Goal: Task Accomplishment & Management: Use online tool/utility

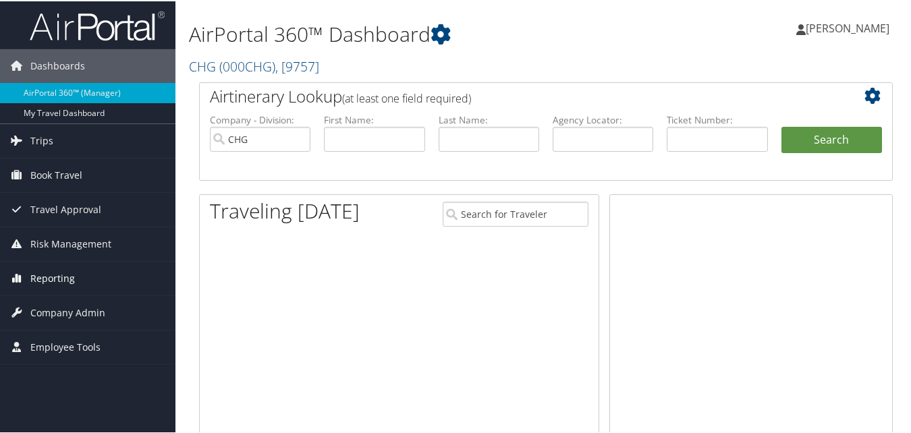
click at [40, 270] on span "Reporting" at bounding box center [52, 277] width 45 height 34
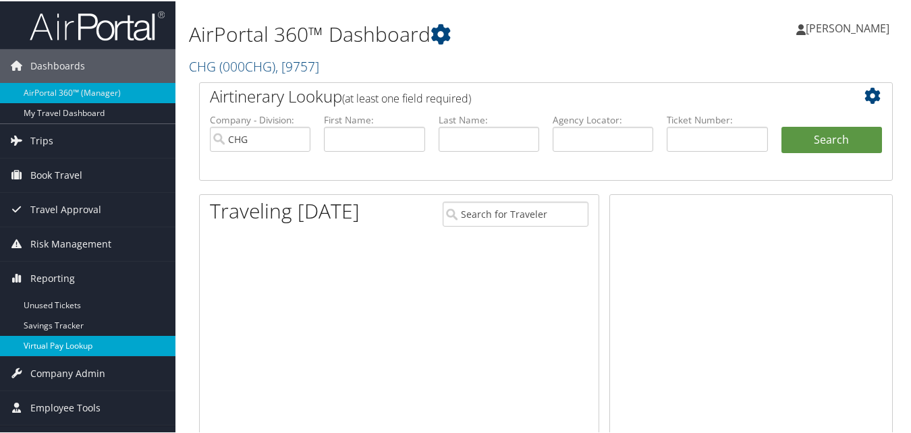
click at [47, 350] on link "Virtual Pay Lookup" at bounding box center [87, 345] width 175 height 20
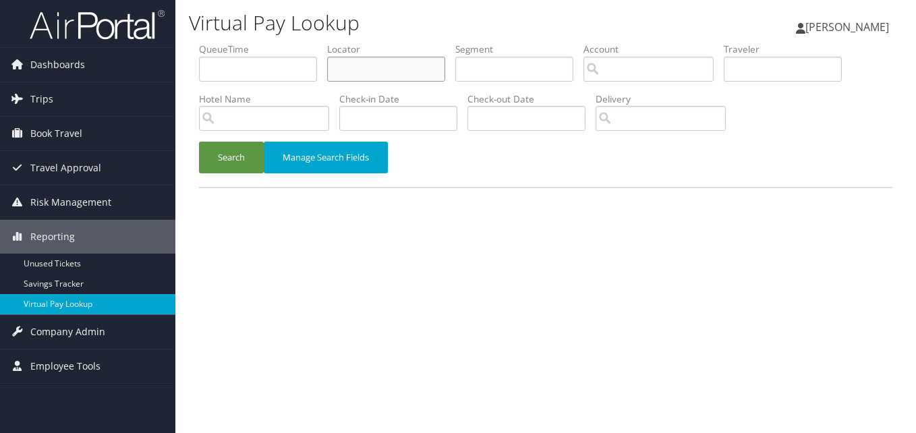
click at [364, 67] on input "text" at bounding box center [386, 69] width 118 height 25
paste input "KDEDKF"
type input "KDEDKF"
click at [199, 142] on button "Search" at bounding box center [231, 158] width 65 height 32
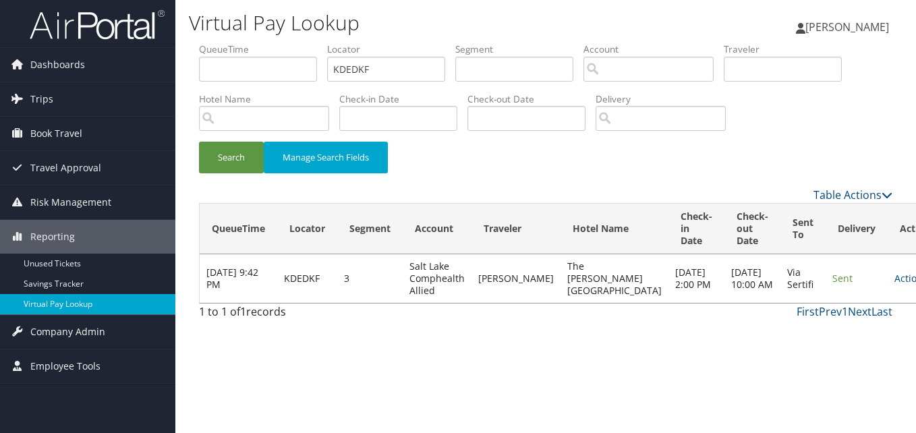
click at [888, 275] on td "Actions Resend Logs View Itinerary" at bounding box center [917, 278] width 59 height 49
click at [894, 276] on link "Actions" at bounding box center [915, 278] width 42 height 13
click at [816, 321] on link "Logs" at bounding box center [835, 321] width 85 height 23
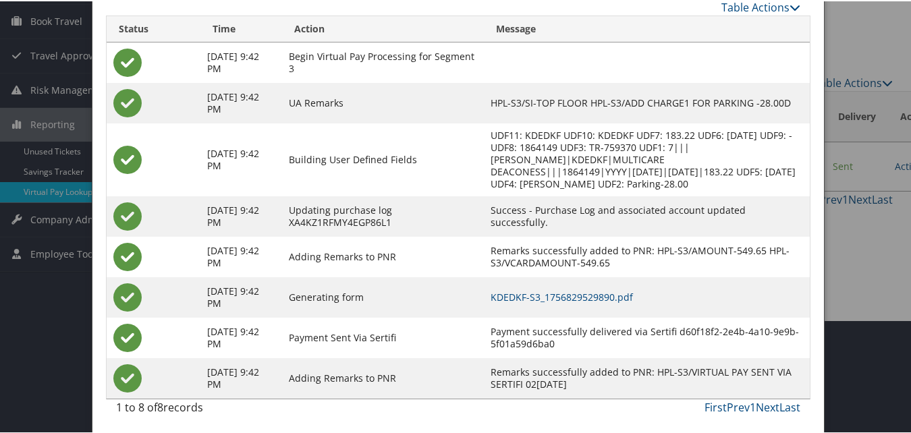
scroll to position [115, 0]
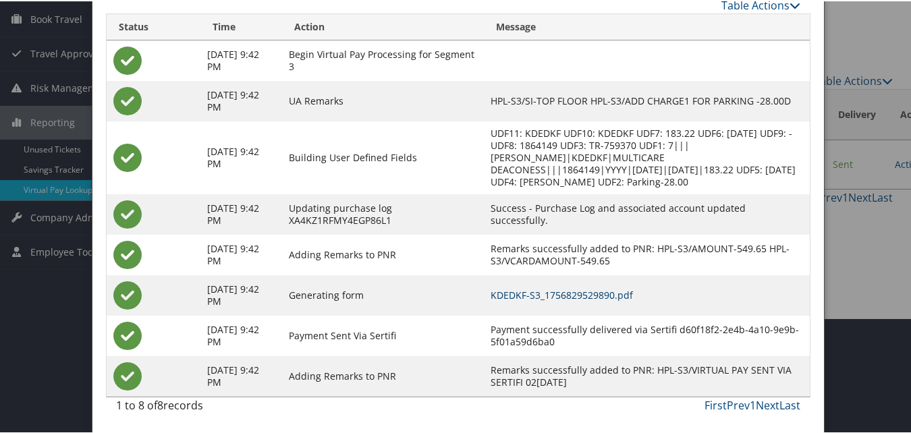
click at [536, 293] on link "KDEDKF-S3_1756829529890.pdf" at bounding box center [561, 293] width 142 height 13
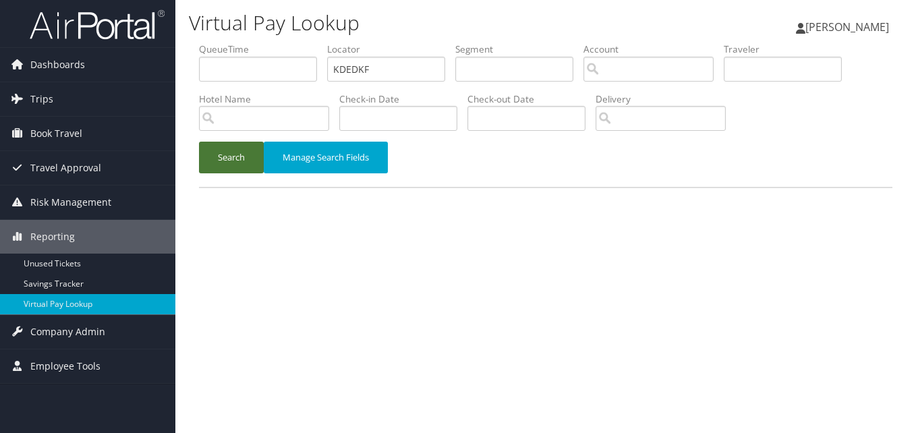
click at [201, 149] on button "Search" at bounding box center [231, 158] width 65 height 32
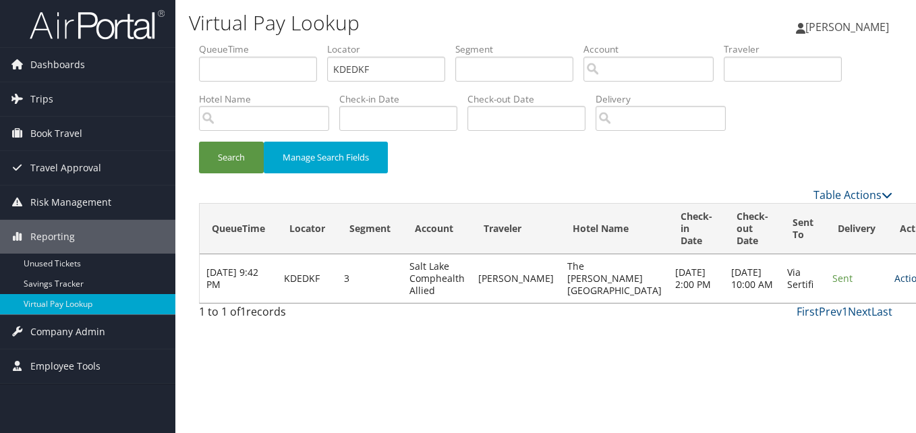
click at [894, 281] on link "Actions" at bounding box center [915, 278] width 42 height 13
click at [811, 304] on link "Resend" at bounding box center [835, 298] width 85 height 23
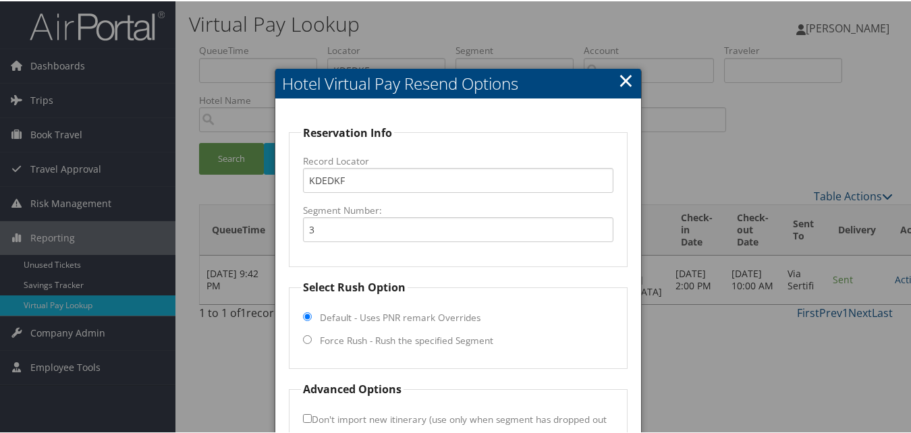
click at [628, 71] on link "×" at bounding box center [626, 78] width 16 height 27
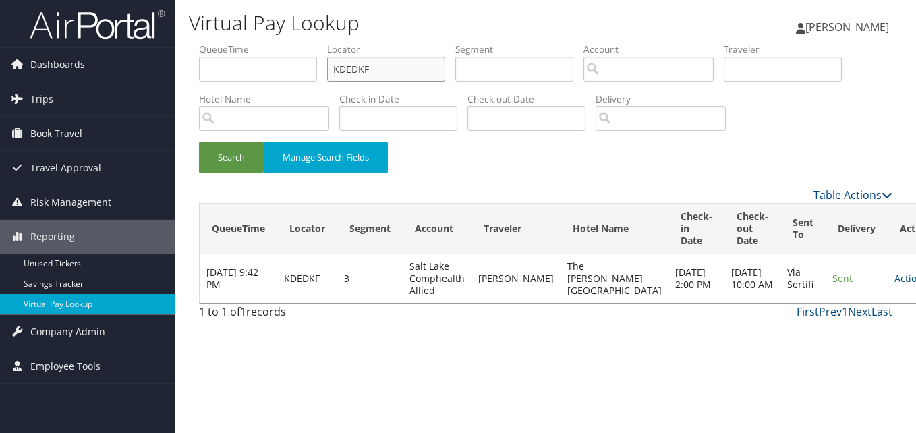
drag, startPoint x: 375, startPoint y: 64, endPoint x: 293, endPoint y: 83, distance: 84.4
click at [293, 42] on ul "QueueTime Locator KDEDKF Segment Account Traveler Hotel Name Check-in Date Chec…" at bounding box center [545, 42] width 693 height 0
paste input "YZLICK"
type input "YZLICK"
click at [235, 151] on button "Search" at bounding box center [231, 158] width 65 height 32
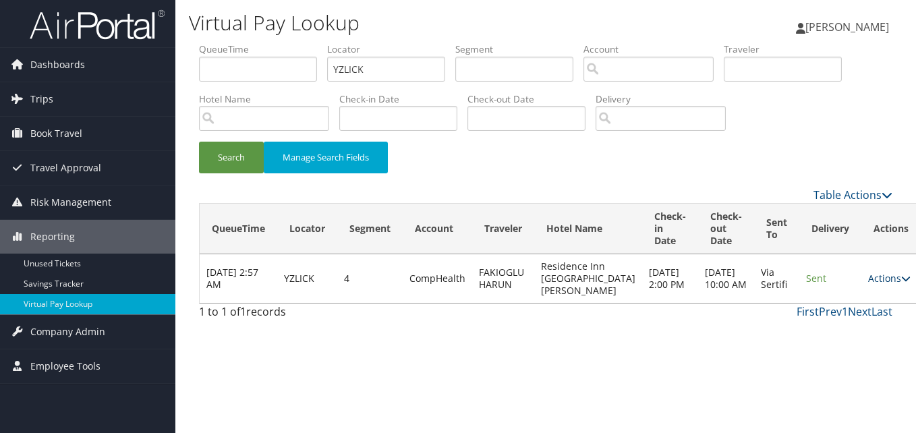
click at [868, 285] on link "Actions" at bounding box center [889, 278] width 42 height 13
click at [823, 325] on link "Logs" at bounding box center [835, 327] width 85 height 23
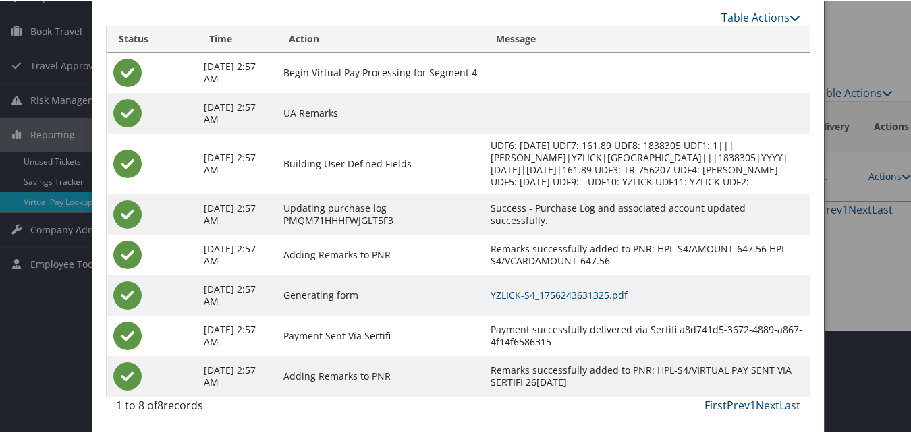
scroll to position [115, 0]
click at [627, 295] on link "YZLICK-S4_1756243631325.pdf" at bounding box center [558, 293] width 137 height 13
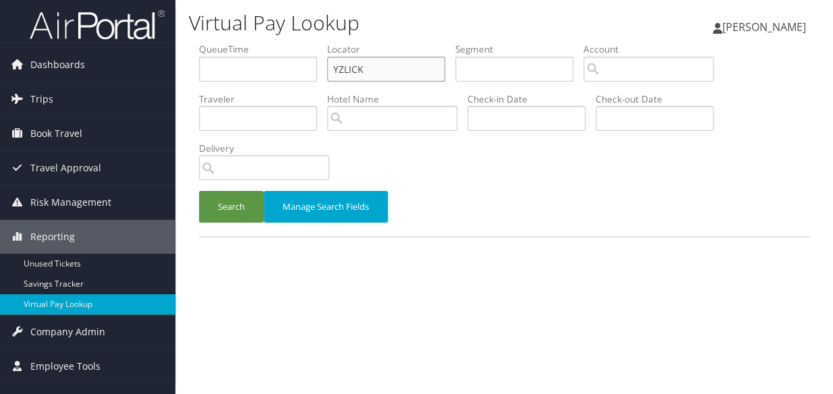
drag, startPoint x: 368, startPoint y: 62, endPoint x: 283, endPoint y: 90, distance: 89.4
click at [291, 42] on ul "QueueTime Locator YZLICK Segment Account Traveler Hotel Name Check-in Date Chec…" at bounding box center [504, 42] width 610 height 0
paste input "JPMZX"
type input "YJPMZX"
click at [247, 202] on button "Search" at bounding box center [231, 207] width 65 height 32
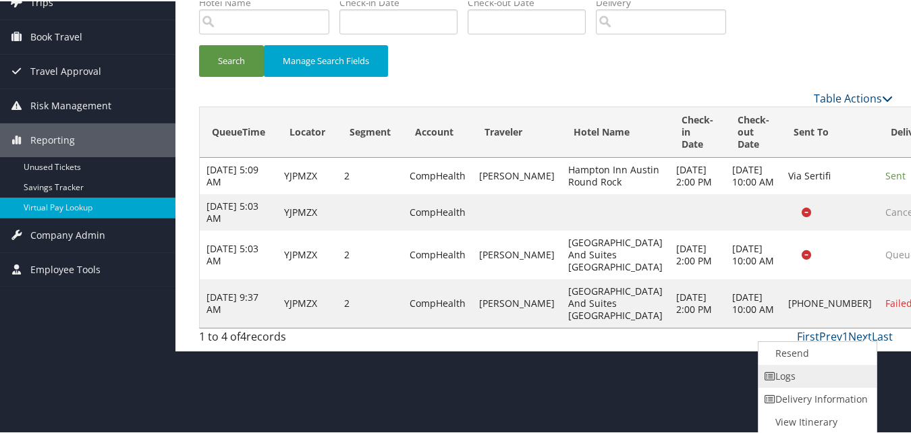
click at [799, 382] on link "Logs" at bounding box center [815, 375] width 115 height 23
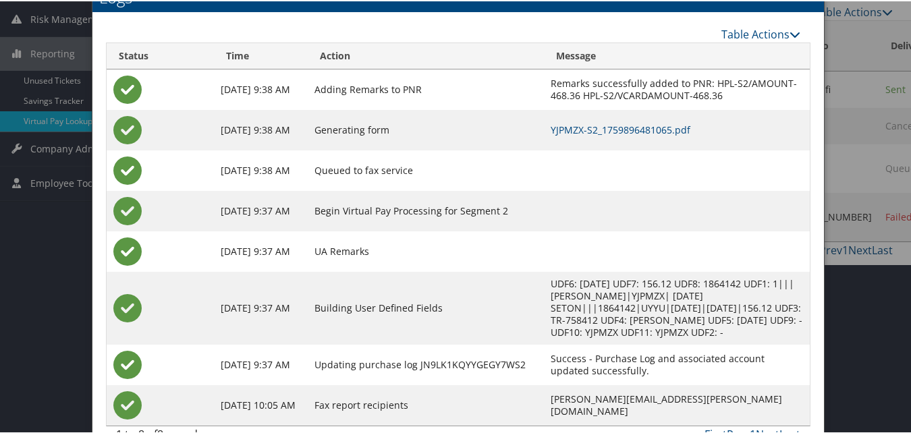
scroll to position [213, 0]
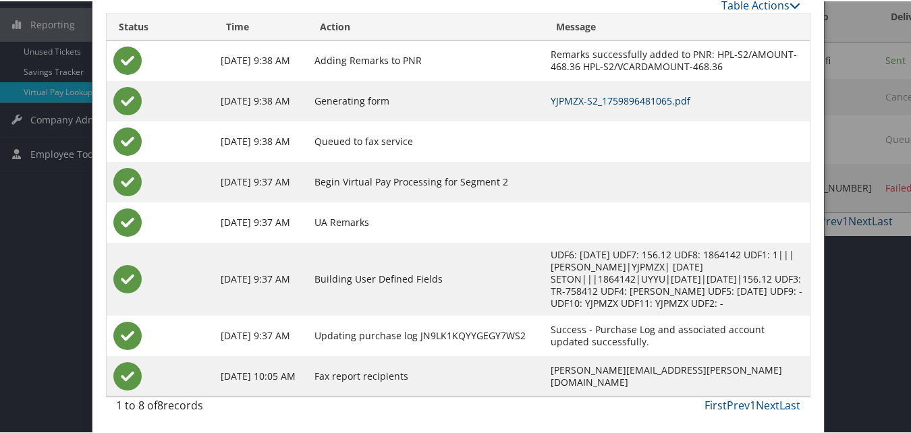
click at [571, 95] on link "YJPMZX-S2_1759896481065.pdf" at bounding box center [620, 99] width 140 height 13
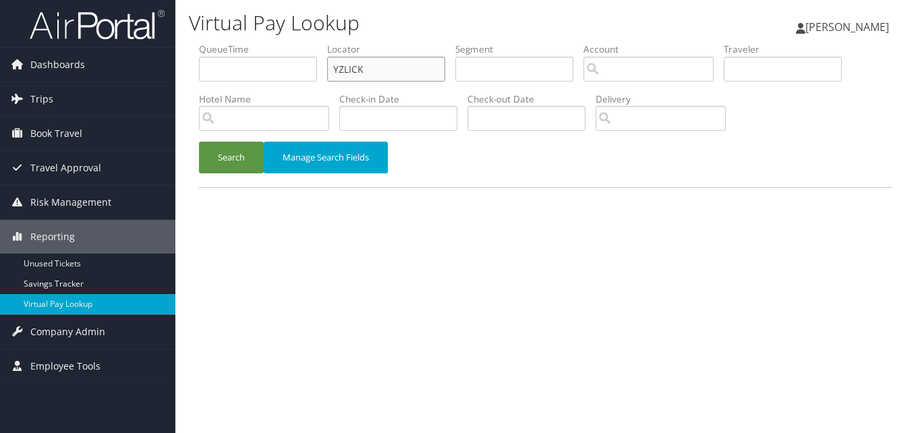
drag, startPoint x: 374, startPoint y: 67, endPoint x: 274, endPoint y: 100, distance: 105.0
click at [293, 42] on ul "QueueTime Locator YZLICK Segment Account Traveler Hotel Name Check-in Date Chec…" at bounding box center [545, 42] width 693 height 0
paste input "SAMFXQ"
type input "SAMFXQ"
click at [256, 146] on button "Search" at bounding box center [231, 158] width 65 height 32
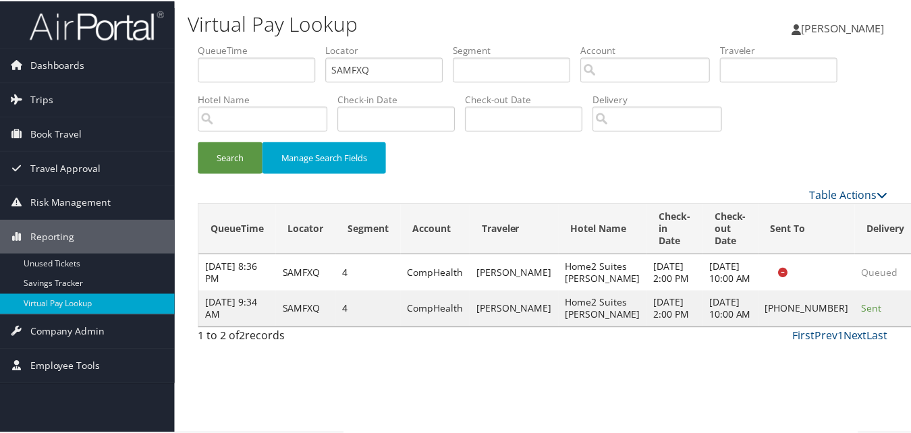
scroll to position [1, 0]
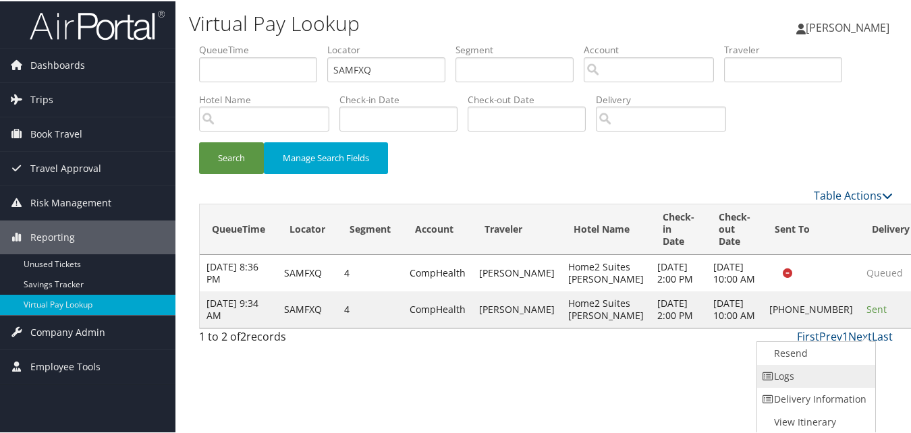
click at [795, 373] on link "Logs" at bounding box center [814, 375] width 115 height 23
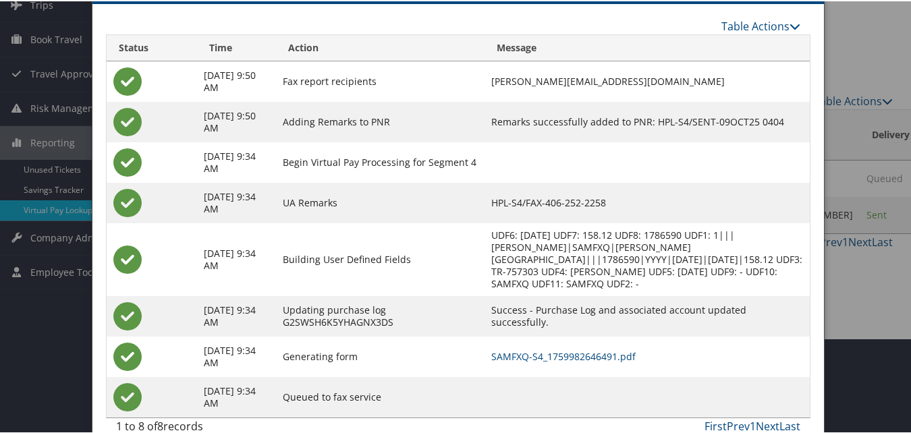
scroll to position [104, 0]
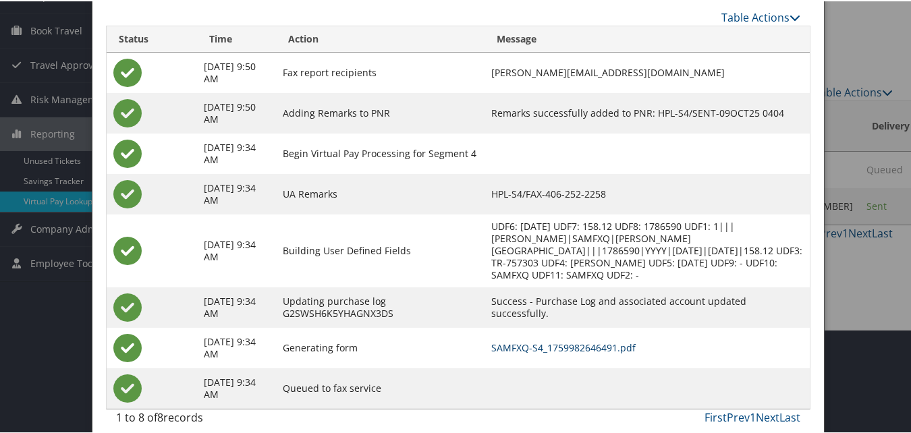
click at [582, 340] on link "SAMFXQ-S4_1759982646491.pdf" at bounding box center [563, 346] width 144 height 13
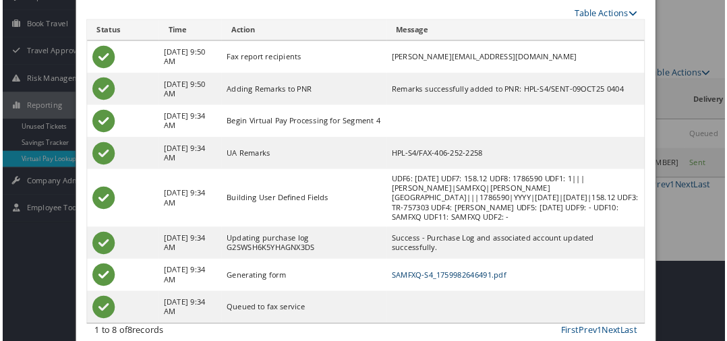
scroll to position [103, 0]
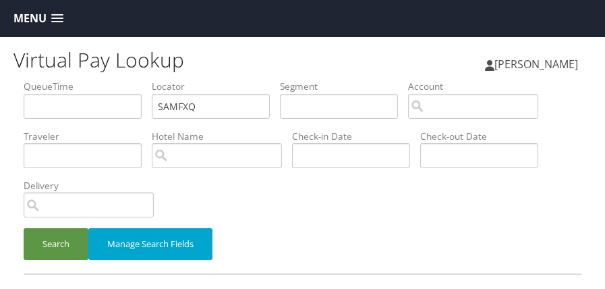
scroll to position [37, 0]
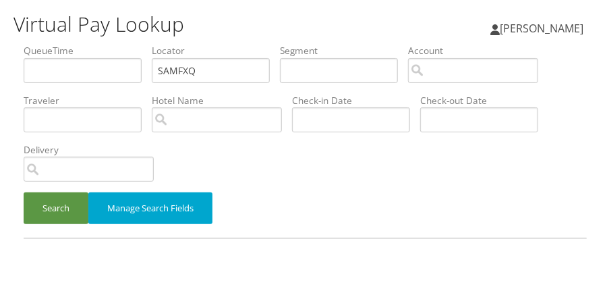
click at [30, 190] on li "Delivery" at bounding box center [94, 166] width 140 height 49
click at [55, 199] on button "Search" at bounding box center [56, 207] width 65 height 32
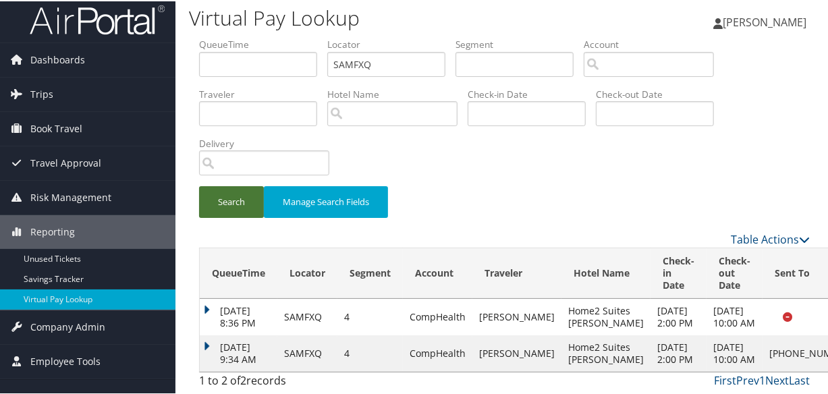
scroll to position [42, 0]
click at [214, 288] on td "Oct 9, 2025 9:34 AM" at bounding box center [239, 352] width 78 height 36
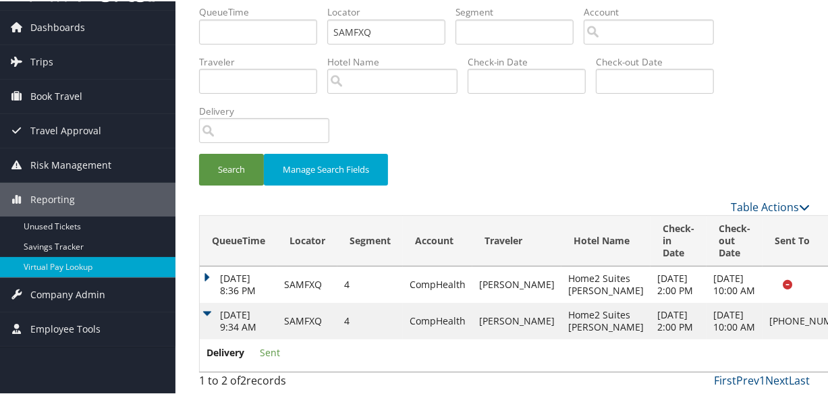
scroll to position [74, 0]
click at [212, 273] on td "Sep 4, 2025 8:36 PM" at bounding box center [239, 283] width 78 height 36
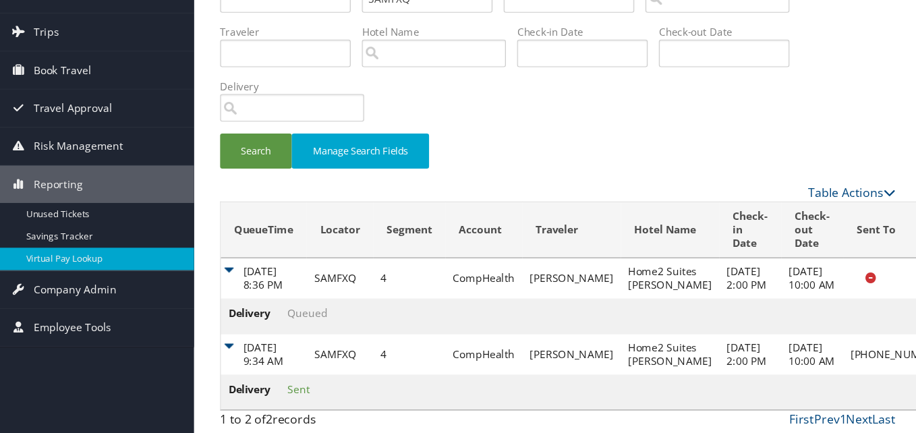
scroll to position [0, 0]
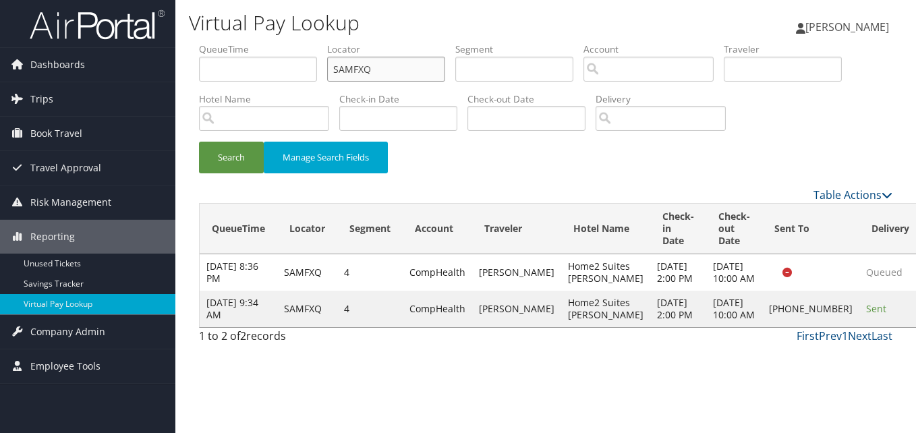
drag, startPoint x: 398, startPoint y: 67, endPoint x: 264, endPoint y: 78, distance: 134.0
click at [265, 42] on ul "QueueTime Locator SAMFXQ Segment Account Traveler Hotel Name Check-in Date Chec…" at bounding box center [545, 42] width 693 height 0
paste input "YJYOHU"
type input "YJYOHU"
click at [243, 166] on button "Search" at bounding box center [231, 158] width 65 height 32
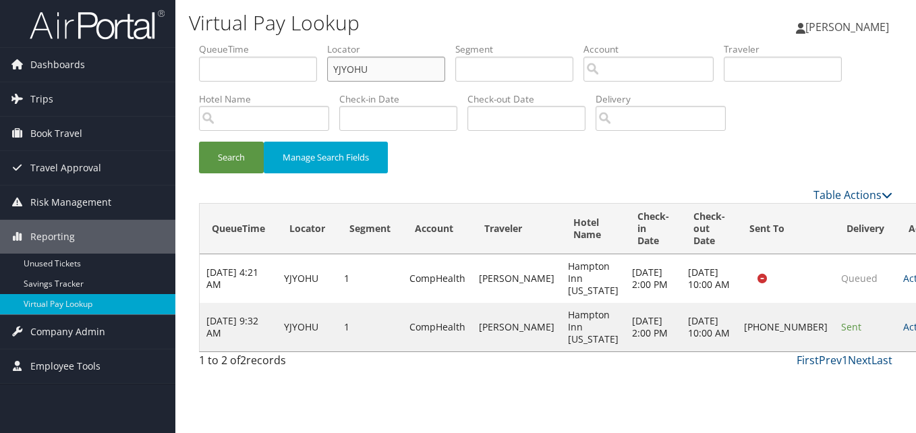
drag, startPoint x: 401, startPoint y: 58, endPoint x: 282, endPoint y: 78, distance: 121.0
click at [282, 42] on ul "QueueTime Locator YJYOHU Segment Account Traveler Hotel Name Check-in Date Chec…" at bounding box center [545, 42] width 693 height 0
click at [237, 160] on button "Search" at bounding box center [231, 158] width 65 height 32
click at [604, 288] on link "Actions" at bounding box center [924, 326] width 42 height 13
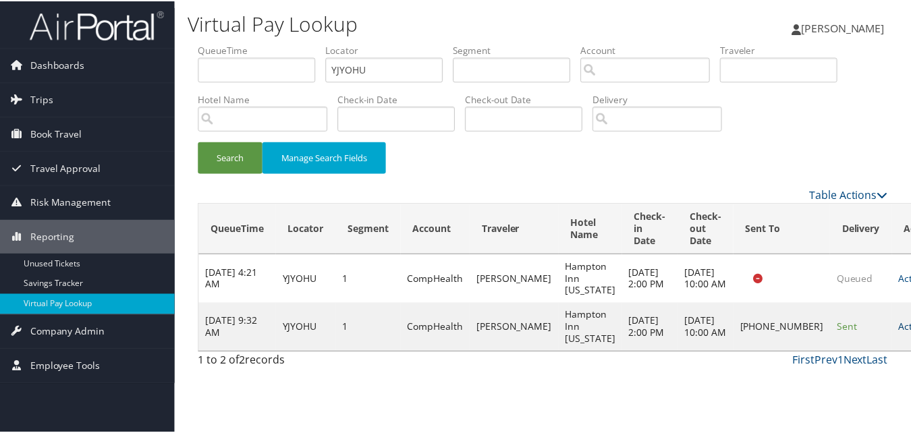
scroll to position [1, 0]
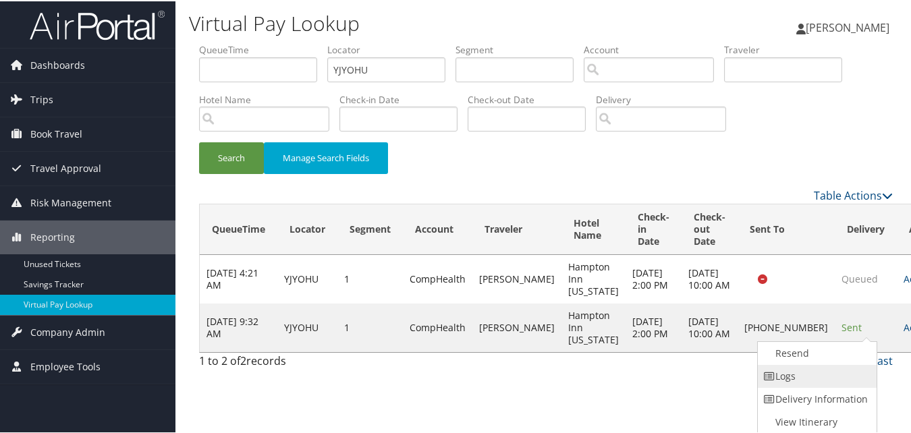
drag, startPoint x: 843, startPoint y: 333, endPoint x: 799, endPoint y: 372, distance: 58.3
click at [604, 288] on link "Logs" at bounding box center [815, 375] width 115 height 23
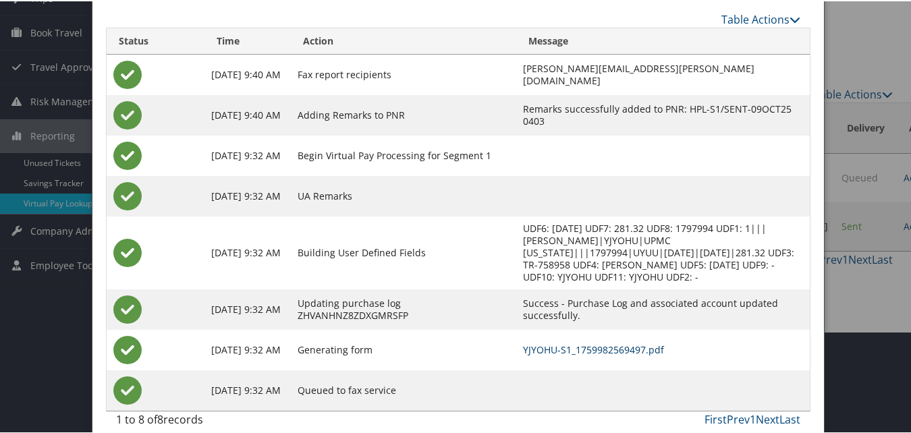
scroll to position [104, 0]
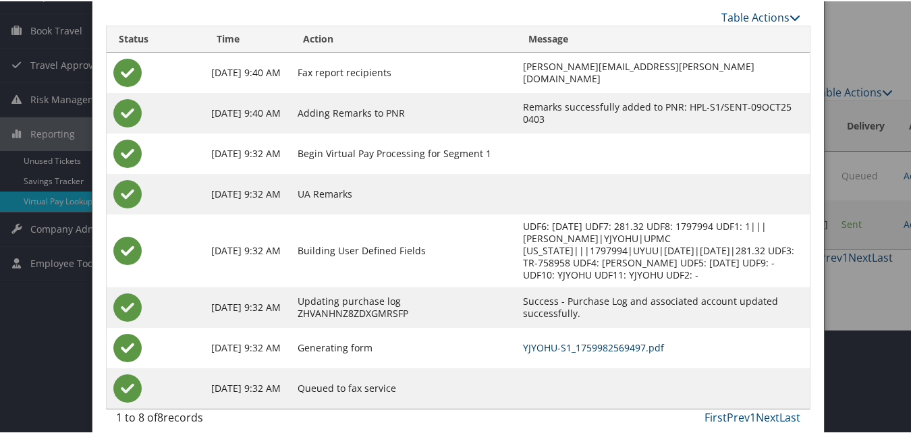
click at [596, 288] on link "YJYOHU-S1_1759982569497.pdf" at bounding box center [593, 346] width 141 height 13
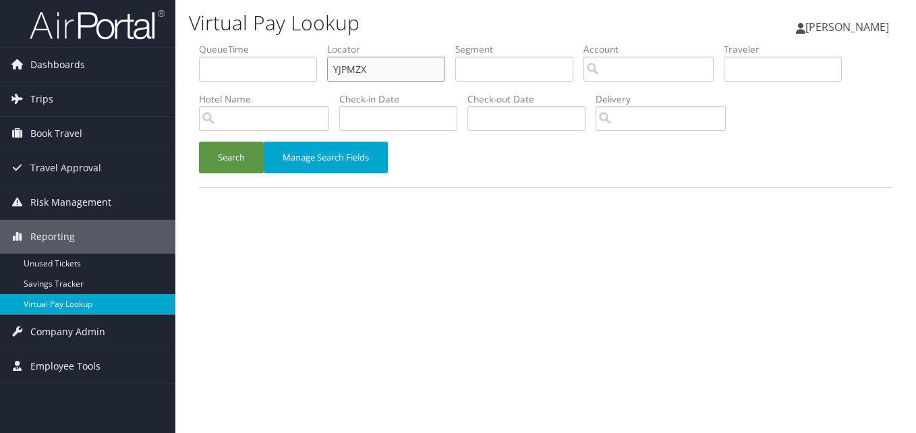
drag, startPoint x: 283, startPoint y: 91, endPoint x: 277, endPoint y: 108, distance: 17.7
click at [281, 42] on ul "QueueTime Locator YJPMZX Segment Account Traveler Hotel Name Check-in Date Chec…" at bounding box center [545, 42] width 693 height 0
paste input "WEJKVI"
type input "WEJKVI"
click at [233, 151] on button "Search" at bounding box center [231, 158] width 65 height 32
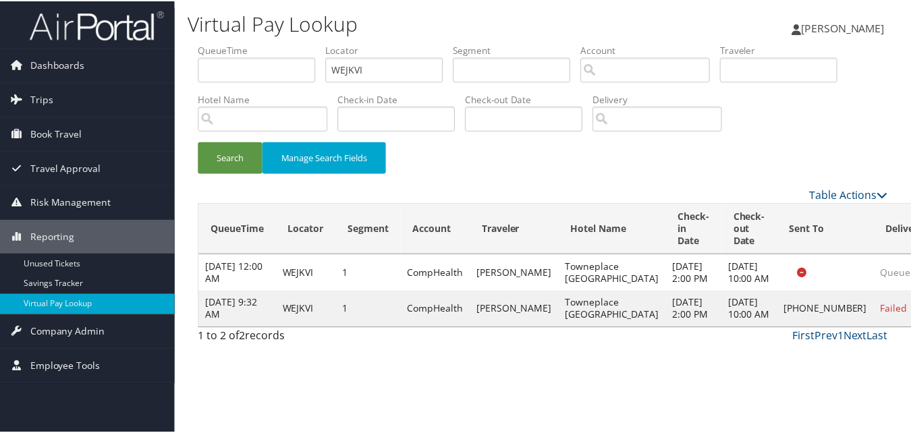
scroll to position [13, 0]
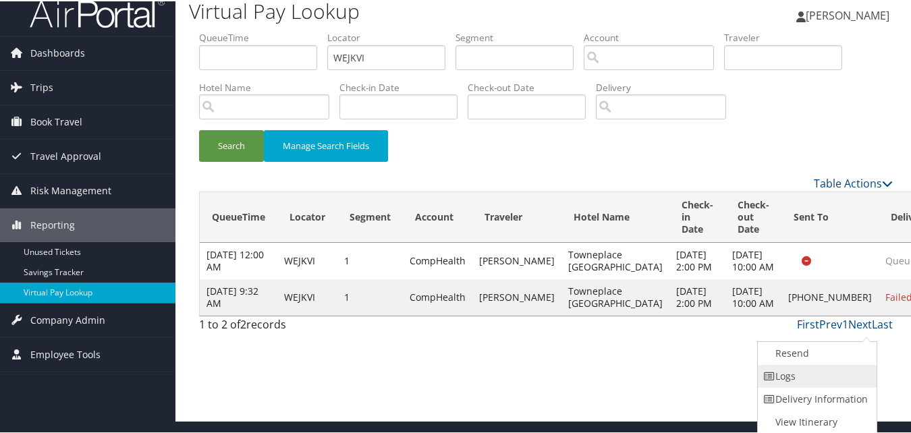
click at [792, 372] on link "Logs" at bounding box center [815, 375] width 115 height 23
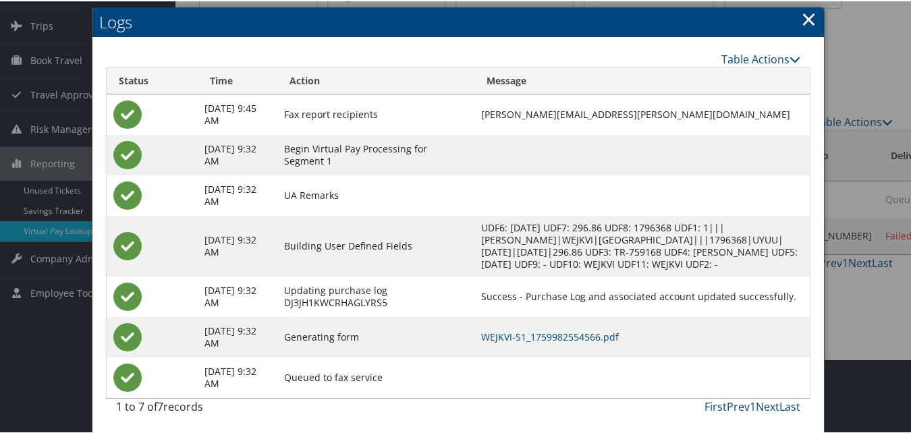
scroll to position [76, 0]
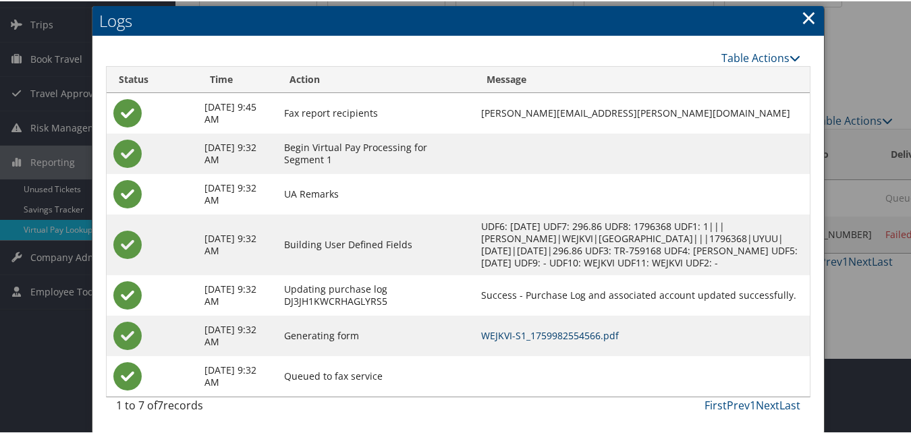
drag, startPoint x: 588, startPoint y: 351, endPoint x: 590, endPoint y: 331, distance: 20.3
click at [589, 350] on td "WEJKVI-S1_1759982554566.pdf" at bounding box center [641, 334] width 335 height 40
click at [590, 331] on link "WEJKVI-S1_1759982554566.pdf" at bounding box center [550, 334] width 138 height 13
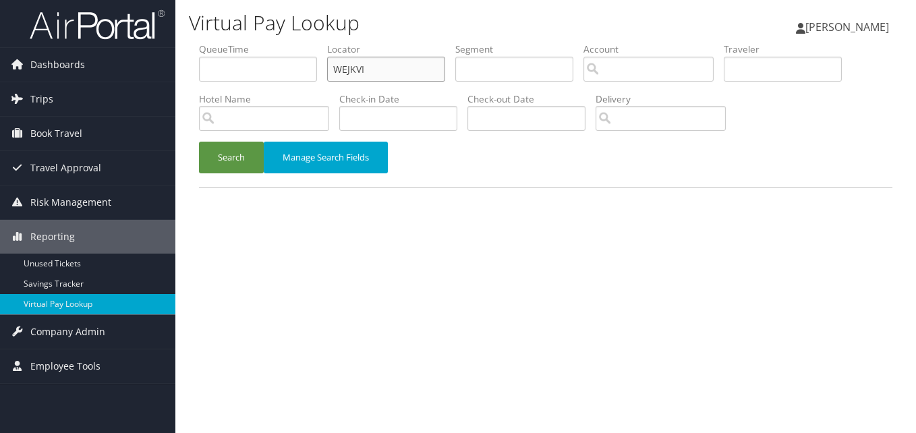
drag, startPoint x: 318, startPoint y: 69, endPoint x: 306, endPoint y: 72, distance: 12.4
click at [306, 42] on ul "QueueTime Locator WEJKVI Segment Account Traveler Hotel Name Check-in Date Chec…" at bounding box center [545, 42] width 693 height 0
paste input "HJMNYB"
type input "HJMNYB"
click at [193, 170] on div "Search Manage Search Fields" at bounding box center [546, 164] width 714 height 45
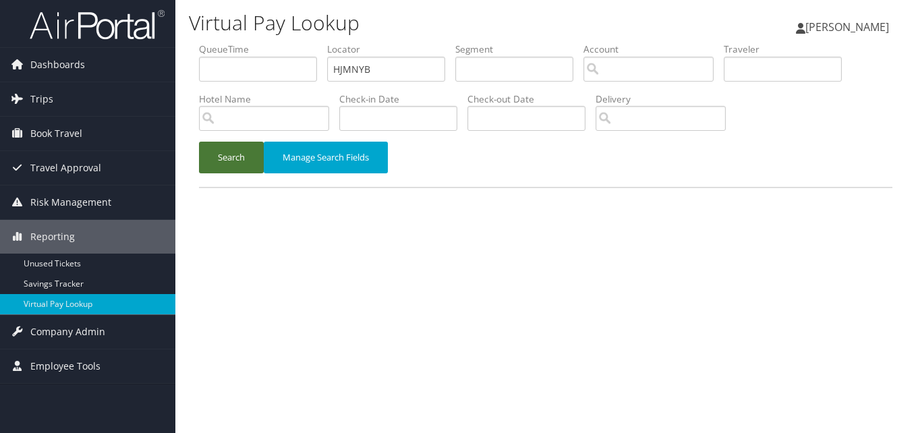
click at [223, 159] on button "Search" at bounding box center [231, 158] width 65 height 32
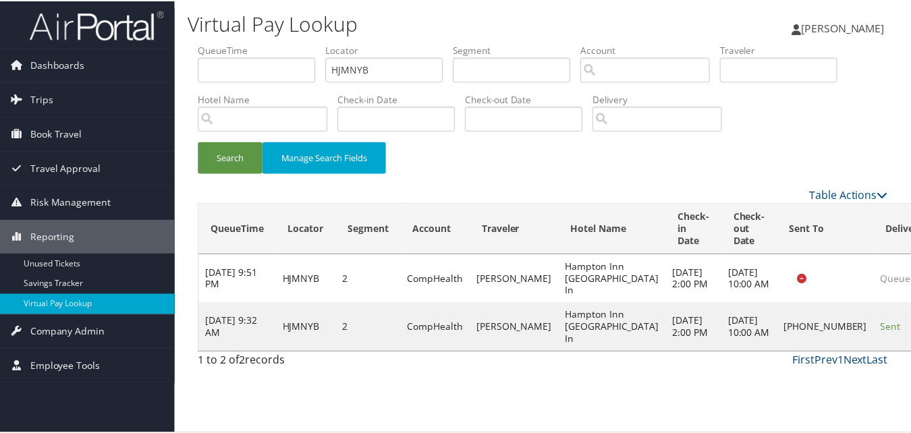
scroll to position [13, 0]
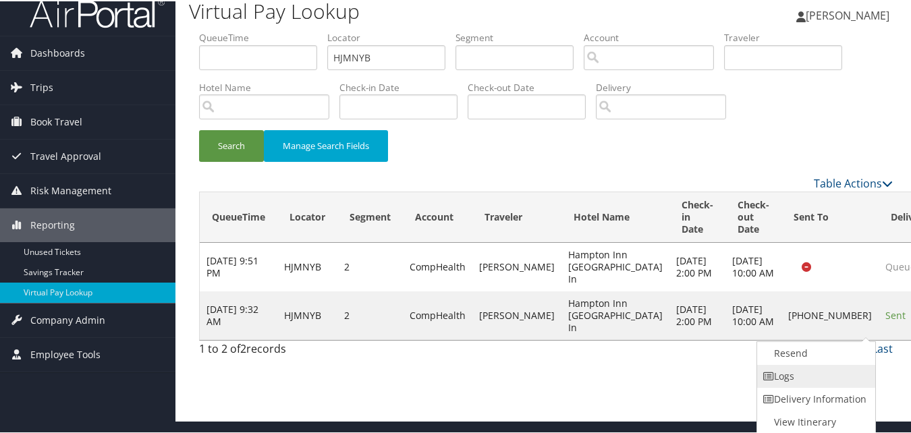
click at [780, 364] on link "Logs" at bounding box center [814, 375] width 115 height 23
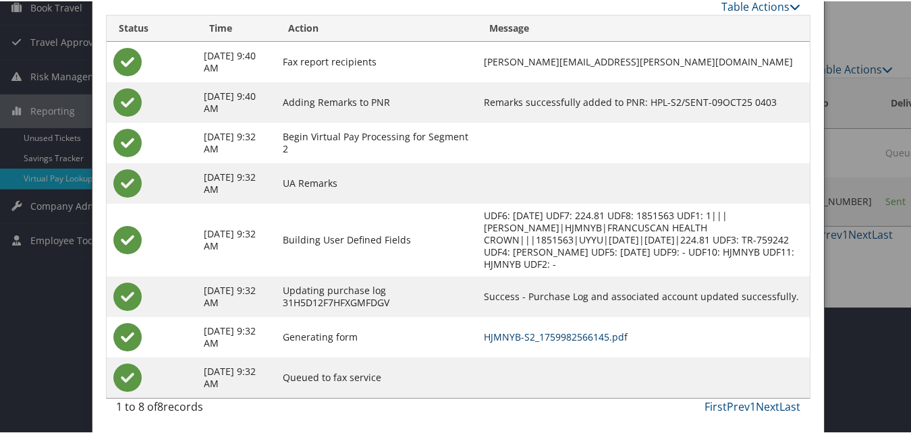
scroll to position [128, 0]
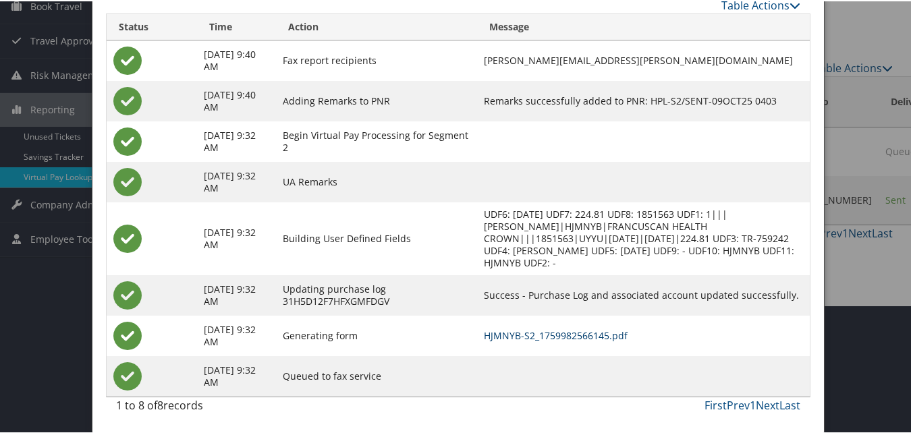
click at [571, 330] on link "HJMNYB-S2_1759982566145.pdf" at bounding box center [556, 334] width 144 height 13
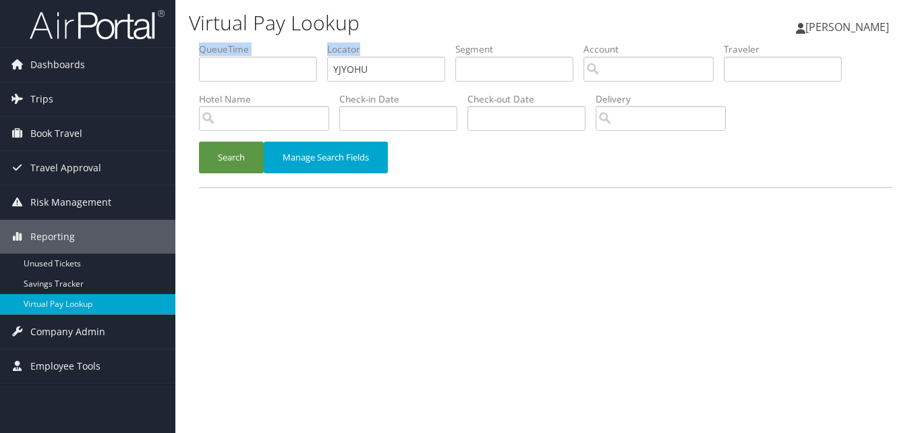
drag, startPoint x: 450, startPoint y: 72, endPoint x: 287, endPoint y: 81, distance: 163.5
click at [283, 42] on ul "QueueTime Locator YJYOHU Segment Account Traveler Hotel Name Check-in Date Chec…" at bounding box center [545, 42] width 693 height 0
click at [389, 63] on input "YJYOHU" at bounding box center [386, 69] width 118 height 25
drag, startPoint x: 391, startPoint y: 68, endPoint x: 284, endPoint y: 72, distance: 106.6
click at [284, 42] on ul "QueueTime Locator YJYOHU Segment Account Traveler Hotel Name Check-in Date Chec…" at bounding box center [545, 42] width 693 height 0
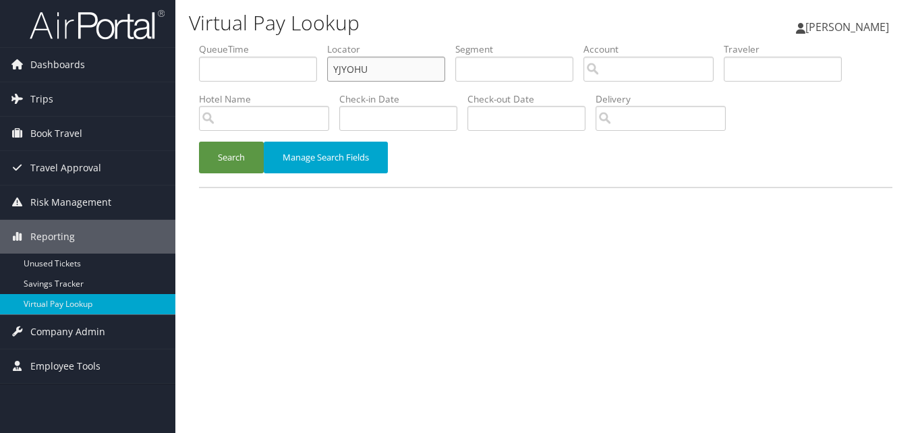
paste input "TR-759426"
click at [268, 136] on li "Hotel Name" at bounding box center [269, 116] width 140 height 49
drag, startPoint x: 389, startPoint y: 80, endPoint x: 285, endPoint y: 96, distance: 105.9
click at [293, 42] on ul "QueueTime Locator TR-759426 Segment Account Traveler Hotel Name Check-in Date C…" at bounding box center [545, 42] width 693 height 0
paste input "OTTPKP"
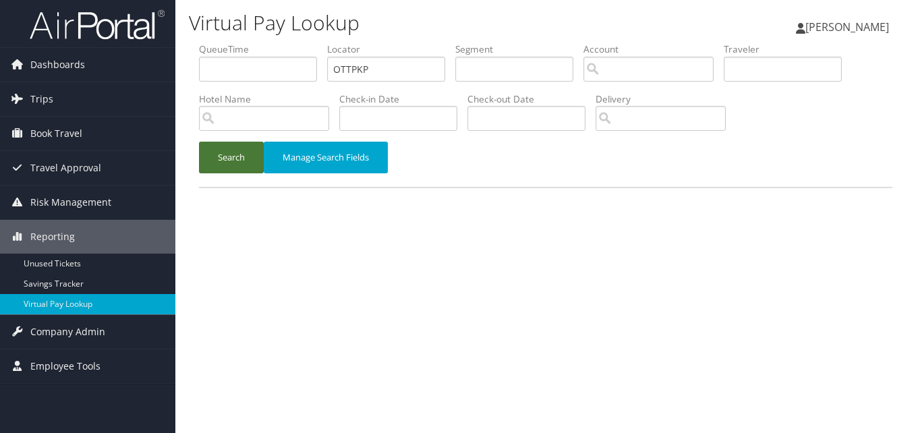
click at [233, 152] on button "Search" at bounding box center [231, 158] width 65 height 32
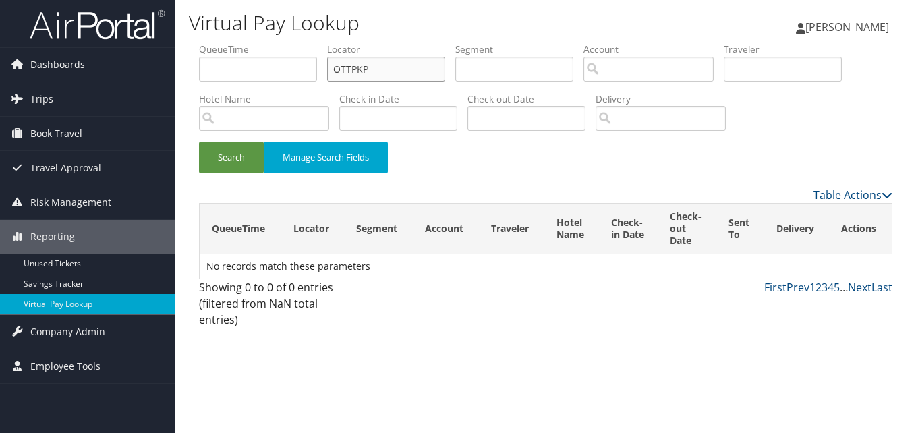
click at [362, 63] on input "OTTPKP" at bounding box center [386, 69] width 118 height 25
type input "OTTPKP"
click at [199, 142] on button "Search" at bounding box center [231, 158] width 65 height 32
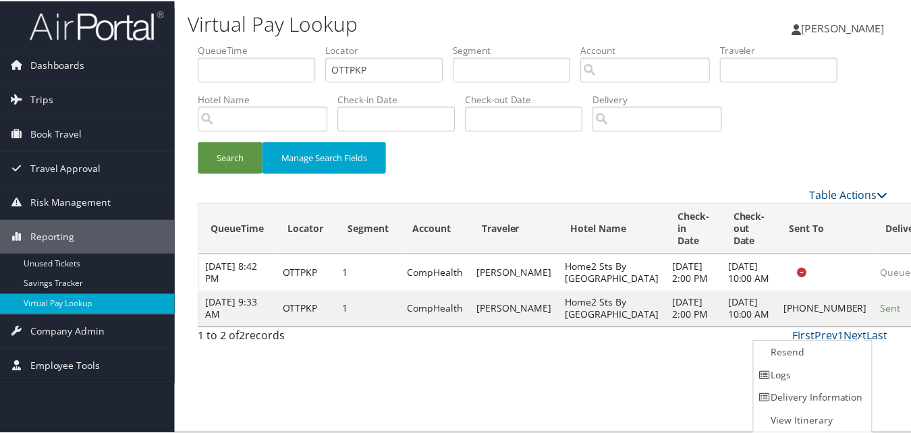
scroll to position [1, 0]
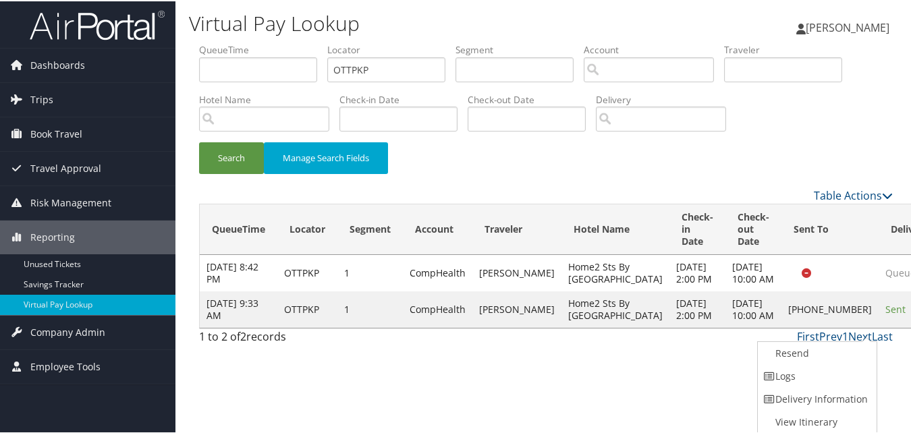
drag, startPoint x: 755, startPoint y: 360, endPoint x: 771, endPoint y: 368, distance: 17.2
click at [781, 326] on td "+1 (301) 791-7032" at bounding box center [829, 308] width 97 height 36
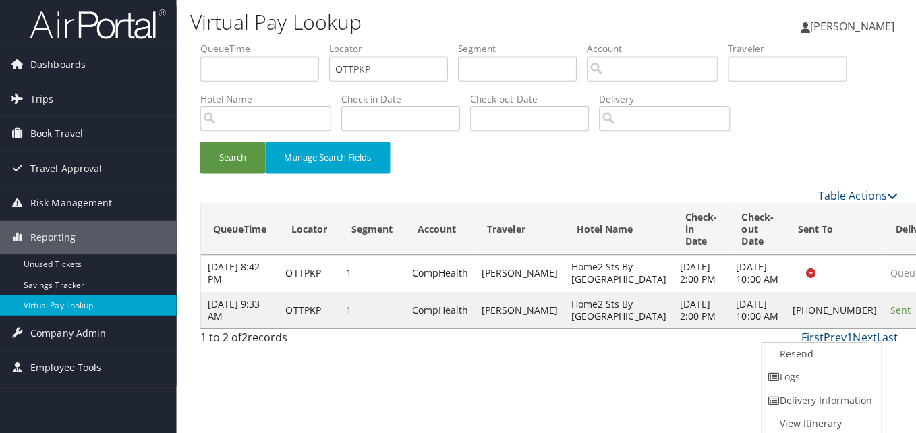
scroll to position [0, 0]
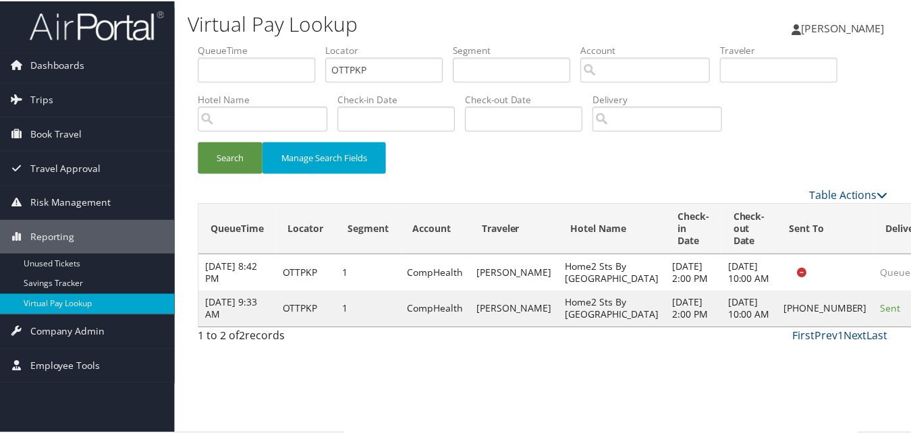
scroll to position [1, 0]
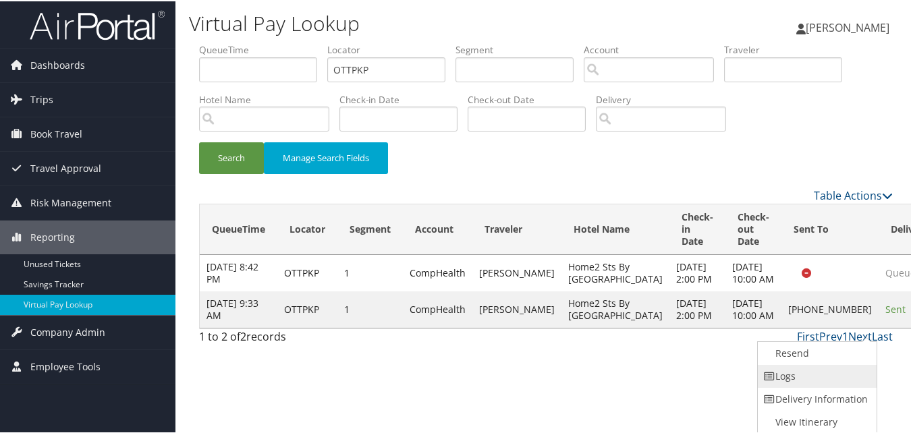
click at [795, 377] on link "Logs" at bounding box center [815, 375] width 115 height 23
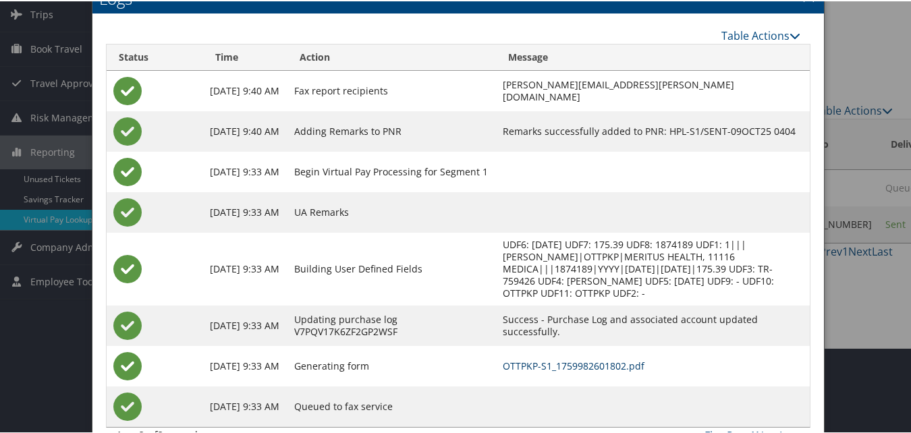
scroll to position [104, 0]
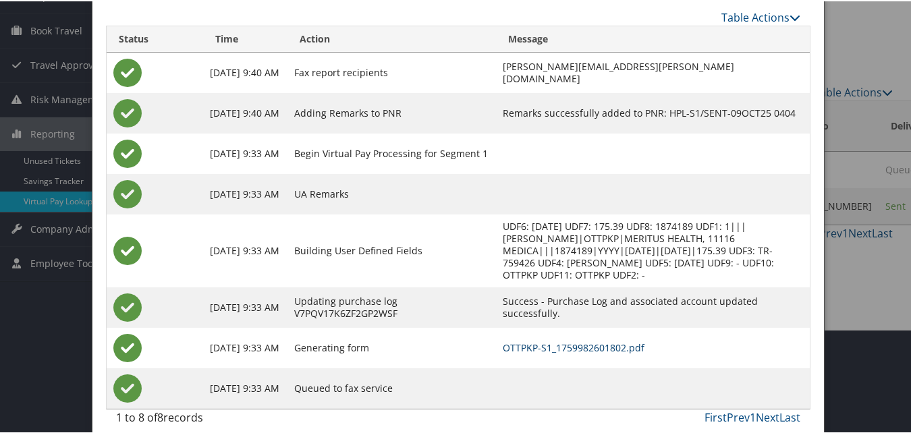
click at [542, 340] on link "OTTPKP-S1_1759982601802.pdf" at bounding box center [574, 346] width 142 height 13
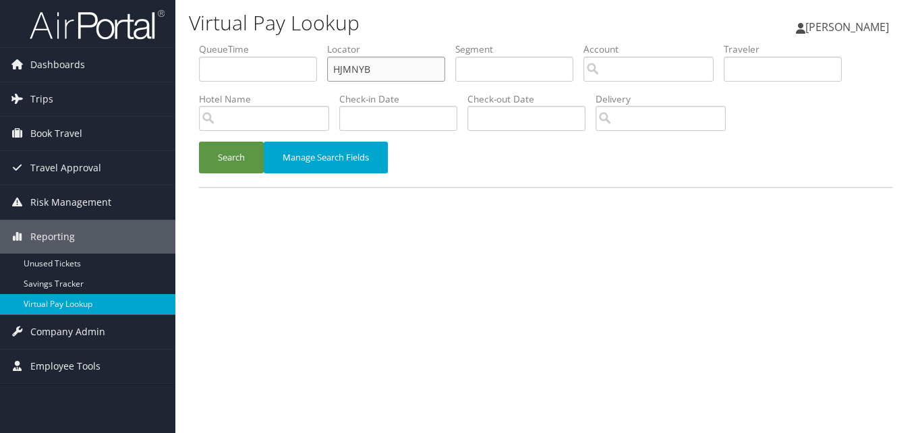
paste input "JQZZEG"
drag, startPoint x: 379, startPoint y: 69, endPoint x: 258, endPoint y: 71, distance: 121.4
click at [258, 42] on ul "QueueTime Locator JQZZEG Segment Account Traveler Hotel Name Check-in Date Chec…" at bounding box center [545, 42] width 693 height 0
type input "JQZZEG"
click at [258, 170] on button "Search" at bounding box center [231, 158] width 65 height 32
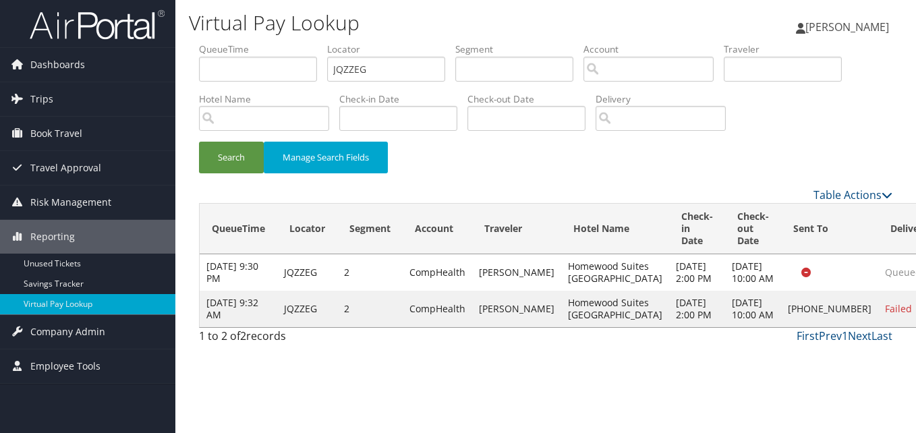
drag, startPoint x: 863, startPoint y: 348, endPoint x: 862, endPoint y: 325, distance: 23.0
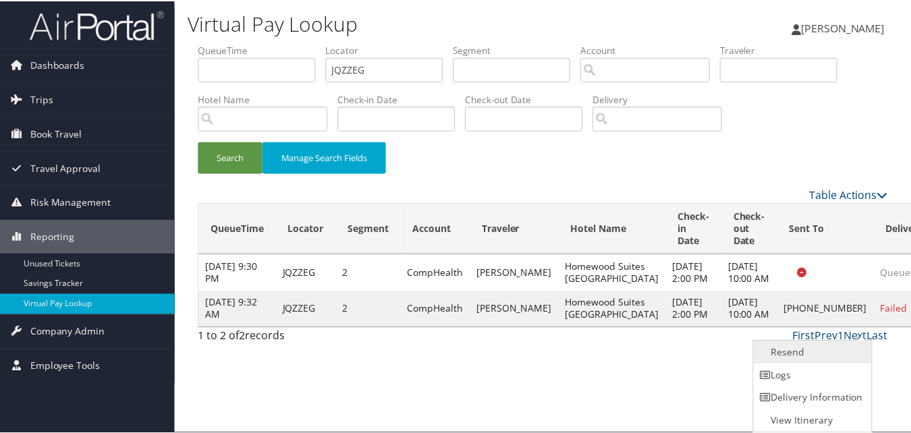
scroll to position [1, 0]
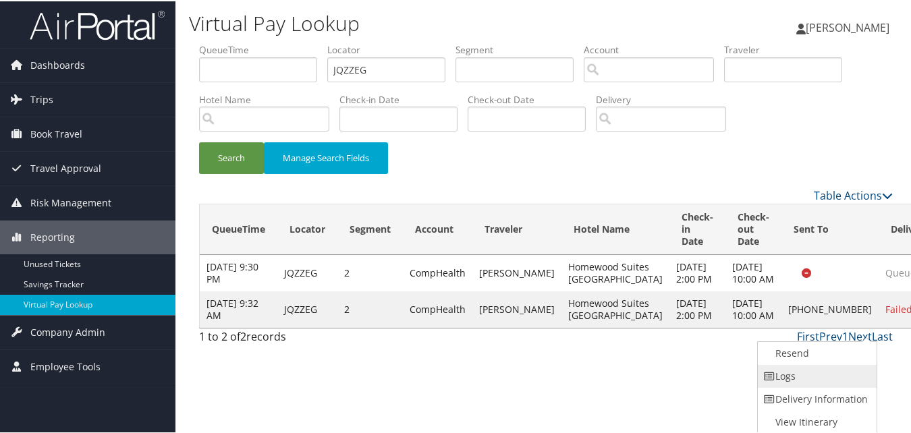
click at [826, 367] on link "Logs" at bounding box center [815, 375] width 115 height 23
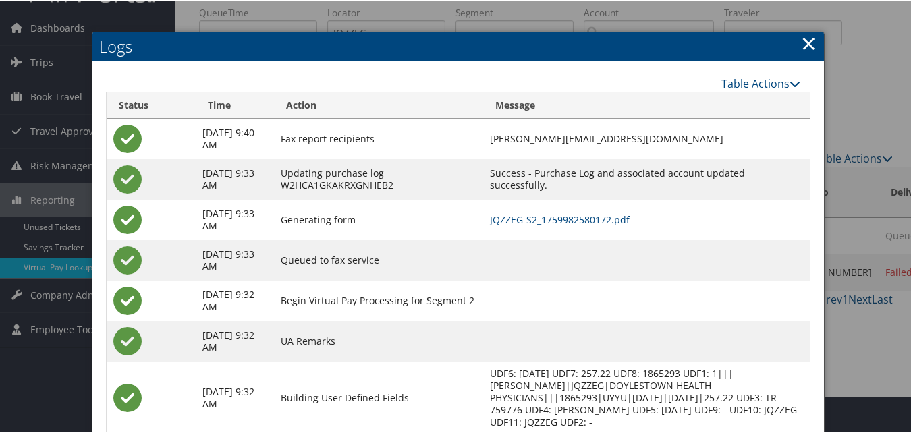
scroll to position [76, 0]
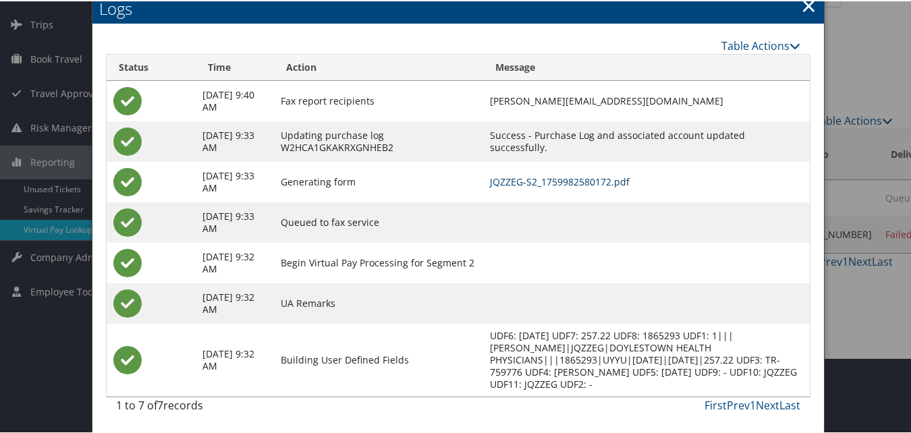
click at [590, 185] on link "JQZZEG-S2_1759982580172.pdf" at bounding box center [560, 180] width 140 height 13
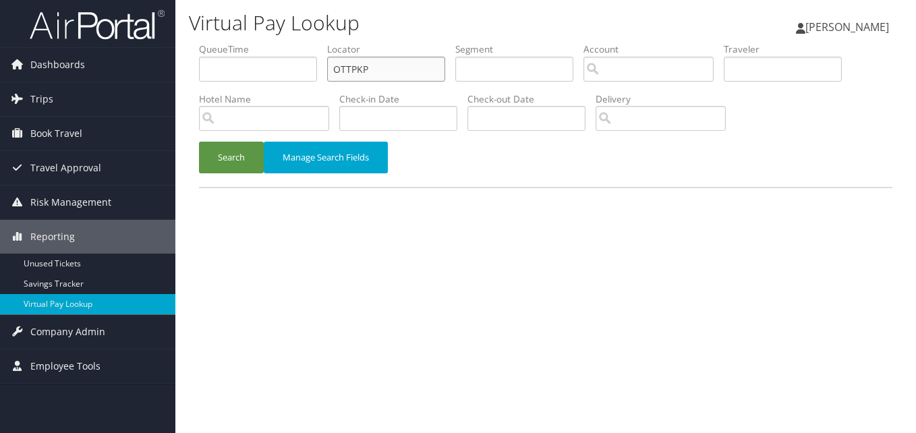
paste input "OSGATW"
drag, startPoint x: 384, startPoint y: 63, endPoint x: 306, endPoint y: 80, distance: 80.0
click at [306, 42] on ul "QueueTime Locator OTTPKP Segment Account Traveler Hotel Name Check-in Date Chec…" at bounding box center [545, 42] width 693 height 0
click at [199, 142] on button "Search" at bounding box center [231, 158] width 65 height 32
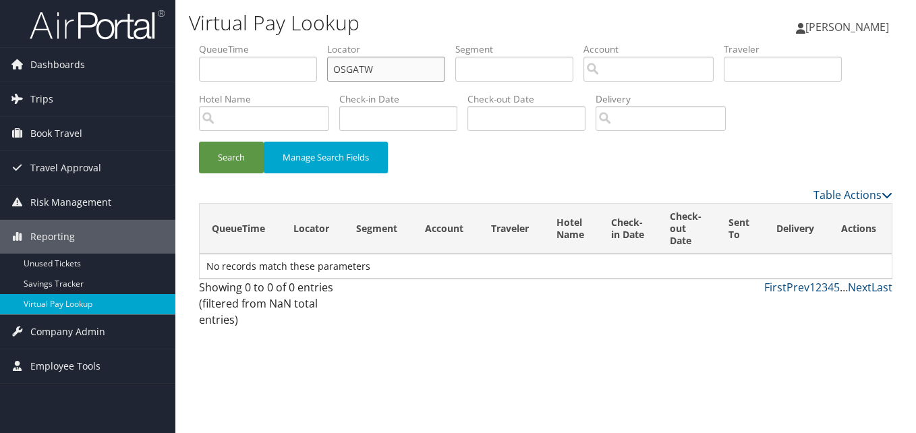
type input "OSGATW"
click at [199, 142] on button "Search" at bounding box center [231, 158] width 65 height 32
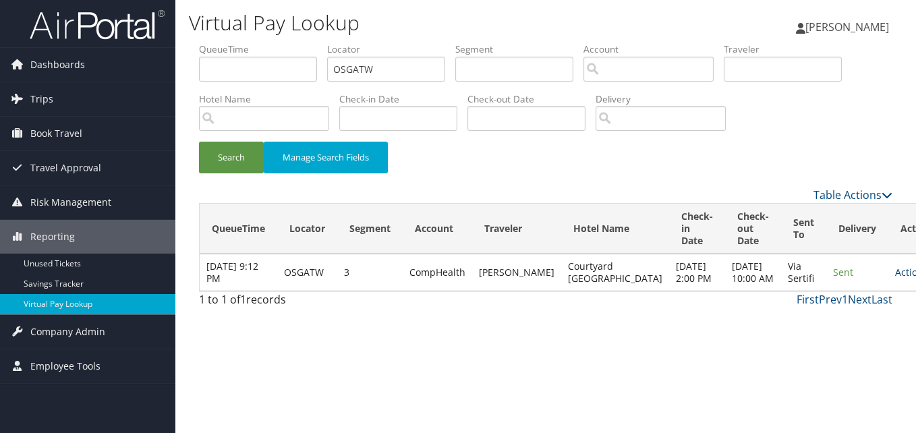
click at [895, 279] on link "Actions" at bounding box center [916, 272] width 42 height 13
click at [834, 331] on ul "Resend Logs View Itinerary" at bounding box center [837, 321] width 90 height 70
click at [834, 330] on div "Virtual Pay Lookup Luke Perry Luke Perry My Settings Travel Agency Contacts Vie…" at bounding box center [545, 216] width 741 height 433
click at [895, 279] on link "Actions" at bounding box center [916, 272] width 42 height 13
click at [834, 320] on link "Logs" at bounding box center [835, 321] width 85 height 23
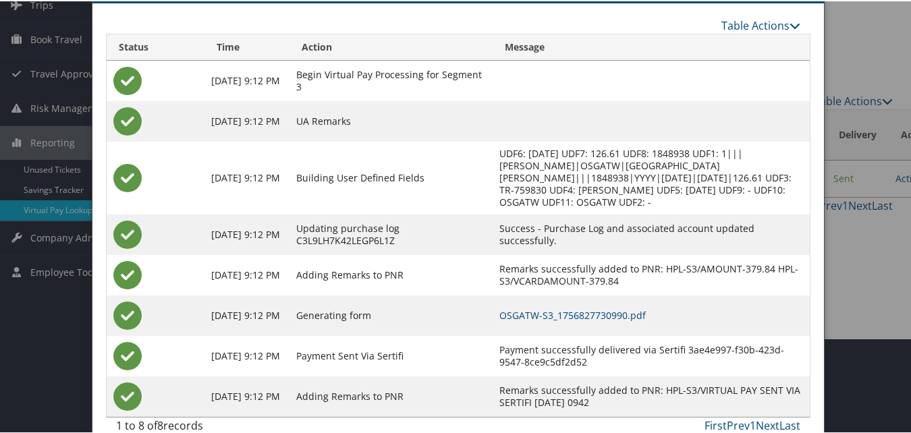
scroll to position [115, 0]
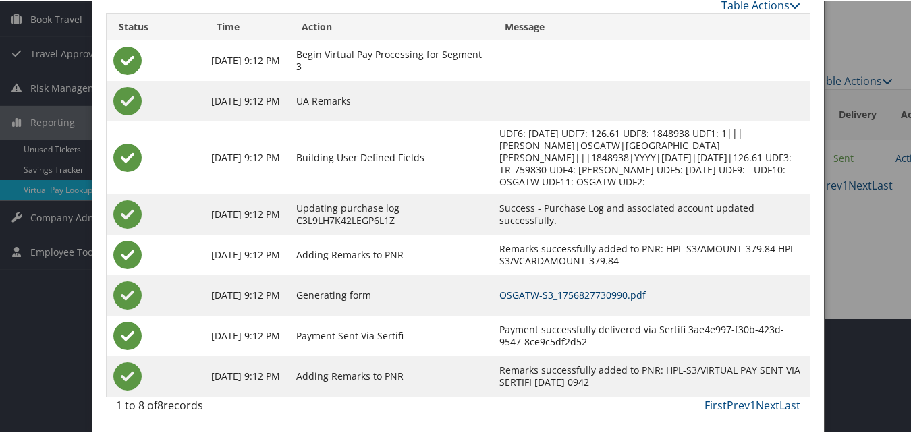
click at [630, 295] on link "OSGATW-S3_1756827730990.pdf" at bounding box center [572, 293] width 146 height 13
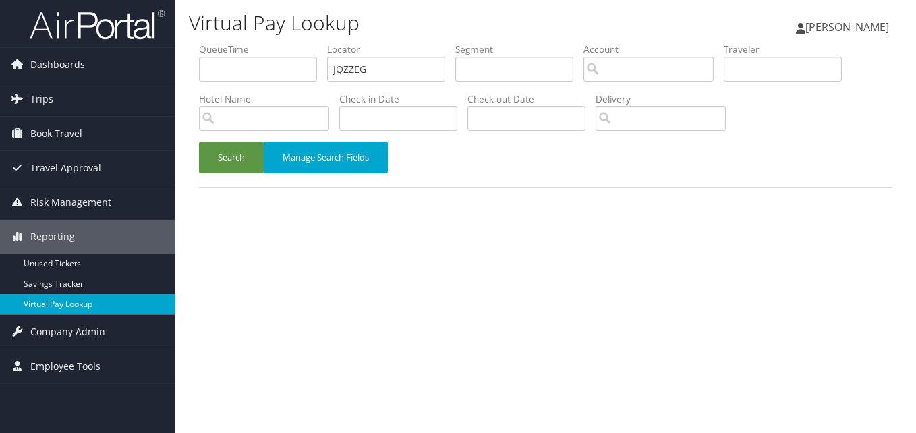
click at [229, 158] on button "Search" at bounding box center [231, 158] width 65 height 32
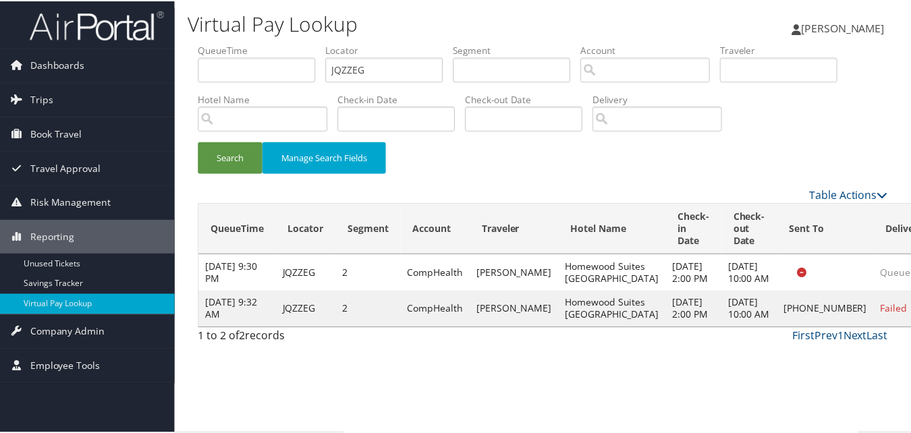
scroll to position [1, 0]
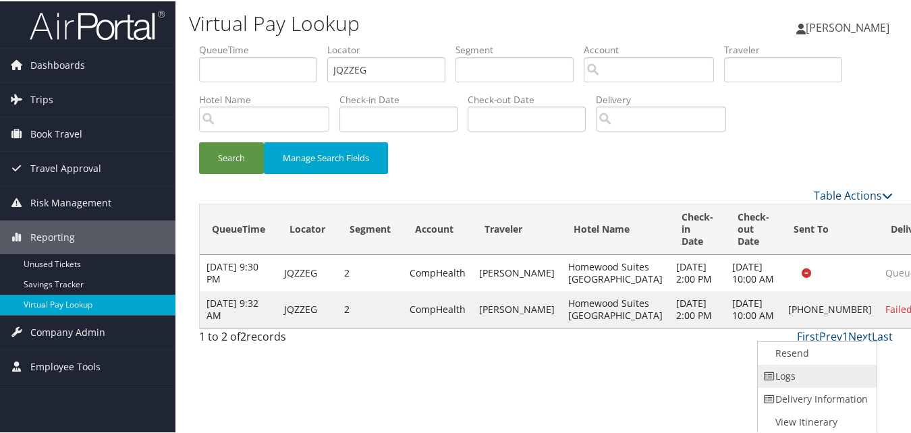
click at [803, 368] on link "Logs" at bounding box center [815, 375] width 115 height 23
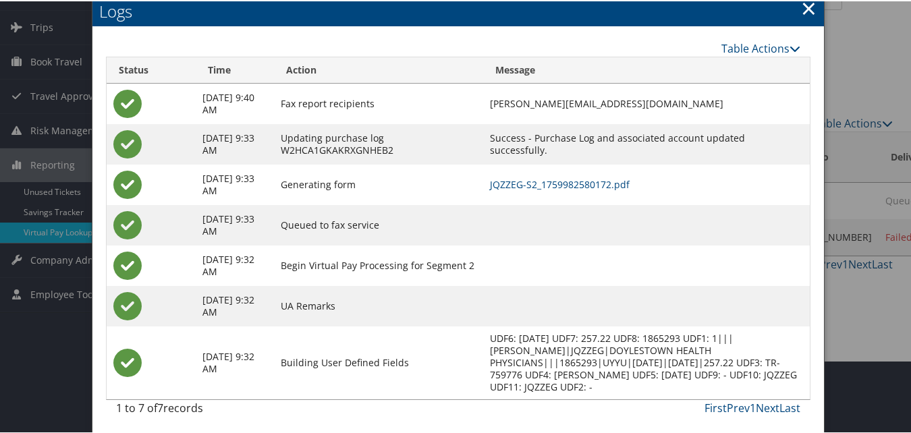
scroll to position [76, 0]
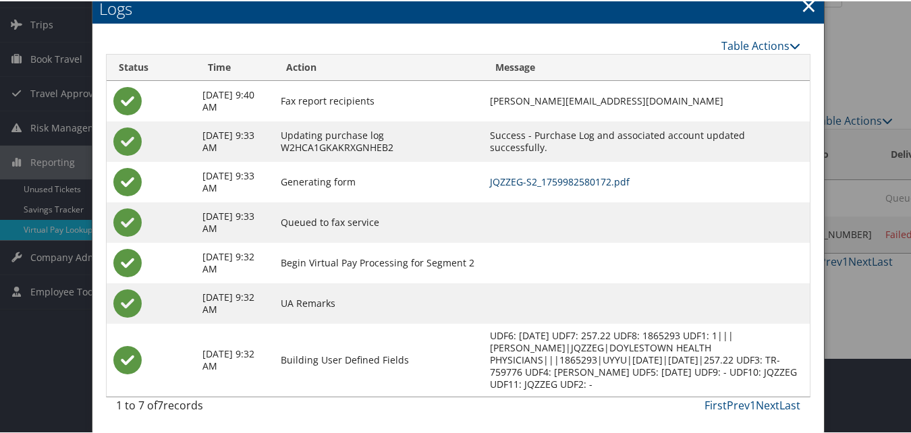
click at [538, 183] on link "JQZZEG-S2_1759982580172.pdf" at bounding box center [560, 180] width 140 height 13
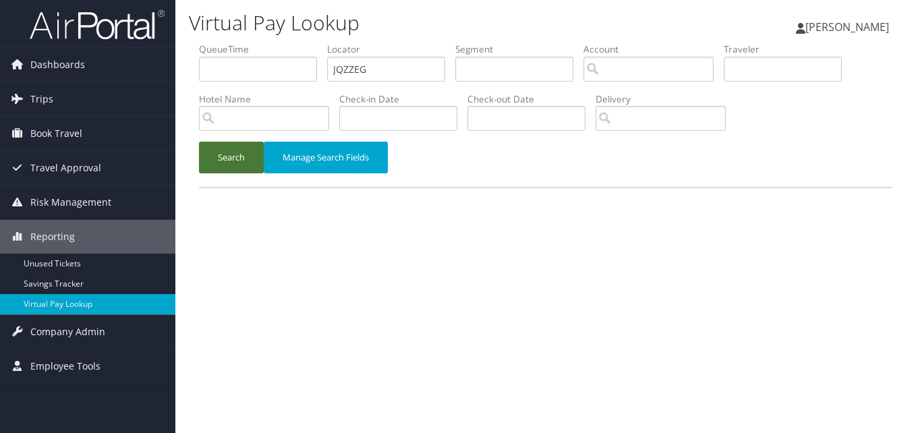
click at [223, 162] on button "Search" at bounding box center [231, 158] width 65 height 32
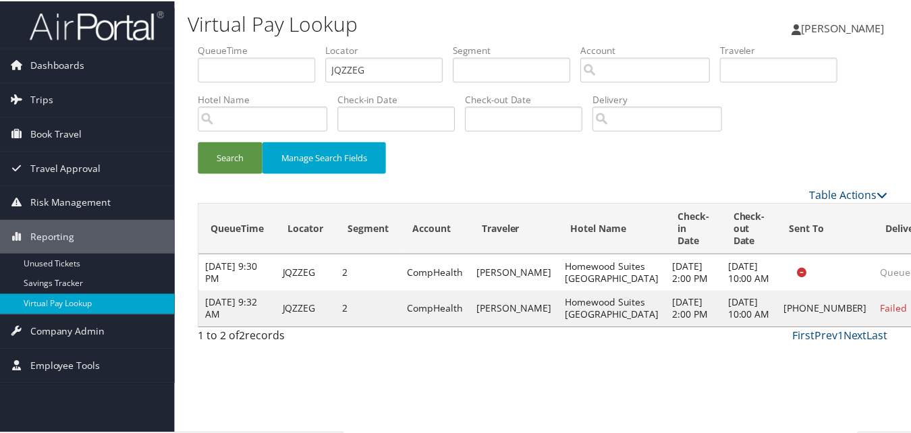
scroll to position [1, 0]
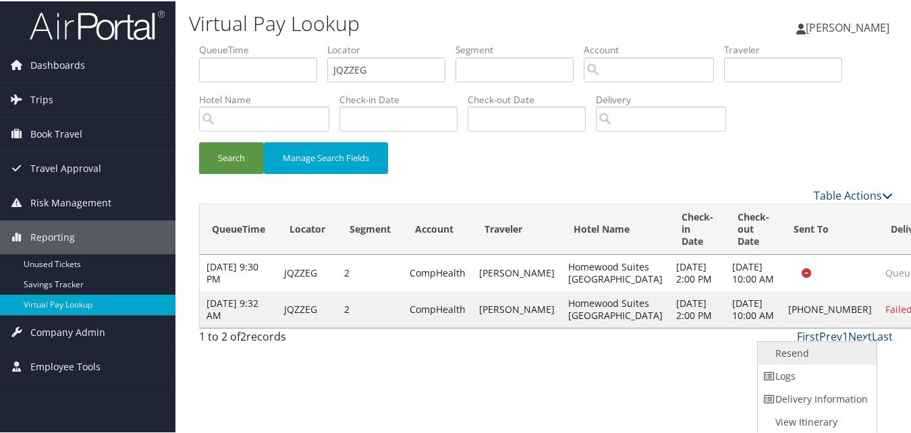
click at [812, 356] on link "Resend" at bounding box center [815, 352] width 115 height 23
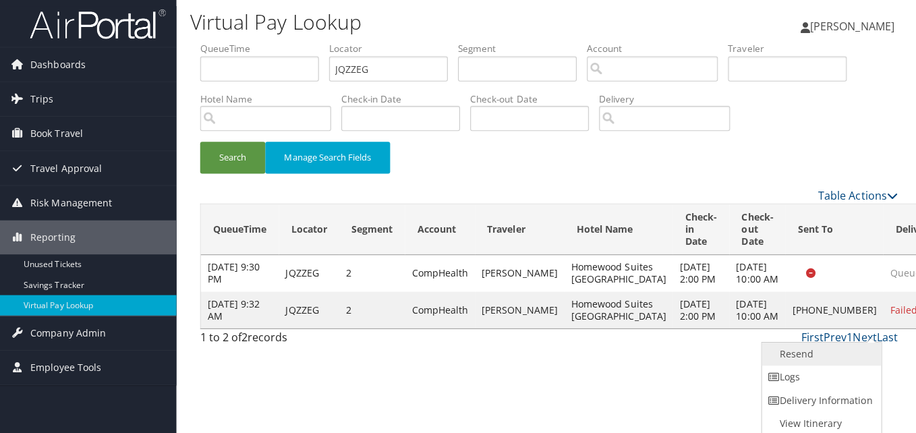
scroll to position [0, 0]
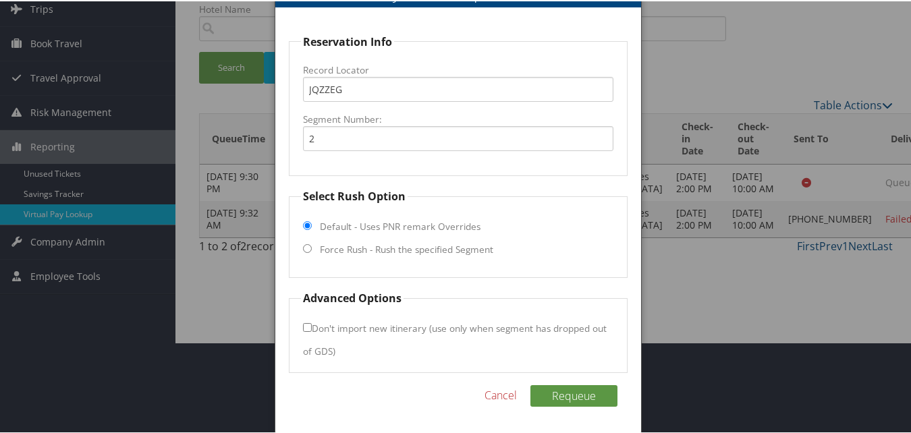
click at [393, 246] on label "Force Rush - Rush the specified Segment" at bounding box center [406, 247] width 173 height 13
click at [312, 246] on input "Force Rush - Rush the specified Segment" at bounding box center [307, 247] width 9 height 9
radio input "true"
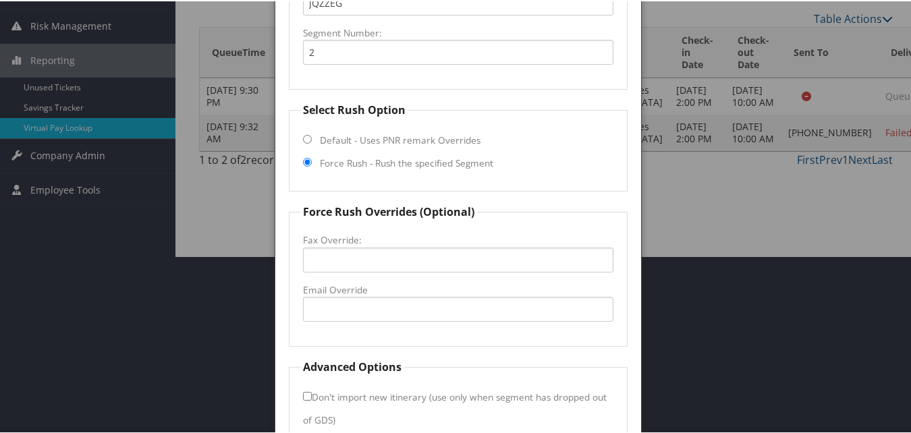
scroll to position [246, 0]
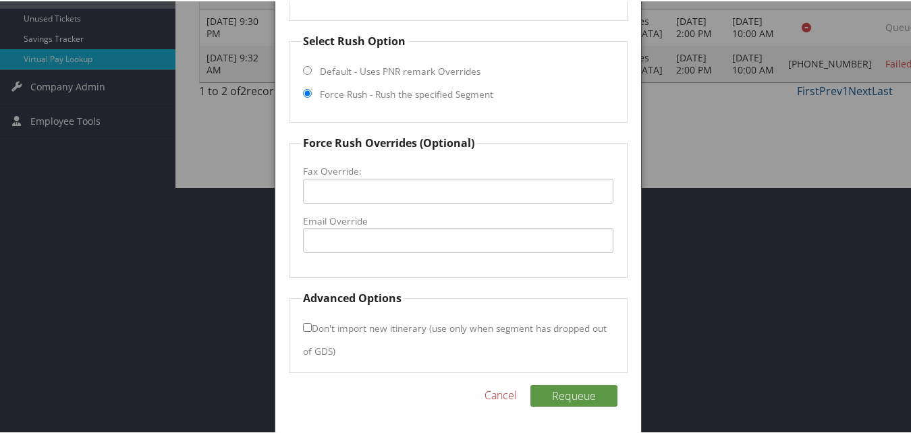
click at [372, 223] on label "Email Override" at bounding box center [458, 219] width 310 height 13
click at [372, 227] on input "Email Override" at bounding box center [458, 239] width 310 height 25
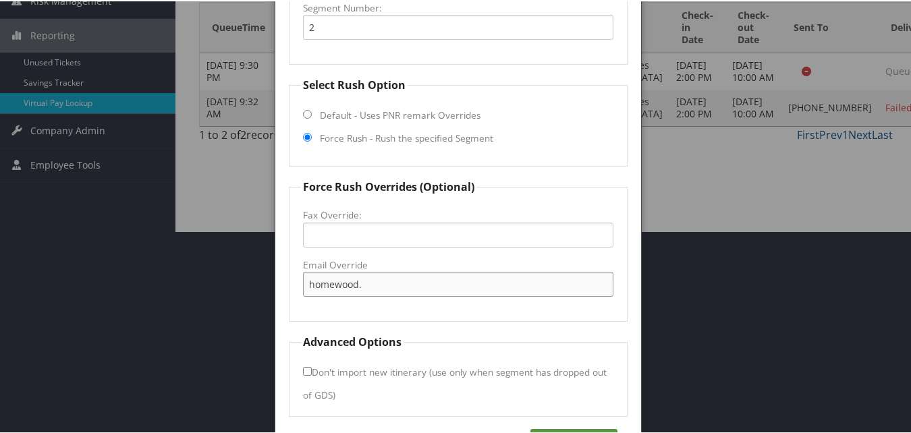
scroll to position [179, 0]
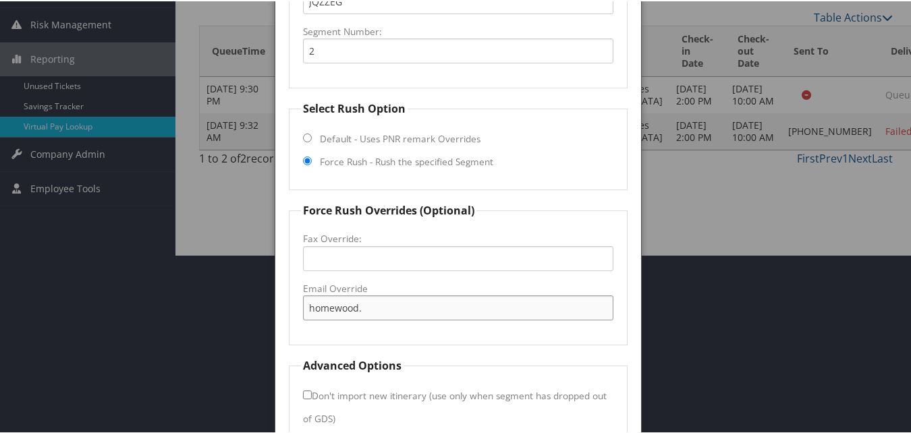
click at [382, 306] on input "homewood." at bounding box center [458, 306] width 310 height 25
type input "[EMAIL_ADDRESS][DOMAIN_NAME]"
click at [488, 311] on input "[EMAIL_ADDRESS][DOMAIN_NAME]" at bounding box center [458, 306] width 310 height 25
click at [608, 337] on fieldset "Force Rush Overrides (Optional) Fax Override: Email Override homewood.warringto…" at bounding box center [458, 272] width 338 height 143
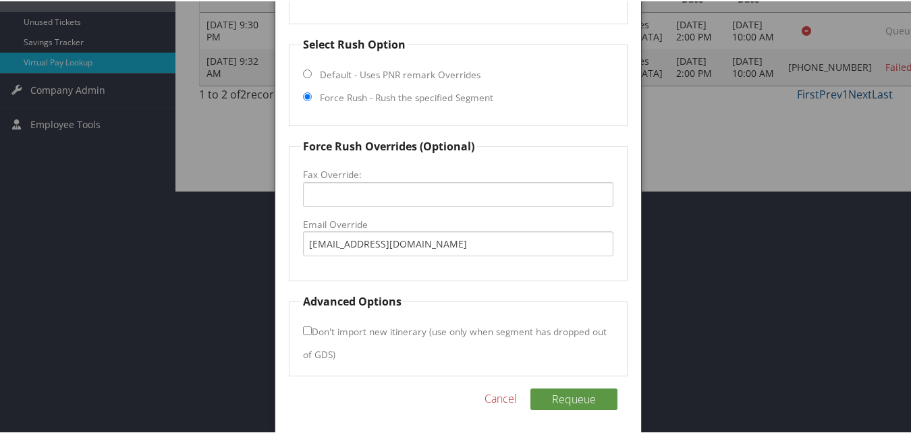
scroll to position [246, 0]
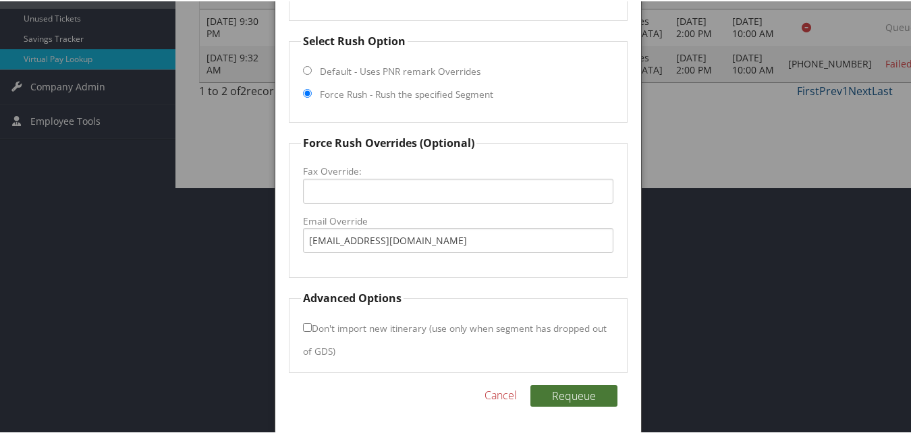
click at [566, 397] on button "Requeue" at bounding box center [573, 395] width 87 height 22
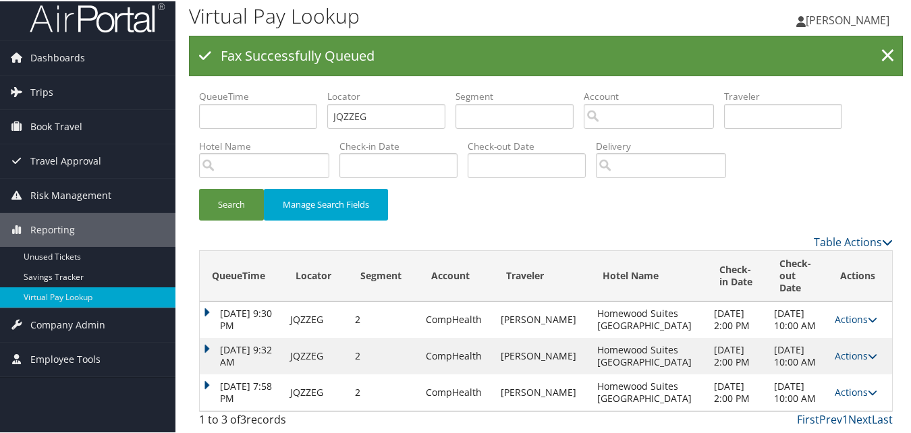
scroll to position [32, 0]
click at [207, 375] on td "Oct 9, 2025 7:58 PM" at bounding box center [242, 391] width 84 height 36
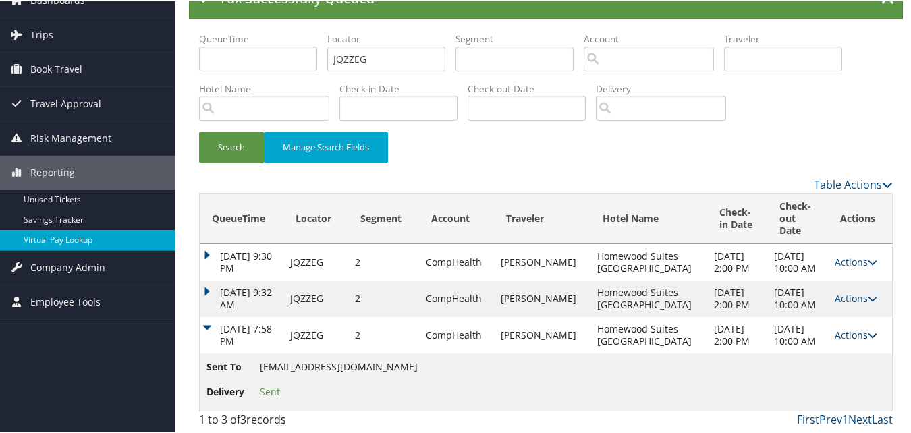
scroll to position [36, 0]
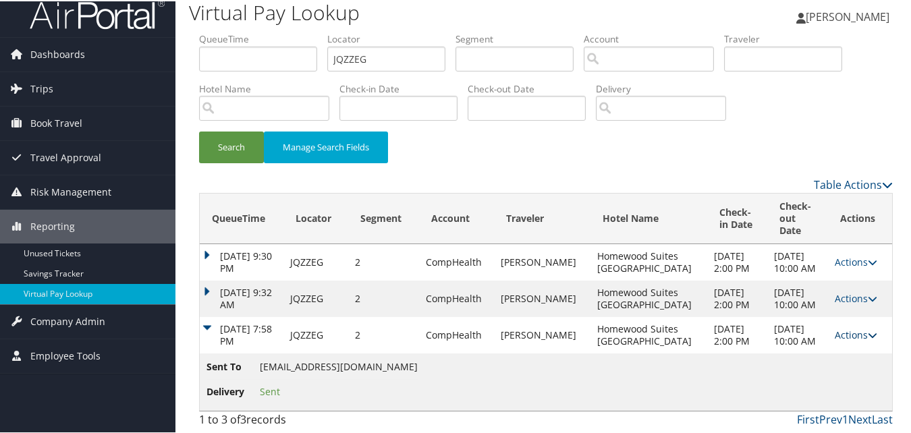
click at [846, 330] on link "Actions" at bounding box center [855, 333] width 42 height 13
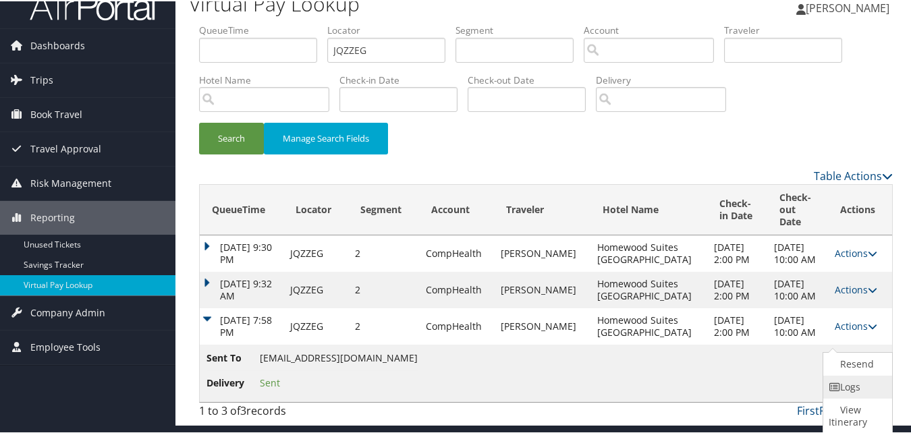
click at [851, 378] on link "Logs" at bounding box center [855, 385] width 65 height 23
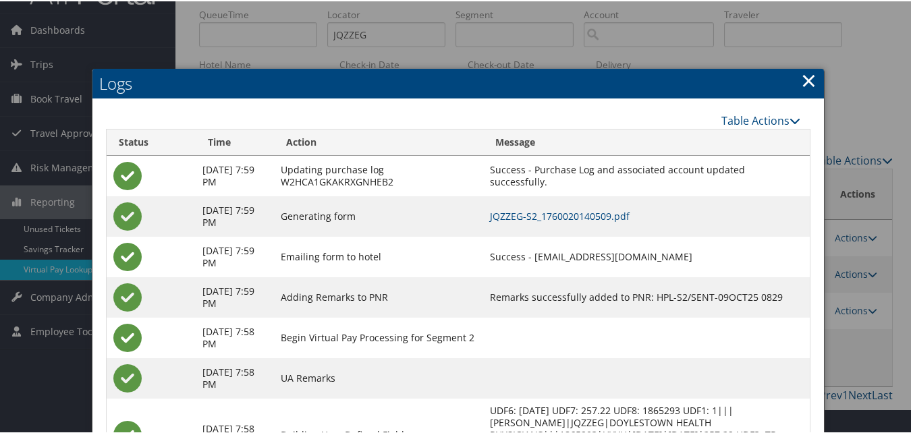
drag, startPoint x: 557, startPoint y: 258, endPoint x: 718, endPoint y: 253, distance: 162.0
click at [718, 253] on td "Success - homewood.warrington@gmail.com" at bounding box center [646, 255] width 326 height 40
copy td "homewood.warrington@gmail.com"
click at [629, 221] on link "JQZZEG-S2_1760020140509.pdf" at bounding box center [560, 214] width 140 height 13
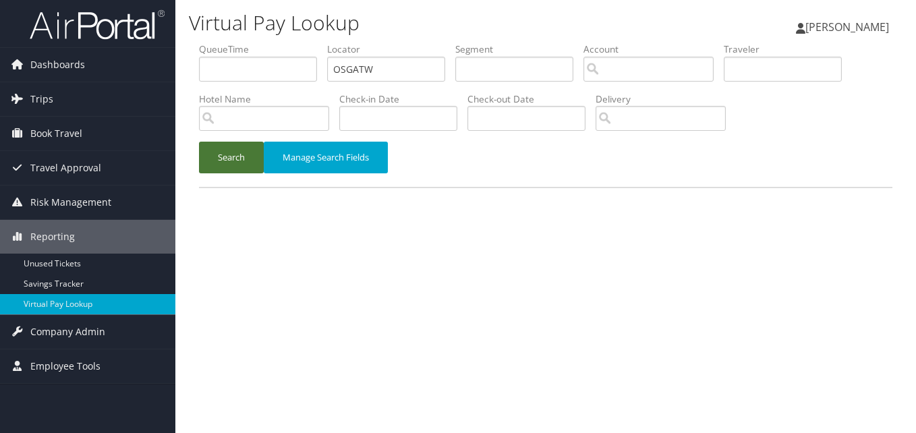
click at [194, 148] on div "Search Manage Search Fields" at bounding box center [546, 164] width 714 height 45
click at [202, 148] on button "Search" at bounding box center [231, 158] width 65 height 32
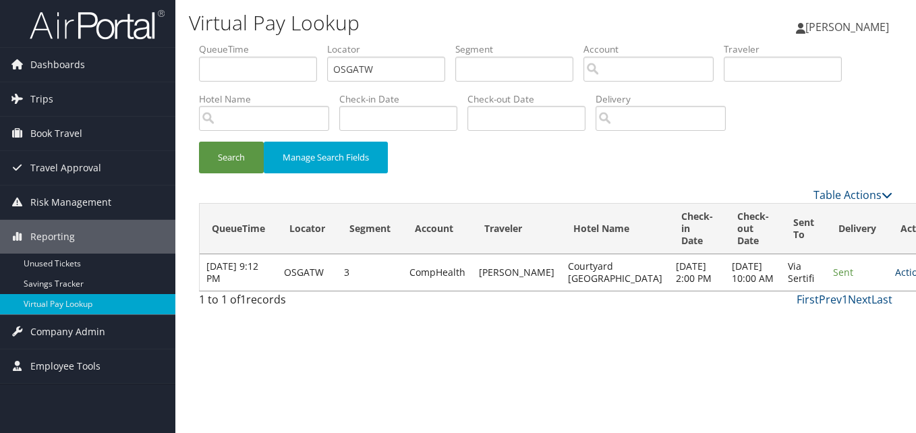
drag, startPoint x: 867, startPoint y: 279, endPoint x: 854, endPoint y: 275, distance: 13.7
click at [895, 279] on link "Actions" at bounding box center [916, 272] width 42 height 13
click at [861, 318] on link "Logs" at bounding box center [835, 321] width 85 height 23
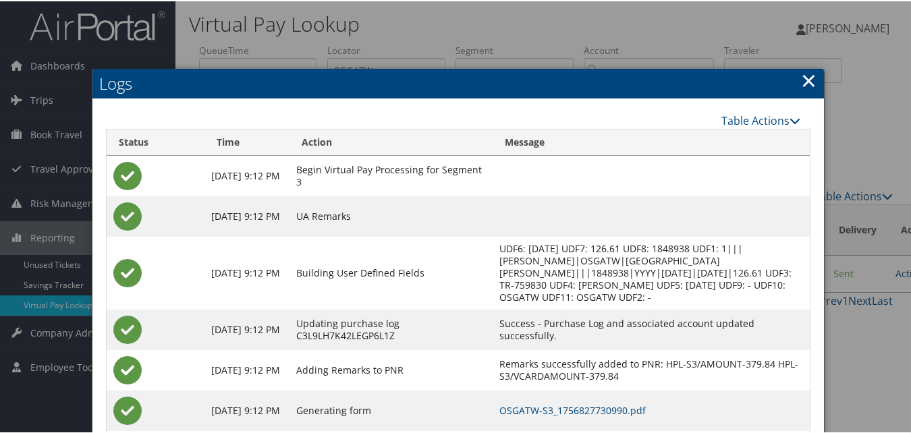
click at [811, 77] on h2 "Logs" at bounding box center [457, 82] width 731 height 30
click at [818, 77] on h2 "Logs" at bounding box center [457, 82] width 731 height 30
click at [807, 81] on link "×" at bounding box center [809, 78] width 16 height 27
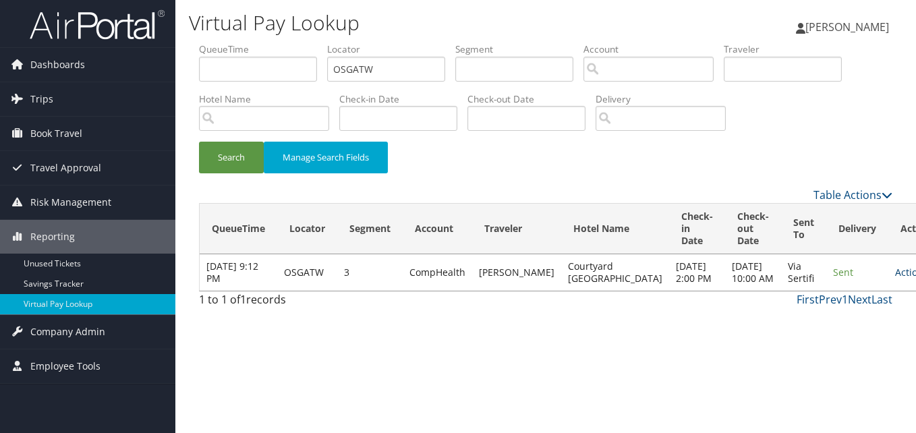
click at [895, 275] on link "Actions" at bounding box center [916, 272] width 42 height 13
click at [818, 298] on link "Resend" at bounding box center [835, 298] width 85 height 23
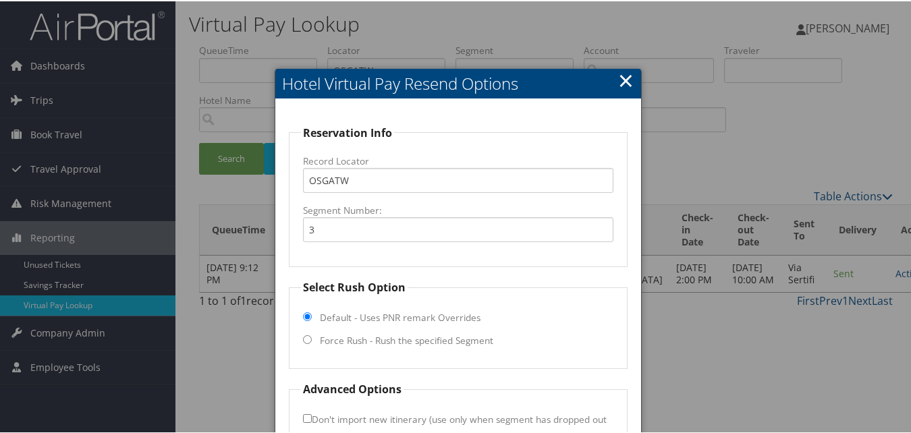
click at [393, 339] on label "Force Rush - Rush the specified Segment" at bounding box center [406, 339] width 173 height 13
click at [312, 339] on input "Force Rush - Rush the specified Segment" at bounding box center [307, 338] width 9 height 9
radio input "true"
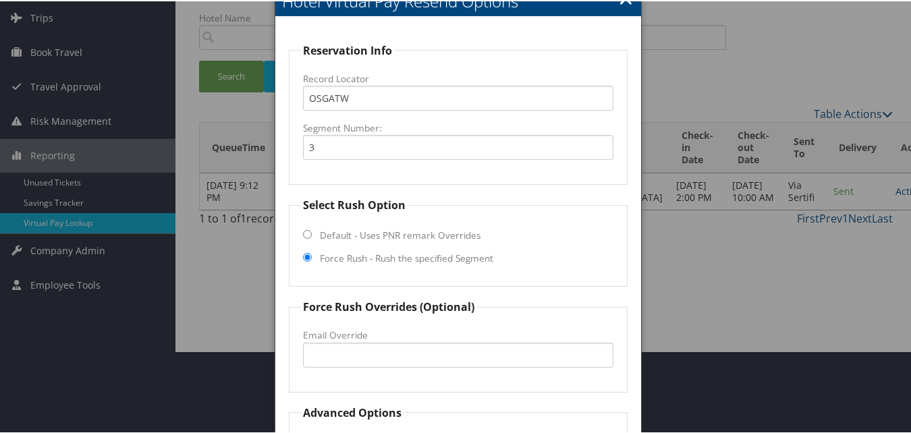
scroll to position [197, 0]
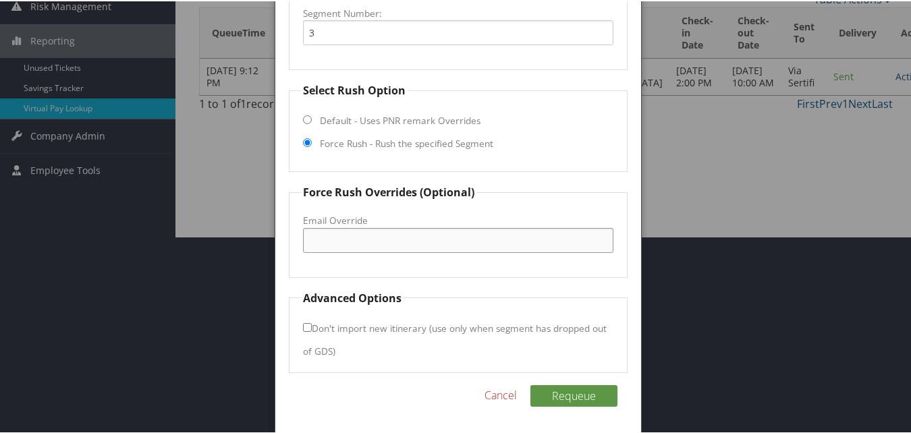
click at [405, 250] on input "Email Override" at bounding box center [458, 239] width 310 height 25
click at [509, 394] on link "Cancel" at bounding box center [500, 394] width 32 height 16
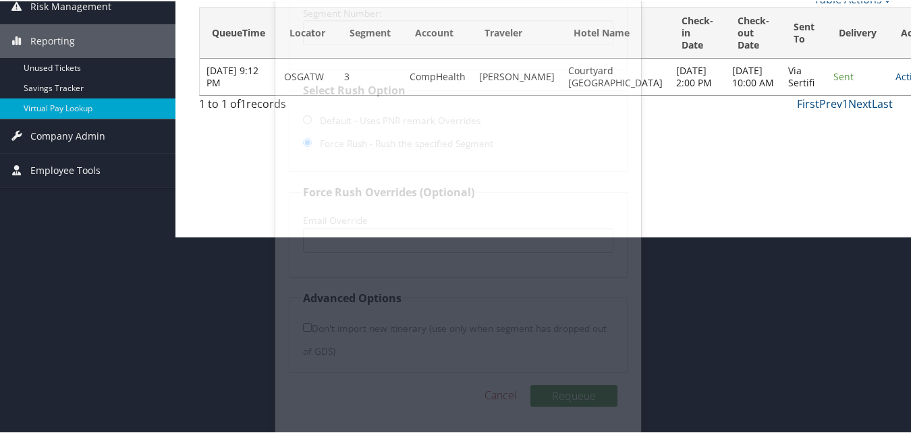
scroll to position [0, 0]
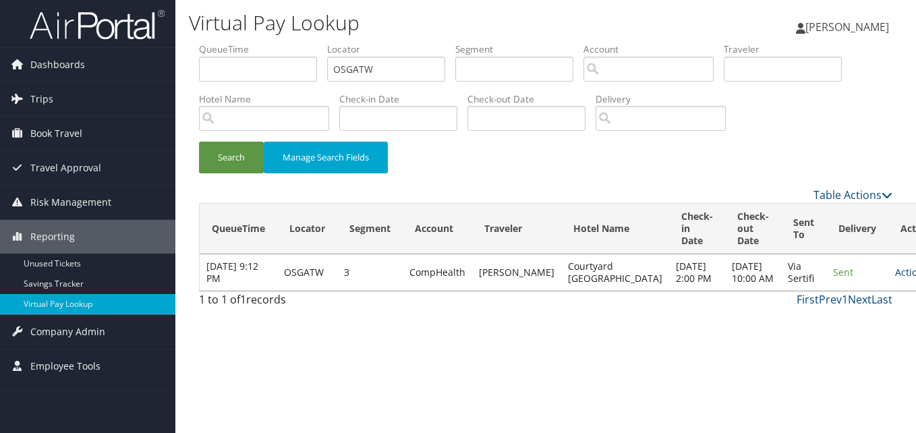
click at [895, 276] on link "Actions" at bounding box center [916, 272] width 42 height 13
click at [822, 322] on link "Logs" at bounding box center [835, 321] width 85 height 23
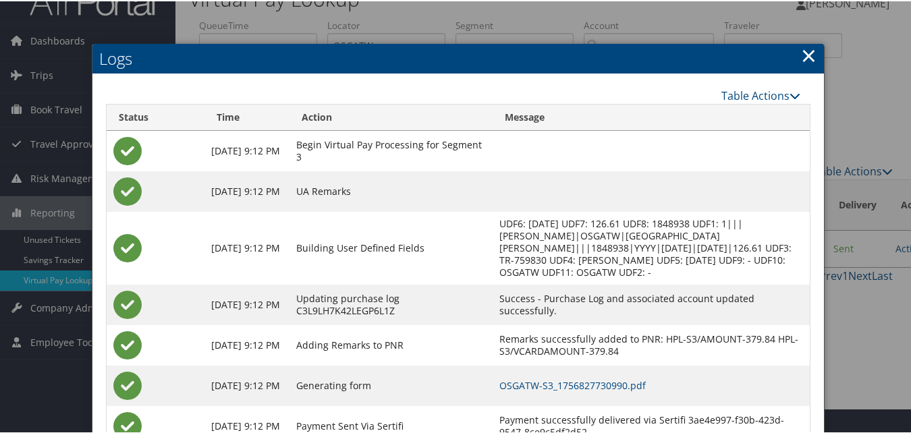
scroll to position [67, 0]
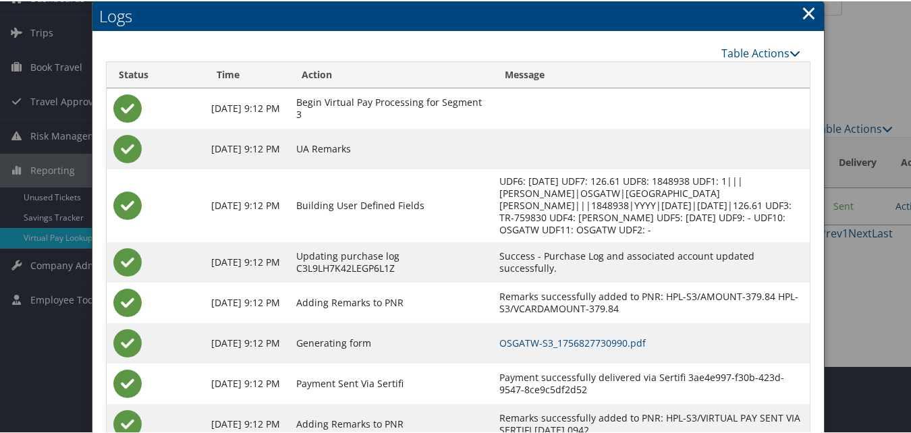
click at [628, 332] on td "OSGATW-S3_1756827730990.pdf" at bounding box center [651, 342] width 318 height 40
click at [632, 347] on link "OSGATW-S3_1756827730990.pdf" at bounding box center [572, 341] width 146 height 13
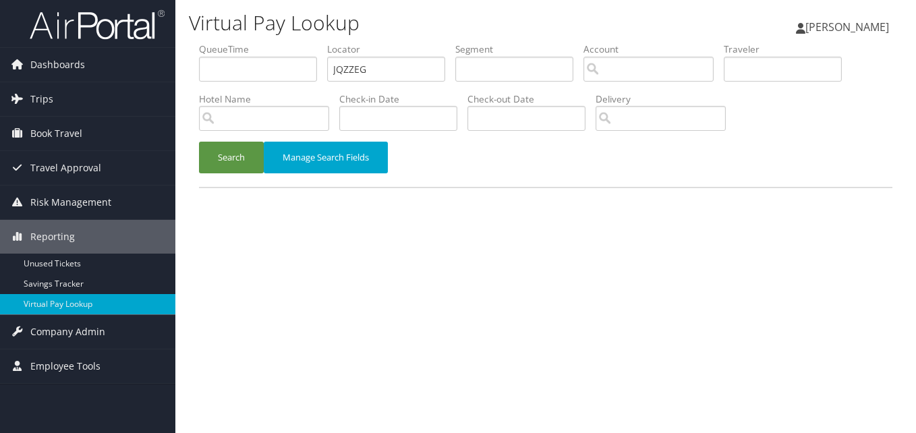
click at [294, 42] on ul "QueueTime Locator JQZZEG Segment Account Traveler Hotel Name Check-in Date Chec…" at bounding box center [545, 42] width 693 height 0
type input "KDEDKF"
click at [231, 165] on button "Search" at bounding box center [231, 158] width 65 height 32
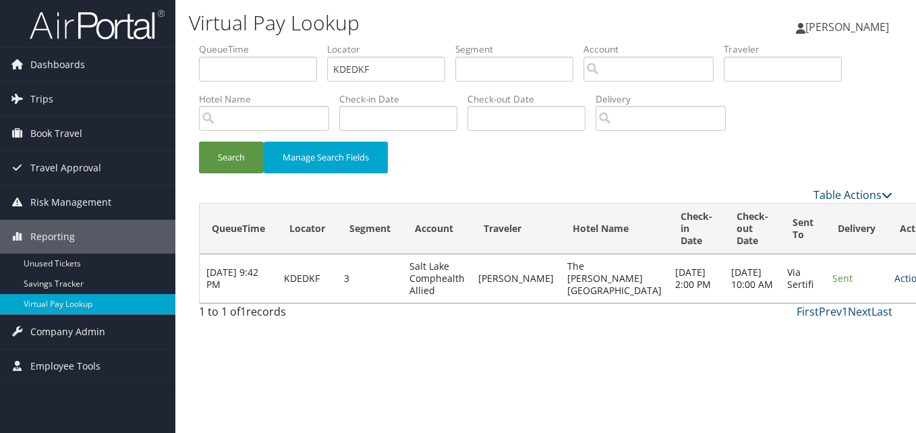
click at [894, 283] on link "Actions" at bounding box center [915, 278] width 42 height 13
click at [825, 324] on link "Logs" at bounding box center [835, 321] width 85 height 23
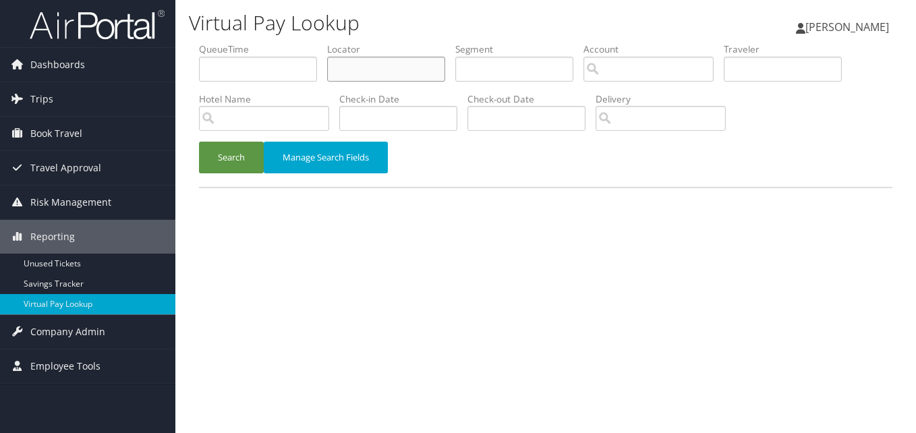
click at [347, 63] on input "text" at bounding box center [386, 69] width 118 height 25
paste input "KDEDKF"
type input "KDEDKF"
click at [227, 151] on button "Search" at bounding box center [231, 158] width 65 height 32
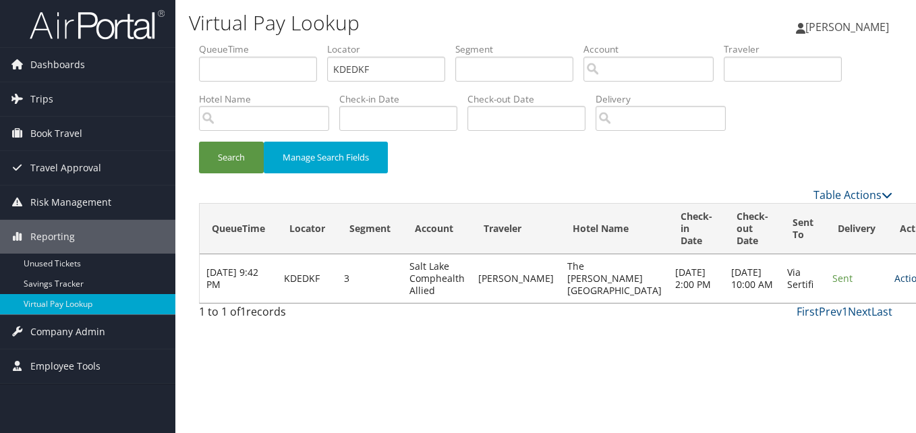
click at [894, 283] on link "Actions" at bounding box center [915, 278] width 42 height 13
click at [830, 319] on link "Logs" at bounding box center [835, 321] width 85 height 23
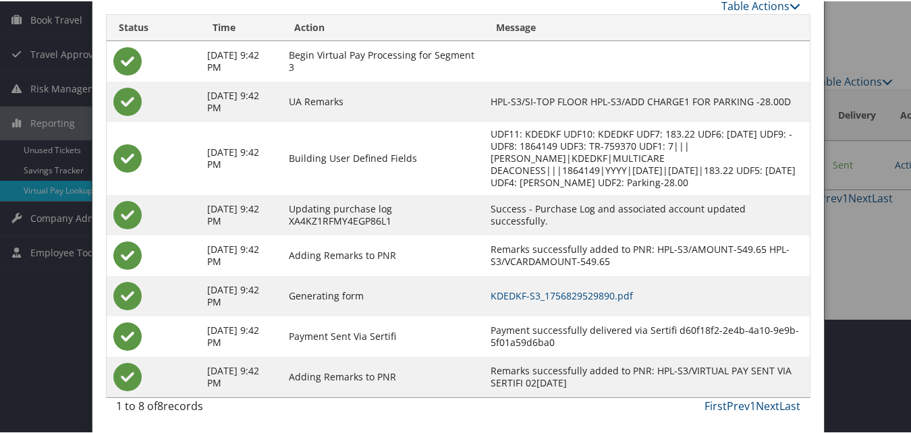
scroll to position [115, 0]
click at [589, 298] on td "KDEDKF-S3_1756829529890.pdf" at bounding box center [647, 294] width 326 height 40
click at [589, 298] on link "KDEDKF-S3_1756829529890.pdf" at bounding box center [561, 293] width 142 height 13
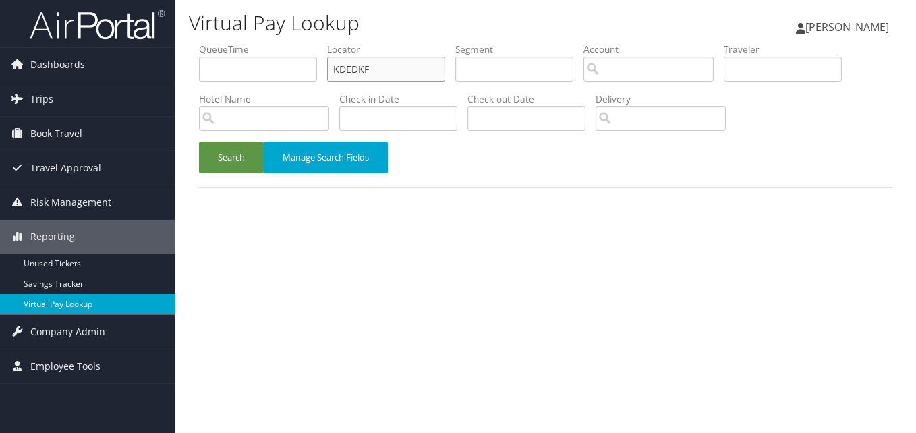
paste input "QPASMX"
drag, startPoint x: 387, startPoint y: 72, endPoint x: 268, endPoint y: 114, distance: 126.1
click at [293, 42] on ul "QueueTime Locator KDEDKF Segment Account Traveler Hotel Name Check-in Date Chec…" at bounding box center [545, 42] width 693 height 0
type input "QPASMX"
click at [238, 171] on button "Search" at bounding box center [231, 158] width 65 height 32
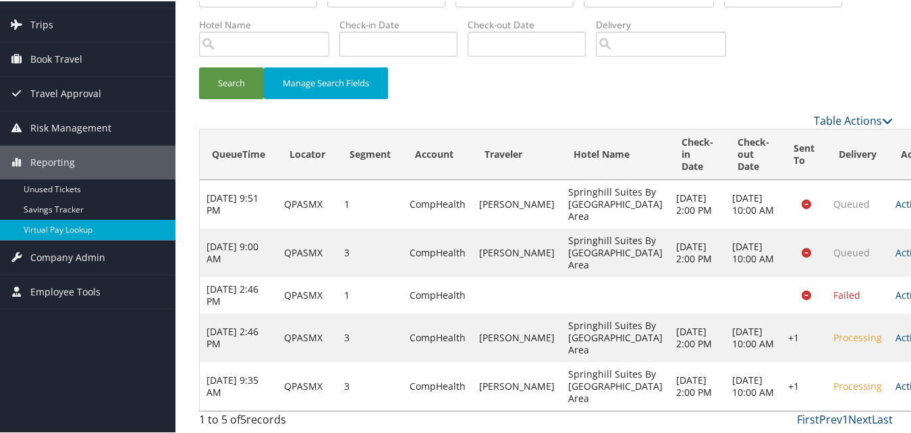
click at [895, 378] on link "Actions" at bounding box center [916, 384] width 42 height 13
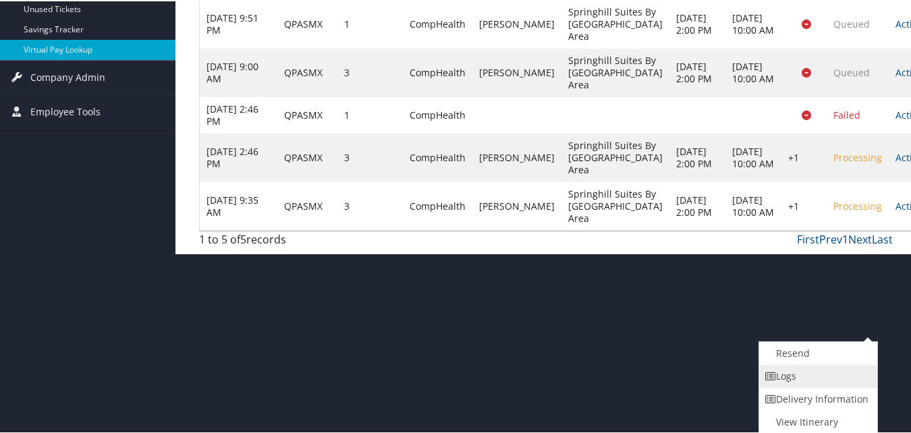
click at [792, 377] on link "Logs" at bounding box center [816, 375] width 115 height 23
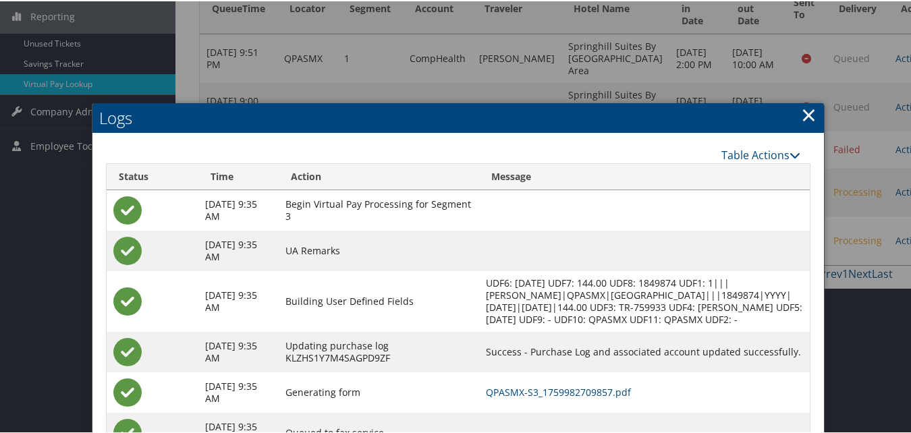
scroll to position [281, 0]
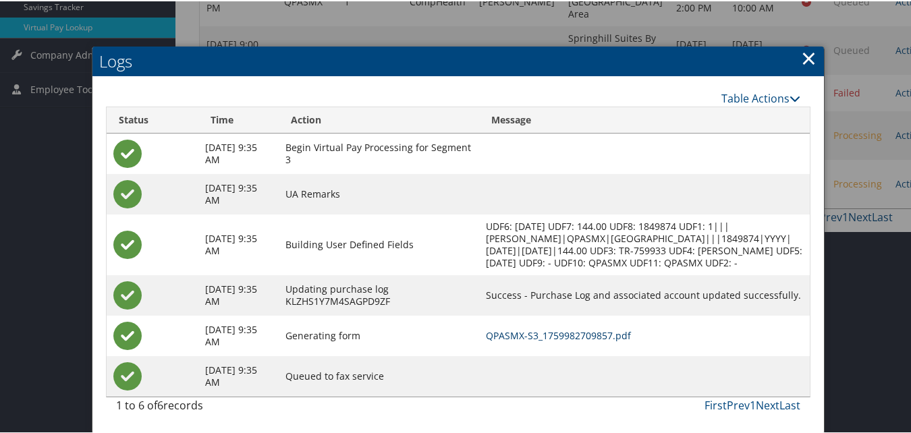
click at [515, 341] on link "QPASMX-S3_1759982709857.pdf" at bounding box center [558, 334] width 145 height 13
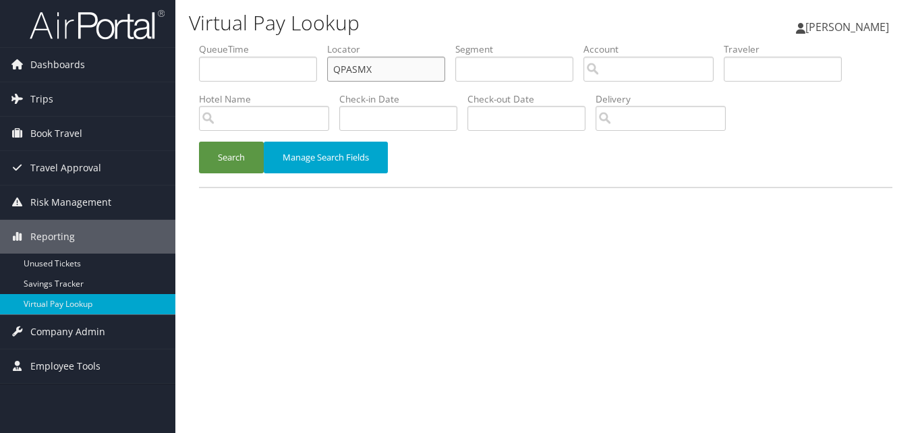
drag, startPoint x: 380, startPoint y: 69, endPoint x: 266, endPoint y: 89, distance: 115.1
click at [266, 42] on ul "QueueTime Locator QPASMX Segment Account Traveler Hotel Name Check-in Date Chec…" at bounding box center [545, 42] width 693 height 0
paste input "WMZXRS"
type input "WMZXRS"
click at [237, 165] on button "Search" at bounding box center [231, 158] width 65 height 32
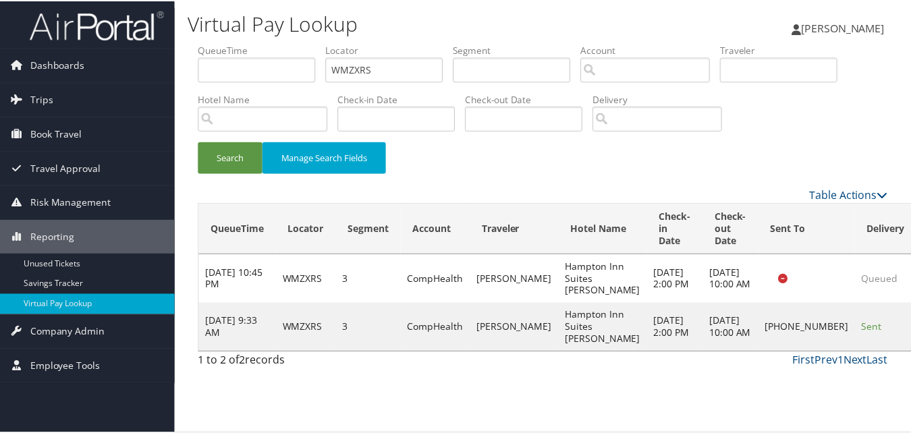
scroll to position [13, 0]
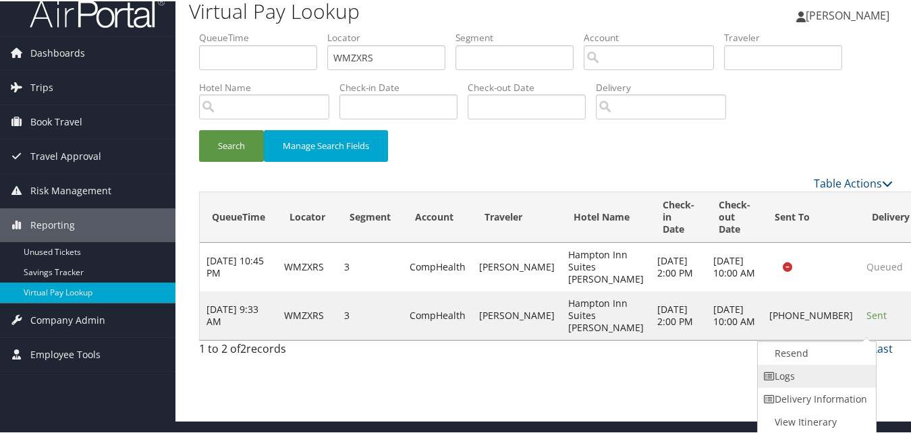
click at [801, 370] on link "Logs" at bounding box center [815, 375] width 115 height 23
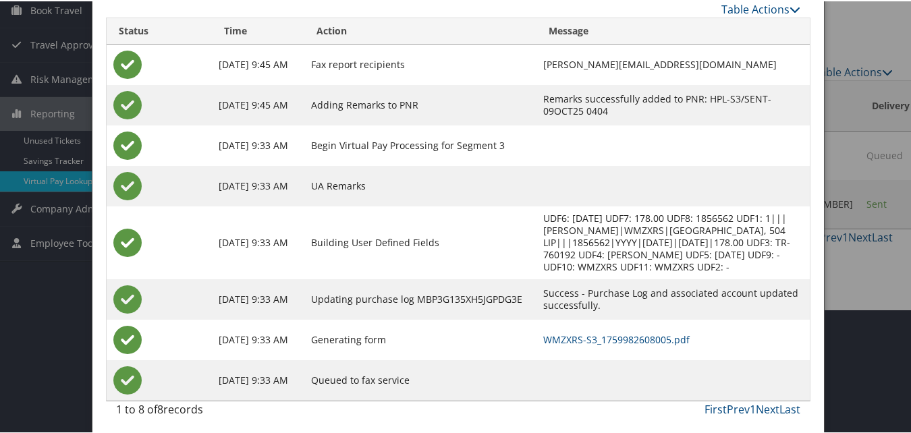
scroll to position [128, 0]
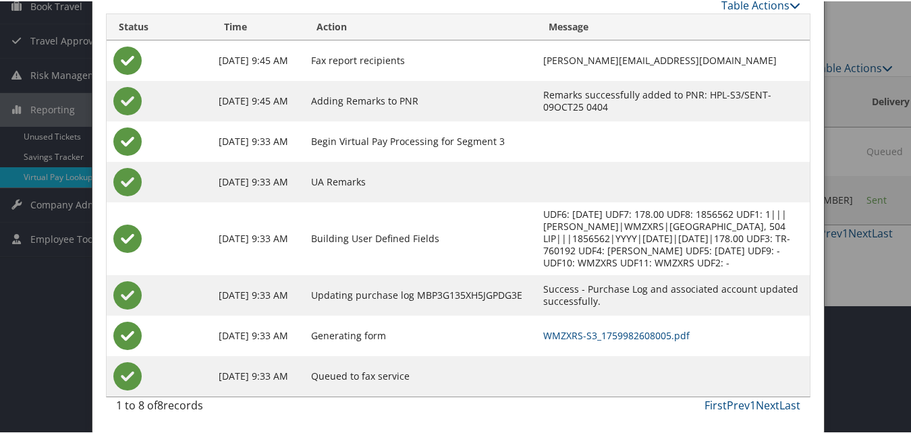
click at [589, 348] on td "WMZXRS-S3_1759982608005.pdf" at bounding box center [672, 334] width 273 height 40
click at [588, 337] on link "WMZXRS-S3_1759982608005.pdf" at bounding box center [616, 334] width 146 height 13
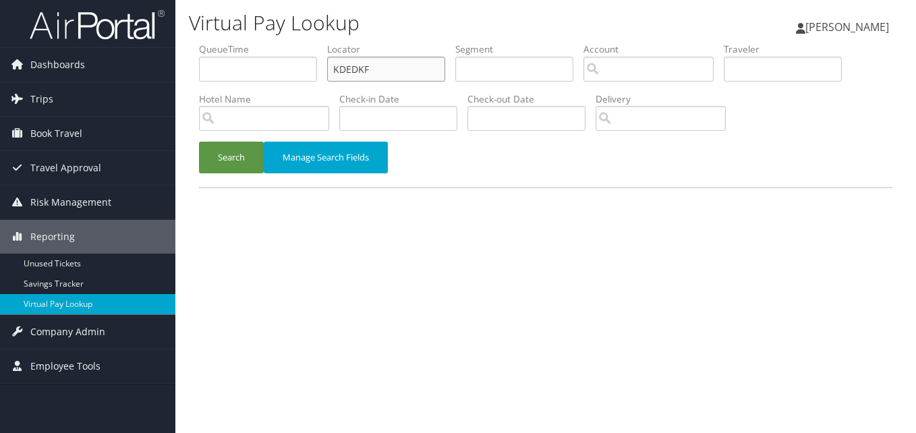
drag, startPoint x: 404, startPoint y: 73, endPoint x: 244, endPoint y: 72, distance: 160.5
click at [244, 42] on ul "QueueTime Locator KDEDKF Segment Account Traveler Hotel Name Check-in Date Chec…" at bounding box center [545, 42] width 693 height 0
paste input "CLOERS"
type input "CLOERS"
click at [247, 165] on button "Search" at bounding box center [231, 158] width 65 height 32
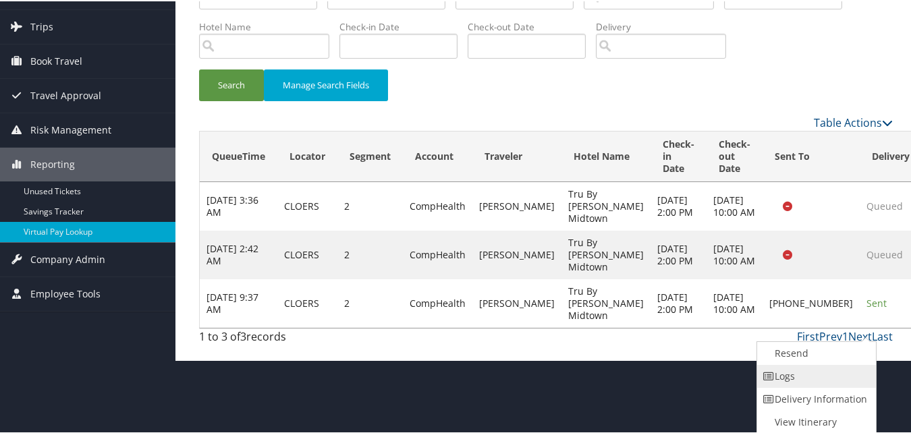
click at [774, 375] on icon at bounding box center [768, 374] width 12 height 9
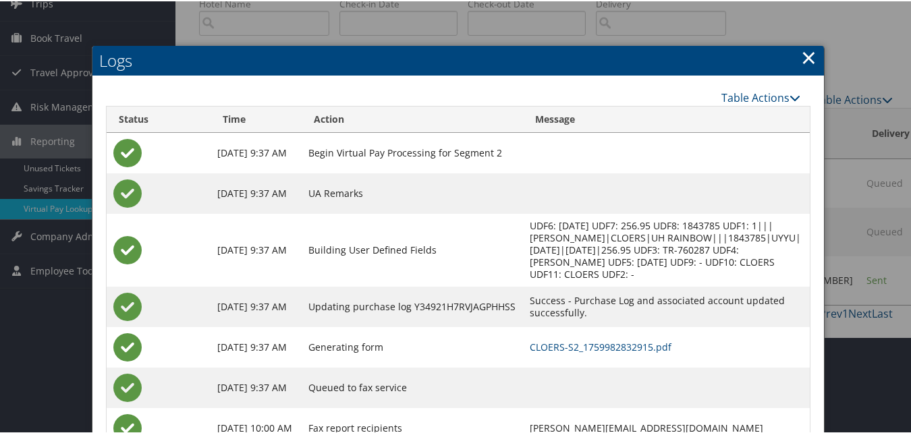
scroll to position [177, 0]
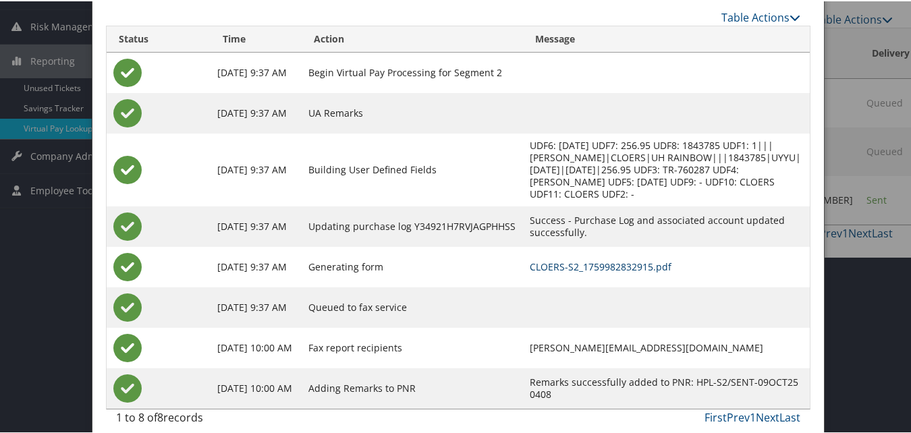
click at [530, 259] on link "CLOERS-S2_1759982832915.pdf" at bounding box center [601, 265] width 142 height 13
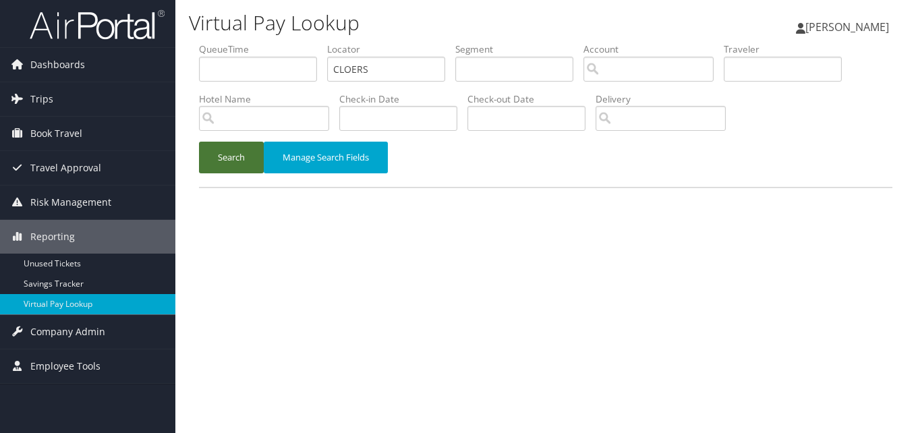
click at [233, 166] on button "Search" at bounding box center [231, 158] width 65 height 32
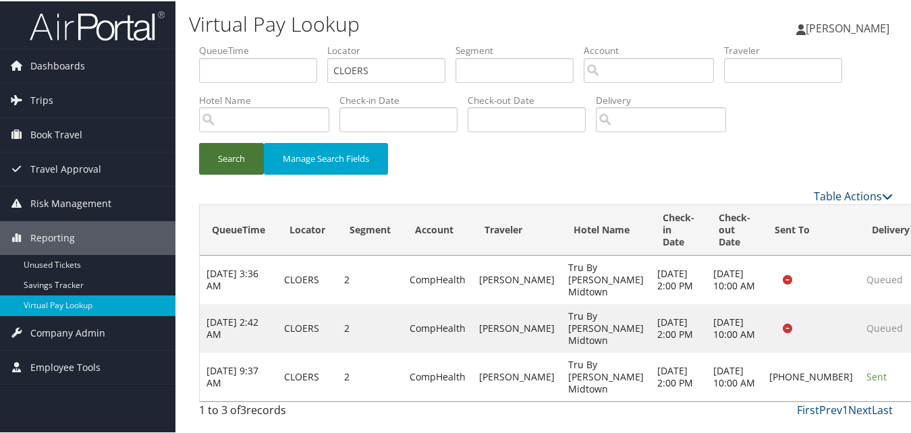
scroll to position [27, 0]
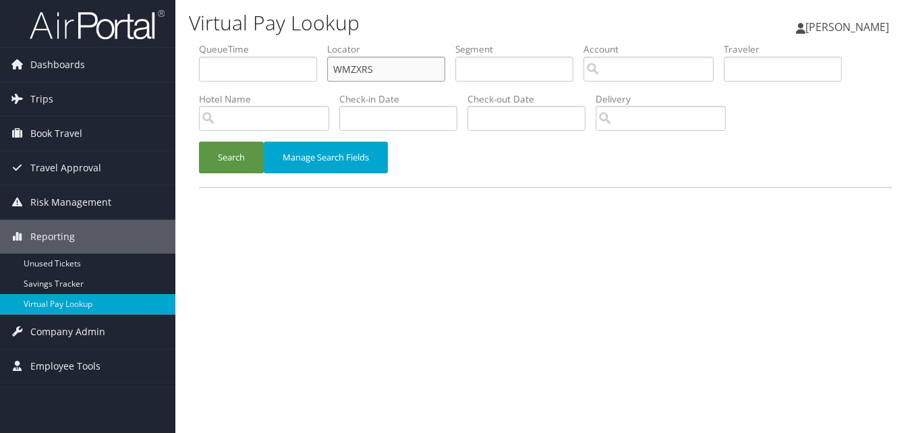
drag, startPoint x: 390, startPoint y: 61, endPoint x: 270, endPoint y: 79, distance: 120.8
click at [270, 42] on ul "QueueTime Locator WMZXRS Segment Account Traveler Hotel Name Check-in Date Chec…" at bounding box center [545, 42] width 693 height 0
paste input "AMEOEK"
type input "AMEOEK"
click at [236, 162] on button "Search" at bounding box center [231, 158] width 65 height 32
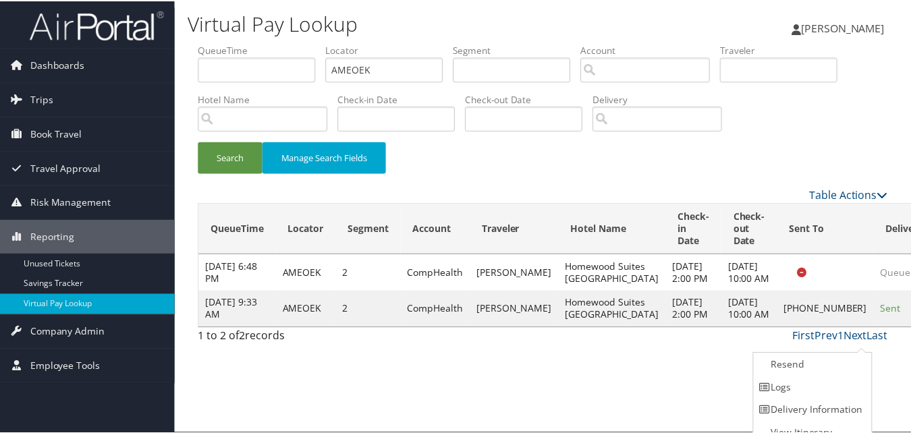
scroll to position [13, 0]
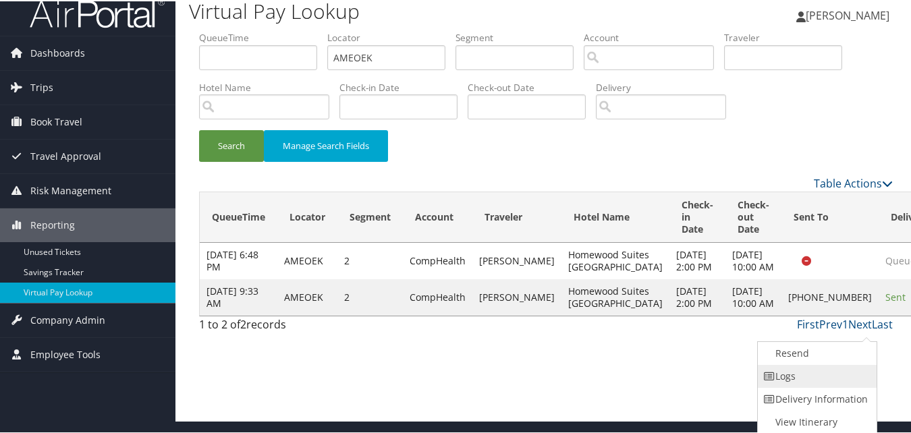
click at [806, 372] on link "Logs" at bounding box center [815, 375] width 115 height 23
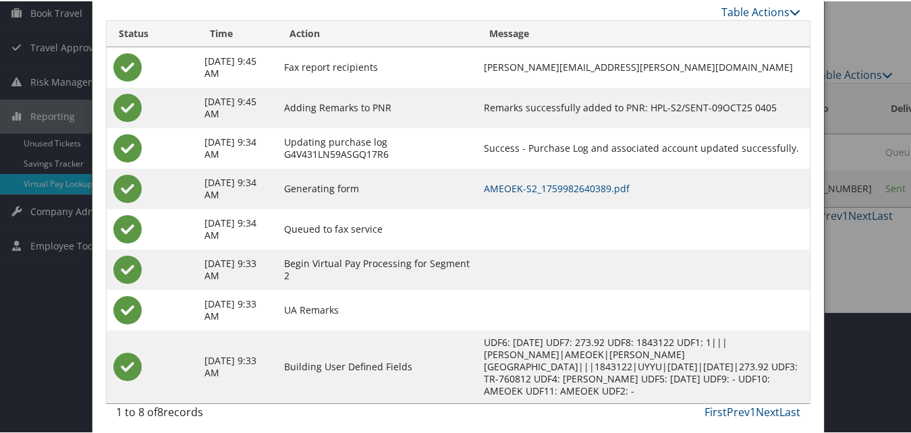
scroll to position [128, 0]
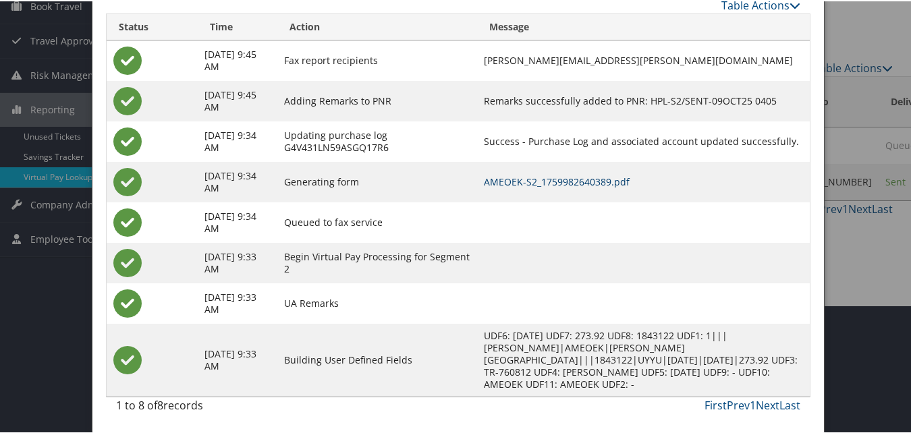
drag, startPoint x: 561, startPoint y: 195, endPoint x: 561, endPoint y: 184, distance: 10.8
click at [561, 187] on td "AMEOEK-S2_1759982640389.pdf" at bounding box center [643, 181] width 333 height 40
click at [561, 184] on link "AMEOEK-S2_1759982640389.pdf" at bounding box center [557, 180] width 146 height 13
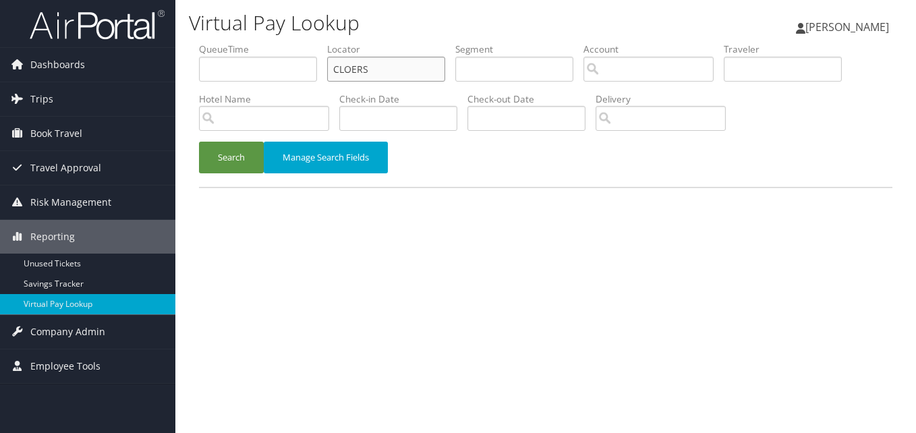
drag, startPoint x: 326, startPoint y: 79, endPoint x: 291, endPoint y: 90, distance: 37.3
click at [291, 42] on ul "QueueTime Locator CLOERS Segment Account Traveler Hotel Name Check-in Date Chec…" at bounding box center [545, 42] width 693 height 0
paste input "GEGXKL"
type input "GEGXKL"
click at [238, 169] on button "Search" at bounding box center [231, 158] width 65 height 32
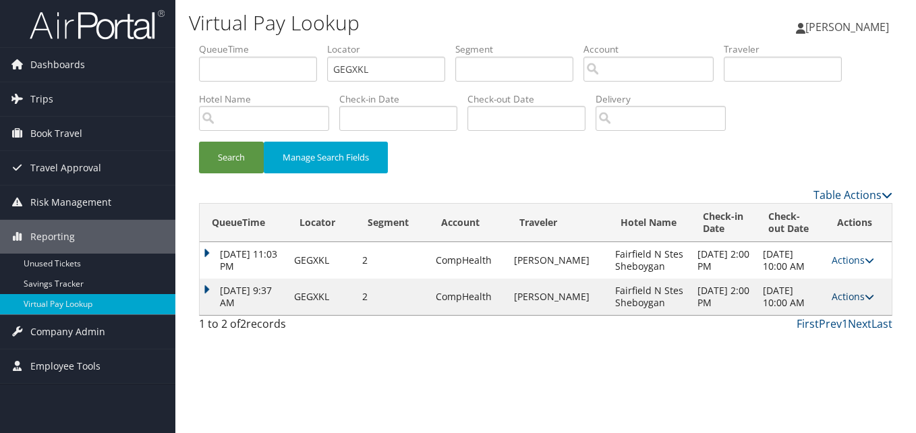
click at [839, 303] on link "Actions" at bounding box center [853, 296] width 42 height 13
click at [805, 351] on link "Logs" at bounding box center [825, 357] width 85 height 23
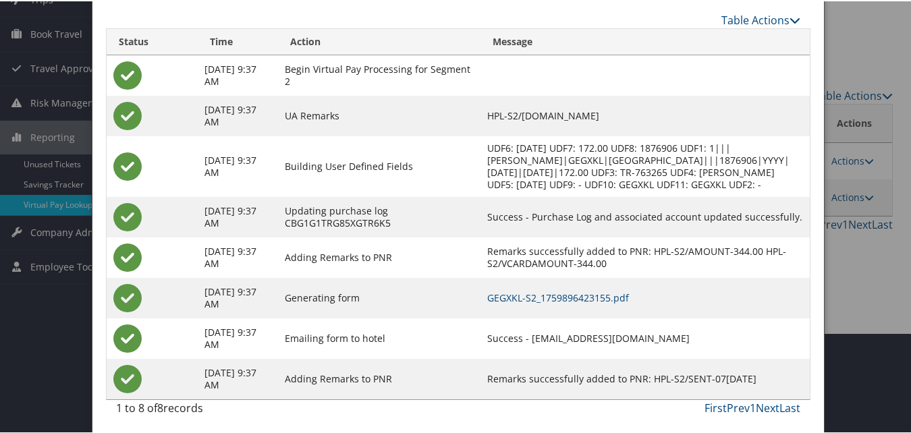
scroll to position [103, 0]
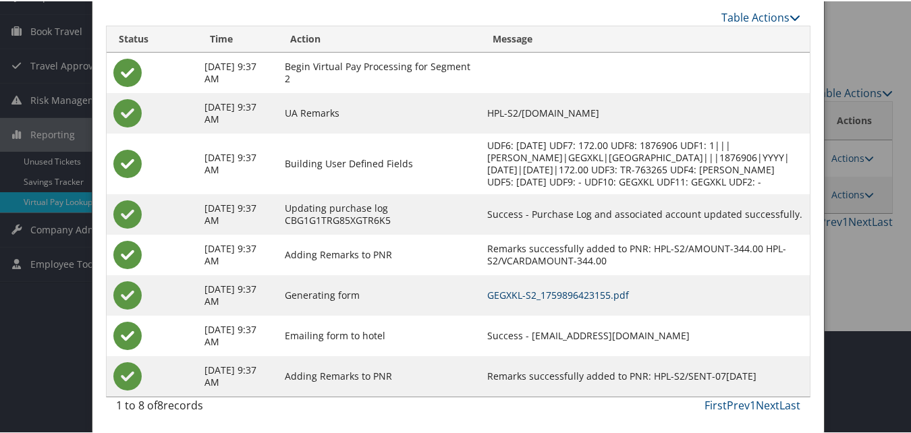
click at [575, 293] on link "GEGXKL-S2_1759896423155.pdf" at bounding box center [558, 293] width 142 height 13
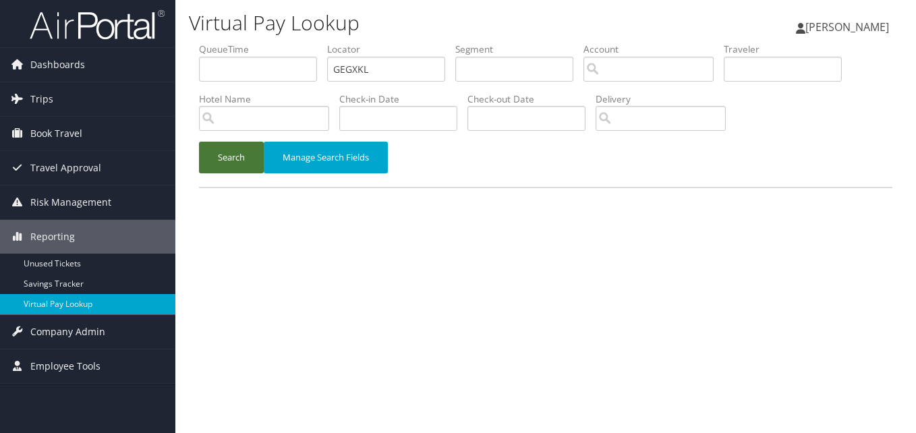
click at [250, 162] on button "Search" at bounding box center [231, 158] width 65 height 32
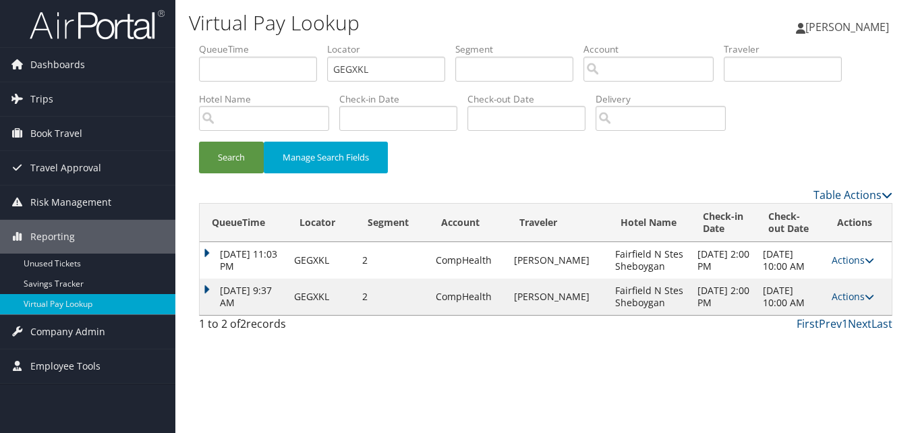
click at [208, 306] on td "Oct 8, 2025 9:37 AM" at bounding box center [244, 297] width 88 height 36
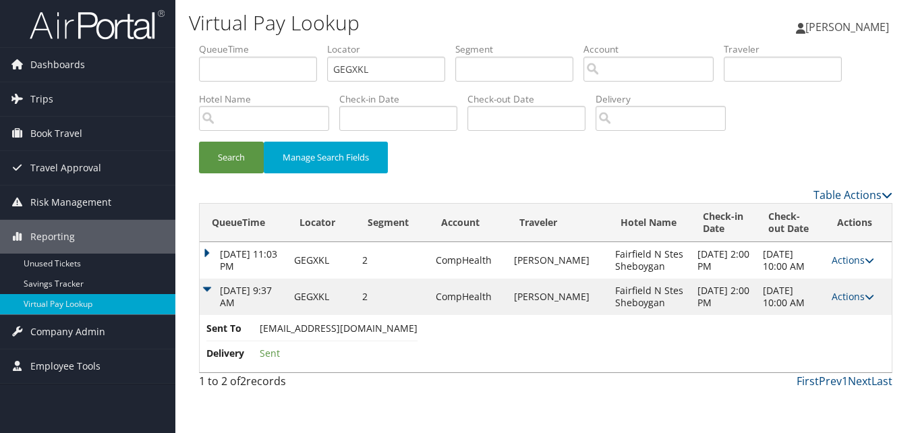
click at [847, 307] on td "Actions Resend Logs View Itinerary" at bounding box center [858, 297] width 67 height 36
click at [850, 303] on link "Actions" at bounding box center [853, 296] width 42 height 13
click at [795, 356] on icon at bounding box center [795, 357] width 12 height 9
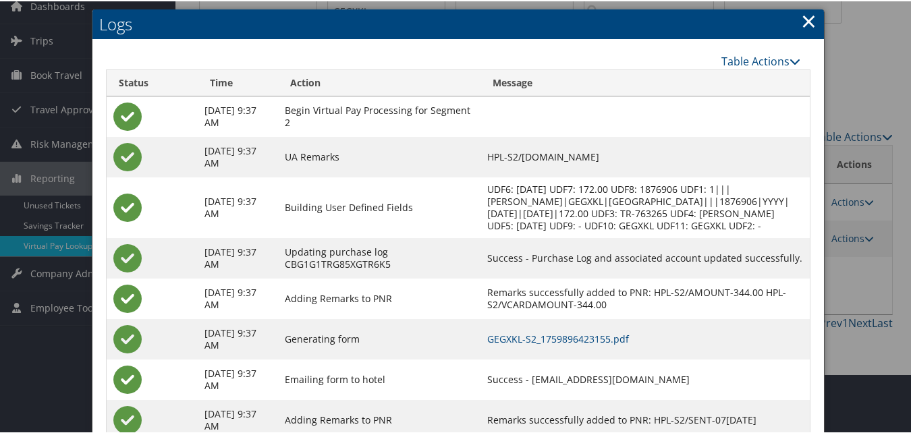
scroll to position [36, 0]
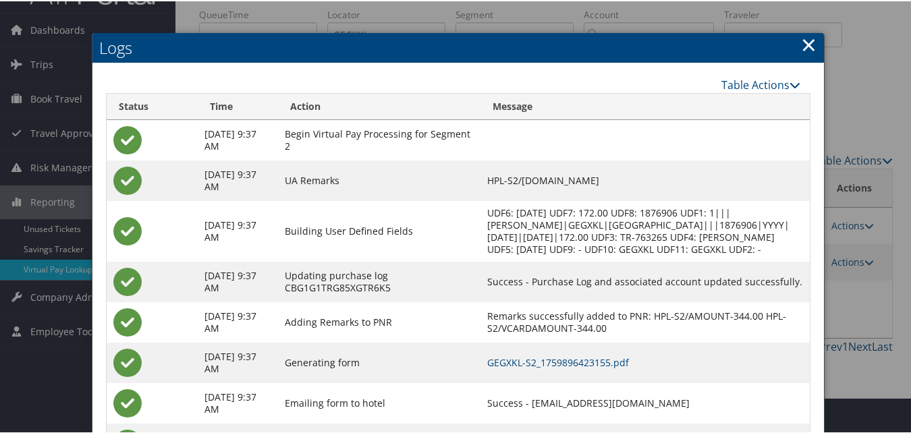
click at [801, 30] on link "×" at bounding box center [809, 43] width 16 height 27
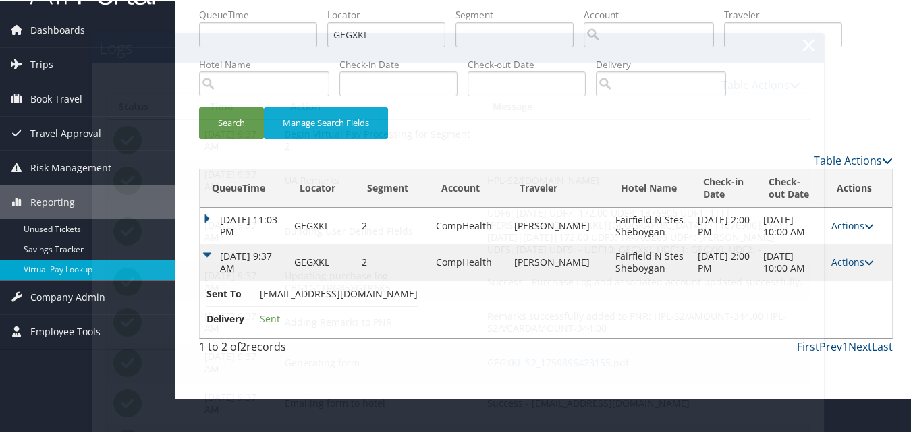
scroll to position [0, 0]
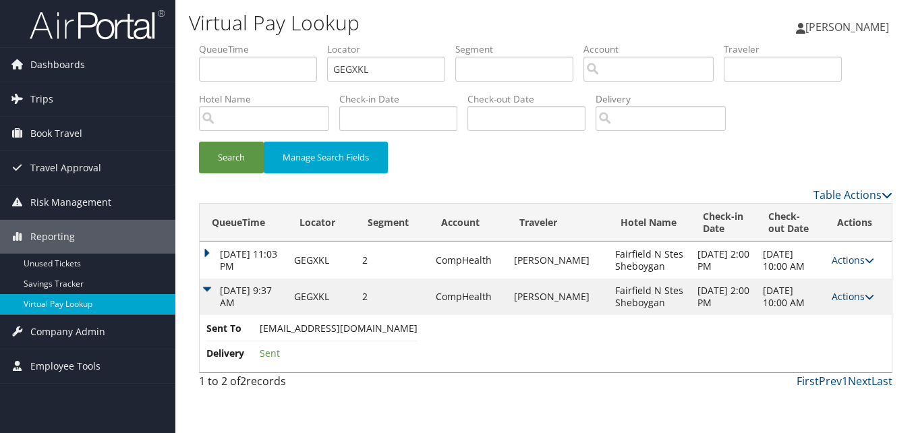
click at [845, 303] on link "Actions" at bounding box center [853, 296] width 42 height 13
click at [820, 351] on link "Logs" at bounding box center [825, 357] width 85 height 23
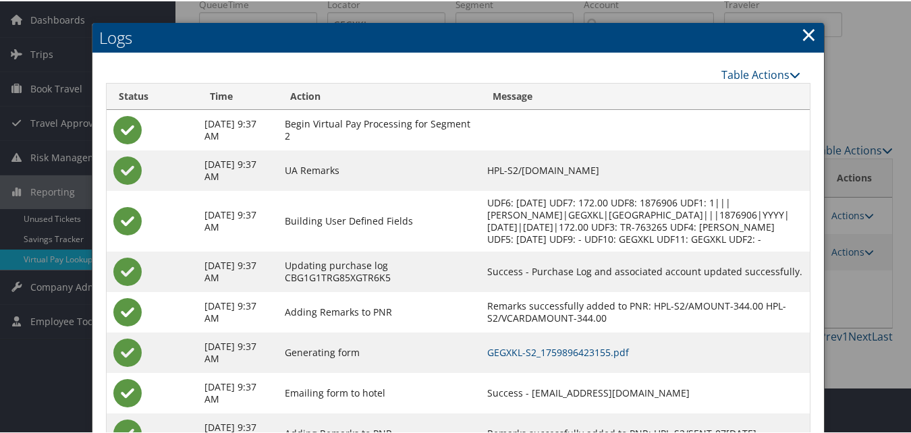
scroll to position [103, 0]
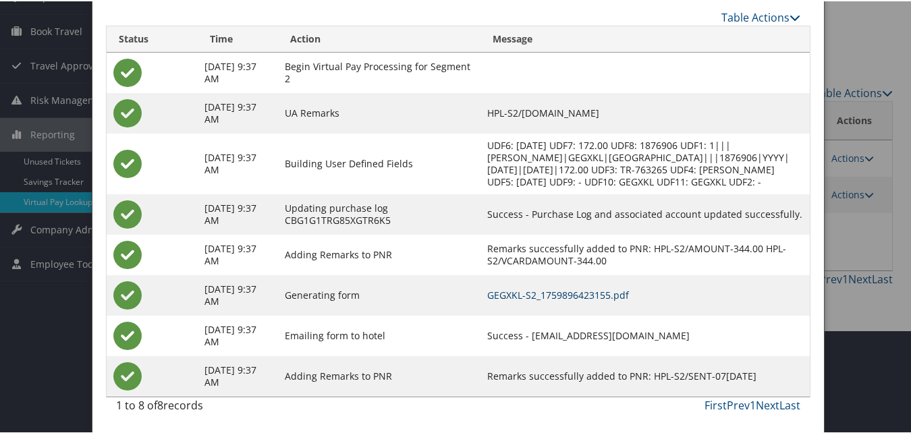
click at [498, 290] on link "GEGXKL-S2_1759896423155.pdf" at bounding box center [558, 293] width 142 height 13
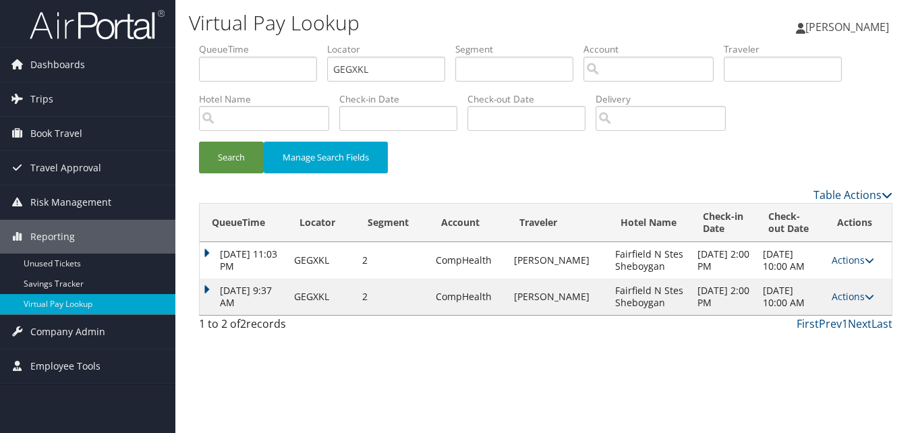
click at [179, 303] on div "Virtual Pay Lookup [PERSON_NAME] [PERSON_NAME] My Settings Travel Agency Contac…" at bounding box center [545, 216] width 741 height 433
click at [210, 293] on td "[DATE] 9:37 AM" at bounding box center [244, 297] width 88 height 36
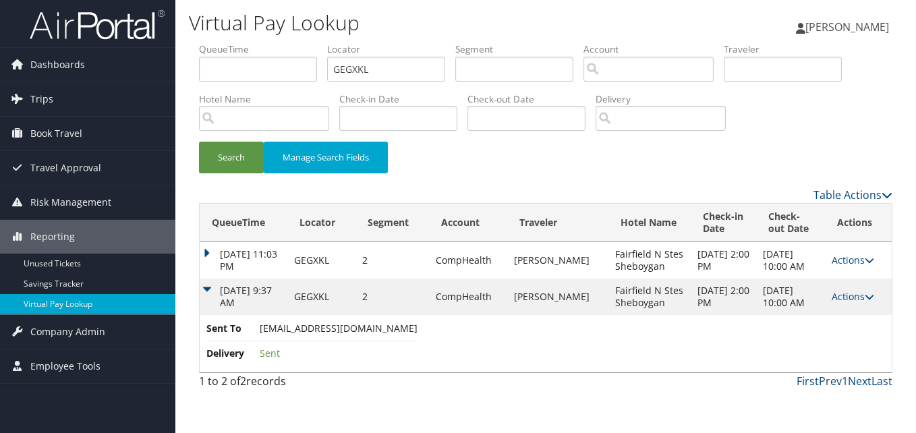
click at [212, 304] on td "[DATE] 9:37 AM" at bounding box center [244, 297] width 88 height 36
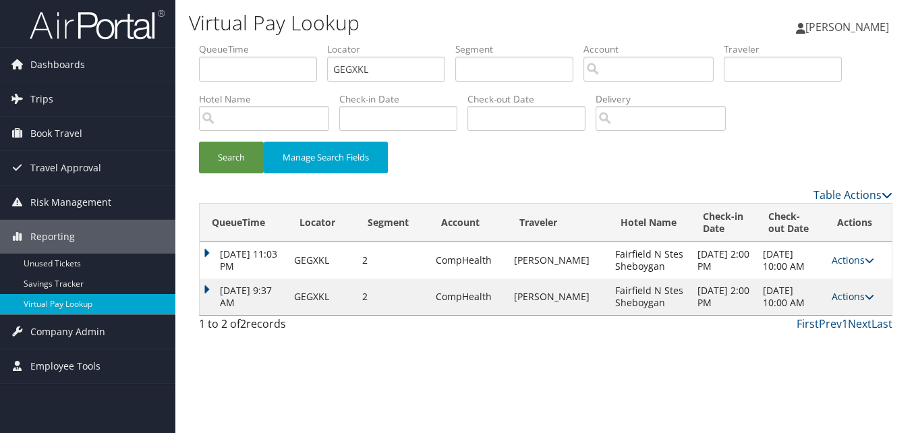
click at [855, 303] on link "Actions" at bounding box center [853, 296] width 42 height 13
click at [795, 358] on icon at bounding box center [795, 357] width 12 height 9
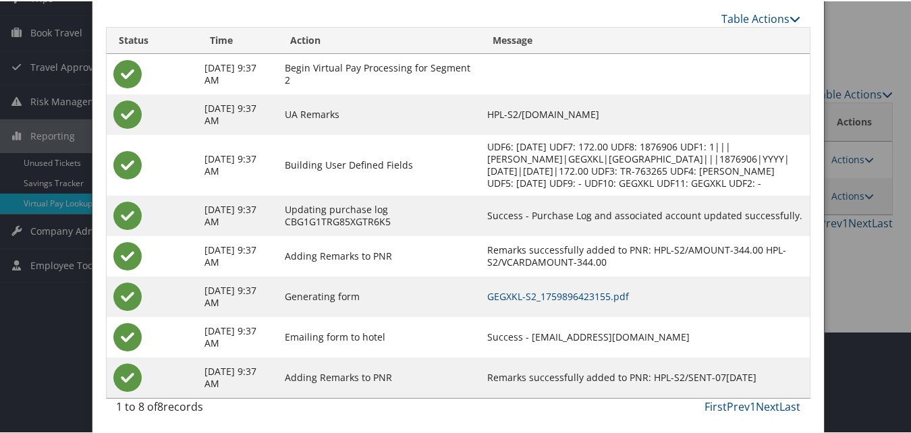
scroll to position [103, 0]
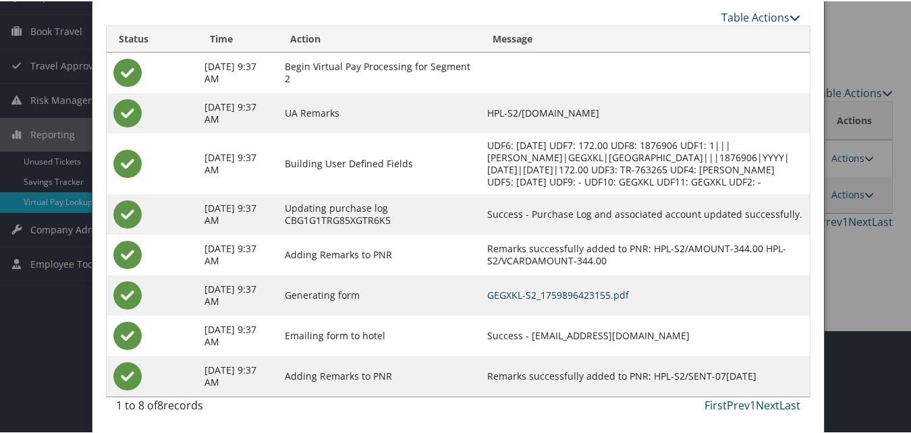
click at [516, 293] on link "GEGXKL-S2_1759896423155.pdf" at bounding box center [558, 293] width 142 height 13
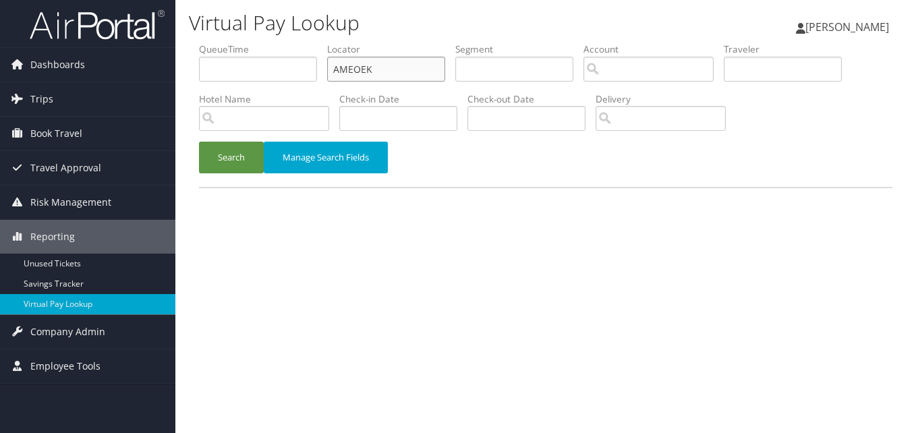
paste input "IDCDXE"
drag, startPoint x: 382, startPoint y: 57, endPoint x: 243, endPoint y: 106, distance: 147.8
click at [237, 42] on ul "QueueTime Locator AMEOEK Segment Account Traveler Hotel Name Check-in Date Chec…" at bounding box center [545, 42] width 693 height 0
type input "IDCDXE"
click at [231, 163] on button "Search" at bounding box center [231, 158] width 65 height 32
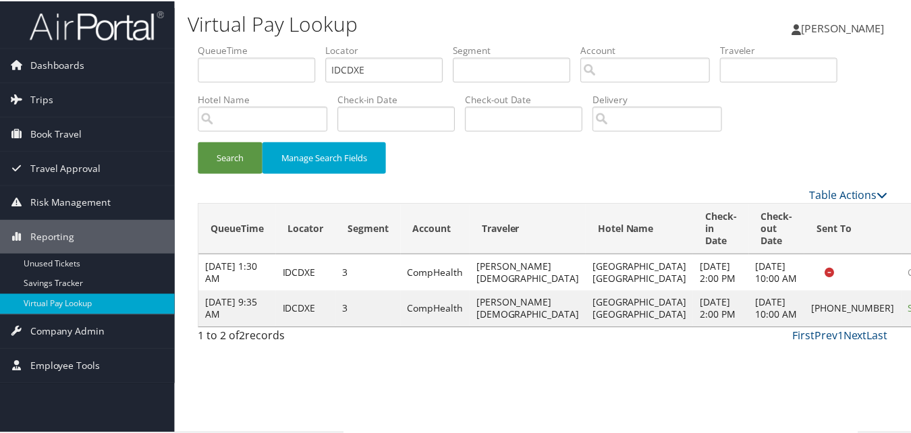
scroll to position [13, 0]
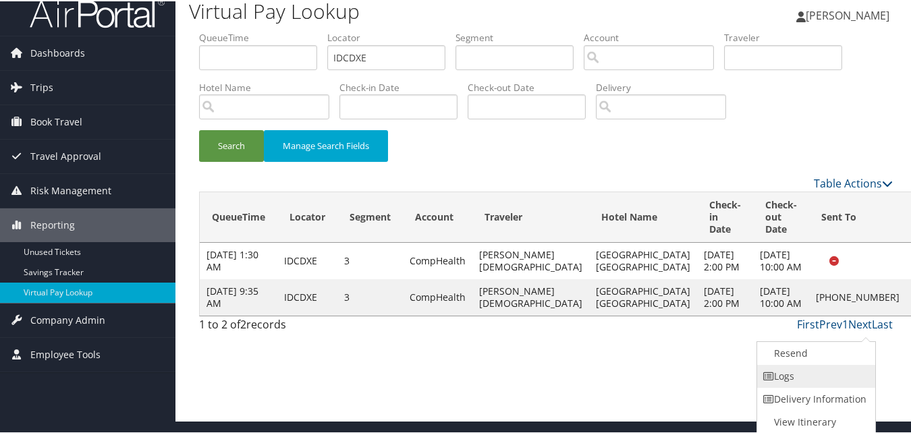
click at [818, 376] on link "Logs" at bounding box center [814, 375] width 115 height 23
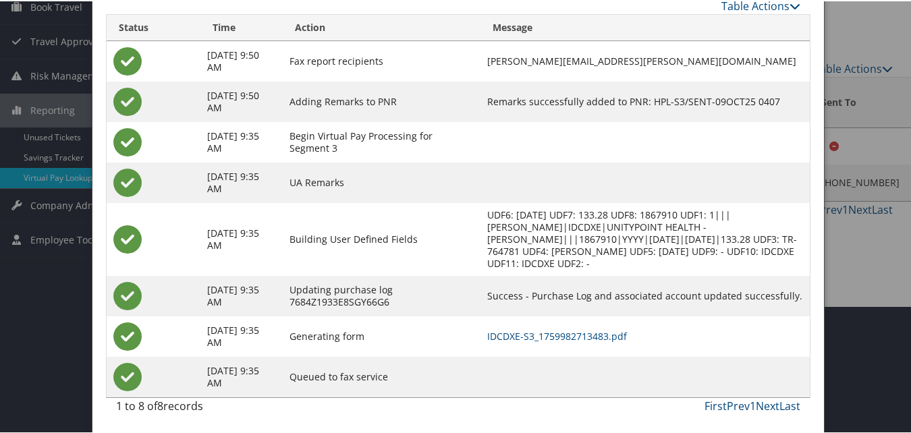
scroll to position [128, 0]
click at [619, 335] on link "IDCDXE-S3_1759982713483.pdf" at bounding box center [557, 334] width 140 height 13
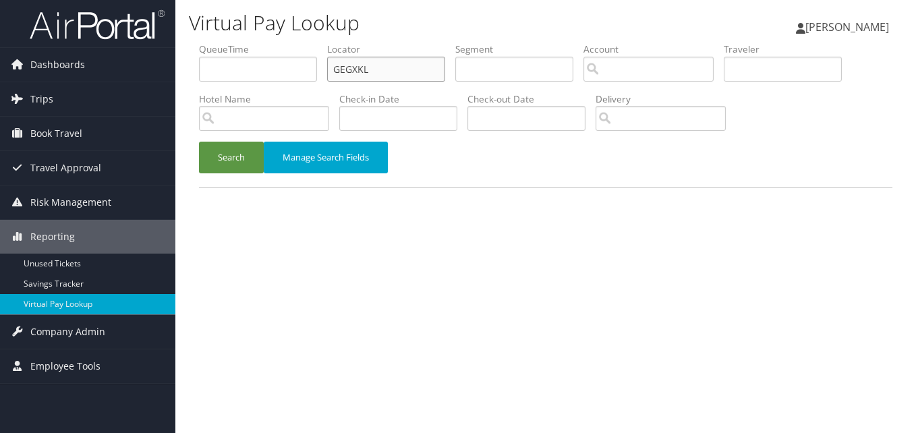
drag, startPoint x: 372, startPoint y: 75, endPoint x: 229, endPoint y: 92, distance: 144.7
click at [229, 42] on ul "QueueTime Locator GEGXKL Segment Account Traveler Hotel Name Check-in Date Chec…" at bounding box center [545, 42] width 693 height 0
paste input "YREYTY"
type input "YREYTY"
click at [199, 142] on button "Search" at bounding box center [231, 158] width 65 height 32
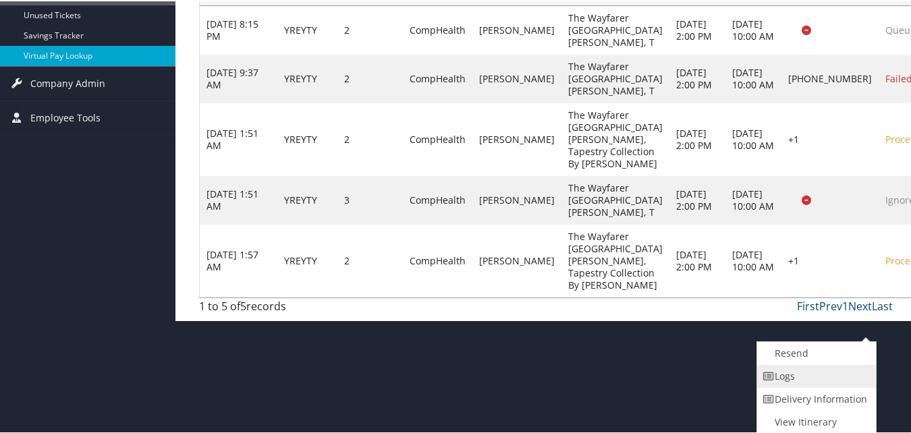
click at [800, 379] on link "Logs" at bounding box center [814, 375] width 115 height 23
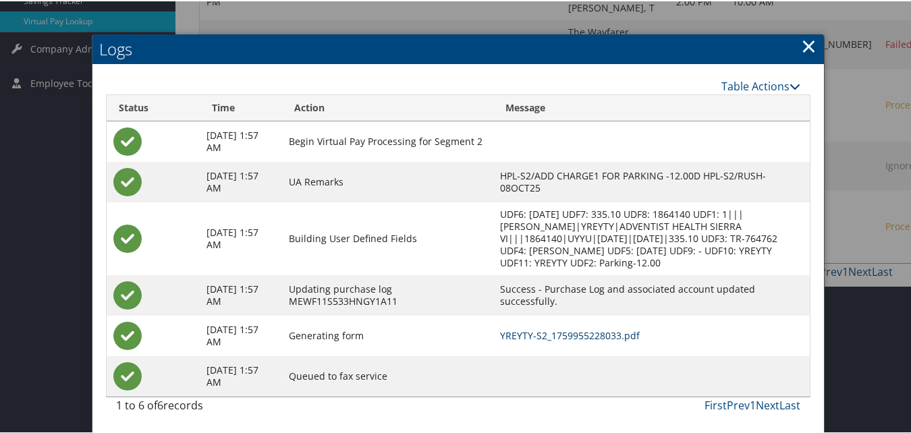
scroll to position [296, 0]
click at [564, 335] on link "YREYTY-S2_1759955228033.pdf" at bounding box center [570, 334] width 140 height 13
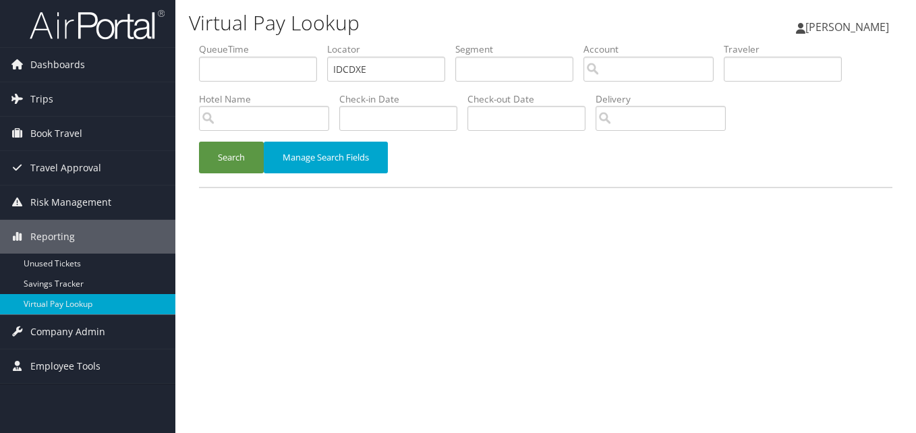
drag, startPoint x: 376, startPoint y: 80, endPoint x: 354, endPoint y: 72, distance: 23.5
click at [346, 77] on li "Locator IDCDXE" at bounding box center [391, 66] width 128 height 49
drag, startPoint x: 389, startPoint y: 61, endPoint x: 317, endPoint y: 70, distance: 72.7
click at [317, 42] on ul "QueueTime Locator IDCDXE Segment Account Traveler Hotel Name Check-in Date Chec…" at bounding box center [545, 42] width 693 height 0
paste input "OEFCWO"
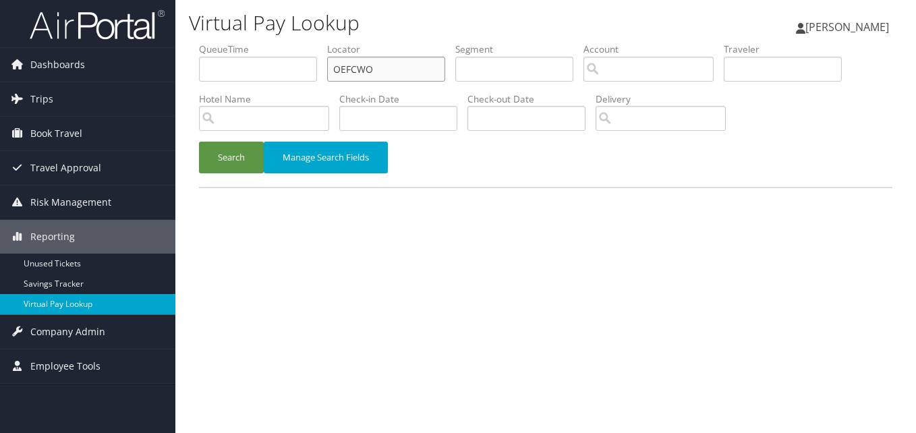
type input "OEFCWO"
click at [199, 142] on button "Search" at bounding box center [231, 158] width 65 height 32
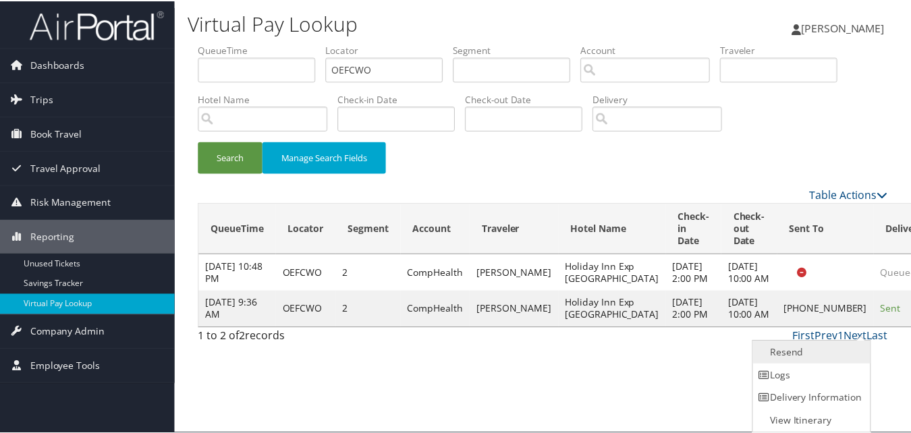
scroll to position [1, 0]
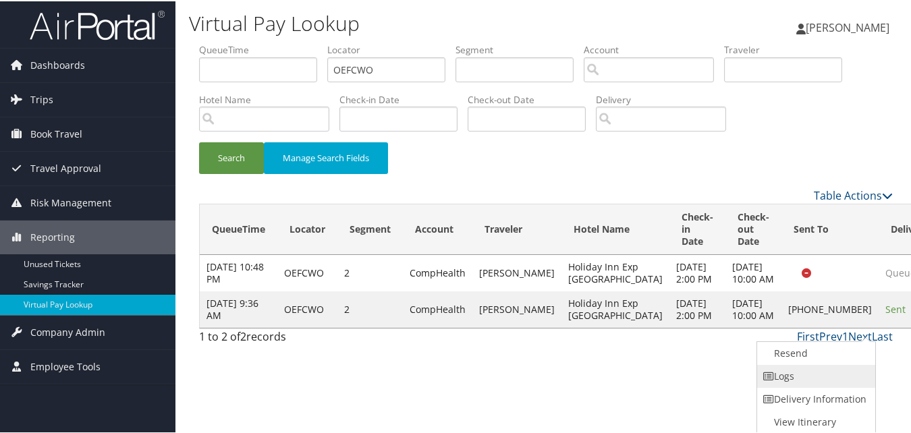
click at [782, 369] on link "Logs" at bounding box center [814, 375] width 115 height 23
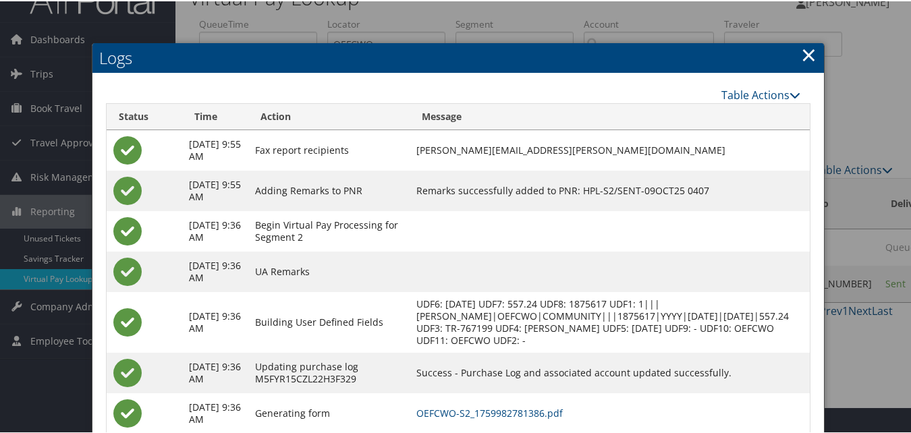
scroll to position [104, 0]
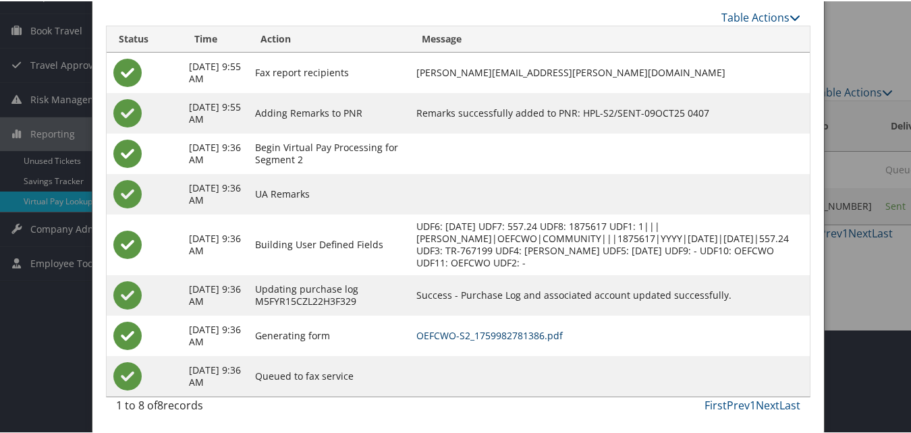
drag, startPoint x: 543, startPoint y: 322, endPoint x: 546, endPoint y: 337, distance: 14.6
click at [543, 323] on td "OEFCWO-S2_1759982781386.pdf" at bounding box center [609, 334] width 400 height 40
click at [546, 337] on link "OEFCWO-S2_1759982781386.pdf" at bounding box center [489, 334] width 146 height 13
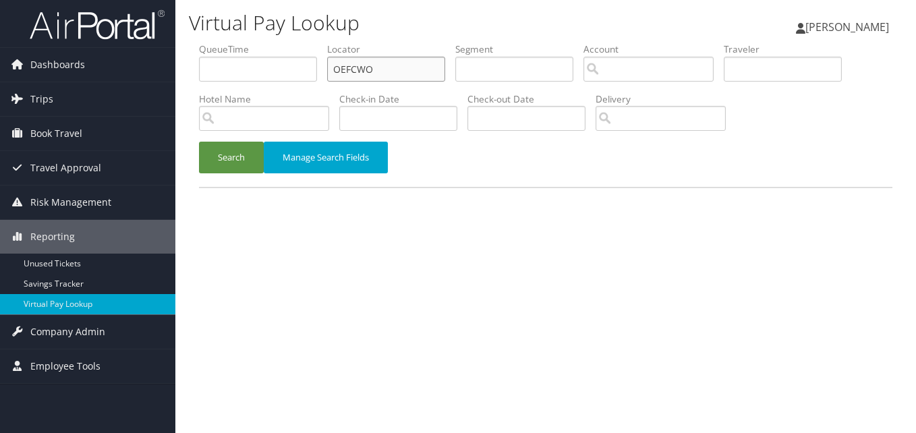
drag, startPoint x: 380, startPoint y: 57, endPoint x: 277, endPoint y: 79, distance: 105.6
click at [277, 42] on ul "QueueTime Locator OEFCWO Segment Account Traveler Hotel Name Check-in Date Chec…" at bounding box center [545, 42] width 693 height 0
paste input "CYHFJH"
type input "CYHFJH"
click at [251, 160] on button "Search" at bounding box center [231, 158] width 65 height 32
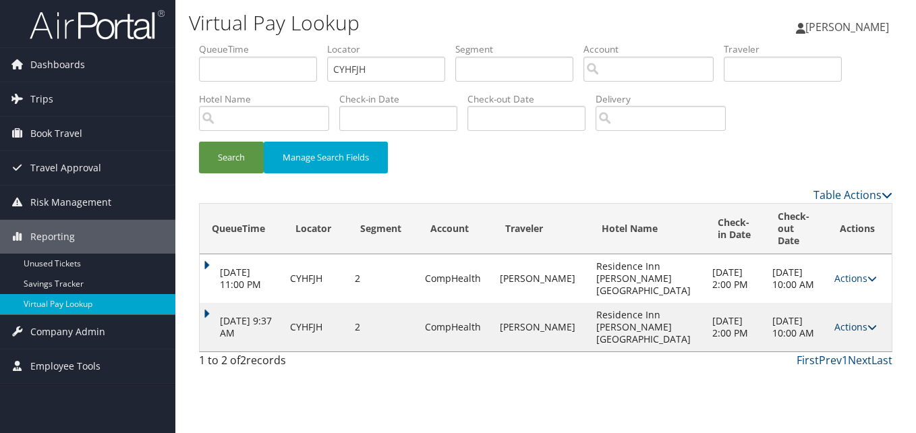
click at [845, 320] on link "Actions" at bounding box center [855, 326] width 42 height 13
click at [802, 351] on link "Logs" at bounding box center [826, 357] width 85 height 23
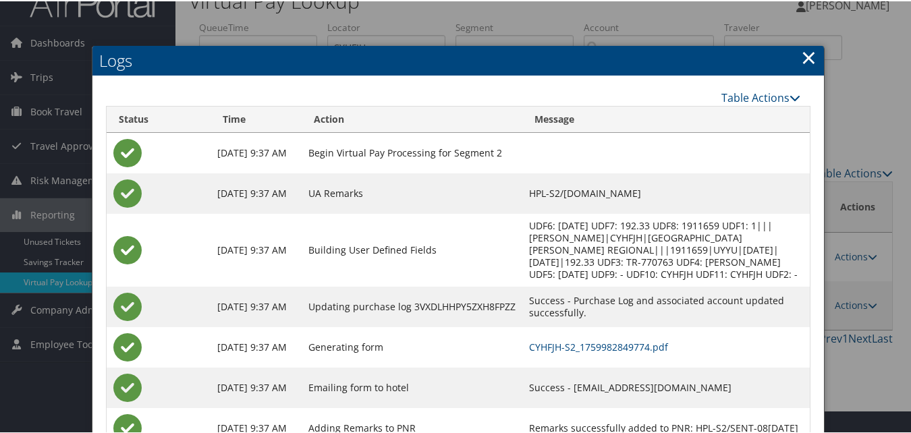
scroll to position [63, 0]
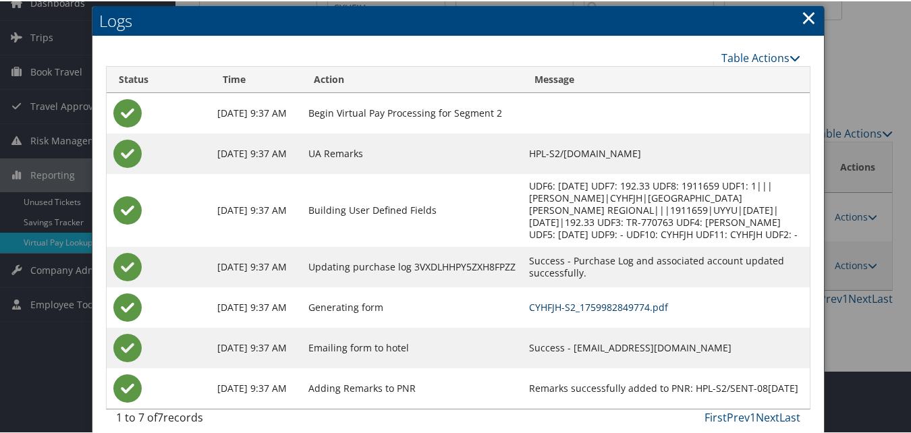
click at [552, 299] on link "CYHFJH-S2_1759982849774.pdf" at bounding box center [598, 305] width 139 height 13
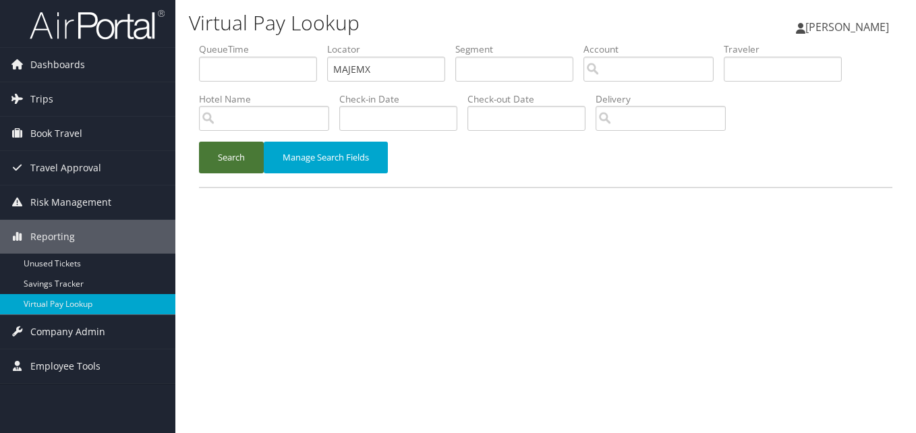
type input "MAJEMX"
click at [245, 148] on button "Search" at bounding box center [231, 158] width 65 height 32
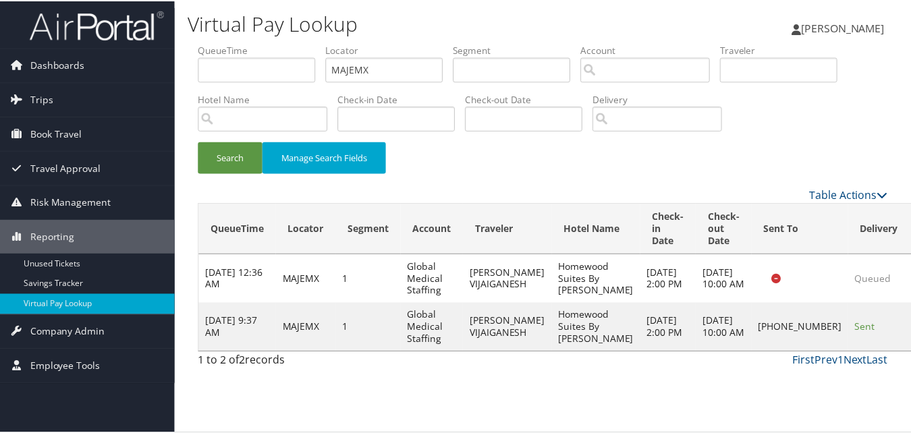
scroll to position [1, 0]
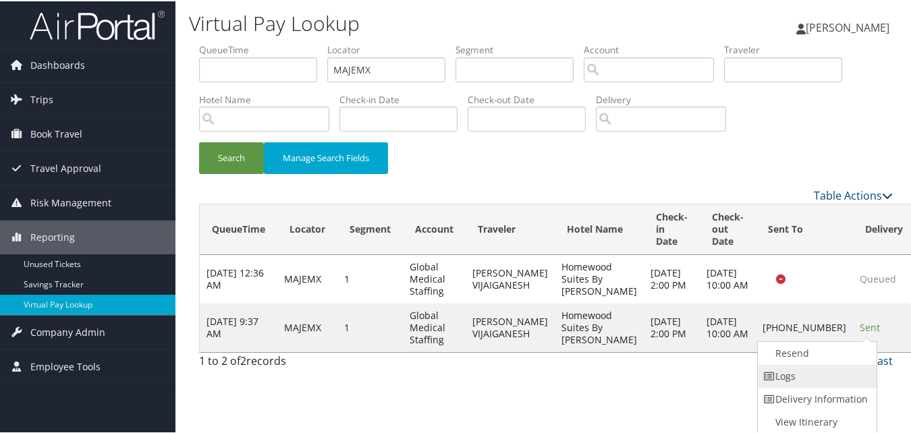
click at [799, 377] on link "Logs" at bounding box center [815, 375] width 115 height 23
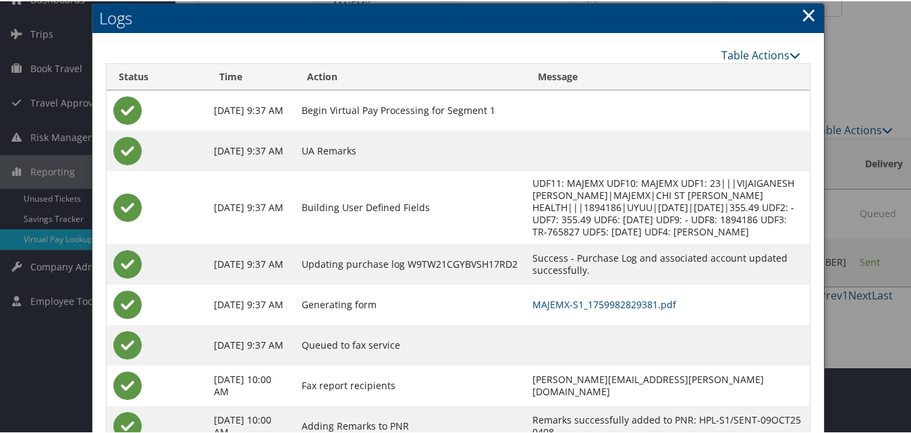
scroll to position [128, 0]
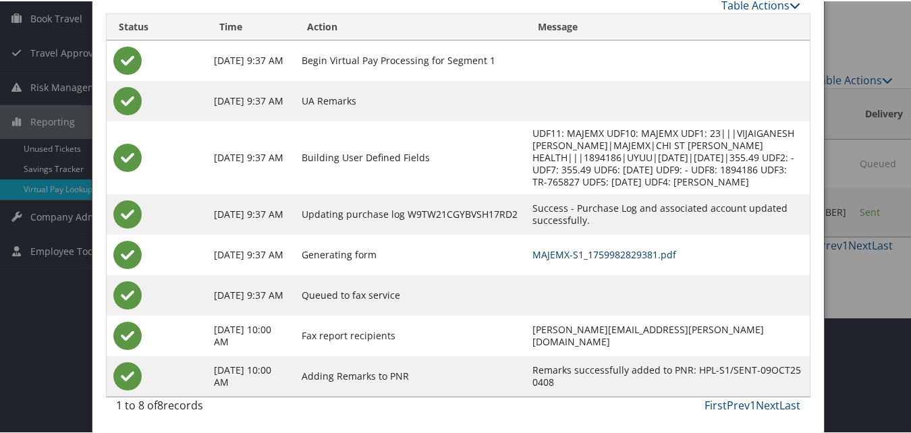
click at [573, 256] on link "MAJEMX-S1_1759982829381.pdf" at bounding box center [604, 253] width 144 height 13
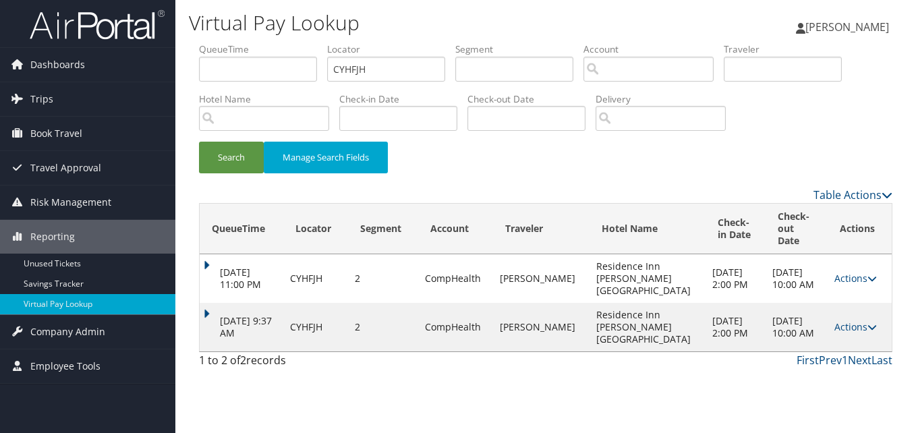
click at [200, 304] on td "[DATE] 9:37 AM" at bounding box center [242, 327] width 84 height 49
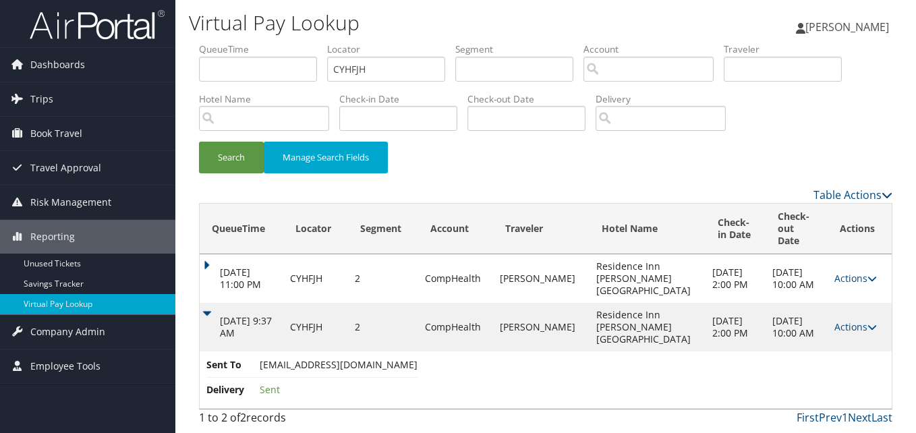
click at [217, 304] on td "[DATE] 9:37 AM" at bounding box center [242, 327] width 84 height 49
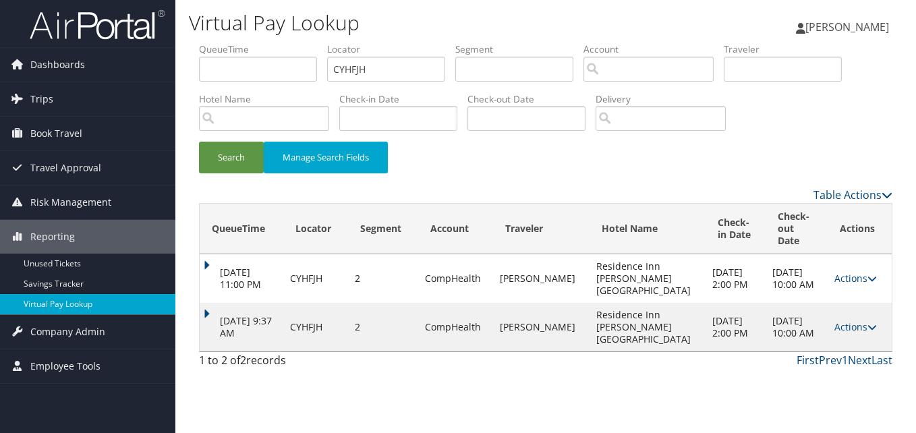
click at [850, 323] on td "Actions Resend Logs View Itinerary" at bounding box center [860, 327] width 64 height 49
click at [850, 320] on link "Actions" at bounding box center [855, 326] width 42 height 13
click at [825, 352] on link "Logs" at bounding box center [826, 357] width 85 height 23
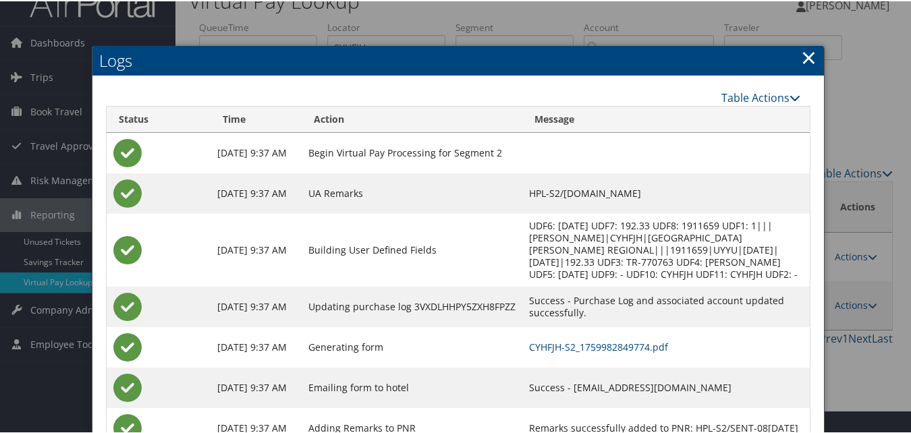
scroll to position [63, 0]
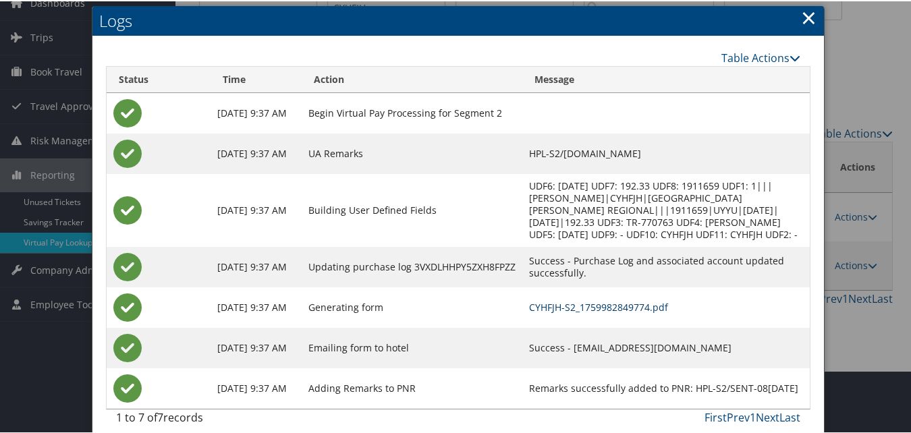
click at [529, 299] on link "CYHFJH-S2_1759982849774.pdf" at bounding box center [598, 305] width 139 height 13
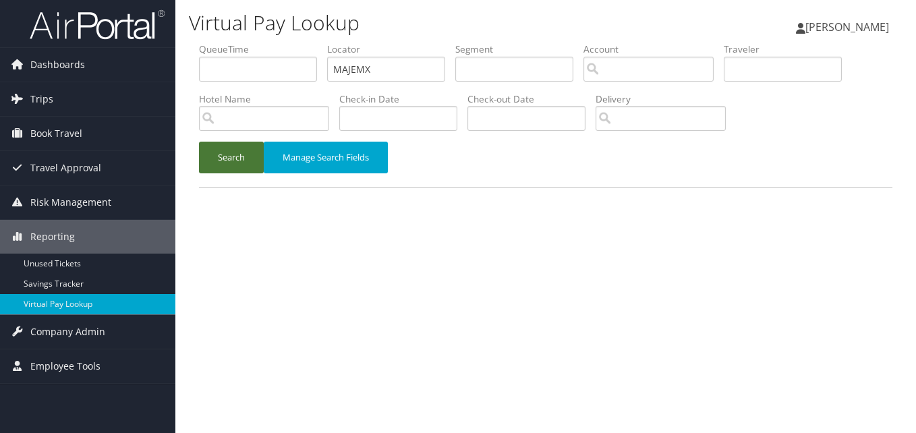
click at [212, 158] on button "Search" at bounding box center [231, 158] width 65 height 32
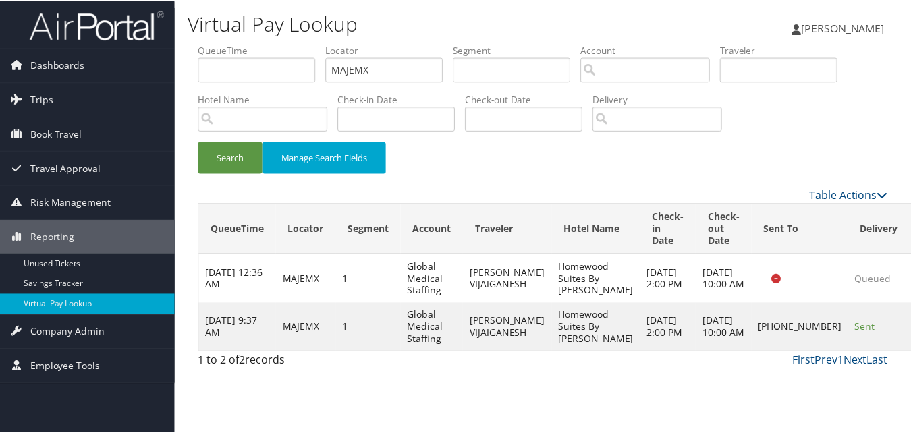
scroll to position [1, 0]
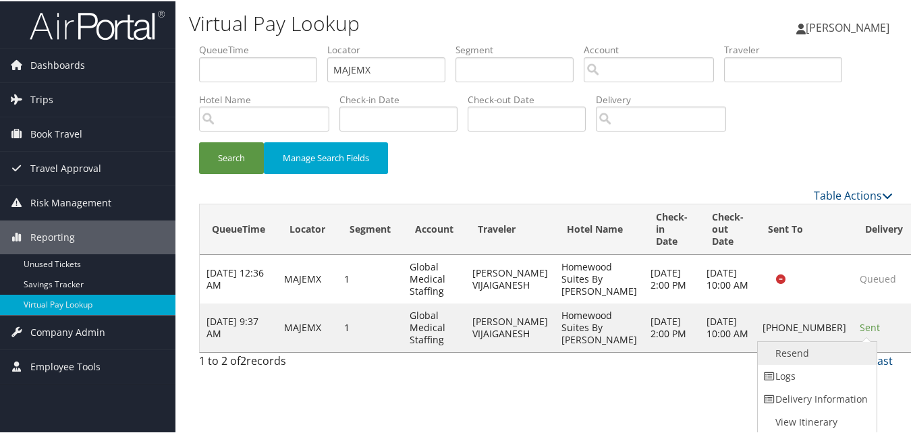
click at [804, 349] on link "Resend" at bounding box center [815, 352] width 115 height 23
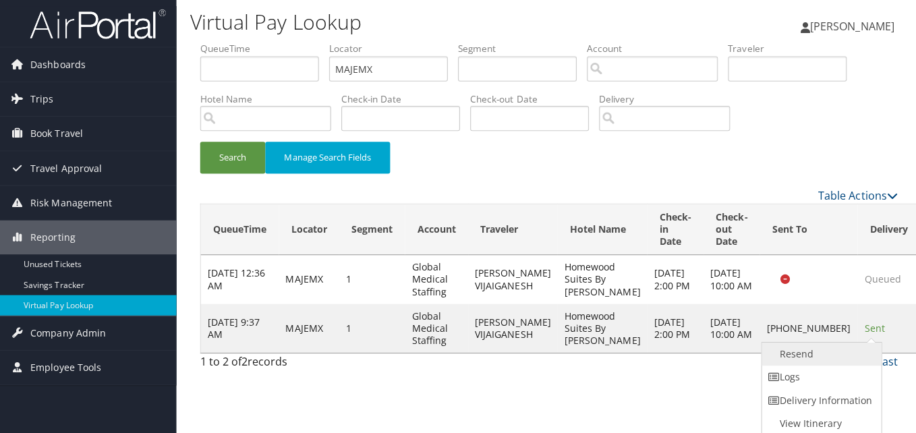
scroll to position [0, 0]
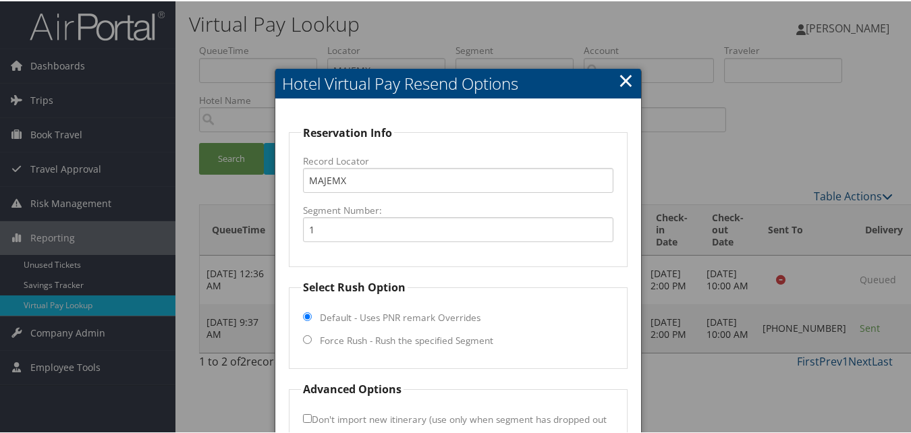
click at [625, 69] on link "×" at bounding box center [626, 78] width 16 height 27
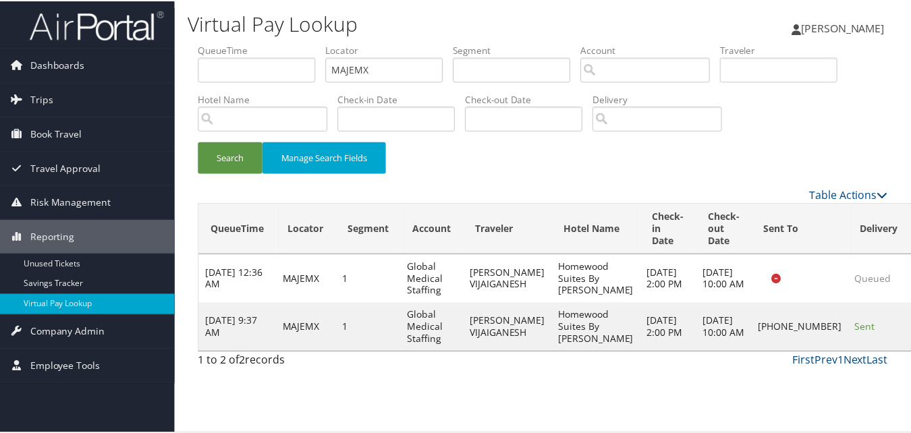
scroll to position [1, 0]
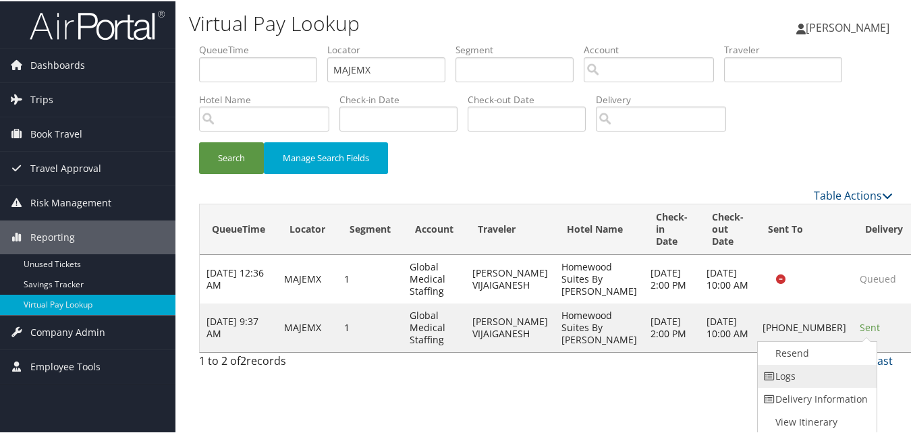
click at [779, 380] on link "Logs" at bounding box center [815, 375] width 115 height 23
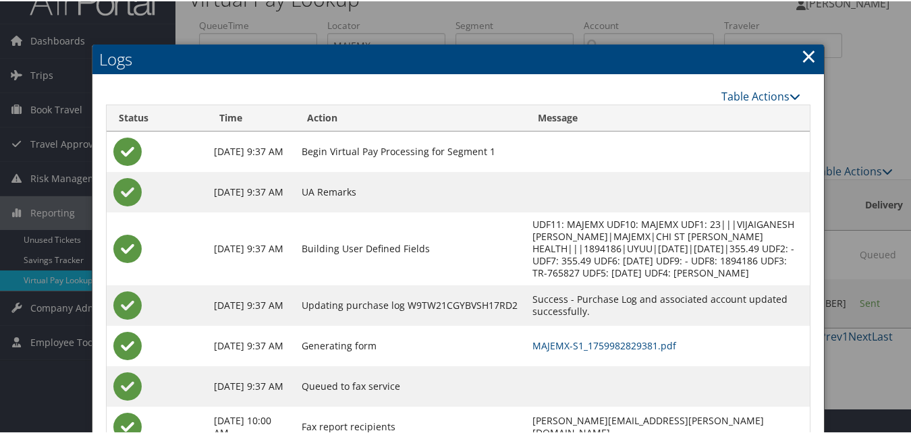
scroll to position [128, 0]
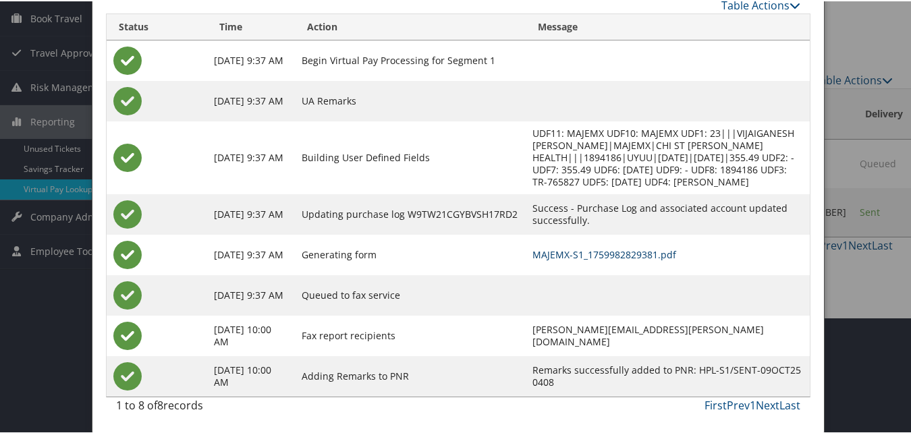
click at [565, 256] on link "MAJEMX-S1_1759982829381.pdf" at bounding box center [604, 253] width 144 height 13
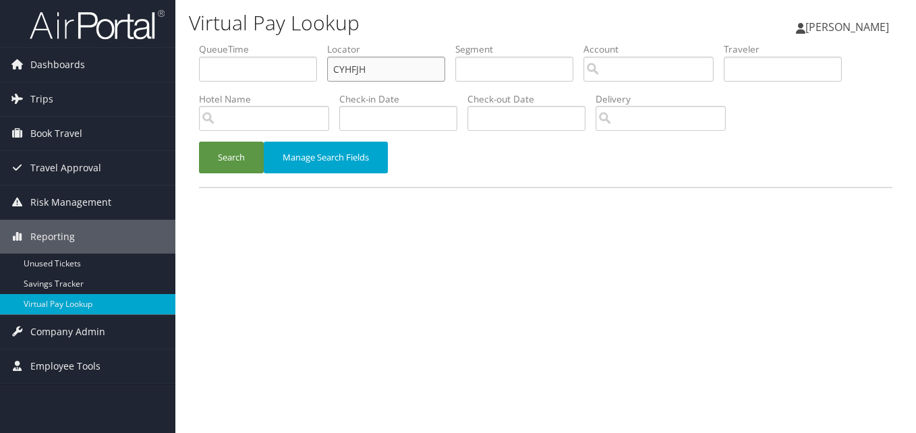
paste input "HVQCDY"
drag, startPoint x: 347, startPoint y: 75, endPoint x: 239, endPoint y: 152, distance: 132.4
click at [264, 42] on ul "QueueTime Locator HVQCDY Segment Account Traveler Hotel Name Check-in Date Chec…" at bounding box center [545, 42] width 693 height 0
click at [228, 159] on button "Search" at bounding box center [231, 158] width 65 height 32
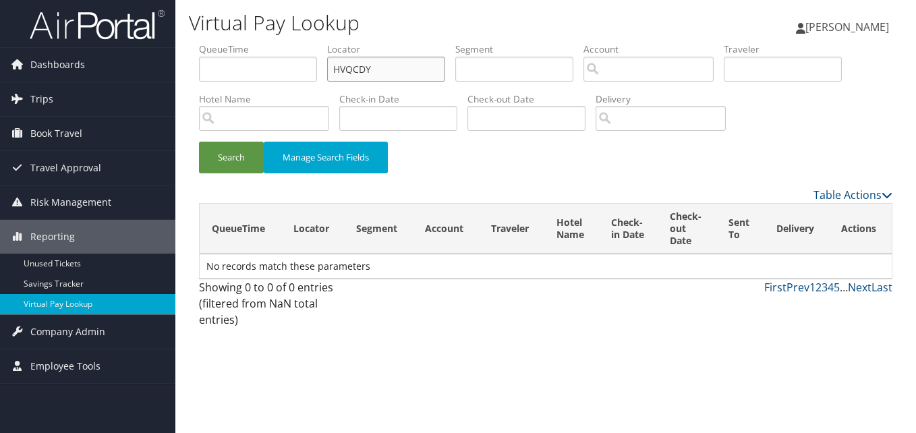
click at [362, 69] on input "HVQCDY" at bounding box center [386, 69] width 118 height 25
type input "HVQCDY"
click at [199, 142] on button "Search" at bounding box center [231, 158] width 65 height 32
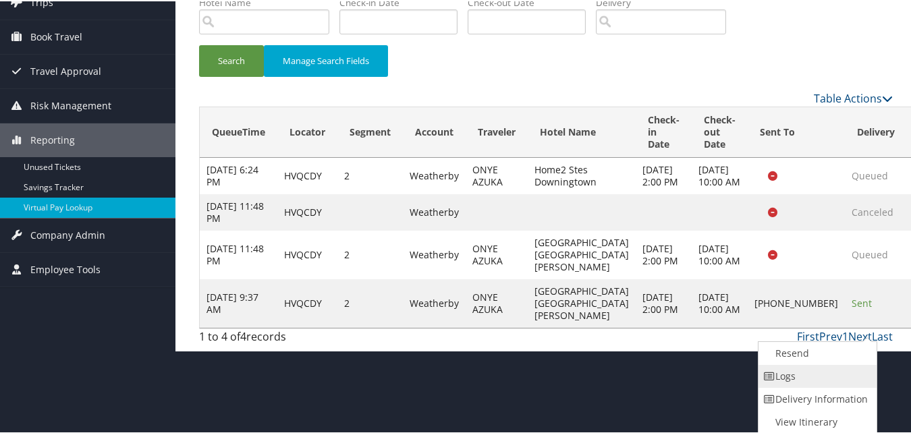
click at [821, 378] on link "Logs" at bounding box center [815, 375] width 115 height 23
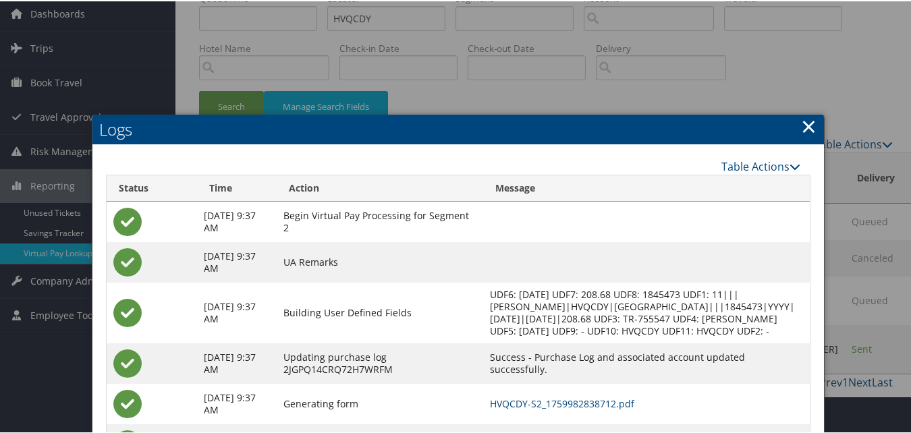
scroll to position [51, 0]
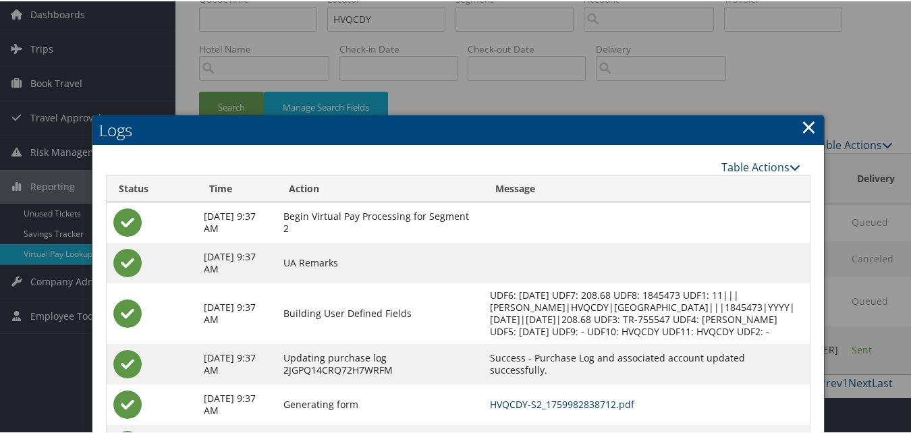
click at [591, 409] on link "HVQCDY-S2_1759982838712.pdf" at bounding box center [562, 403] width 144 height 13
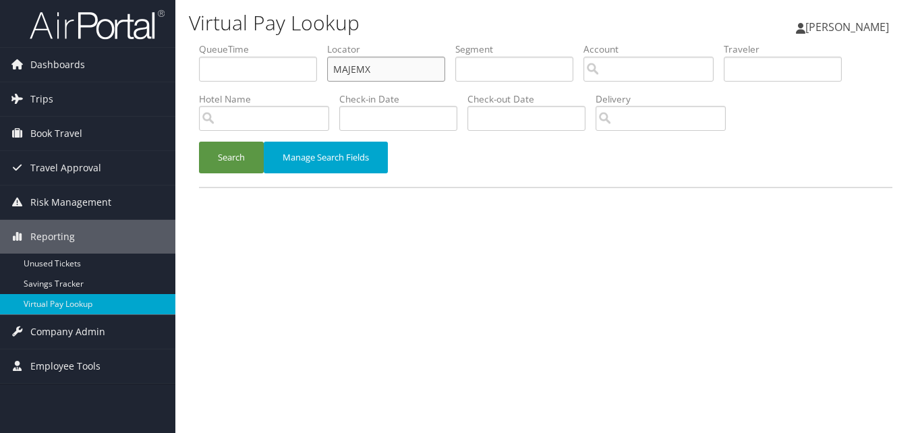
drag, startPoint x: 284, startPoint y: 73, endPoint x: 266, endPoint y: 134, distance: 63.4
click at [276, 42] on ul "QueueTime Locator MAJEMX Segment Account Traveler Hotel Name Check-in Date Chec…" at bounding box center [545, 42] width 693 height 0
paste input "SKLBRZ"
type input "SKLBRZ"
click at [230, 146] on button "Search" at bounding box center [231, 158] width 65 height 32
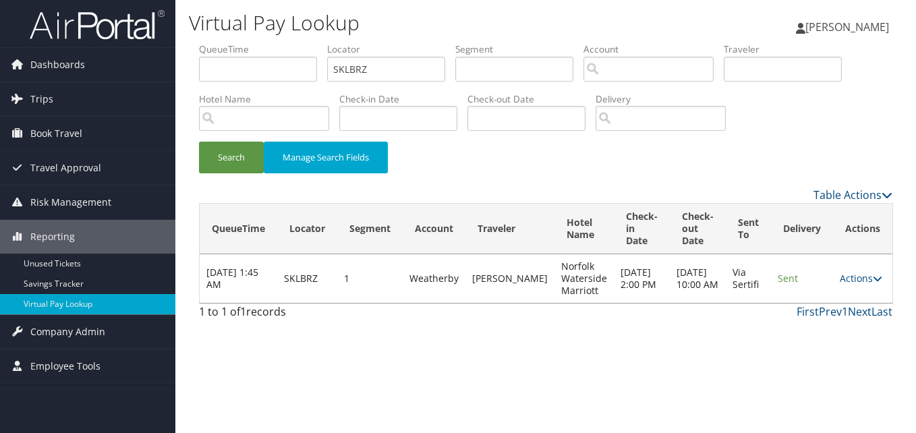
click at [847, 288] on td "Actions Resend Logs View Itinerary" at bounding box center [862, 278] width 59 height 49
click at [849, 279] on link "Actions" at bounding box center [861, 278] width 42 height 13
click at [812, 317] on link "Logs" at bounding box center [834, 321] width 85 height 23
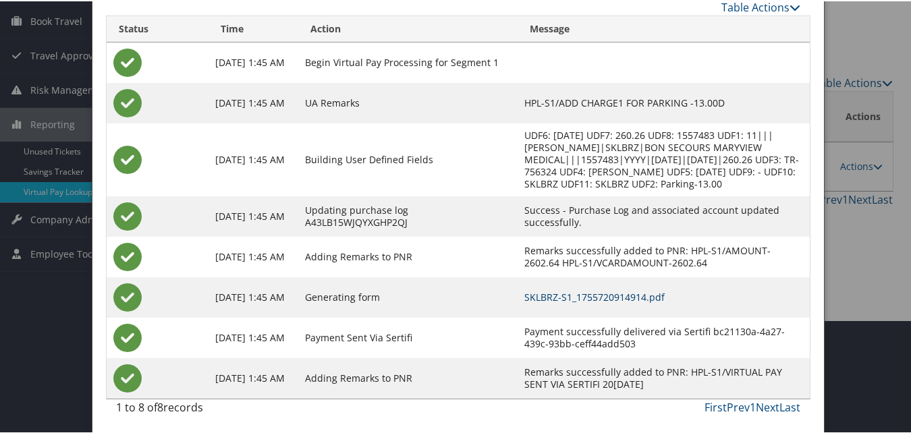
scroll to position [115, 0]
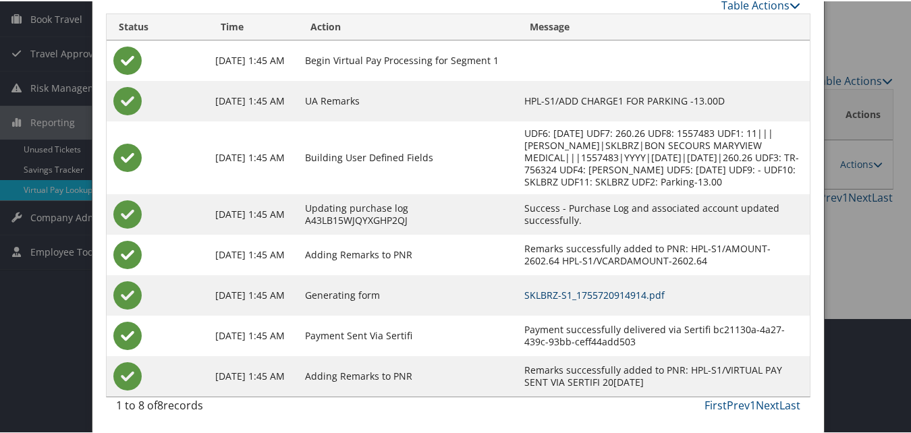
click at [588, 295] on link "SKLBRZ-S1_1755720914914.pdf" at bounding box center [594, 293] width 140 height 13
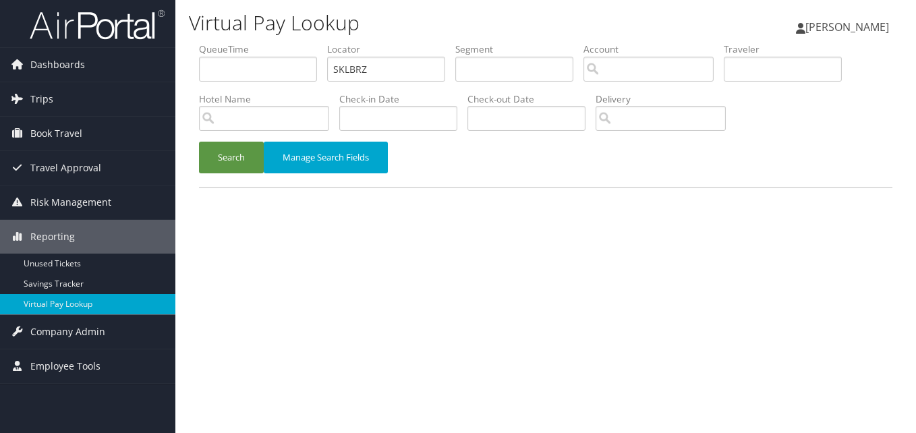
click at [285, 42] on ul "QueueTime Locator SKLBRZ Segment Account Traveler Hotel Name Check-in Date Chec…" at bounding box center [545, 42] width 693 height 0
type input "USOWPQ"
click at [199, 142] on button "Search" at bounding box center [231, 158] width 65 height 32
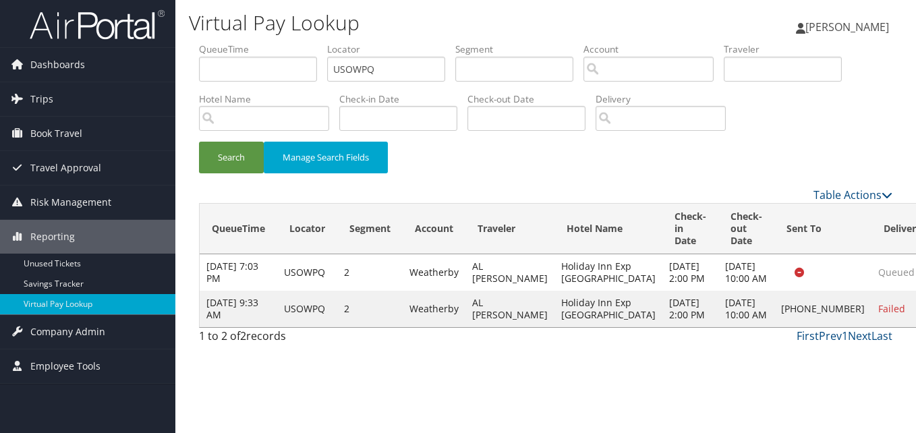
drag, startPoint x: 865, startPoint y: 352, endPoint x: 859, endPoint y: 359, distance: 9.5
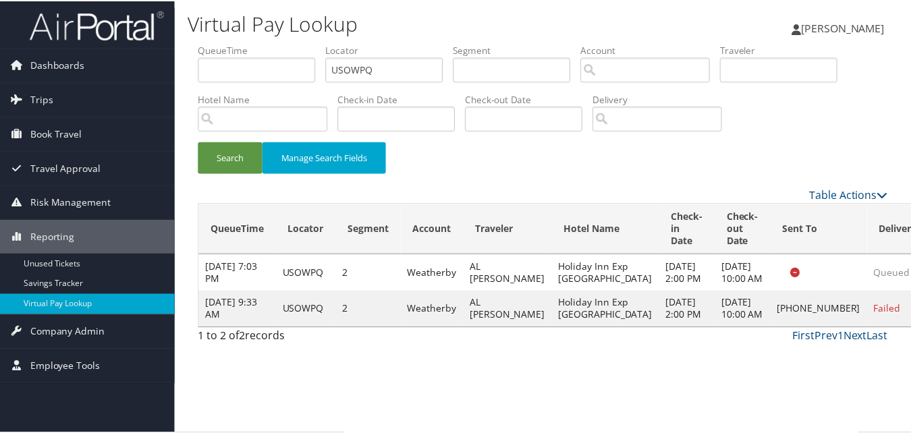
scroll to position [31, 0]
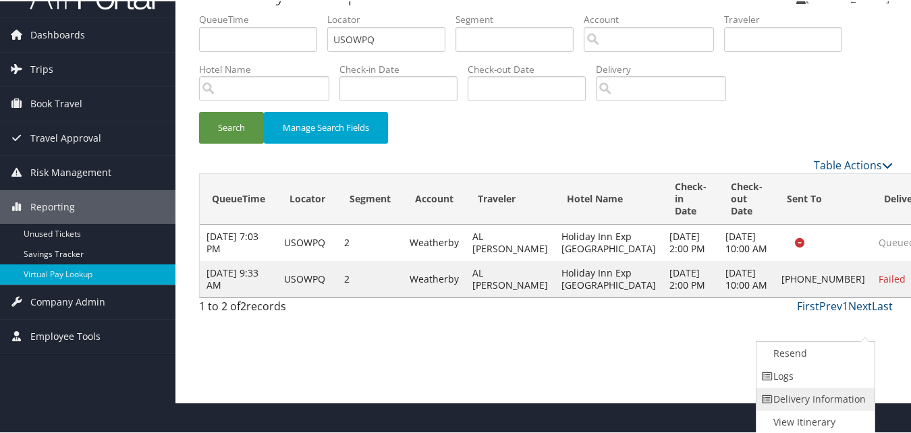
click at [787, 390] on link "Delivery Information" at bounding box center [813, 398] width 115 height 23
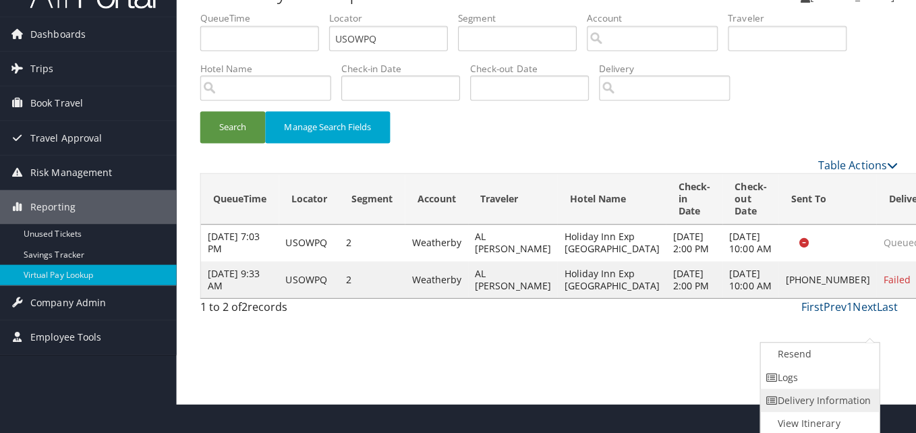
scroll to position [0, 0]
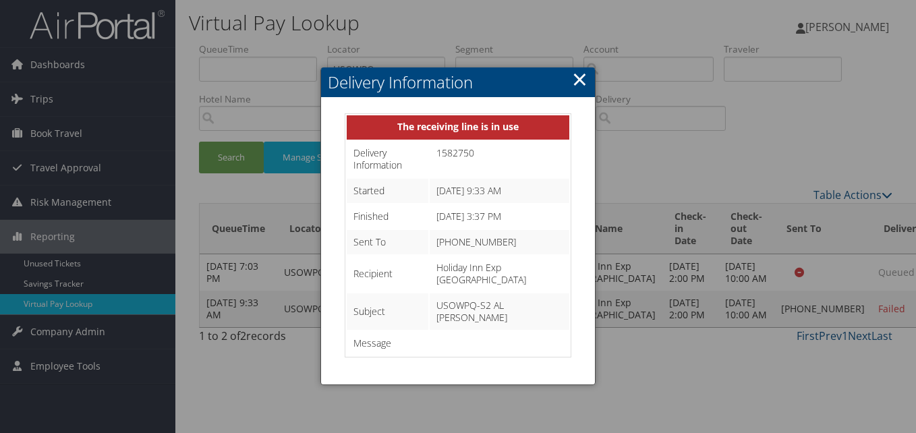
click at [582, 80] on link "×" at bounding box center [580, 78] width 16 height 27
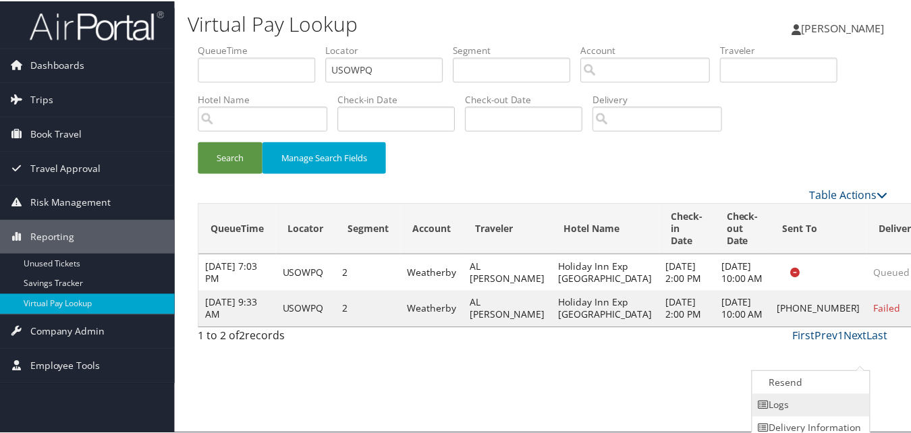
scroll to position [31, 0]
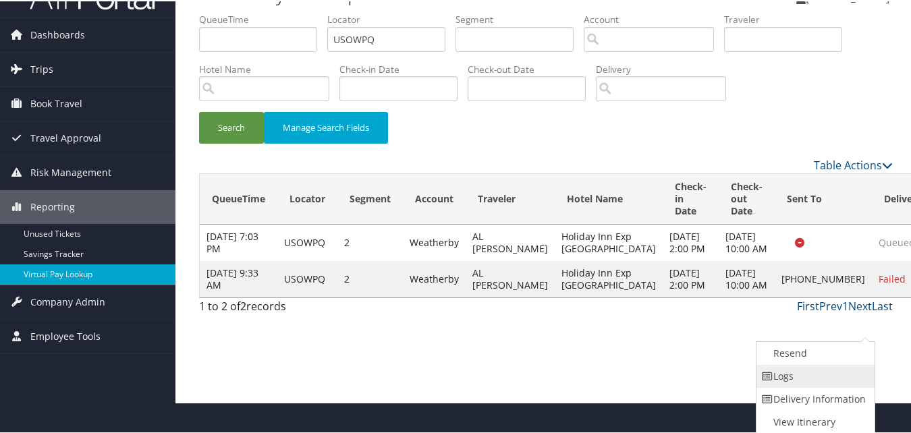
click at [789, 372] on link "Logs" at bounding box center [813, 375] width 115 height 23
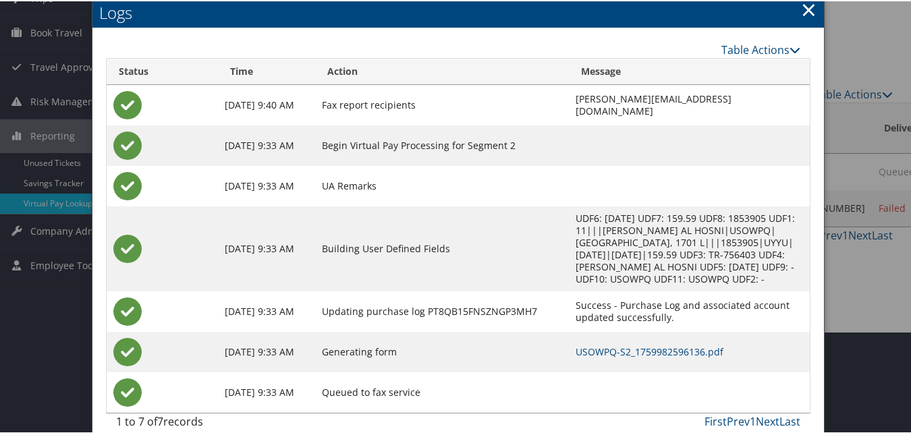
scroll to position [106, 0]
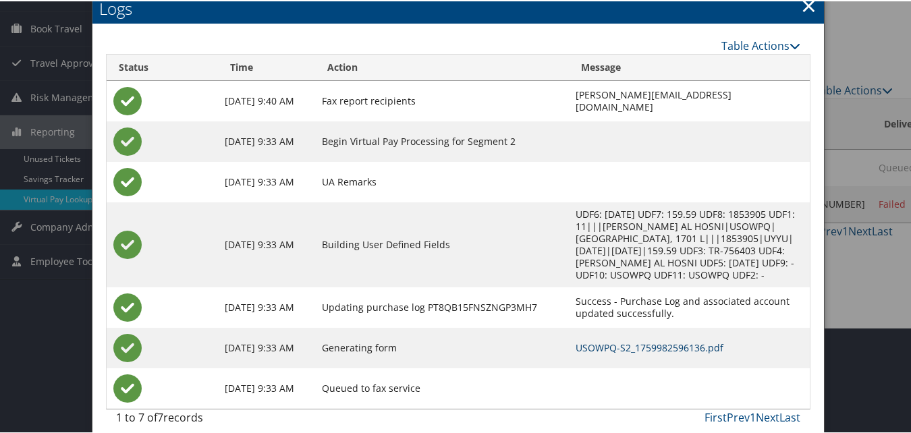
click at [575, 340] on link "USOWPQ-S2_1759982596136.pdf" at bounding box center [649, 346] width 148 height 13
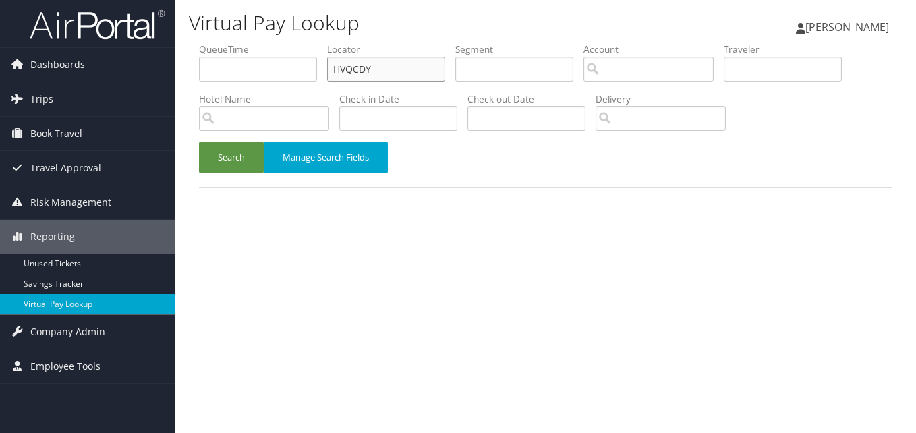
drag, startPoint x: 384, startPoint y: 67, endPoint x: 281, endPoint y: 84, distance: 105.4
click at [282, 42] on ul "QueueTime Locator HVQCDY Segment Account Traveler Hotel Name Check-in Date Chec…" at bounding box center [545, 42] width 693 height 0
paste input "DDTUFG"
type input "DDTUFG"
click at [237, 161] on button "Search" at bounding box center [231, 158] width 65 height 32
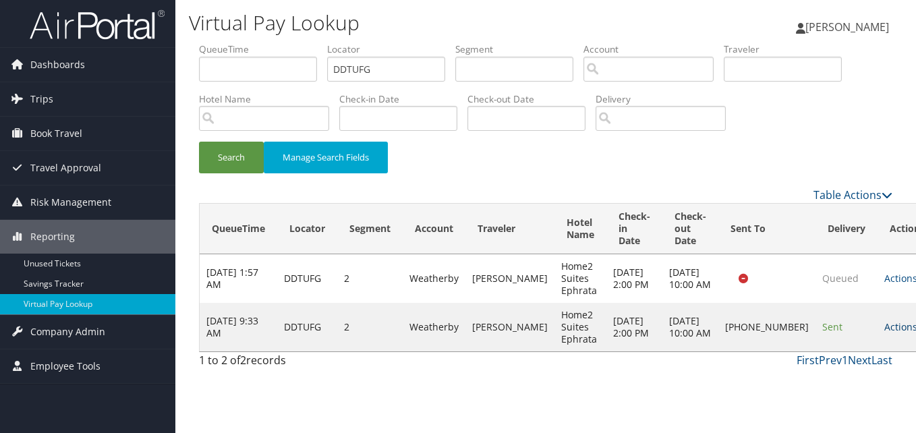
click at [884, 333] on link "Actions" at bounding box center [905, 326] width 42 height 13
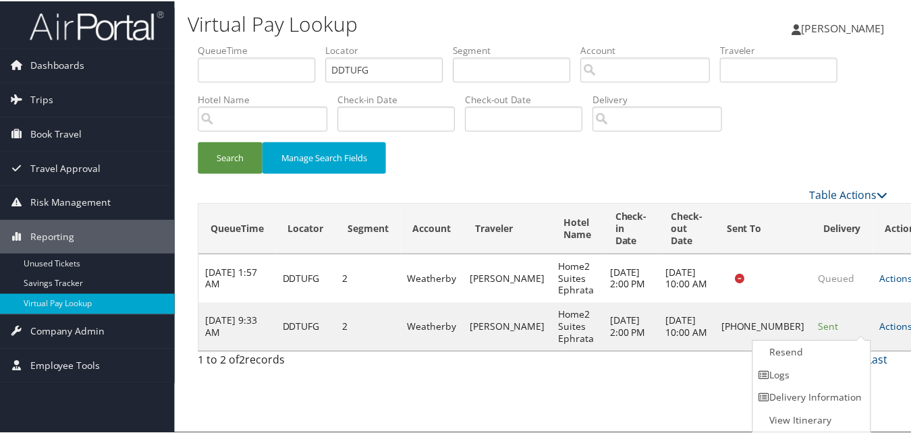
scroll to position [1, 0]
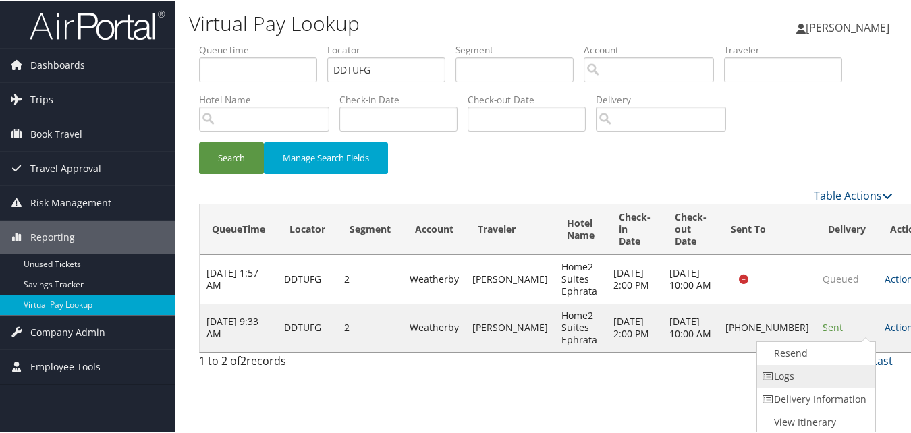
click at [781, 366] on link "Logs" at bounding box center [814, 375] width 115 height 23
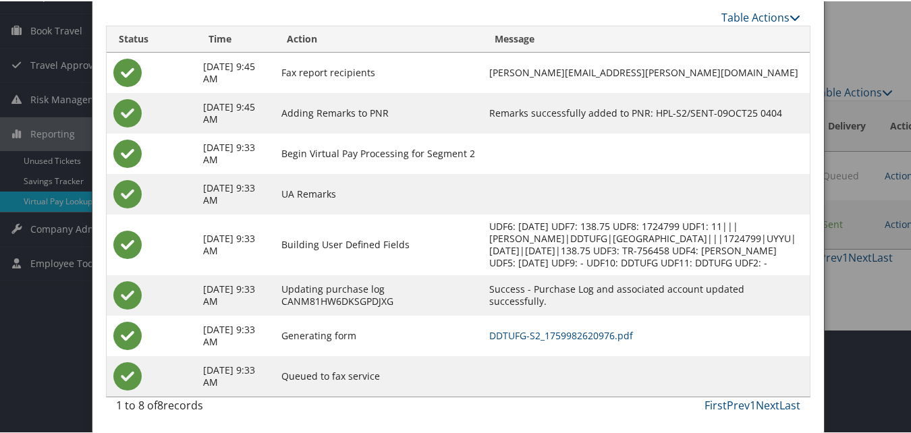
scroll to position [116, 0]
click at [561, 334] on link "DDTUFG-S2_1759982620976.pdf" at bounding box center [561, 334] width 144 height 13
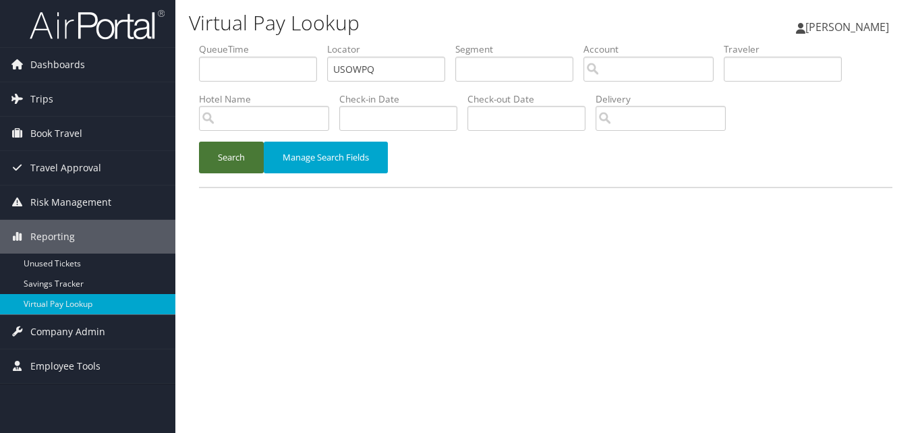
click at [233, 167] on button "Search" at bounding box center [231, 158] width 65 height 32
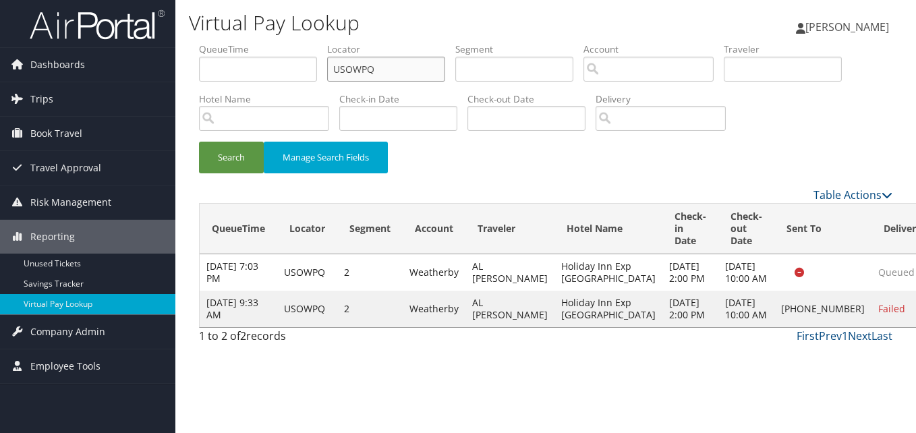
drag, startPoint x: 400, startPoint y: 67, endPoint x: 307, endPoint y: 76, distance: 93.5
click at [308, 42] on ul "QueueTime Locator USOWPQ Segment Account Traveler Hotel Name Check-in Date Chec…" at bounding box center [545, 42] width 693 height 0
paste input "HWJLRV"
type input "HWJLRV"
click at [256, 150] on button "Search" at bounding box center [231, 158] width 65 height 32
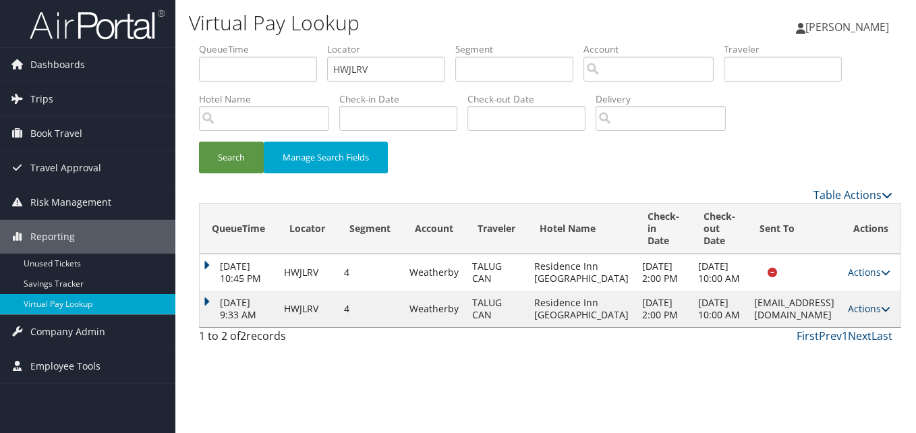
click at [857, 315] on link "Actions" at bounding box center [869, 308] width 42 height 13
click at [833, 386] on link "Logs" at bounding box center [835, 387] width 85 height 23
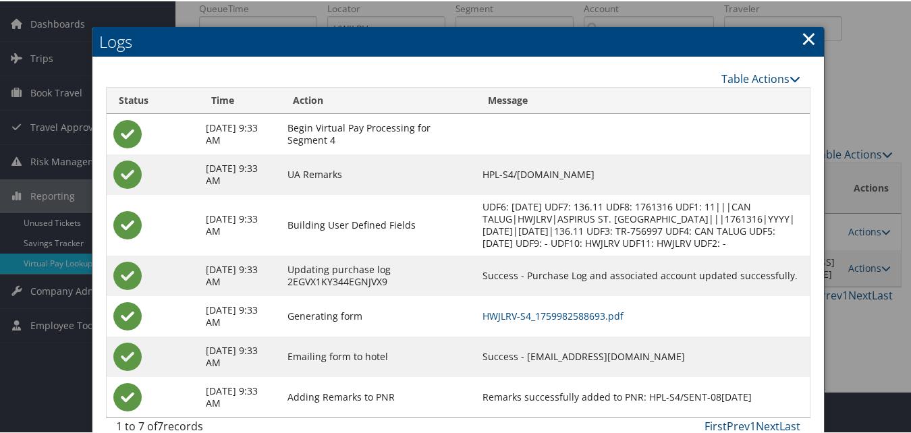
scroll to position [75, 0]
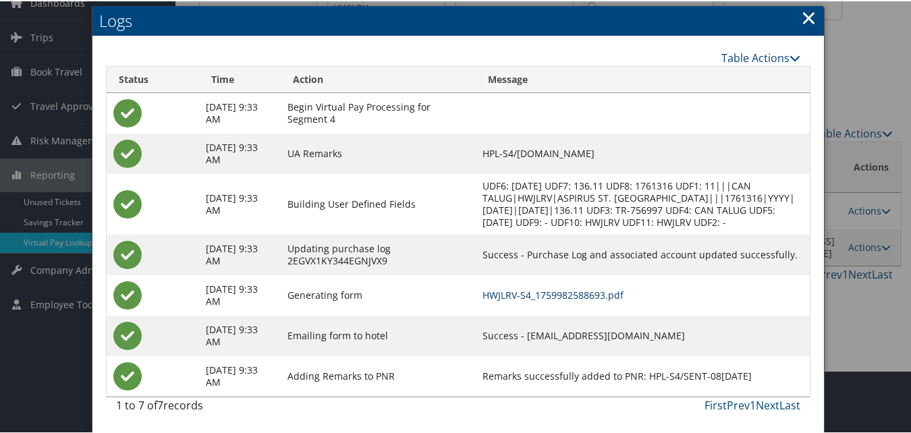
click at [610, 289] on link "HWJLRV-S4_1759982588693.pdf" at bounding box center [552, 293] width 141 height 13
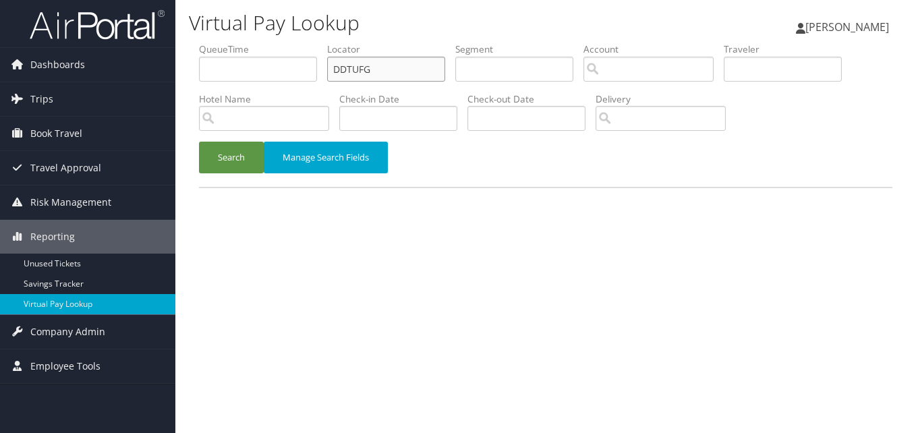
drag, startPoint x: 374, startPoint y: 63, endPoint x: 299, endPoint y: 64, distance: 75.6
click at [299, 42] on ul "QueueTime Locator DDTUFG Segment Account Traveler Hotel Name Check-in Date Chec…" at bounding box center [545, 42] width 693 height 0
paste input "NBTXUW"
type input "NBTXUW"
click at [253, 149] on button "Search" at bounding box center [231, 158] width 65 height 32
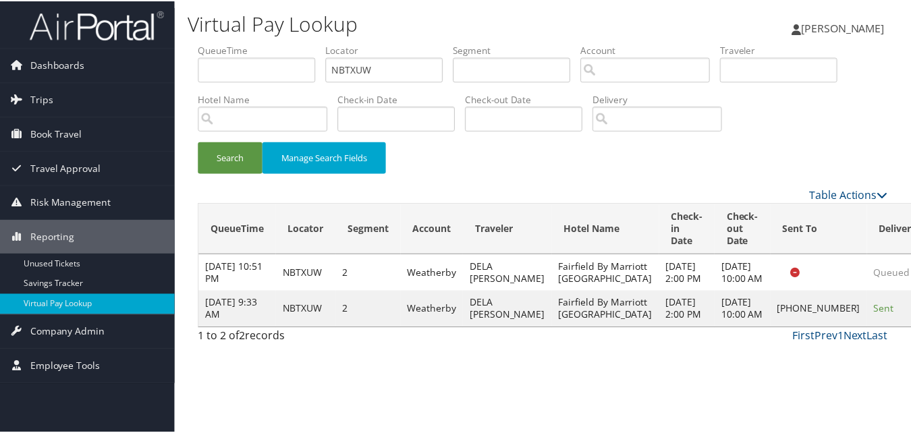
scroll to position [13, 0]
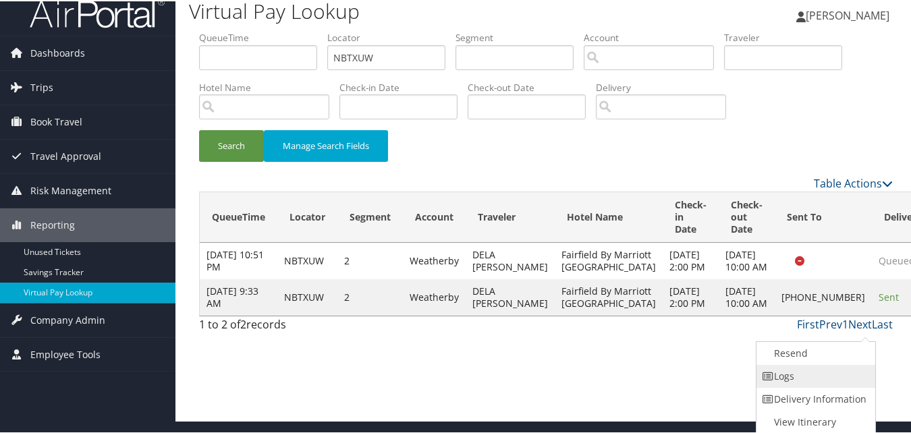
click at [789, 364] on link "Logs" at bounding box center [813, 375] width 115 height 23
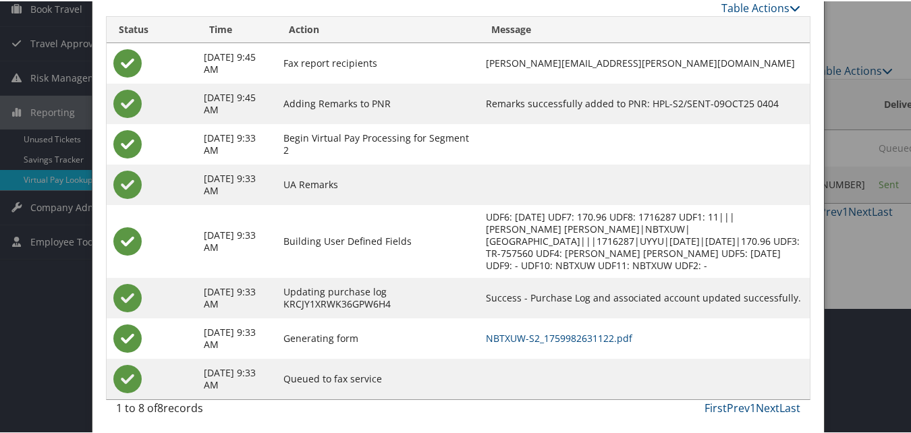
scroll to position [128, 0]
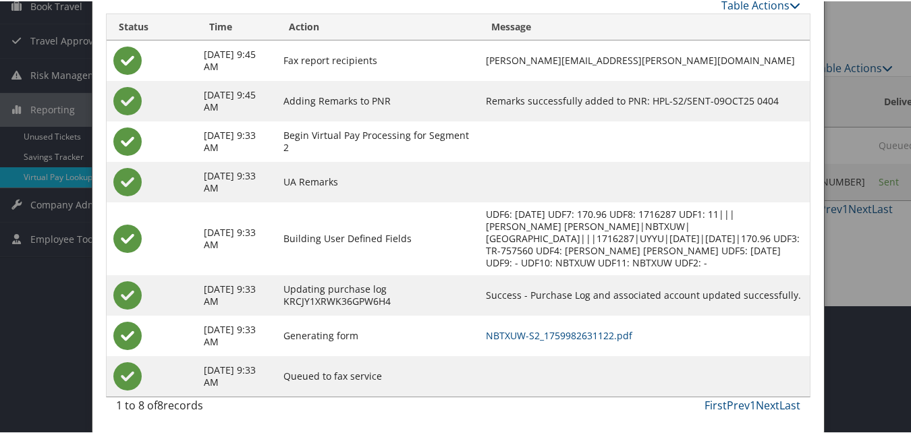
click at [594, 325] on td "NBTXUW-S2_1759982631122.pdf" at bounding box center [644, 334] width 331 height 40
click at [596, 326] on td "NBTXUW-S2_1759982631122.pdf" at bounding box center [644, 334] width 331 height 40
click at [599, 331] on link "NBTXUW-S2_1759982631122.pdf" at bounding box center [559, 334] width 146 height 13
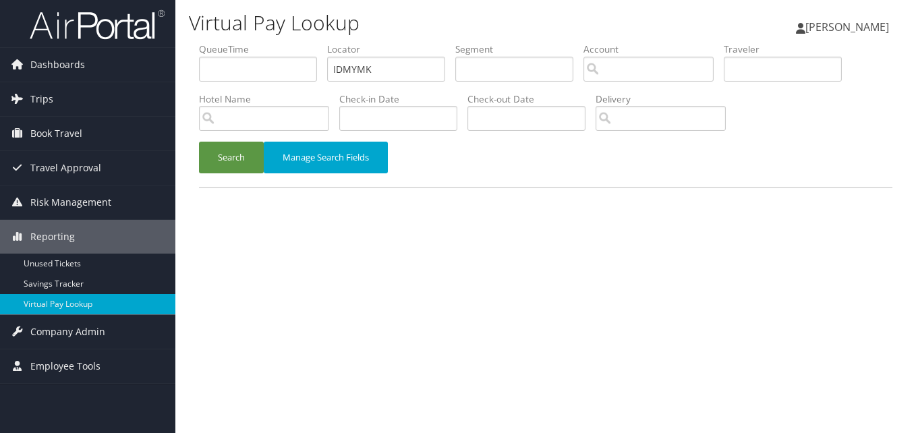
click at [287, 42] on ul "QueueTime Locator IDMYMK Segment Account Traveler Hotel Name Check-in Date Chec…" at bounding box center [545, 42] width 693 height 0
type input "IDMYMK"
click at [199, 142] on button "Search" at bounding box center [231, 158] width 65 height 32
click at [331, 68] on input "text" at bounding box center [386, 69] width 118 height 25
paste input "IDMYMK"
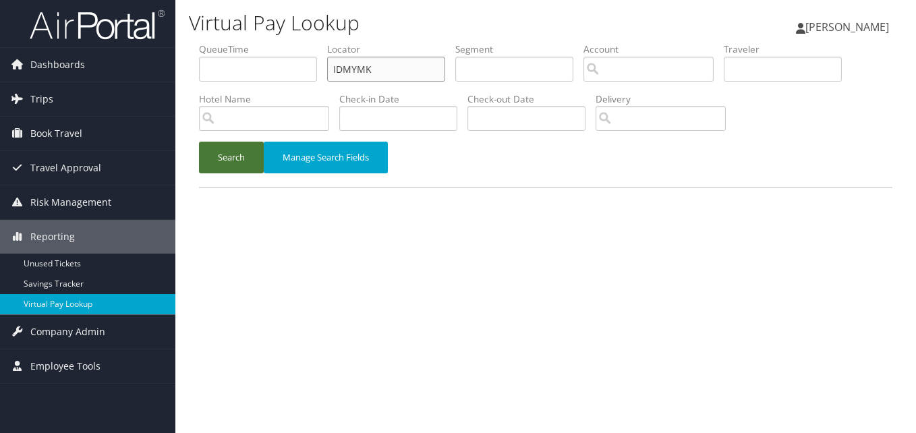
type input "IDMYMK"
click at [254, 148] on button "Search" at bounding box center [231, 158] width 65 height 32
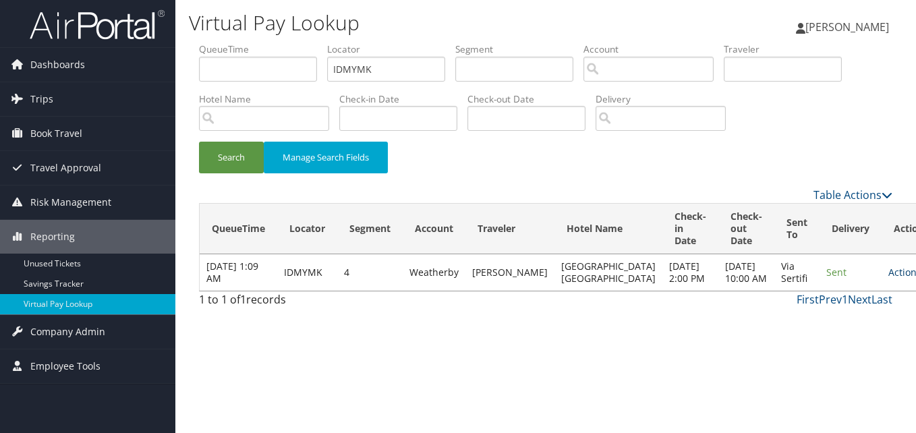
click at [888, 279] on link "Actions" at bounding box center [909, 272] width 42 height 13
click at [820, 318] on link "Logs" at bounding box center [833, 327] width 85 height 23
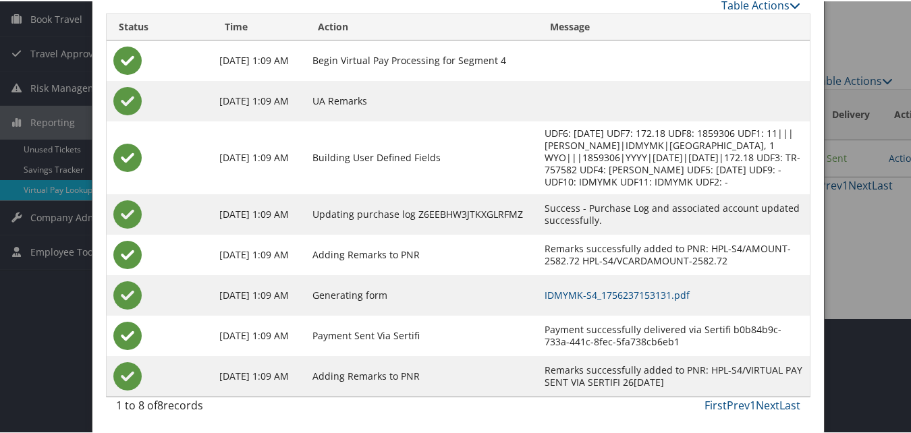
scroll to position [127, 0]
click at [575, 295] on link "IDMYMK-S4_1756237153131.pdf" at bounding box center [616, 293] width 145 height 13
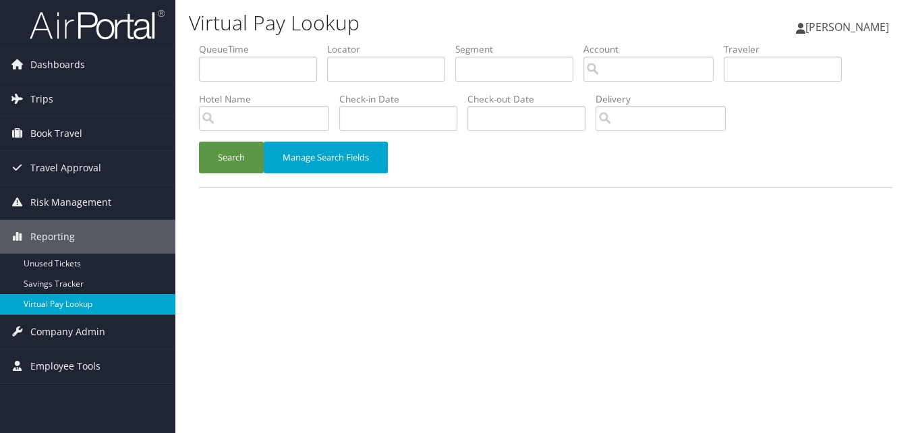
drag, startPoint x: 339, startPoint y: 55, endPoint x: 311, endPoint y: 94, distance: 47.9
click at [337, 56] on li "Locator" at bounding box center [391, 66] width 128 height 49
click at [346, 84] on li "Locator" at bounding box center [391, 66] width 128 height 49
click at [335, 71] on input "text" at bounding box center [386, 69] width 118 height 25
paste input "OEVBBE"
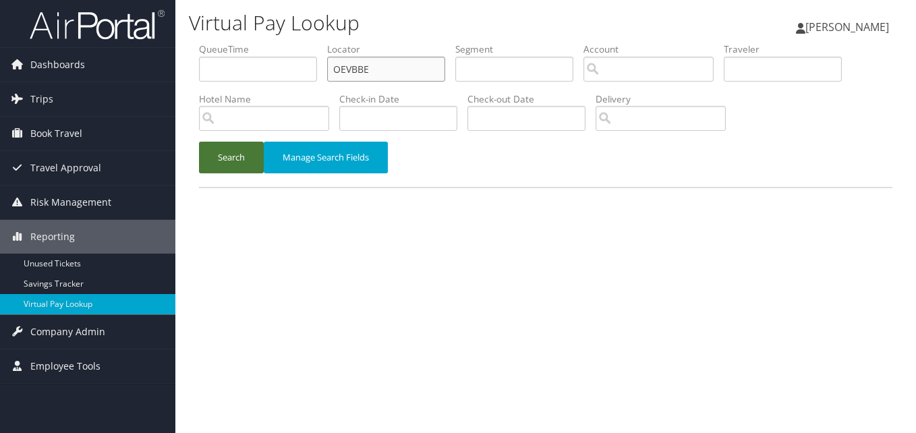
type input "OEVBBE"
click at [240, 160] on button "Search" at bounding box center [231, 158] width 65 height 32
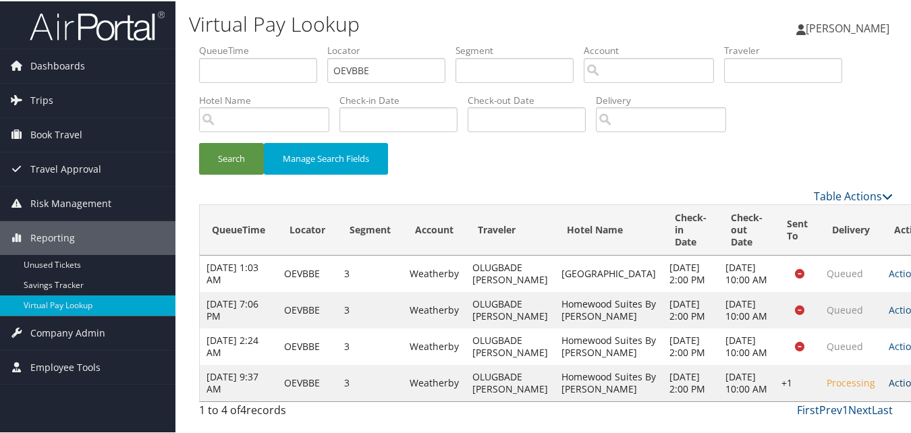
click at [888, 380] on link "Actions" at bounding box center [909, 381] width 42 height 13
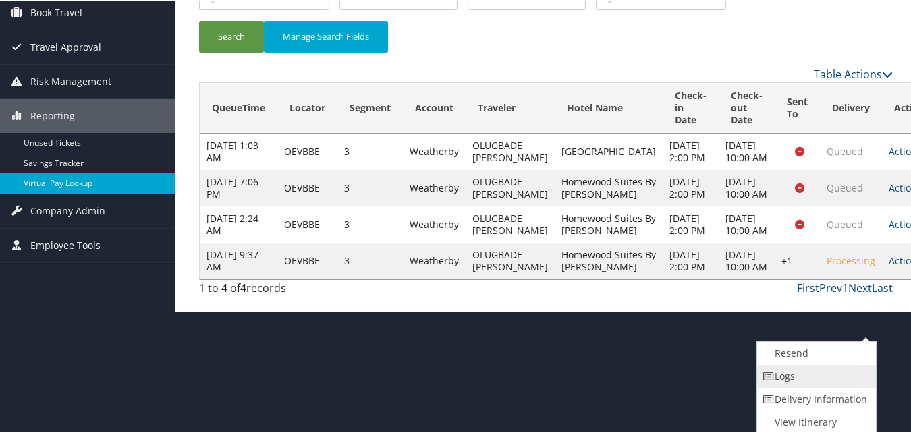
click at [810, 379] on link "Logs" at bounding box center [814, 375] width 115 height 23
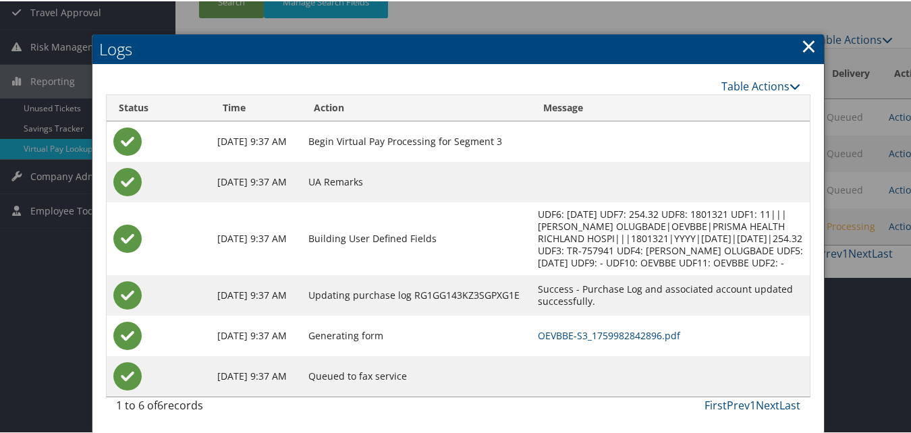
scroll to position [169, 0]
click at [551, 337] on link "OEVBBE-S3_1759982842896.pdf" at bounding box center [609, 334] width 142 height 13
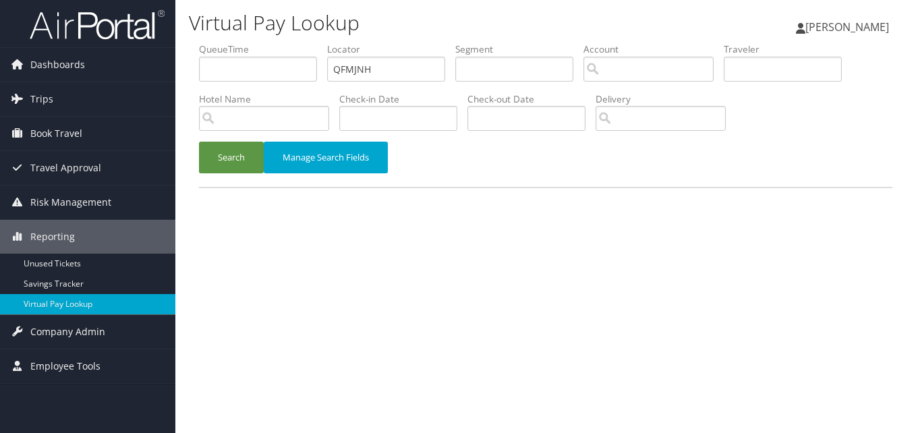
click at [318, 42] on ul "QueueTime Locator QFMJNH Segment Account Traveler Hotel Name Check-in Date Chec…" at bounding box center [545, 42] width 693 height 0
type input "QFMJNH"
click at [235, 171] on button "Search" at bounding box center [231, 158] width 65 height 32
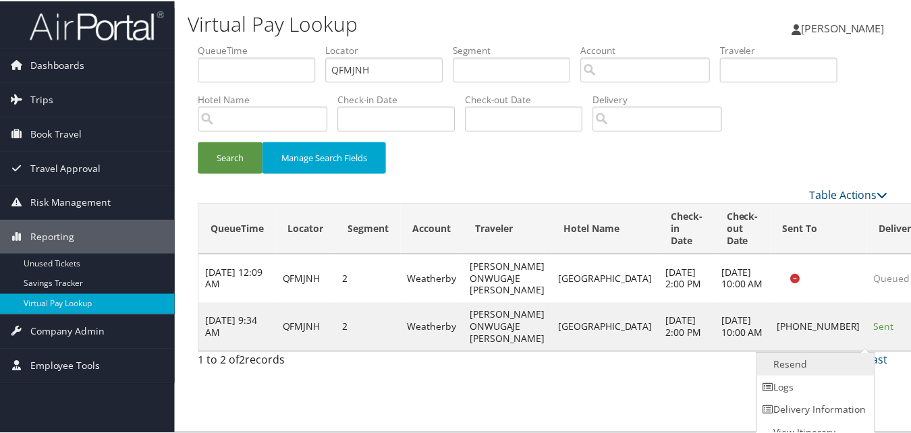
scroll to position [13, 0]
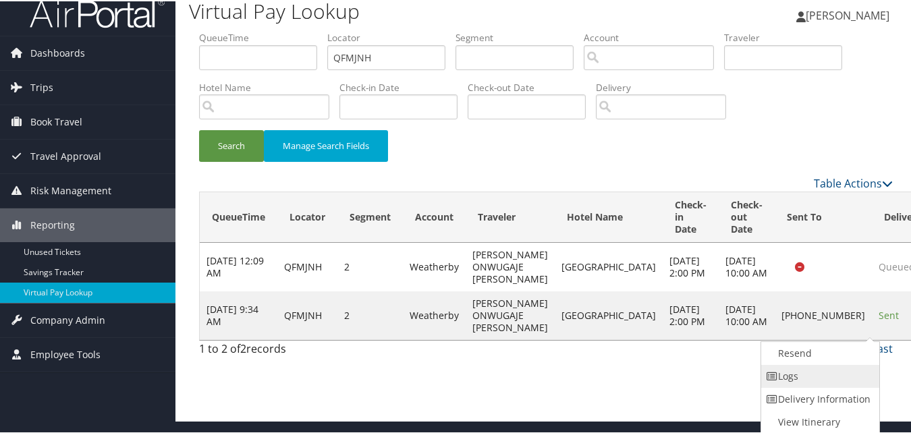
click at [803, 370] on link "Logs" at bounding box center [818, 375] width 115 height 23
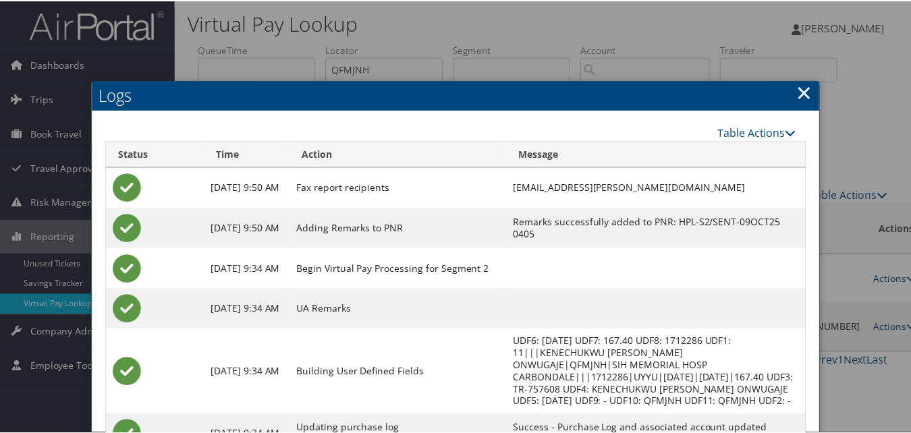
scroll to position [67, 0]
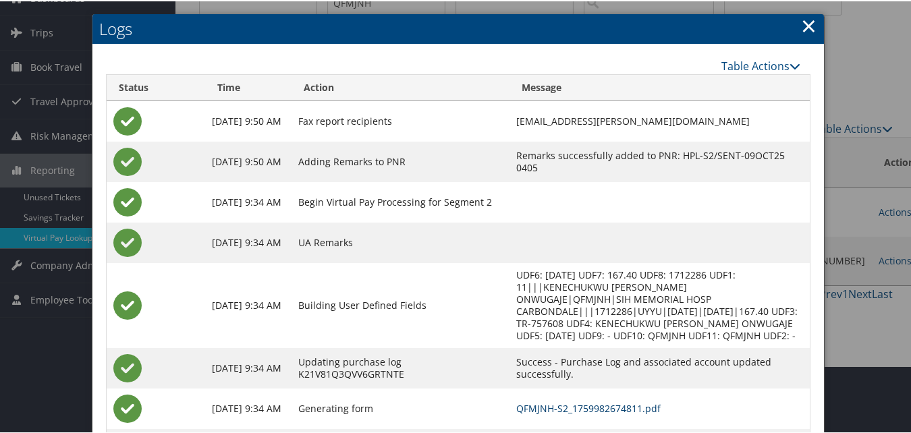
click at [538, 403] on link "QFMJNH-S2_1759982674811.pdf" at bounding box center [588, 407] width 144 height 13
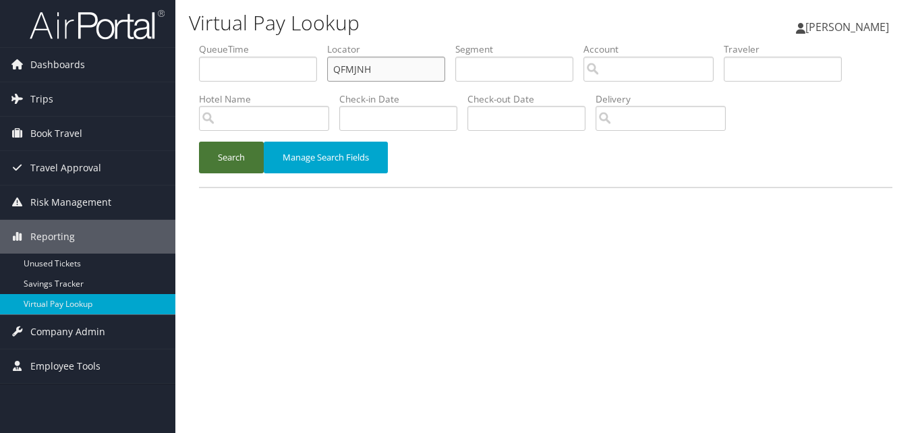
drag, startPoint x: 337, startPoint y: 85, endPoint x: 216, endPoint y: 159, distance: 142.3
click at [275, 42] on ul "QueueTime Locator QFMJNH Segment Account Traveler Hotel Name Check-in Date Chec…" at bounding box center [545, 42] width 693 height 0
paste input "GFACEY"
type input "GFACEY"
click at [213, 161] on button "Search" at bounding box center [231, 158] width 65 height 32
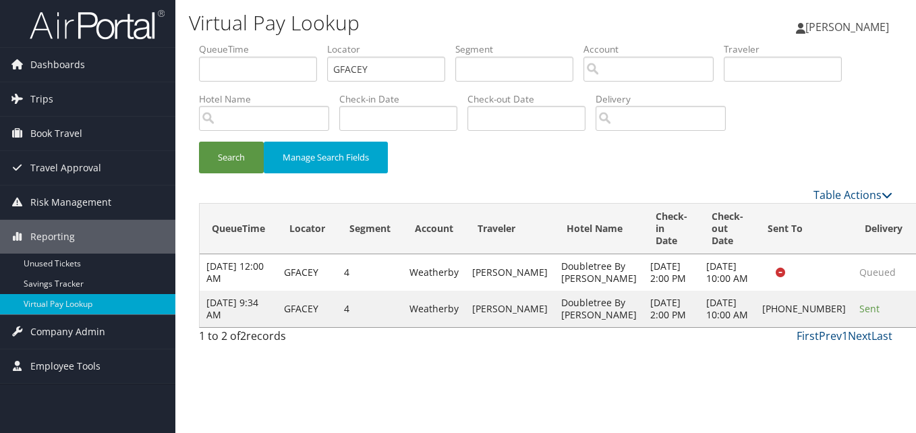
drag, startPoint x: 859, startPoint y: 333, endPoint x: 648, endPoint y: 341, distance: 210.6
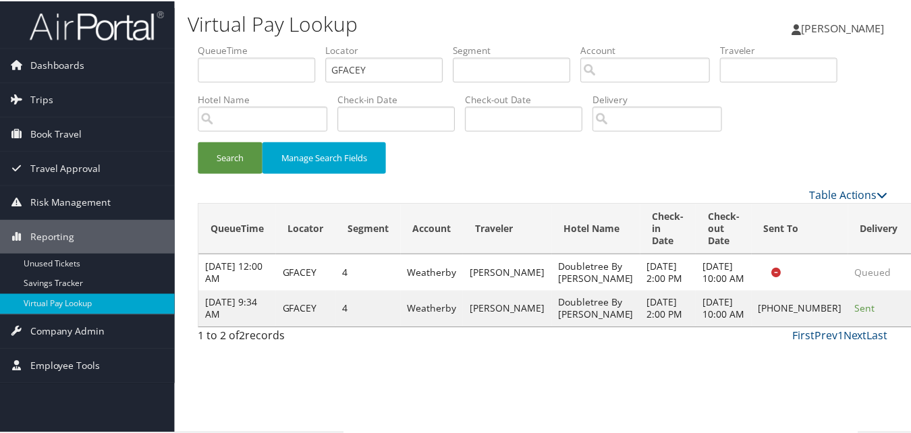
scroll to position [1, 0]
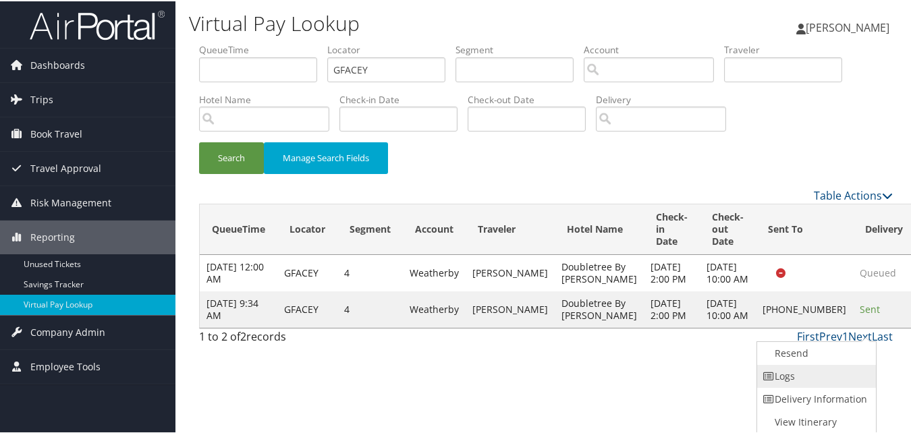
click at [784, 373] on link "Logs" at bounding box center [814, 375] width 115 height 23
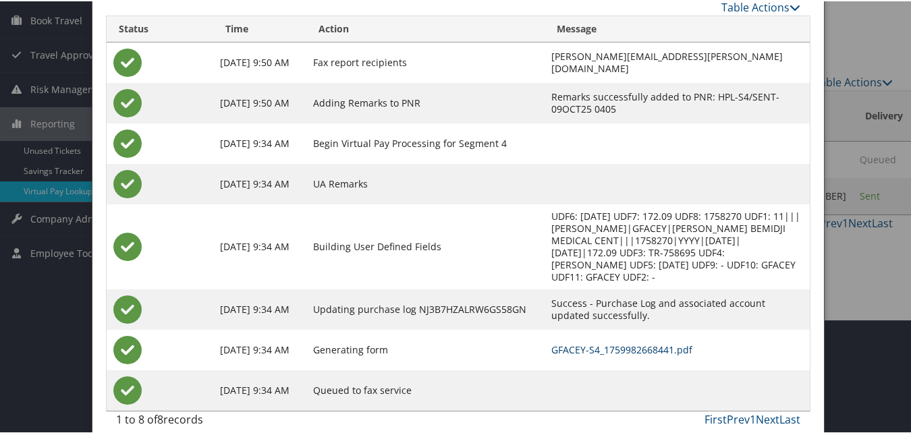
scroll to position [116, 0]
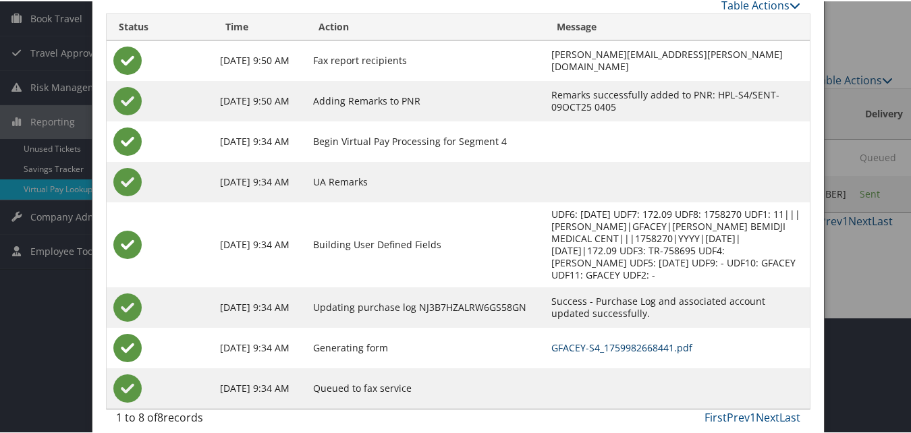
click at [551, 340] on link "GFACEY-S4_1759982668441.pdf" at bounding box center [621, 346] width 141 height 13
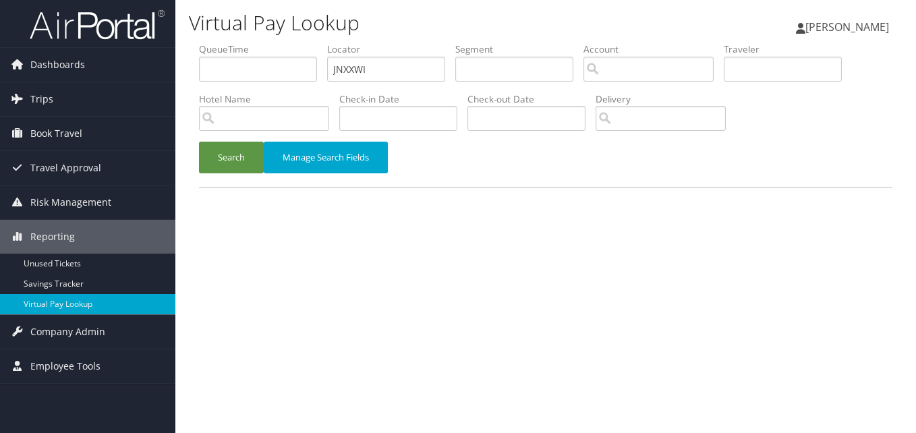
click at [281, 42] on ul "QueueTime Locator JNXXWI Segment Account Traveler Hotel Name Check-in Date Chec…" at bounding box center [545, 42] width 693 height 0
type input "JNXXWI"
click at [227, 169] on button "Search" at bounding box center [231, 158] width 65 height 32
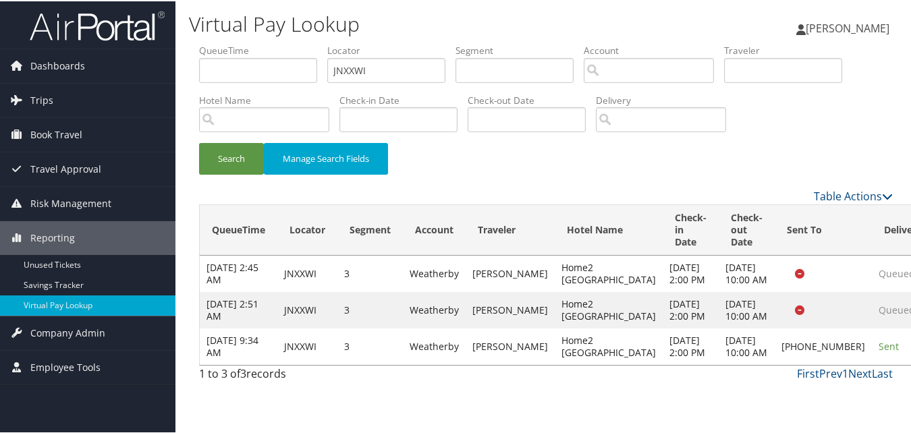
drag, startPoint x: 861, startPoint y: 378, endPoint x: 756, endPoint y: 382, distance: 104.6
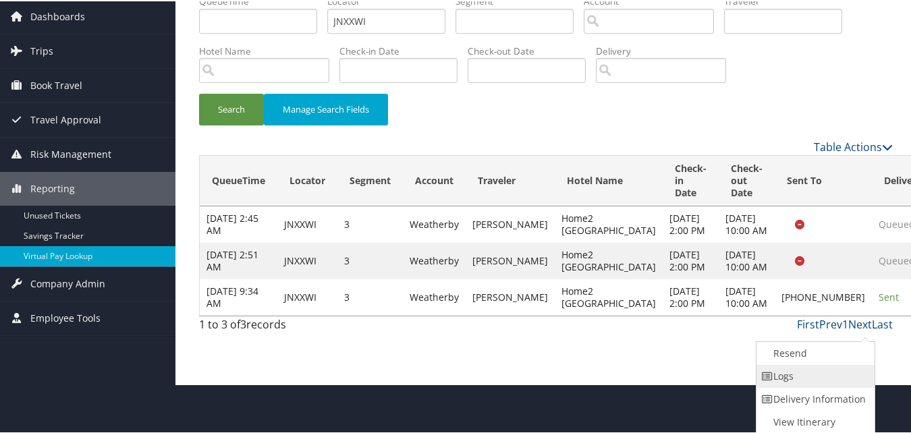
click at [775, 375] on link "Logs" at bounding box center [813, 375] width 115 height 23
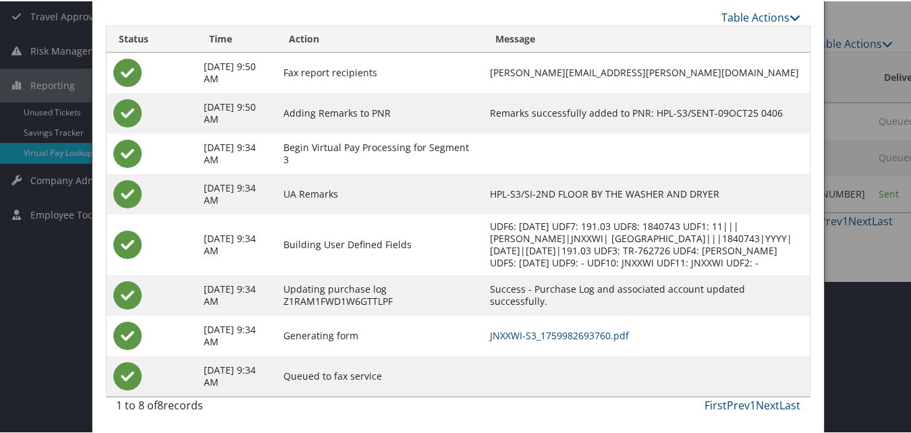
scroll to position [165, 0]
click at [572, 331] on link "JNXXWI-S3_1759982693760.pdf" at bounding box center [559, 334] width 139 height 13
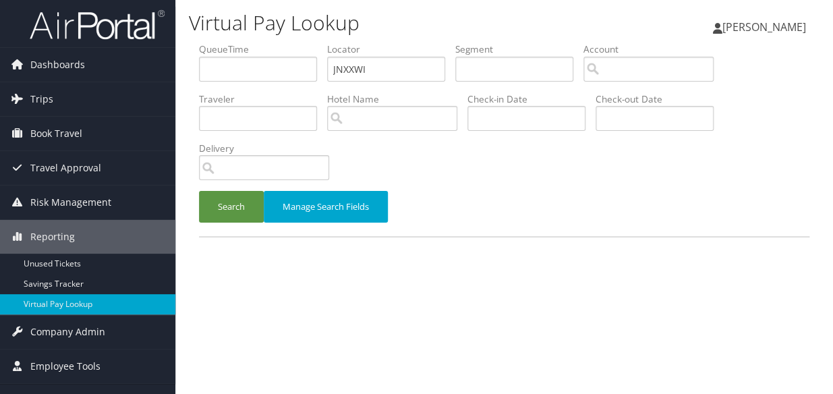
click at [254, 42] on ul "QueueTime Locator JNXXWI Segment Account Traveler Hotel Name Check-in Date Chec…" at bounding box center [504, 42] width 610 height 0
type input "GRPZFV"
click at [199, 191] on button "Search" at bounding box center [231, 207] width 65 height 32
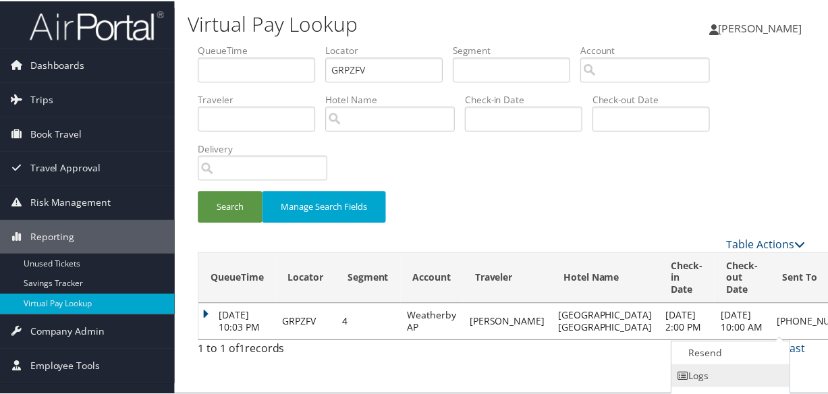
scroll to position [40, 0]
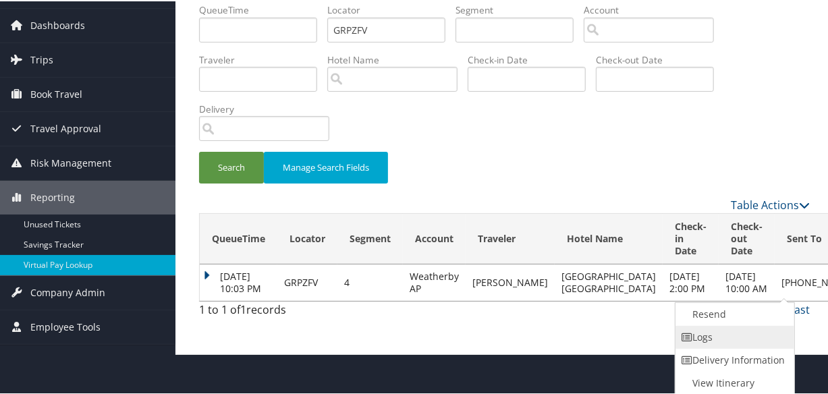
click at [733, 340] on link "Logs" at bounding box center [732, 335] width 115 height 23
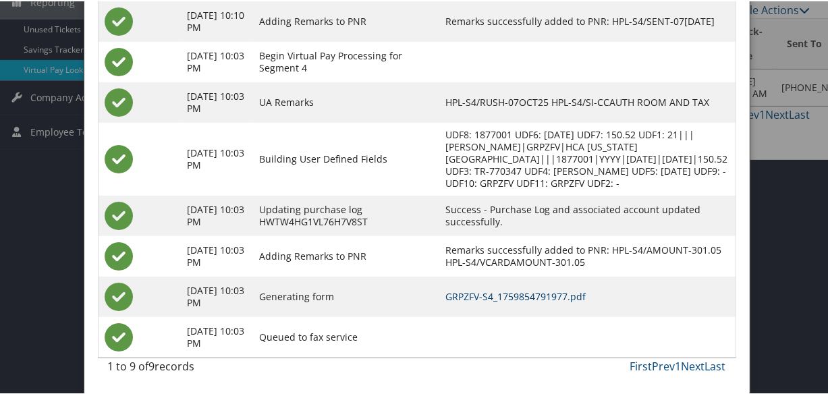
scroll to position [245, 0]
click at [534, 299] on link "GRPZFV-S4_1759854791977.pdf" at bounding box center [515, 295] width 140 height 13
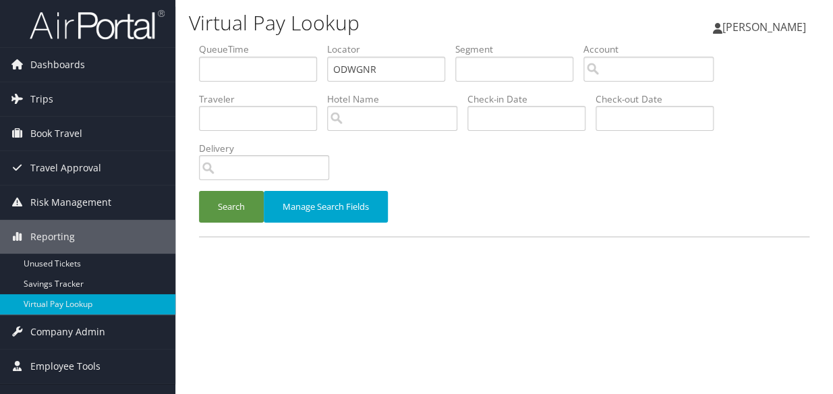
click at [294, 42] on ul "QueueTime Locator ODWGNR Segment Account Traveler Hotel Name Check-in Date Chec…" at bounding box center [504, 42] width 610 height 0
type input "ODWGNR"
click at [211, 216] on button "Search" at bounding box center [231, 207] width 65 height 32
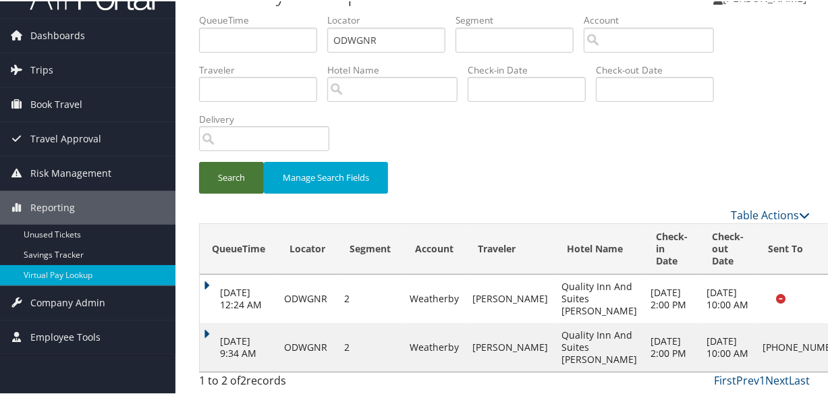
scroll to position [54, 0]
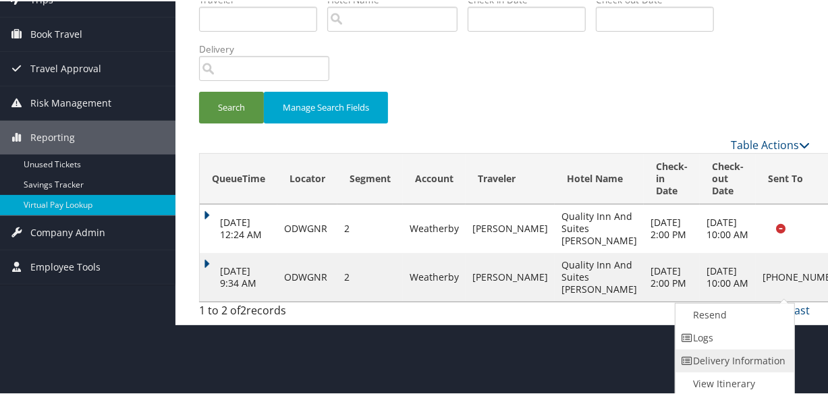
click at [737, 351] on link "Delivery Information" at bounding box center [732, 359] width 115 height 23
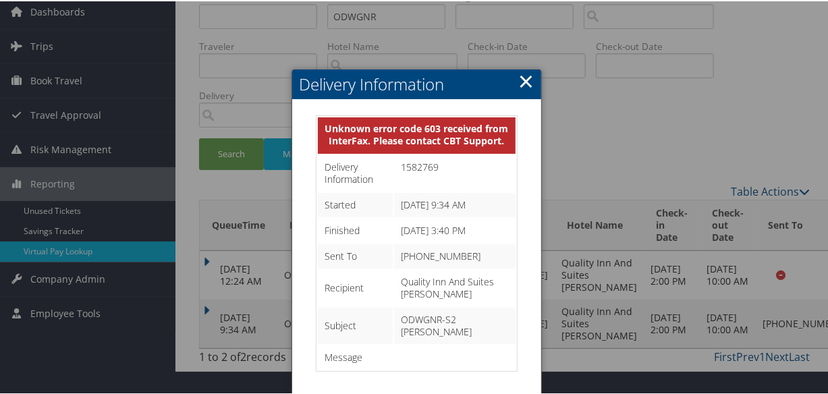
click at [527, 79] on link "×" at bounding box center [526, 79] width 16 height 27
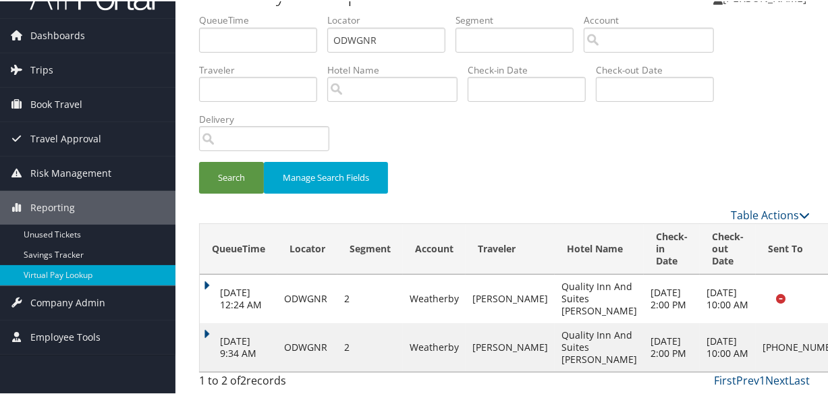
drag, startPoint x: 764, startPoint y: 316, endPoint x: 764, endPoint y: 324, distance: 8.1
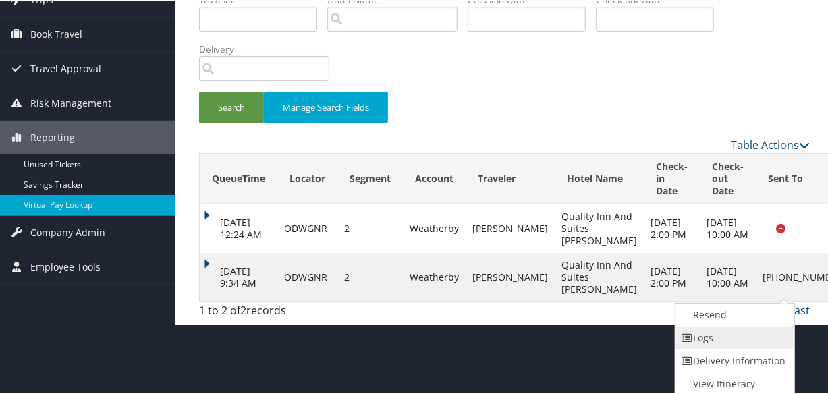
click at [702, 332] on link "Logs" at bounding box center [732, 336] width 115 height 23
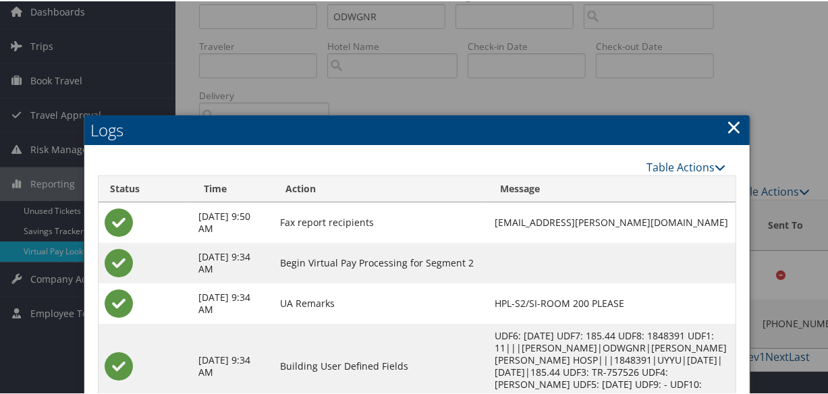
scroll to position [214, 0]
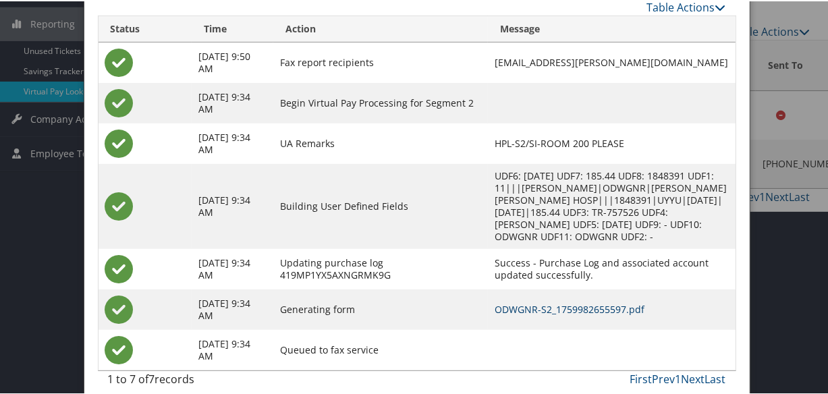
click at [507, 302] on link "ODWGNR-S2_1759982655597.pdf" at bounding box center [569, 308] width 150 height 13
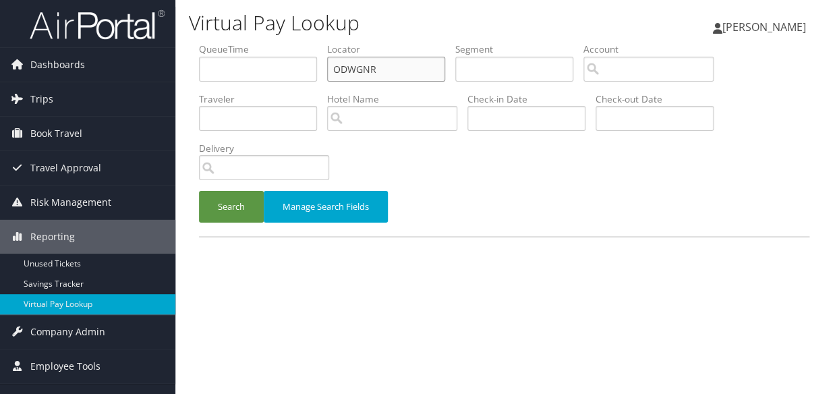
drag, startPoint x: 0, startPoint y: 0, endPoint x: 258, endPoint y: 78, distance: 269.1
click at [258, 42] on ul "QueueTime Locator ODWGNR Segment Account Traveler Hotel Name Check-in Date Chec…" at bounding box center [504, 42] width 610 height 0
paste input "KYYNEG"
type input "KYYNEG"
click at [228, 211] on button "Search" at bounding box center [231, 207] width 65 height 32
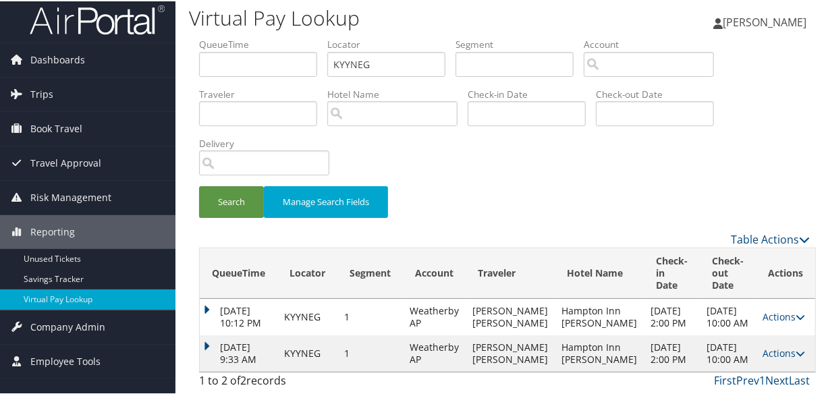
scroll to position [30, 0]
click at [770, 345] on link "Actions" at bounding box center [783, 351] width 42 height 13
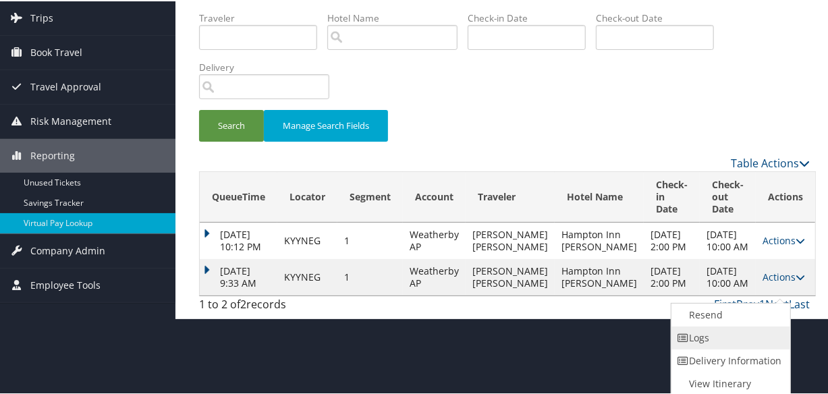
click at [708, 337] on link "Logs" at bounding box center [728, 336] width 115 height 23
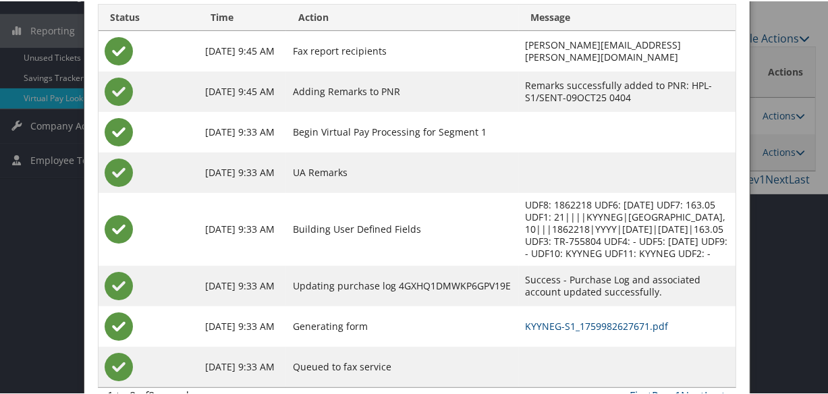
scroll to position [236, 0]
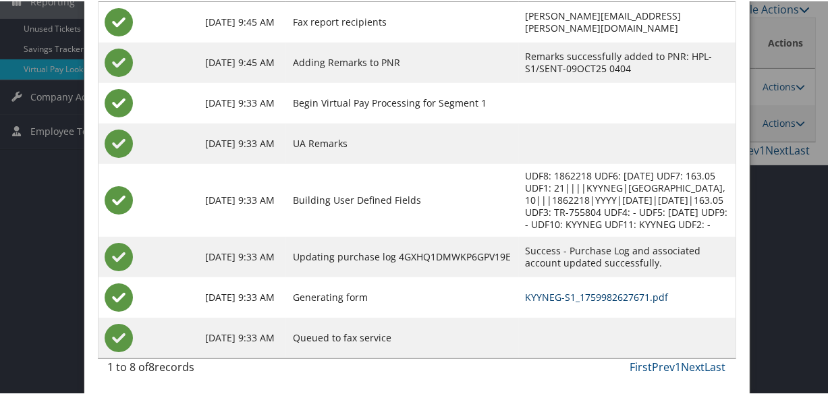
click at [525, 295] on link "KYYNEG-S1_1759982627671.pdf" at bounding box center [596, 295] width 143 height 13
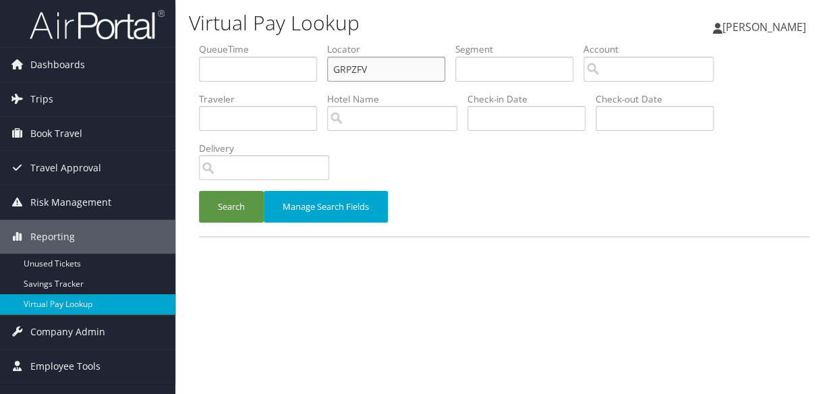
drag, startPoint x: 0, startPoint y: 0, endPoint x: 316, endPoint y: 80, distance: 325.7
click at [313, 42] on ul "QueueTime Locator GRPZFV Segment Account Traveler Hotel Name Check-in Date Chec…" at bounding box center [504, 42] width 610 height 0
paste input "KMFFCY"
type input "KMFFCY"
click at [248, 204] on button "Search" at bounding box center [231, 207] width 65 height 32
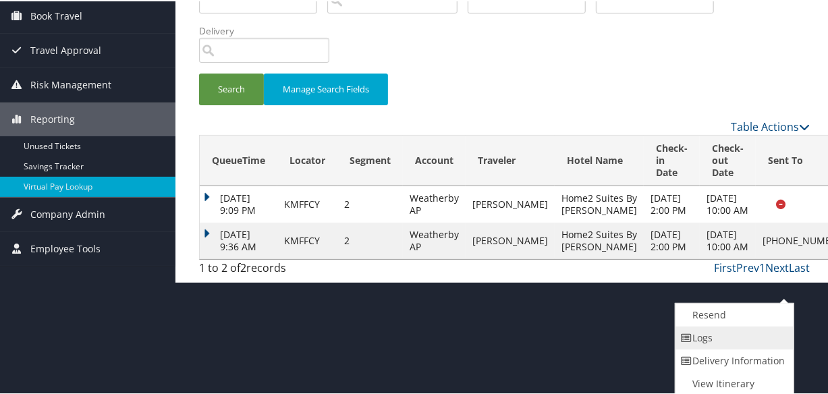
click at [726, 338] on link "Logs" at bounding box center [732, 336] width 115 height 23
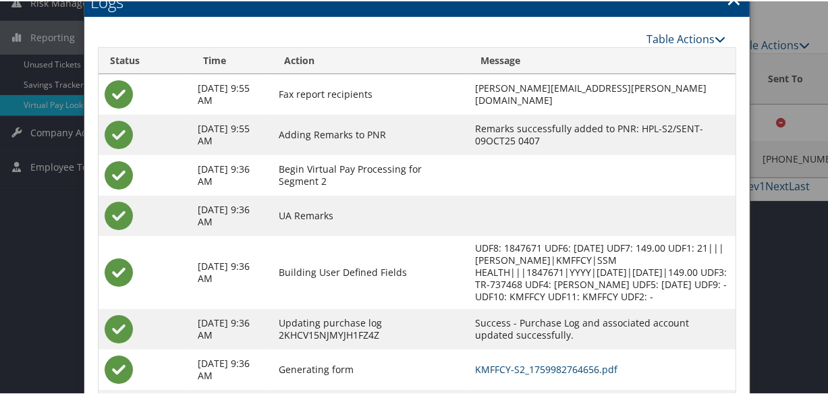
scroll to position [201, 0]
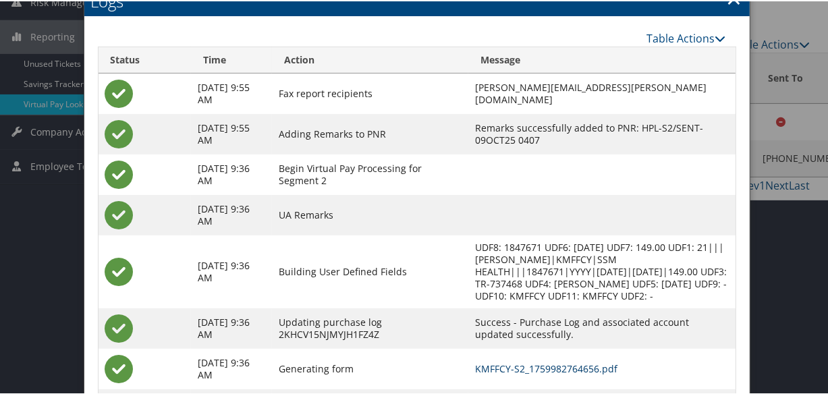
click at [540, 372] on link "KMFFCY-S2_1759982764656.pdf" at bounding box center [546, 367] width 142 height 13
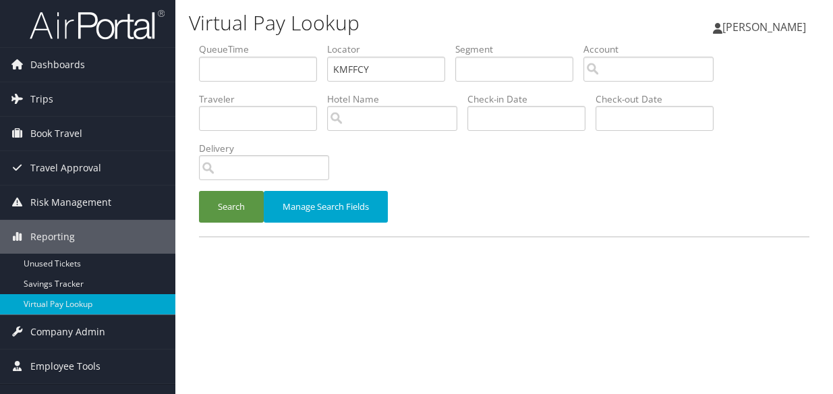
click at [230, 209] on button "Search" at bounding box center [231, 207] width 65 height 32
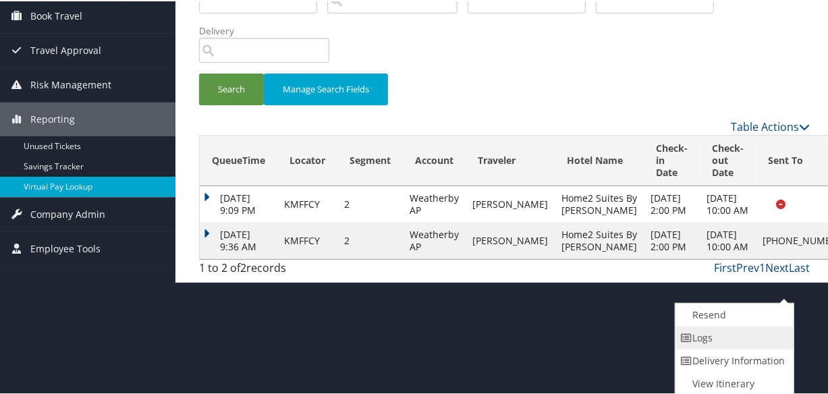
click at [747, 339] on link "Logs" at bounding box center [732, 336] width 115 height 23
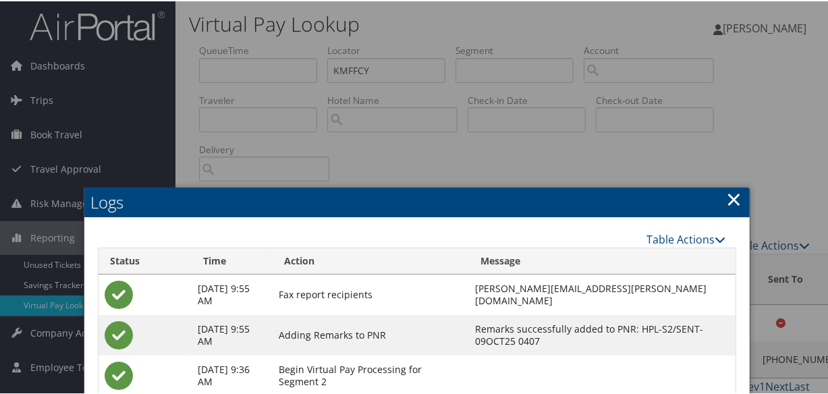
click at [730, 193] on link "×" at bounding box center [734, 197] width 16 height 27
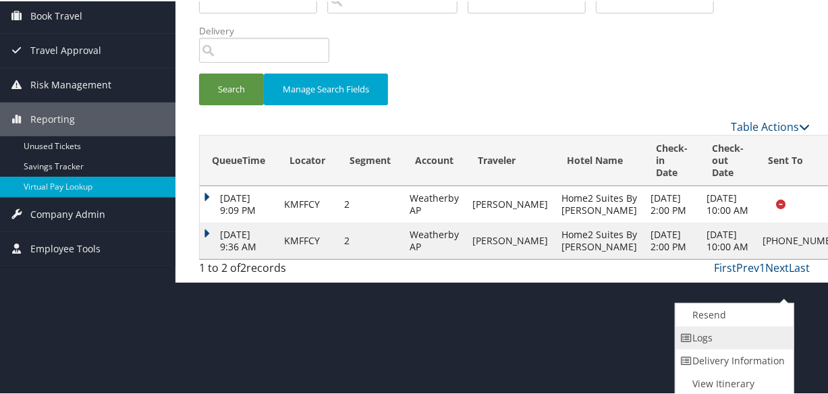
click at [736, 345] on link "Logs" at bounding box center [732, 336] width 115 height 23
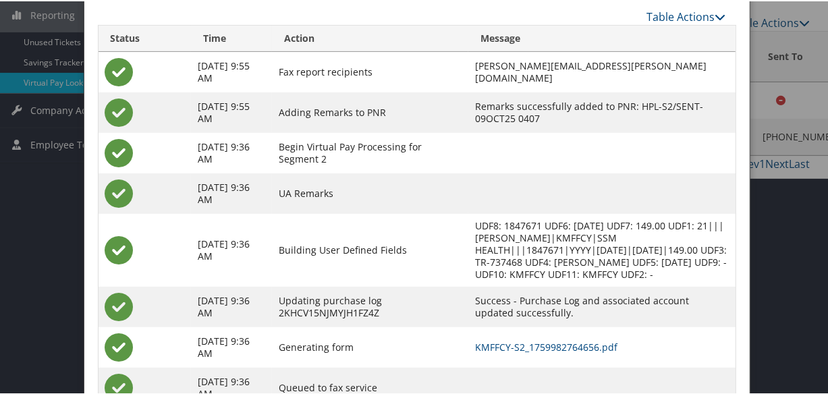
scroll to position [273, 0]
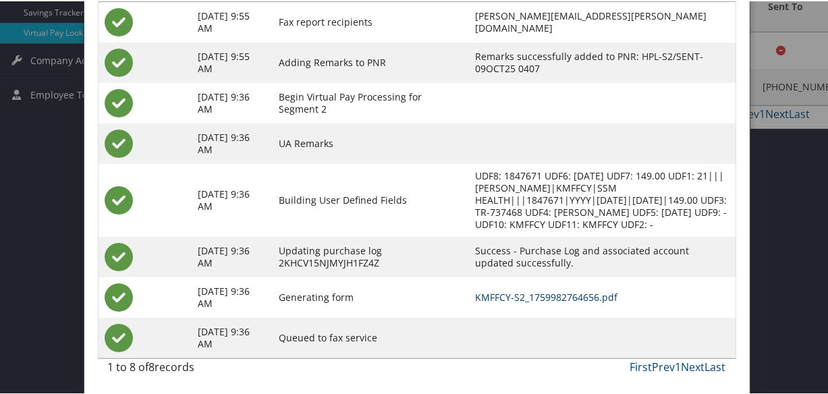
click at [538, 291] on link "KMFFCY-S2_1759982764656.pdf" at bounding box center [546, 295] width 142 height 13
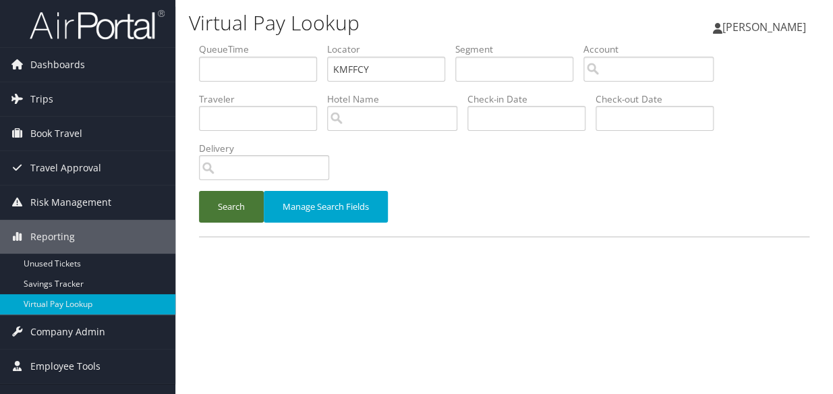
click at [227, 204] on button "Search" at bounding box center [231, 207] width 65 height 32
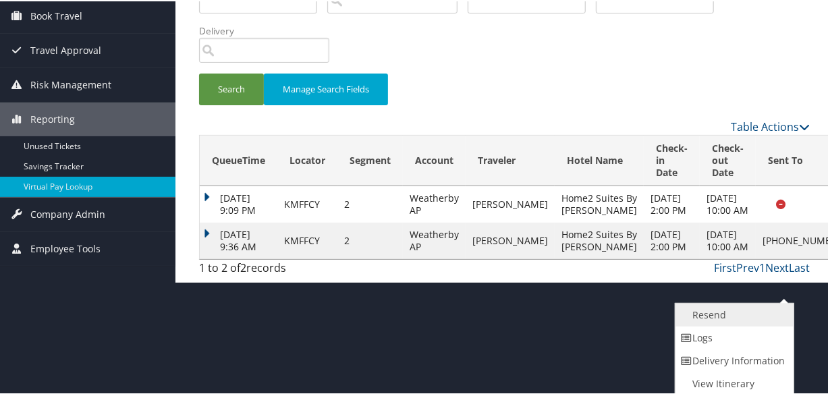
click at [724, 314] on link "Resend" at bounding box center [732, 313] width 115 height 23
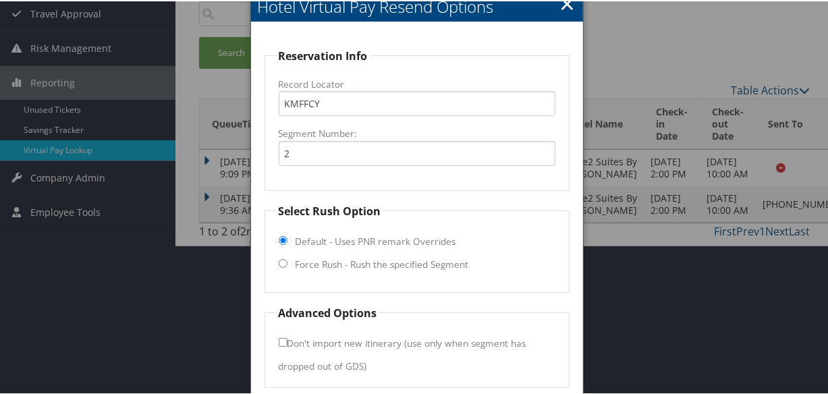
click at [357, 273] on fieldset "Select Rush Option Default - Uses PNR remark Overrides Force Rush - Rush the sp…" at bounding box center [416, 247] width 305 height 90
click at [358, 263] on label "Force Rush - Rush the specified Segment" at bounding box center [381, 262] width 173 height 13
click at [287, 263] on input "Force Rush - Rush the specified Segment" at bounding box center [283, 262] width 9 height 9
radio input "true"
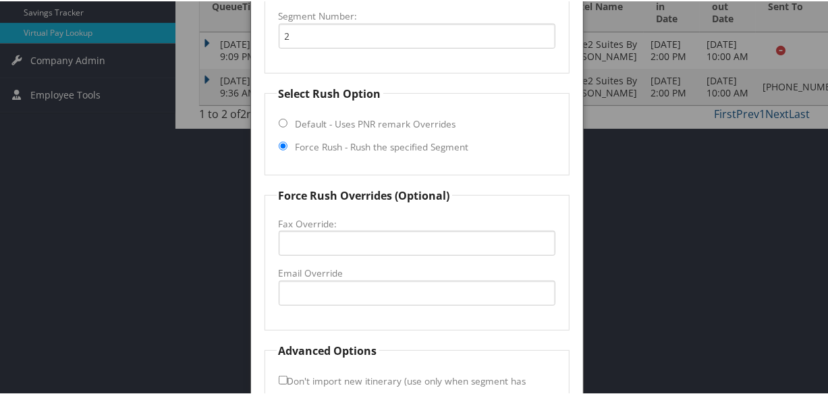
scroll to position [364, 0]
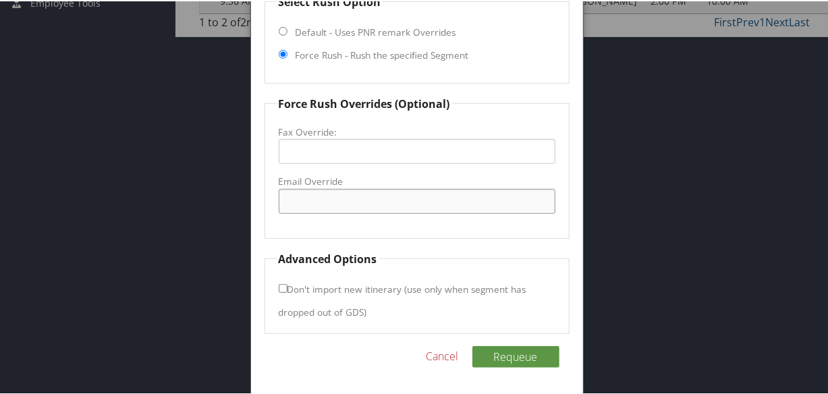
click at [364, 204] on input "Email Override" at bounding box center [417, 200] width 277 height 25
click at [437, 200] on input "amartinez@ncghospitality.com" at bounding box center [417, 200] width 277 height 25
type input "amartinez@ncghospitality.com"
click at [532, 353] on button "Requeue" at bounding box center [515, 356] width 87 height 22
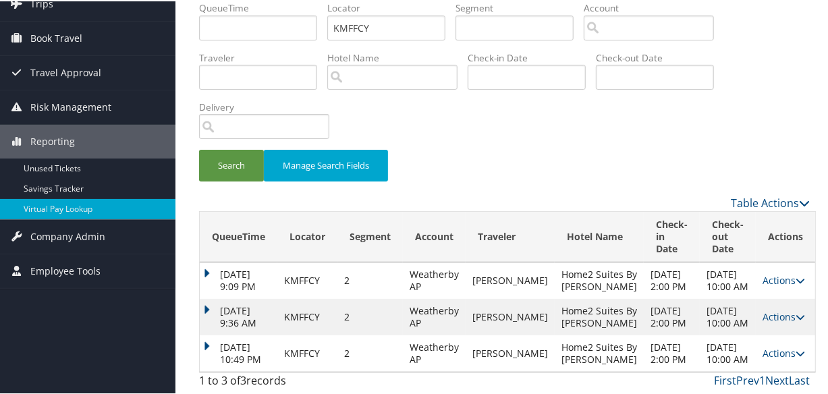
scroll to position [115, 0]
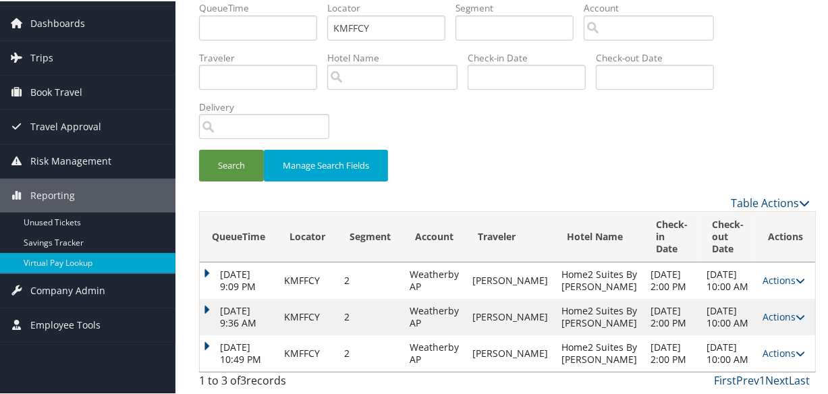
click at [205, 334] on td "Oct 9, 2025 10:49 PM" at bounding box center [239, 352] width 78 height 36
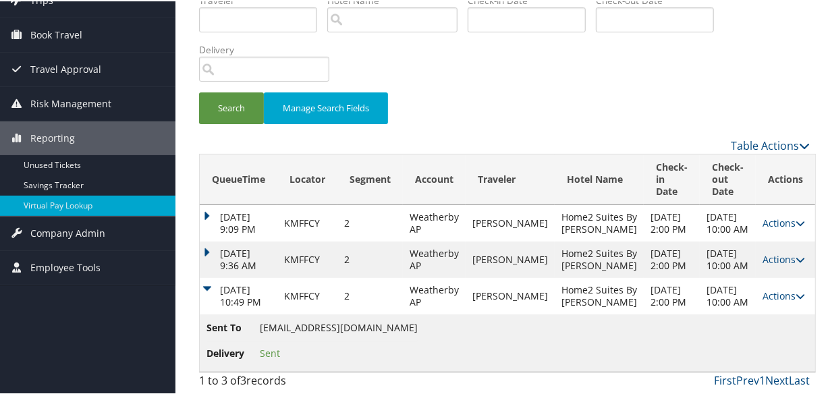
scroll to position [172, 0]
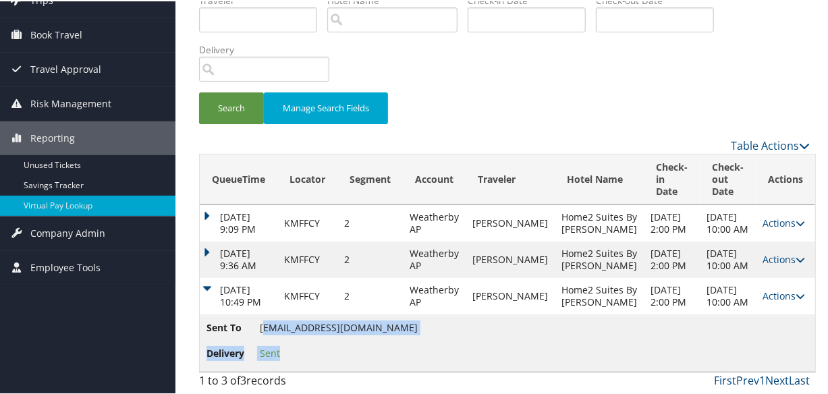
drag, startPoint x: 404, startPoint y: 323, endPoint x: 266, endPoint y: 322, distance: 138.3
click at [266, 322] on td "Sent To amartinez@ncghospitality.com Delivery Sent" at bounding box center [507, 341] width 615 height 57
click at [265, 322] on span "amartinez@ncghospitality.com" at bounding box center [339, 326] width 158 height 13
drag, startPoint x: 262, startPoint y: 328, endPoint x: 345, endPoint y: 324, distance: 83.1
click at [345, 324] on span "amartinez@ncghospitality.com" at bounding box center [339, 326] width 158 height 13
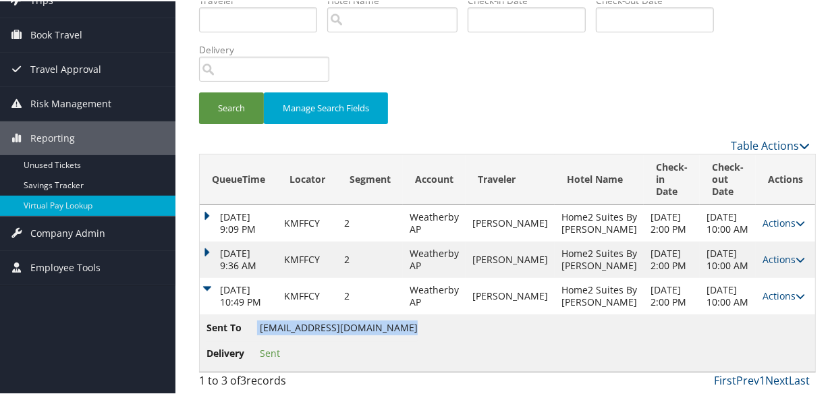
drag, startPoint x: 345, startPoint y: 324, endPoint x: 392, endPoint y: 328, distance: 46.7
click at [392, 328] on li "Sent To amartinez@ncghospitality.com" at bounding box center [311, 329] width 211 height 20
copy li "amartinez@ncghospitality.com"
click at [590, 320] on td "Sent To amartinez@ncghospitality.com Delivery Sent" at bounding box center [507, 341] width 615 height 57
click at [770, 288] on link "Actions" at bounding box center [783, 294] width 42 height 13
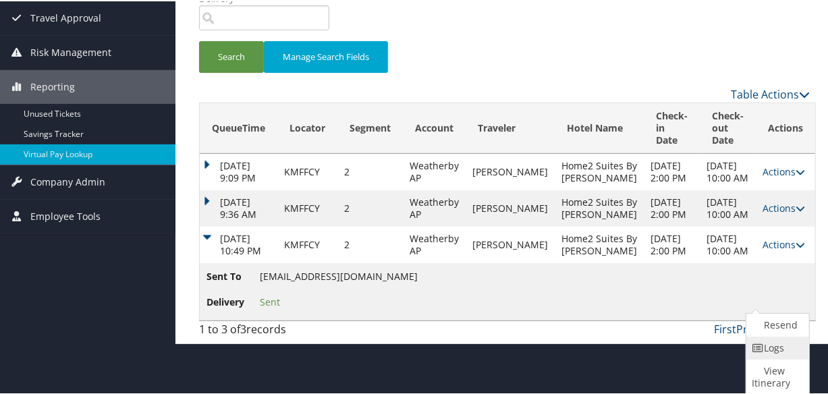
click at [759, 335] on link "Logs" at bounding box center [775, 346] width 59 height 23
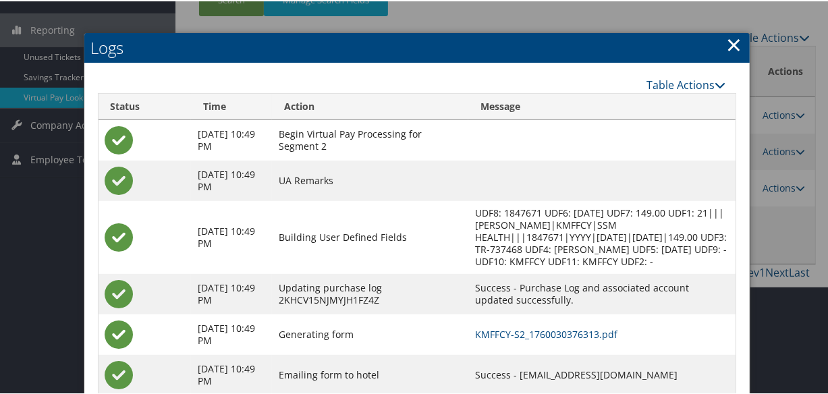
scroll to position [233, 0]
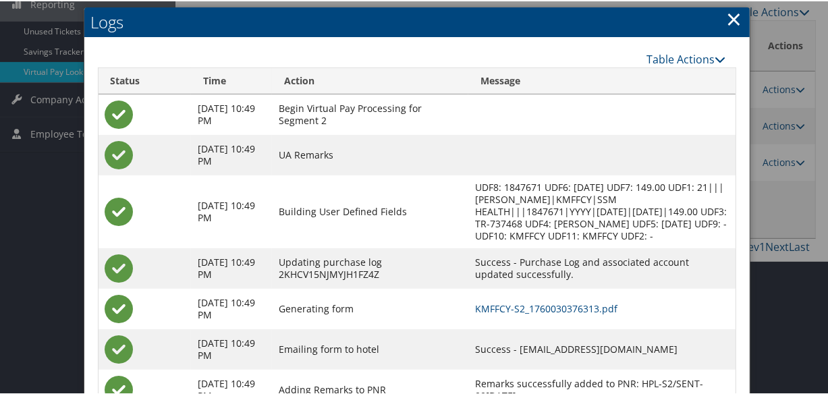
click at [519, 328] on td "KMFFCY-S2_1760030376313.pdf" at bounding box center [601, 307] width 267 height 40
click at [519, 314] on link "KMFFCY-S2_1760030376313.pdf" at bounding box center [546, 307] width 142 height 13
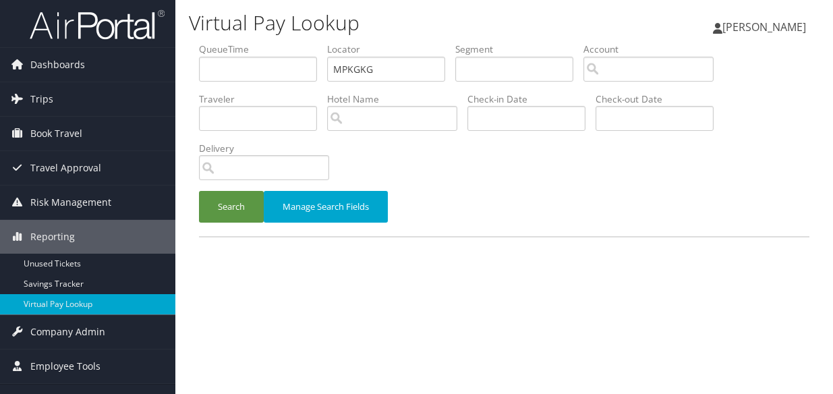
click at [300, 42] on ul "QueueTime Locator MPKGKG Segment Account Traveler Hotel Name Check-in Date Chec…" at bounding box center [504, 42] width 610 height 0
type input "MPKGKG"
click at [199, 191] on button "Search" at bounding box center [231, 207] width 65 height 32
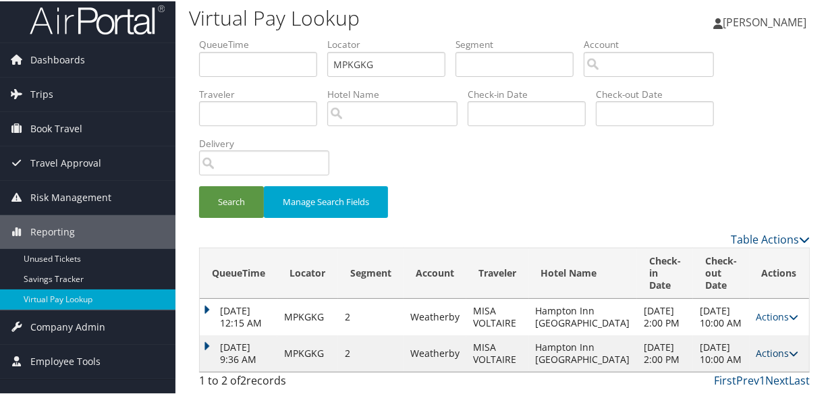
click at [760, 346] on link "Actions" at bounding box center [777, 351] width 42 height 13
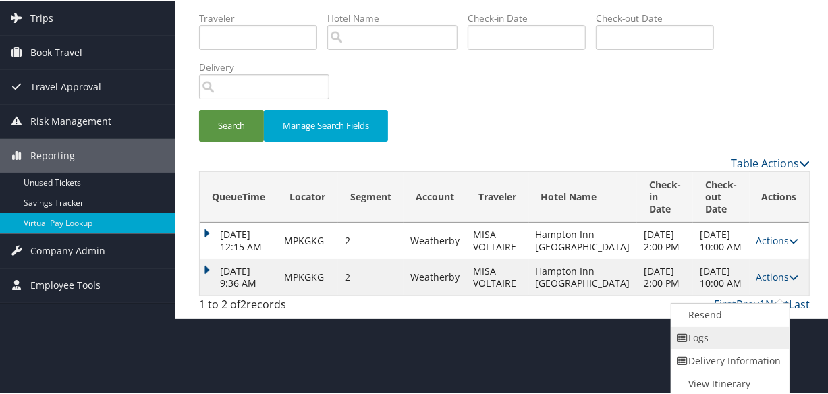
click at [697, 340] on link "Logs" at bounding box center [728, 336] width 115 height 23
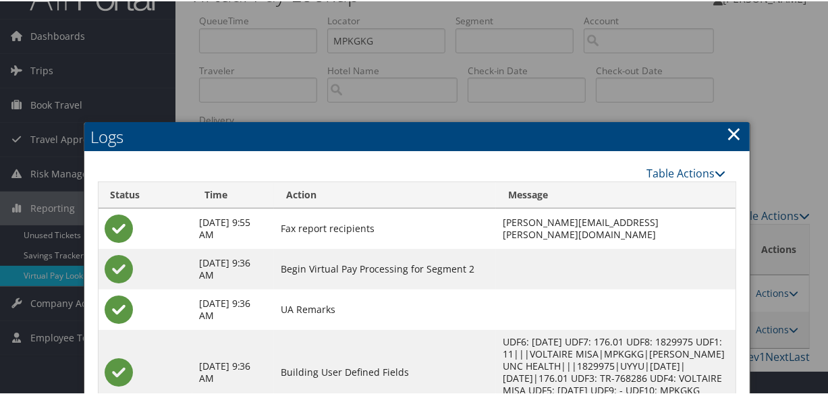
scroll to position [196, 0]
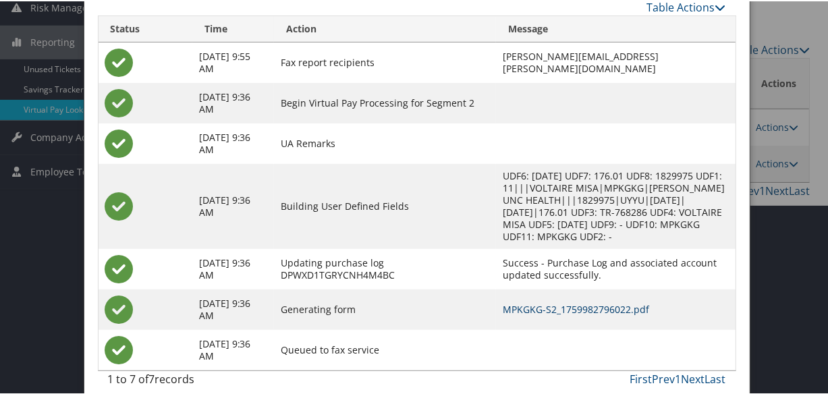
click at [517, 302] on link "MPKGKG-S2_1759982796022.pdf" at bounding box center [576, 308] width 146 height 13
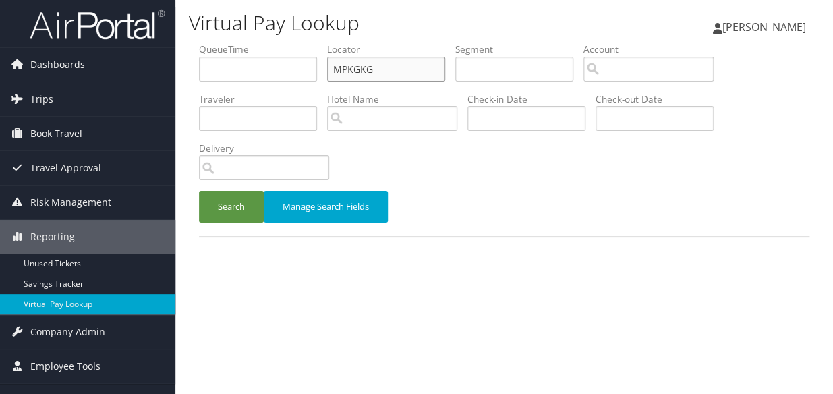
drag, startPoint x: 316, startPoint y: 78, endPoint x: 291, endPoint y: 85, distance: 26.7
click at [291, 42] on ul "QueueTime Locator MPKGKG Segment Account Traveler Hotel Name Check-in Date Chec…" at bounding box center [504, 42] width 610 height 0
paste input "UXGNOJ"
type input "UXGNOJ"
click at [231, 201] on button "Search" at bounding box center [231, 207] width 65 height 32
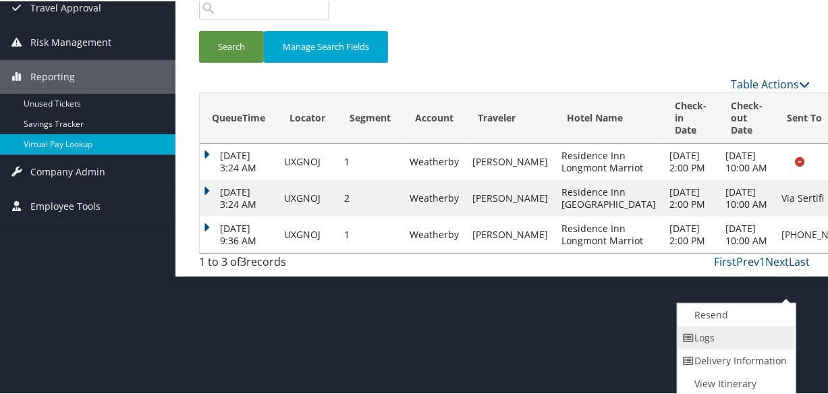
click at [728, 337] on link "Logs" at bounding box center [734, 336] width 115 height 23
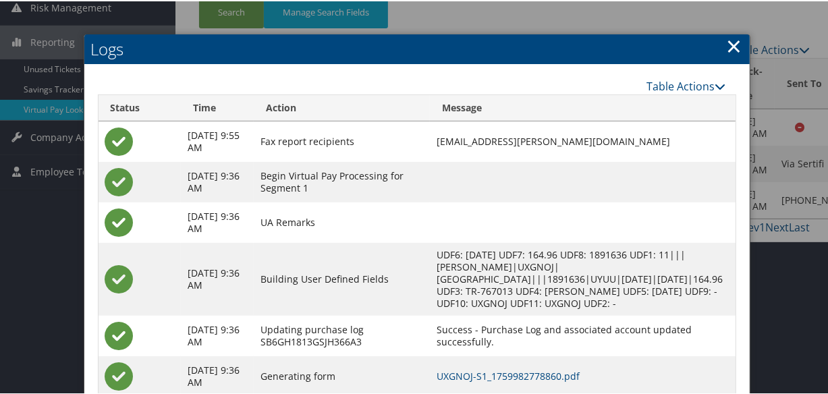
scroll to position [275, 0]
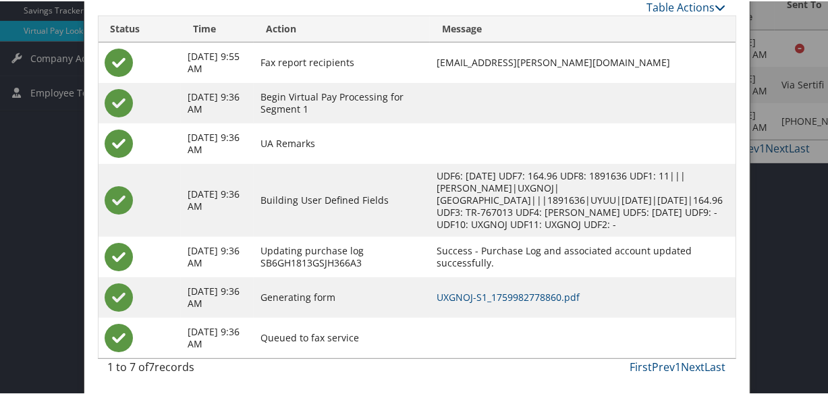
click at [513, 302] on td "UXGNOJ-S1_1759982778860.pdf" at bounding box center [582, 296] width 305 height 40
click at [511, 295] on link "UXGNOJ-S1_1759982778860.pdf" at bounding box center [507, 295] width 143 height 13
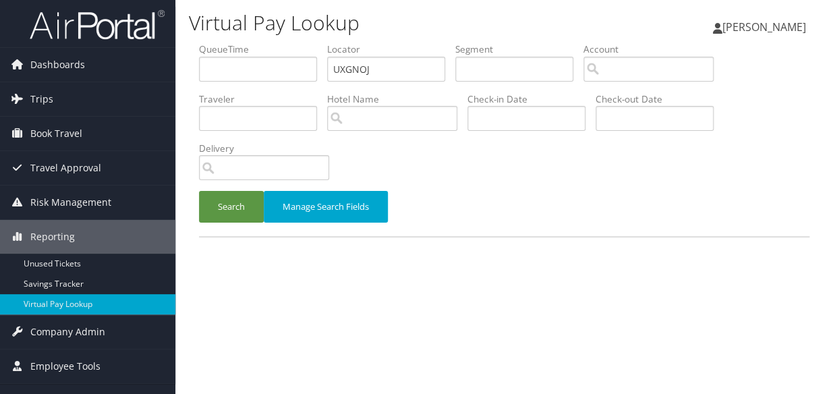
click at [231, 192] on button "Search" at bounding box center [231, 207] width 65 height 32
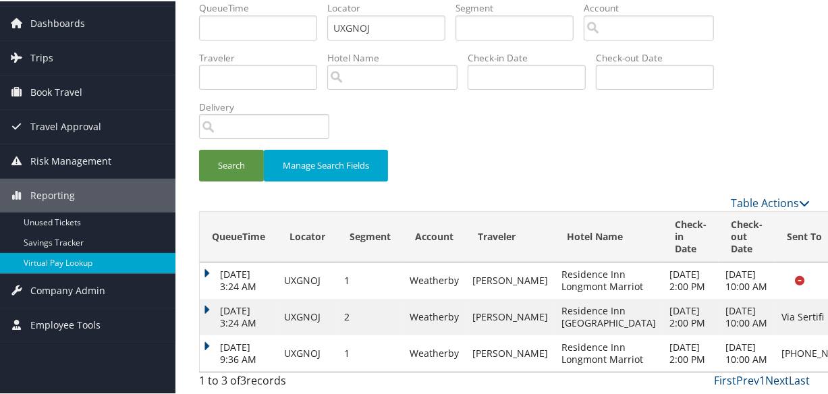
scroll to position [115, 0]
click at [209, 334] on td "[DATE] 9:36 AM" at bounding box center [239, 352] width 78 height 36
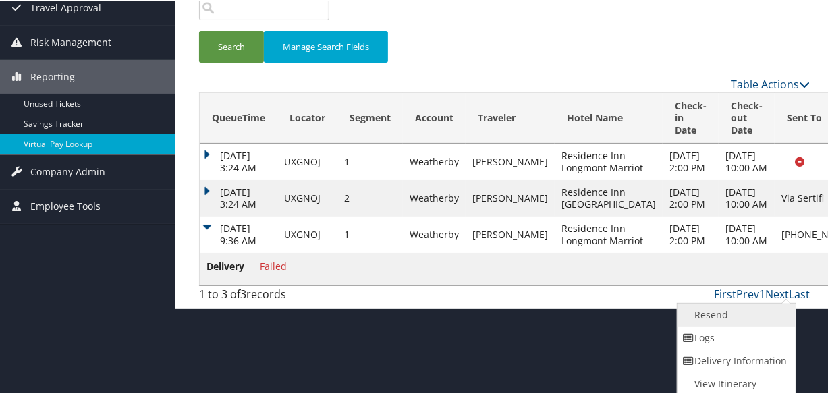
click at [727, 316] on link "Resend" at bounding box center [734, 313] width 115 height 23
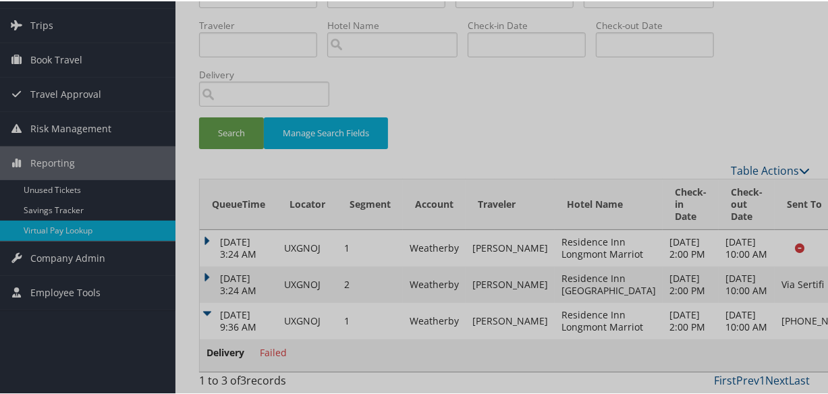
scroll to position [147, 0]
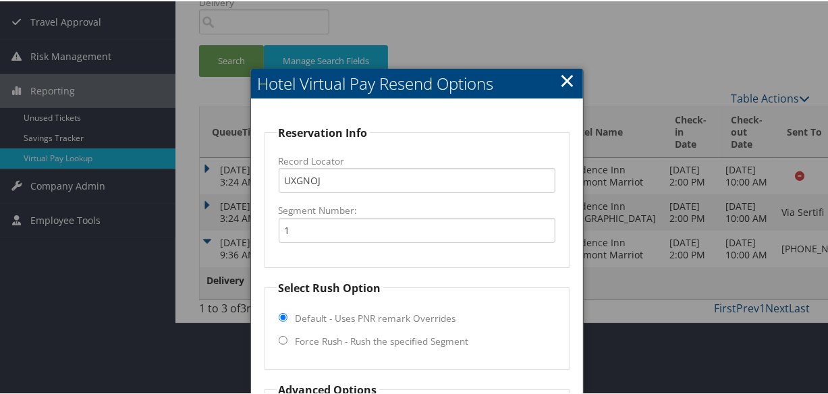
click at [403, 337] on label "Force Rush - Rush the specified Segment" at bounding box center [381, 339] width 173 height 13
click at [287, 337] on input "Force Rush - Rush the specified Segment" at bounding box center [283, 339] width 9 height 9
radio input "true"
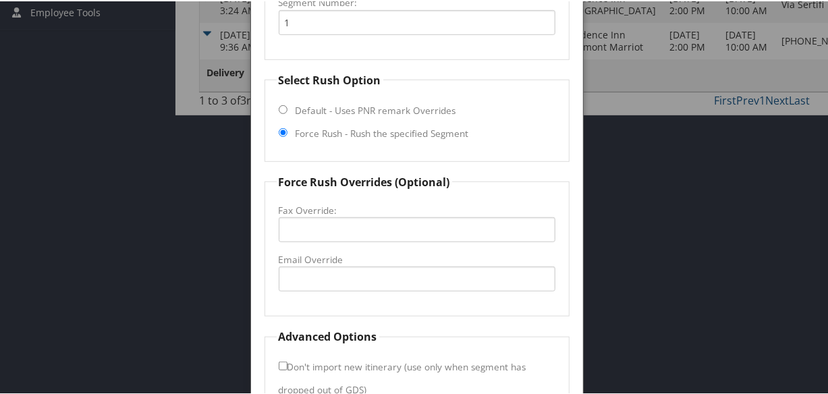
scroll to position [392, 0]
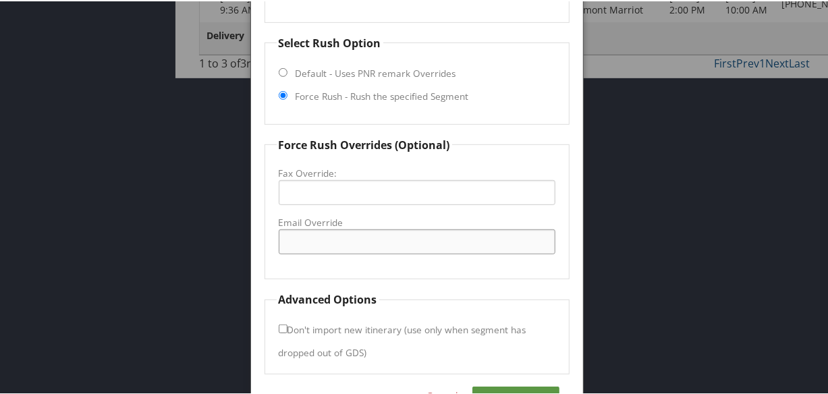
click at [345, 245] on input "Email Override" at bounding box center [417, 240] width 277 height 25
click at [275, 202] on fieldset "Force Rush Overrides (Optional) Fax Override: Email Override" at bounding box center [416, 207] width 305 height 143
click at [395, 236] on input "Email Override" at bounding box center [417, 240] width 277 height 25
click at [318, 235] on input "[EMAIL_ADDRESS][DOMAIN_NAME]" at bounding box center [417, 240] width 277 height 25
click at [405, 238] on input "[EMAIL_ADDRESS][DOMAIN_NAME]" at bounding box center [417, 240] width 277 height 25
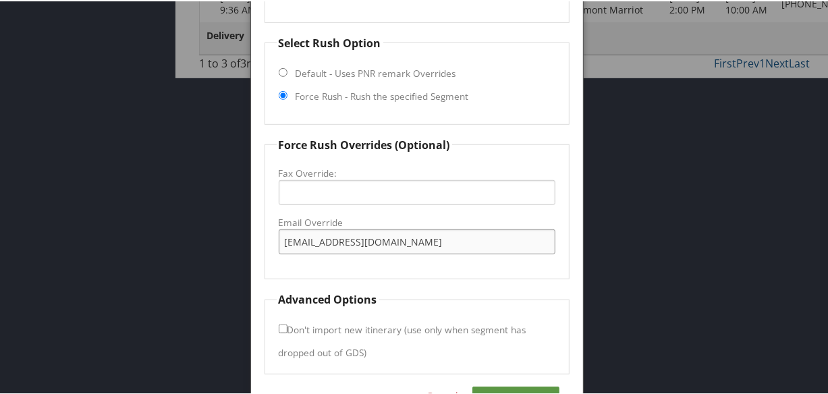
scroll to position [432, 0]
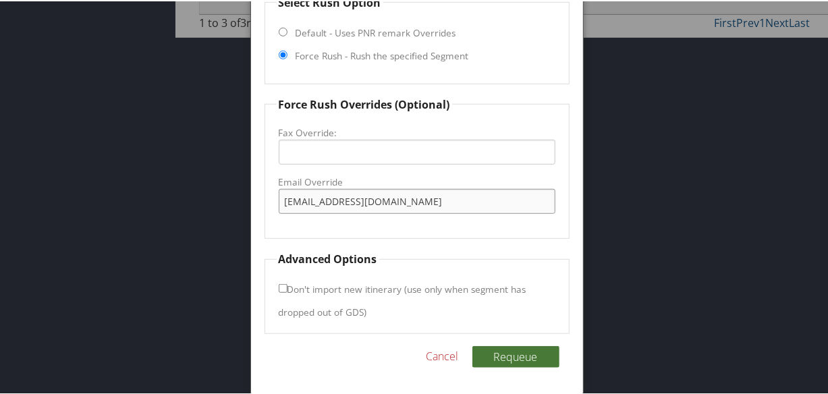
type input "[EMAIL_ADDRESS][DOMAIN_NAME]"
click at [486, 353] on button "Requeue" at bounding box center [515, 356] width 87 height 22
drag, startPoint x: 409, startPoint y: 204, endPoint x: 265, endPoint y: 205, distance: 144.4
click at [265, 205] on fieldset "Force Rush Overrides (Optional) Fax Override: Email Override [EMAIL_ADDRESS][DO…" at bounding box center [416, 166] width 305 height 143
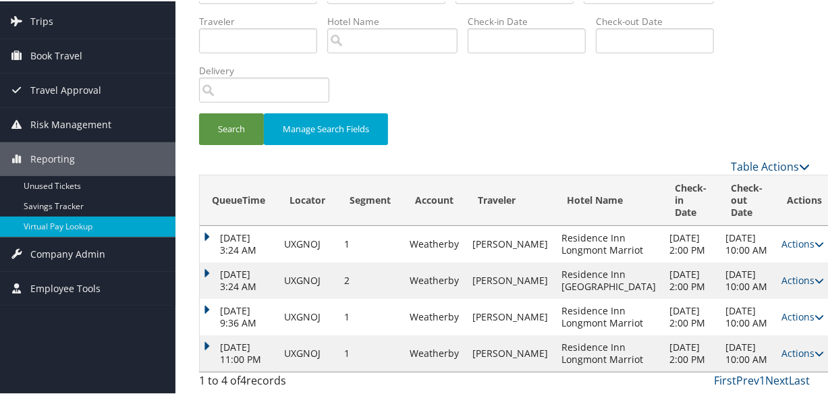
scroll to position [175, 0]
click at [195, 307] on div "QueueTime Locator UXGNOJ Segment Account Traveler Hotel Name Check-in Date Chec…" at bounding box center [504, 179] width 631 height 430
click at [202, 334] on td "Oct 9, 2025 11:00 PM" at bounding box center [239, 352] width 78 height 36
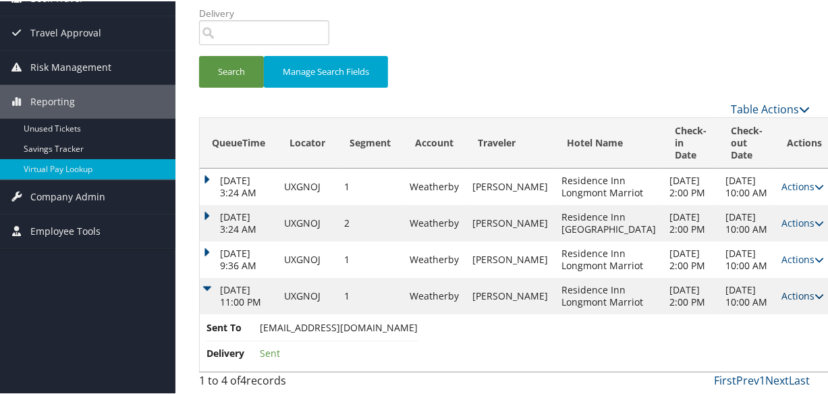
click at [781, 301] on link "Actions" at bounding box center [802, 294] width 42 height 13
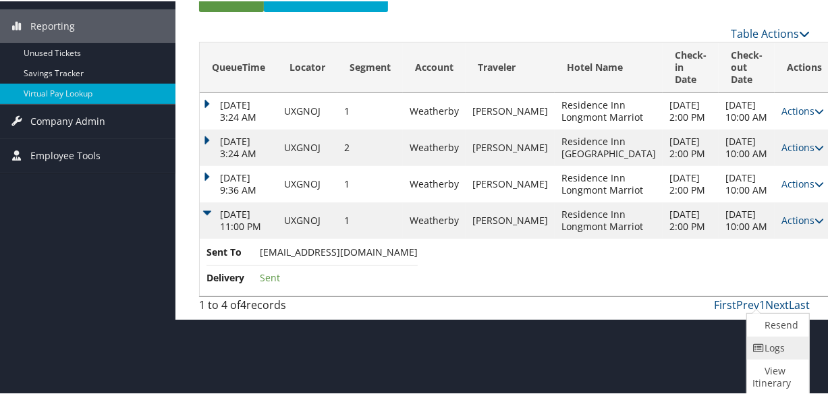
click at [762, 348] on icon at bounding box center [758, 346] width 12 height 9
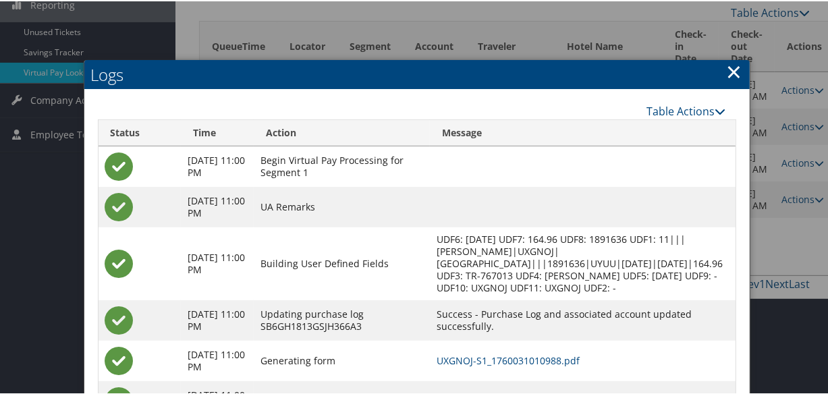
scroll to position [349, 0]
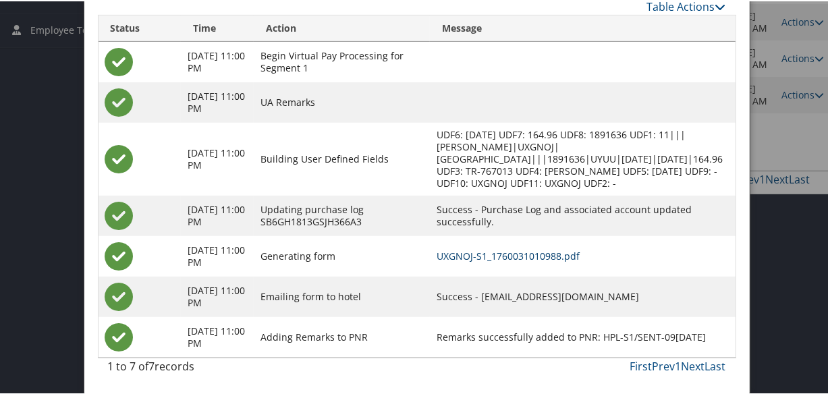
click at [507, 260] on link "UXGNOJ-S1_1760031010988.pdf" at bounding box center [507, 254] width 143 height 13
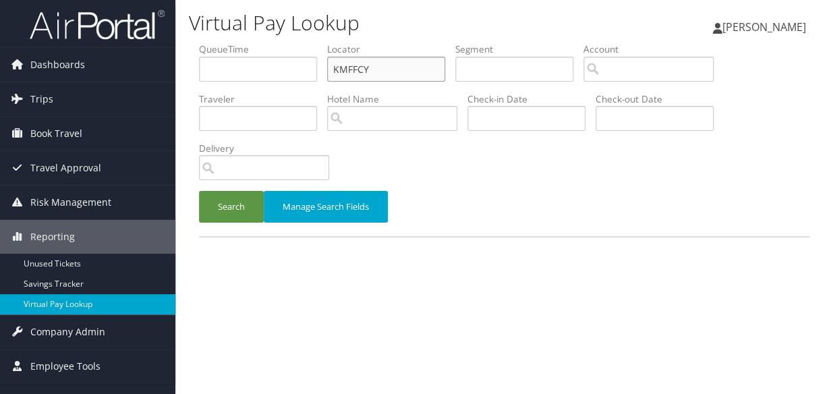
paste input "JNXXWI"
drag, startPoint x: 0, startPoint y: 0, endPoint x: 250, endPoint y: 84, distance: 263.4
click at [250, 42] on ul "QueueTime Locator JNXXWI Segment Account Traveler Hotel Name Check-in Date Chec…" at bounding box center [504, 42] width 610 height 0
type input "JNXXWI"
click at [220, 209] on button "Search" at bounding box center [231, 207] width 65 height 32
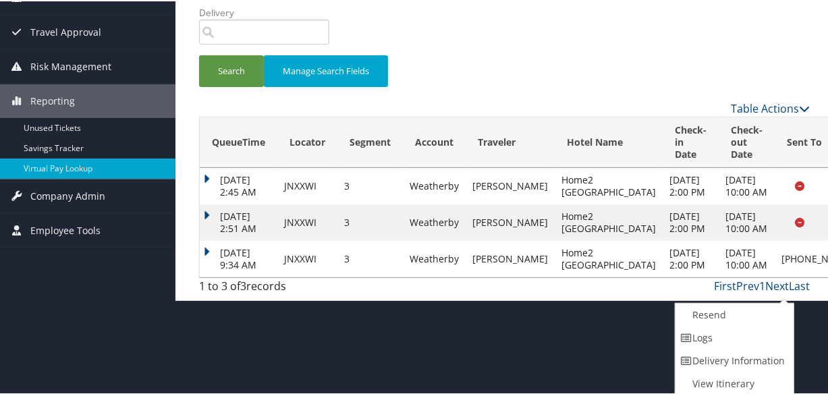
click at [204, 275] on td "[DATE] 9:34 AM" at bounding box center [239, 257] width 78 height 36
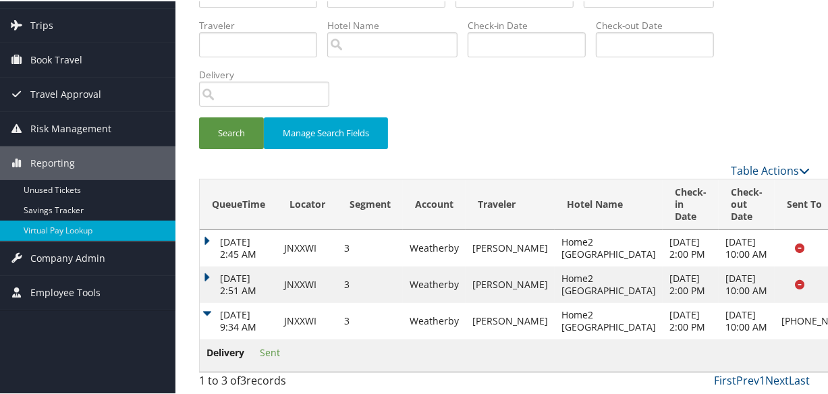
scroll to position [122, 0]
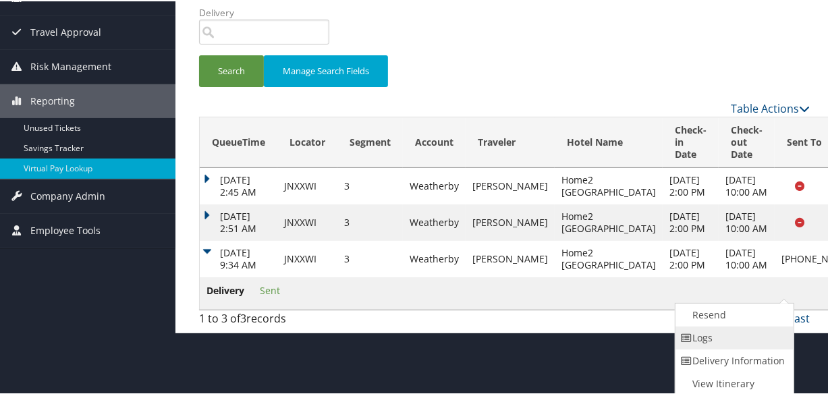
click at [701, 335] on link "Logs" at bounding box center [732, 336] width 115 height 23
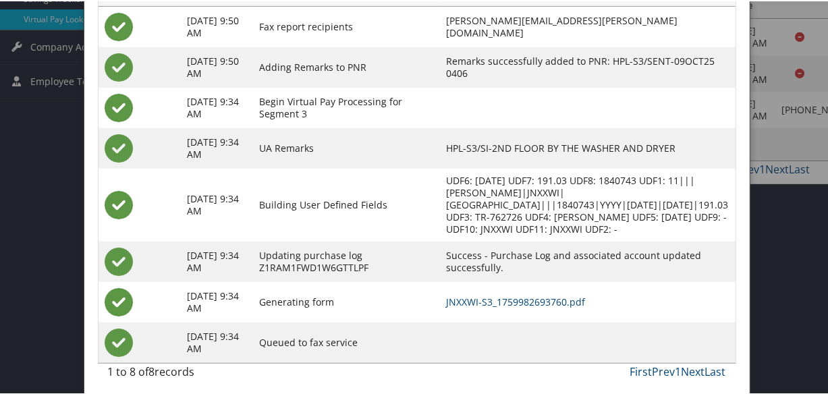
scroll to position [304, 0]
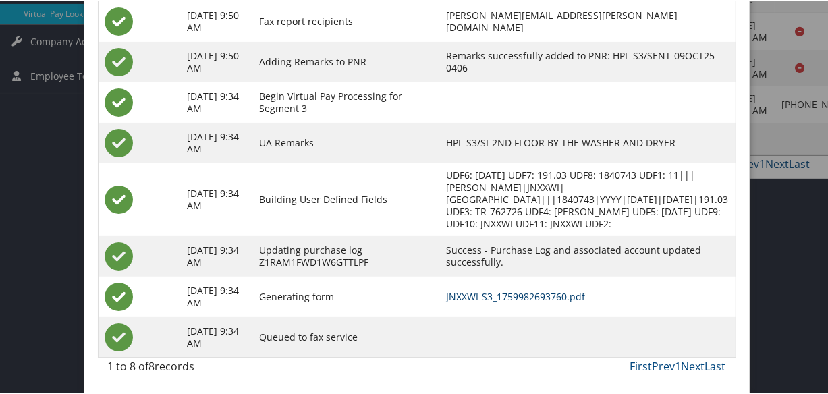
click at [498, 289] on link "JNXXWI-S3_1759982693760.pdf" at bounding box center [515, 295] width 139 height 13
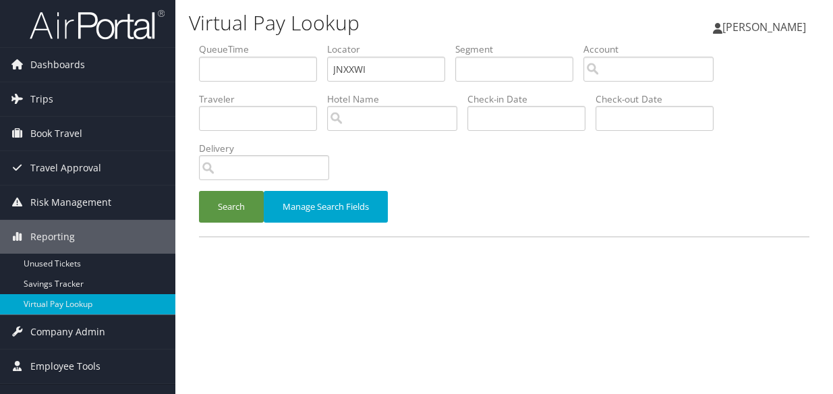
click at [241, 208] on button "Search" at bounding box center [231, 207] width 65 height 32
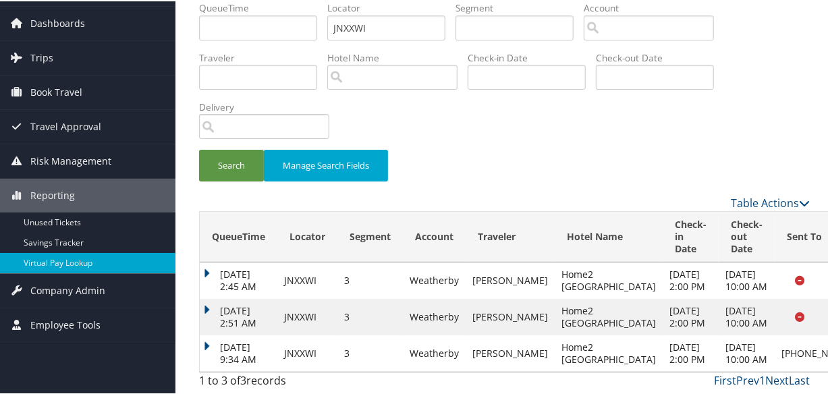
scroll to position [90, 0]
click at [215, 334] on td "Oct 9, 2025 9:34 AM" at bounding box center [239, 352] width 78 height 36
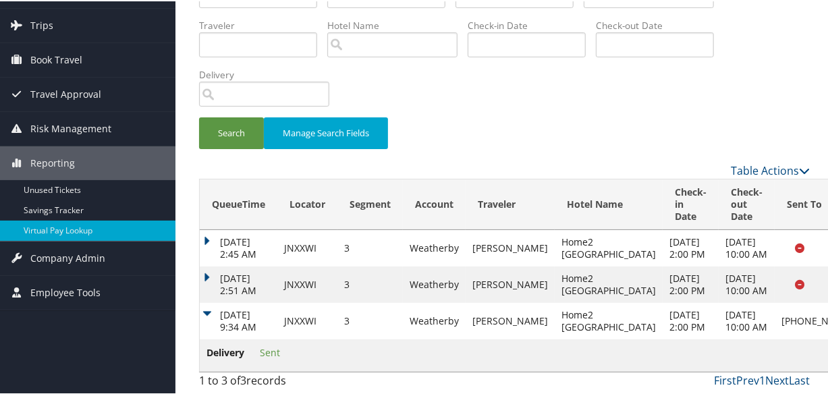
scroll to position [122, 0]
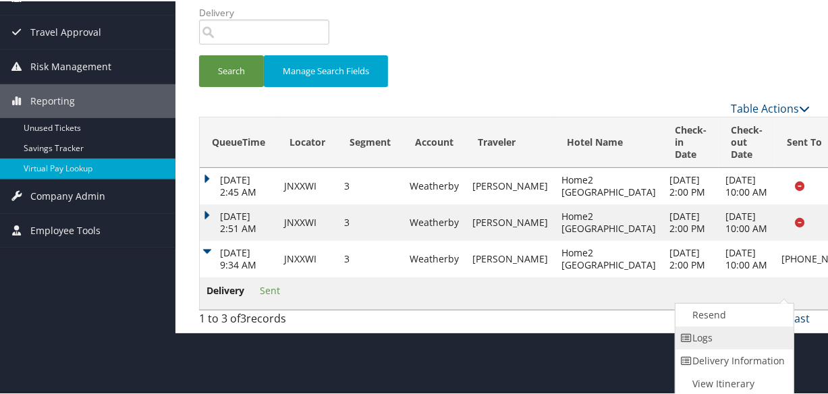
click at [726, 332] on link "Logs" at bounding box center [732, 336] width 115 height 23
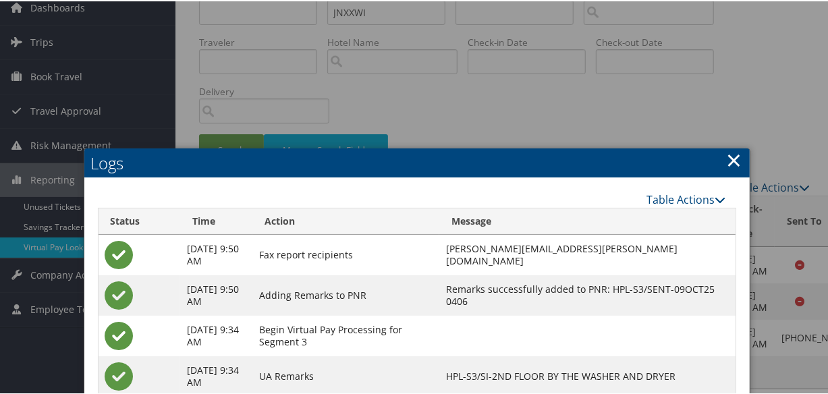
click at [727, 153] on link "×" at bounding box center [734, 158] width 16 height 27
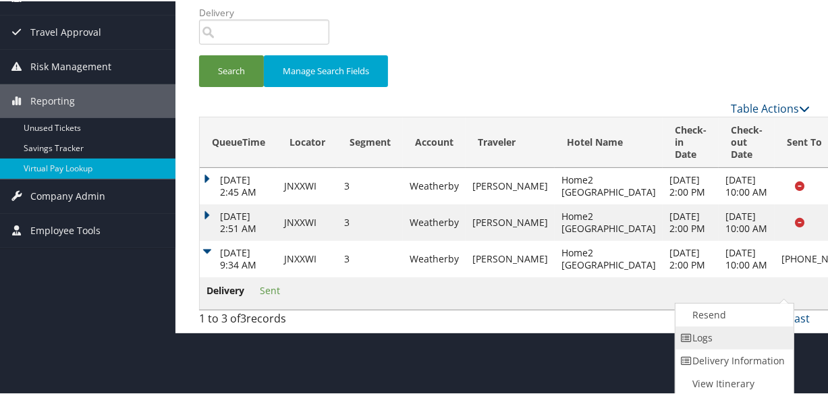
click at [693, 327] on link "Logs" at bounding box center [732, 336] width 115 height 23
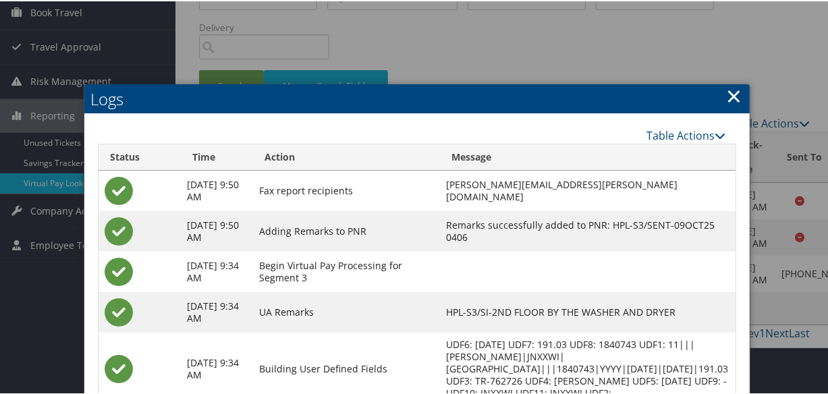
scroll to position [304, 0]
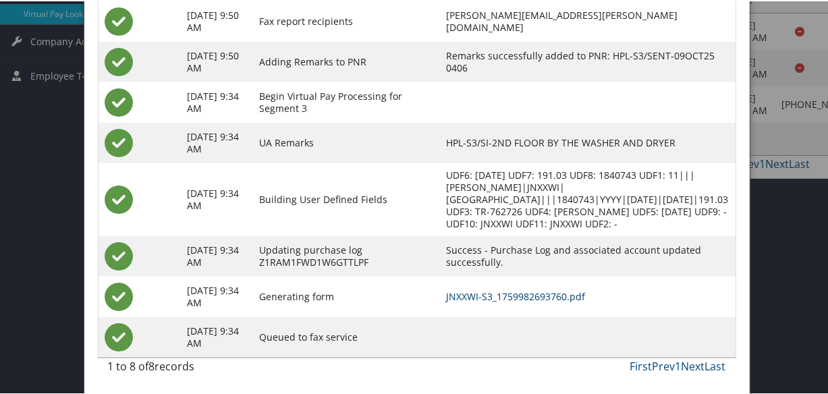
click at [486, 289] on link "JNXXWI-S3_1759982693760.pdf" at bounding box center [515, 295] width 139 height 13
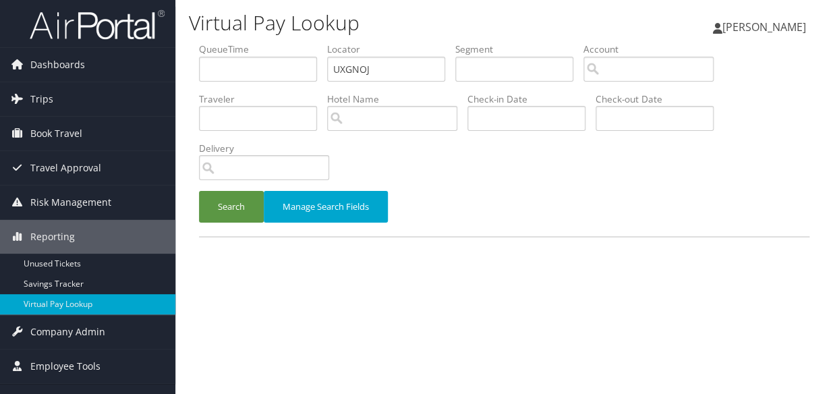
click at [262, 42] on ul "QueueTime Locator UXGNOJ Segment Account Traveler Hotel Name Check-in Date Chec…" at bounding box center [504, 42] width 610 height 0
type input "IDMYMK"
click at [199, 191] on button "Search" at bounding box center [231, 207] width 65 height 32
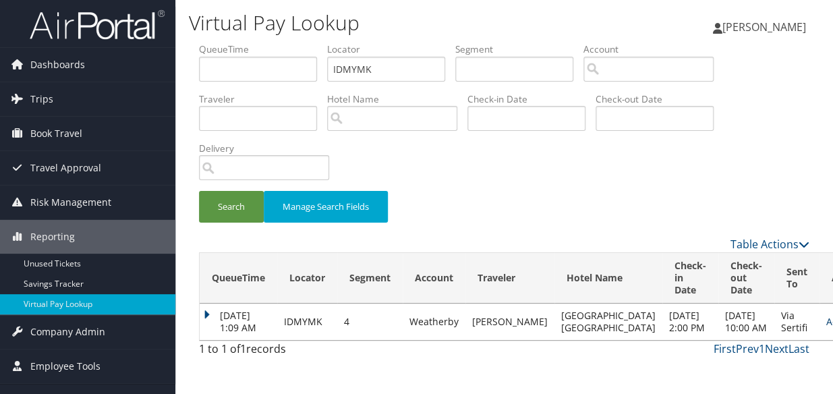
click at [826, 328] on link "Actions" at bounding box center [847, 321] width 42 height 13
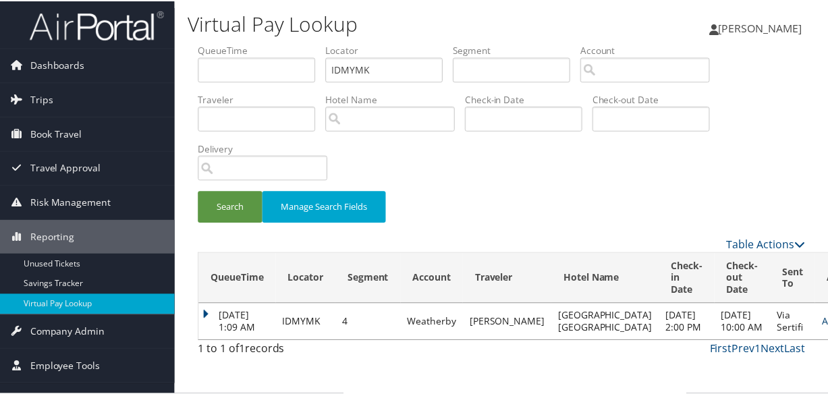
scroll to position [41, 0]
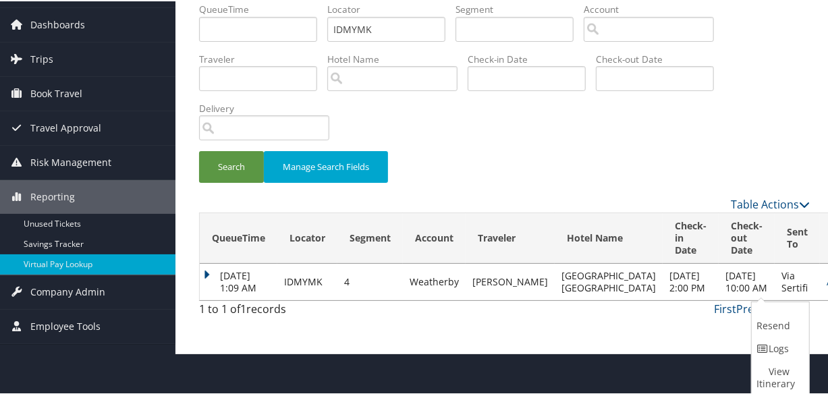
drag, startPoint x: 809, startPoint y: 355, endPoint x: 747, endPoint y: 346, distance: 62.8
click at [809, 353] on html "Menu Dashboards ► AirPortal 360™ (Manager) My Travel Dashboard Trips ► Airtiner…" at bounding box center [416, 156] width 833 height 394
click at [767, 343] on icon at bounding box center [763, 347] width 12 height 9
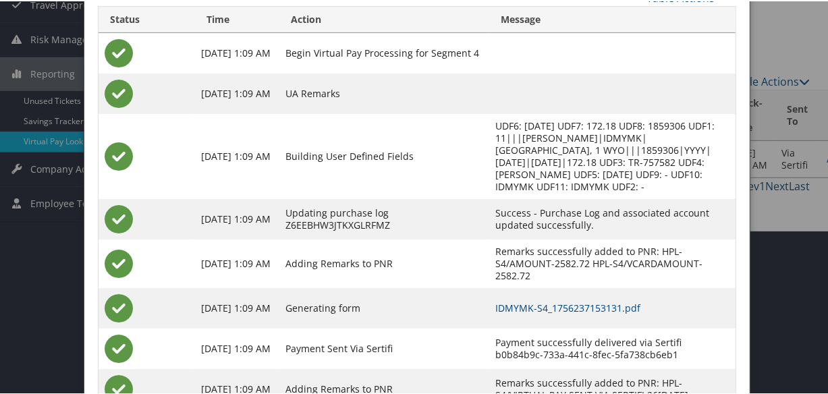
scroll to position [216, 0]
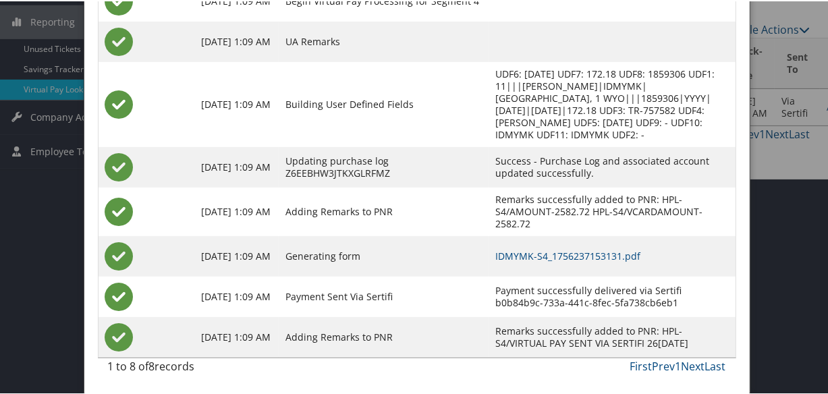
click at [572, 262] on td "IDMYMK-S4_1756237153131.pdf" at bounding box center [611, 255] width 246 height 40
click at [573, 256] on link "IDMYMK-S4_1756237153131.pdf" at bounding box center [567, 254] width 145 height 13
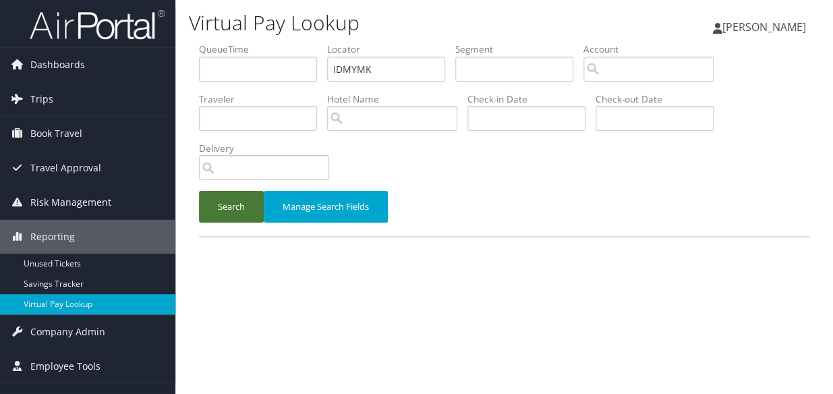
click at [217, 220] on button "Search" at bounding box center [231, 207] width 65 height 32
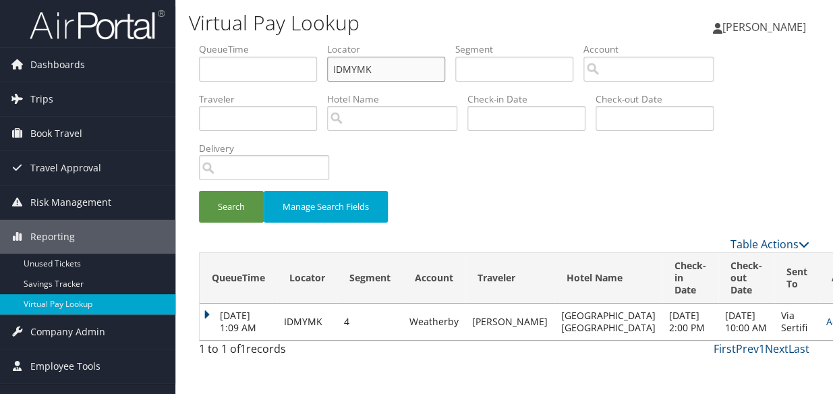
drag, startPoint x: 381, startPoint y: 73, endPoint x: 322, endPoint y: 82, distance: 59.3
click at [322, 42] on ul "QueueTime Locator IDMYMK Segment Account Traveler Hotel Name Check-in Date Chec…" at bounding box center [504, 42] width 610 height 0
paste input "SAMFXQ"
type input "SAMFXQ"
click at [199, 191] on button "Search" at bounding box center [231, 207] width 65 height 32
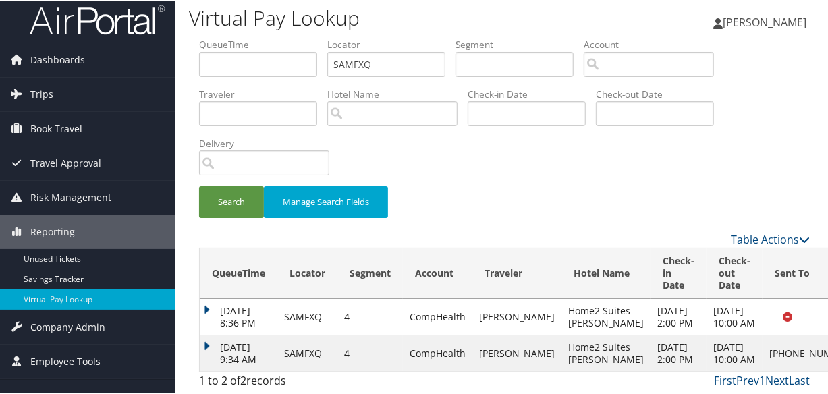
click at [762, 336] on td "+1 (406) 252-2258" at bounding box center [810, 352] width 97 height 36
drag, startPoint x: 758, startPoint y: 341, endPoint x: 750, endPoint y: 342, distance: 8.2
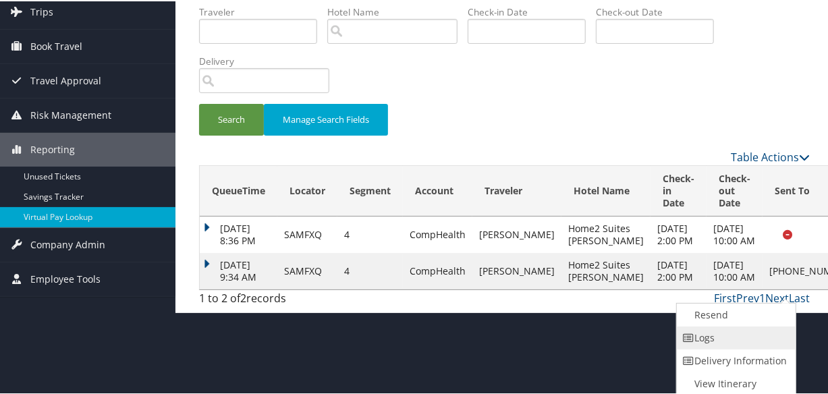
click at [722, 337] on link "Logs" at bounding box center [734, 336] width 115 height 23
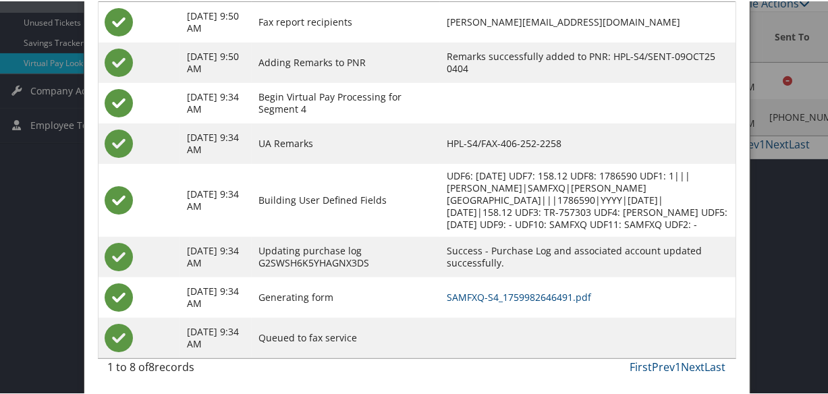
scroll to position [243, 0]
click at [524, 289] on link "SAMFXQ-S4_1759982646491.pdf" at bounding box center [519, 295] width 144 height 13
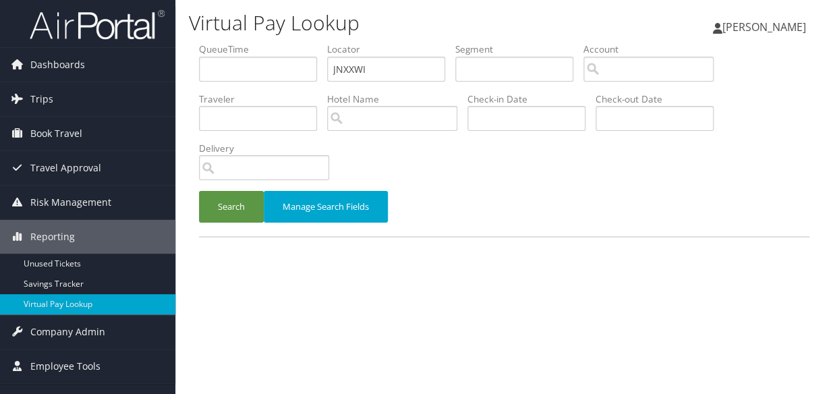
drag, startPoint x: 341, startPoint y: 66, endPoint x: 321, endPoint y: 69, distance: 19.7
click at [321, 42] on ul "QueueTime Locator JNXXWI Segment Account Traveler Hotel Name Check-in Date Chec…" at bounding box center [504, 42] width 610 height 0
type input "YREYTY"
click at [222, 216] on button "Search" at bounding box center [231, 207] width 65 height 32
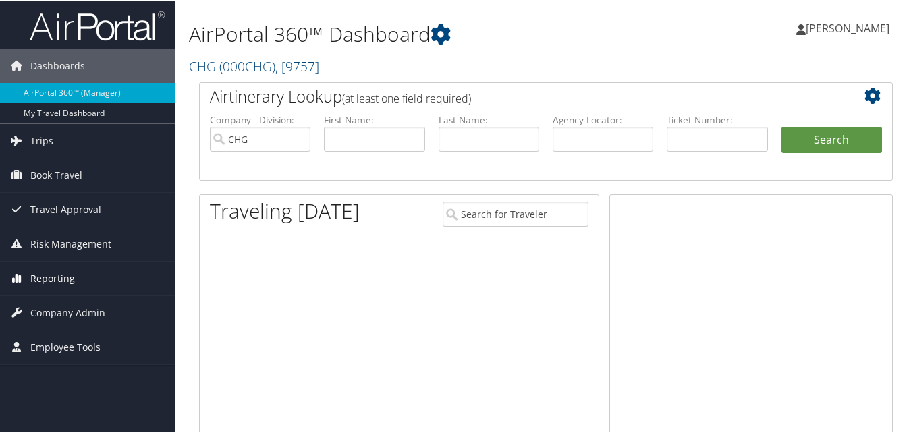
click at [72, 281] on span "Reporting" at bounding box center [52, 277] width 45 height 34
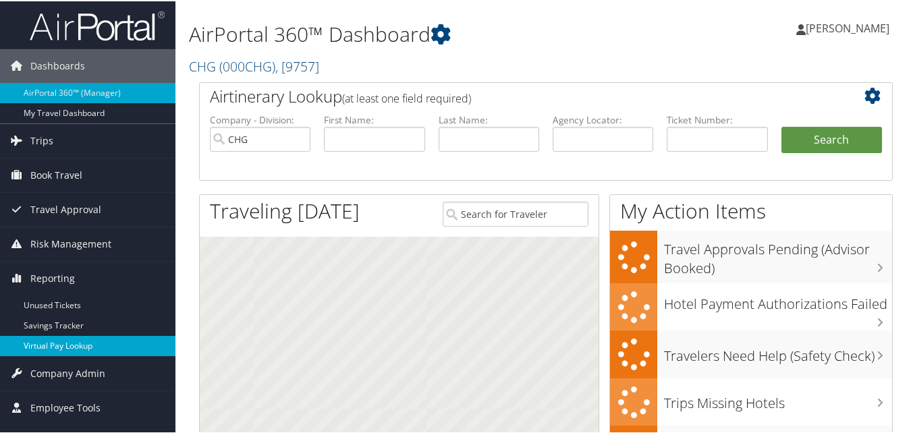
click at [66, 341] on link "Virtual Pay Lookup" at bounding box center [87, 345] width 175 height 20
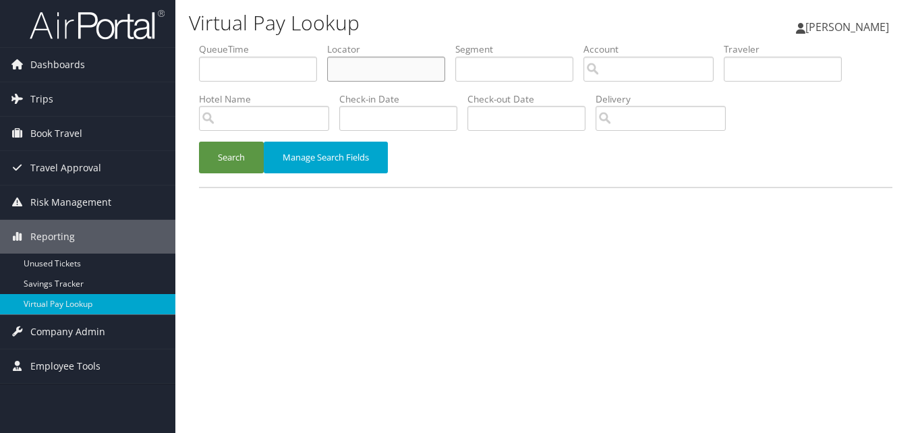
click at [380, 65] on input "text" at bounding box center [386, 69] width 118 height 25
paste input "YREYTY"
type input "YREYTY"
click at [212, 151] on button "Search" at bounding box center [231, 158] width 65 height 32
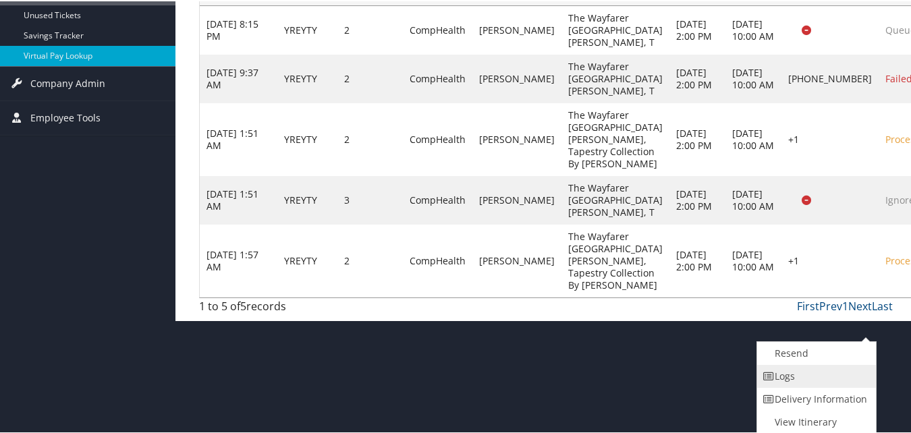
click at [818, 366] on link "Logs" at bounding box center [814, 375] width 115 height 23
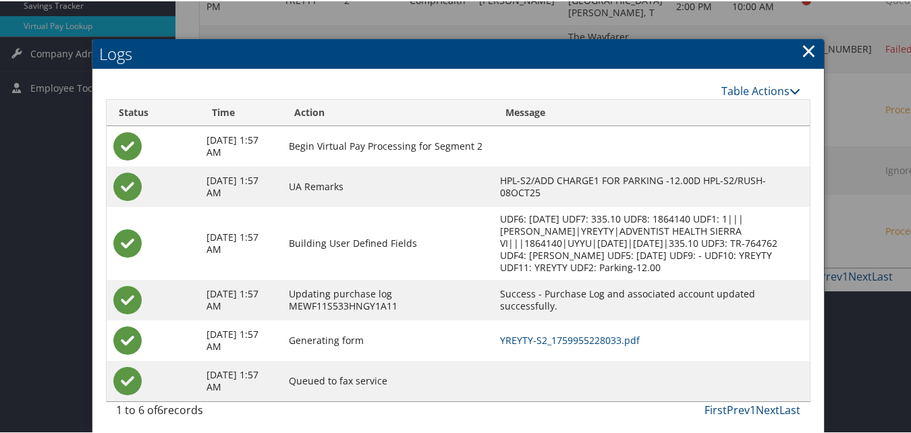
scroll to position [296, 0]
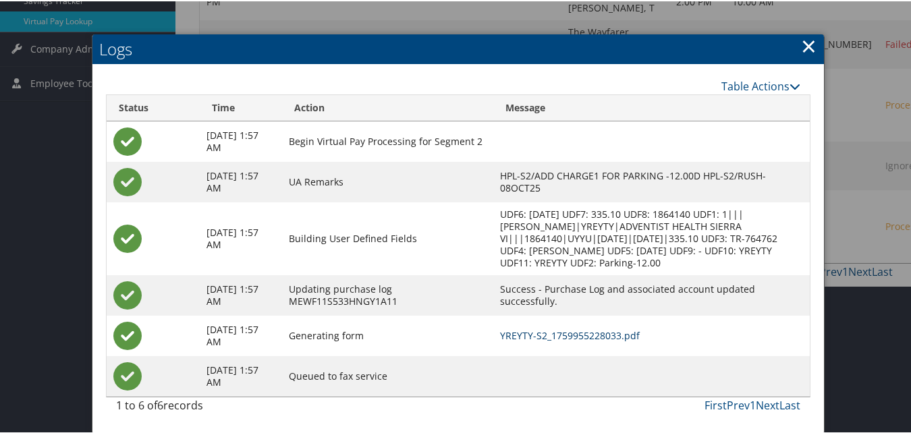
click at [612, 332] on link "YREYTY-S2_1759955228033.pdf" at bounding box center [570, 334] width 140 height 13
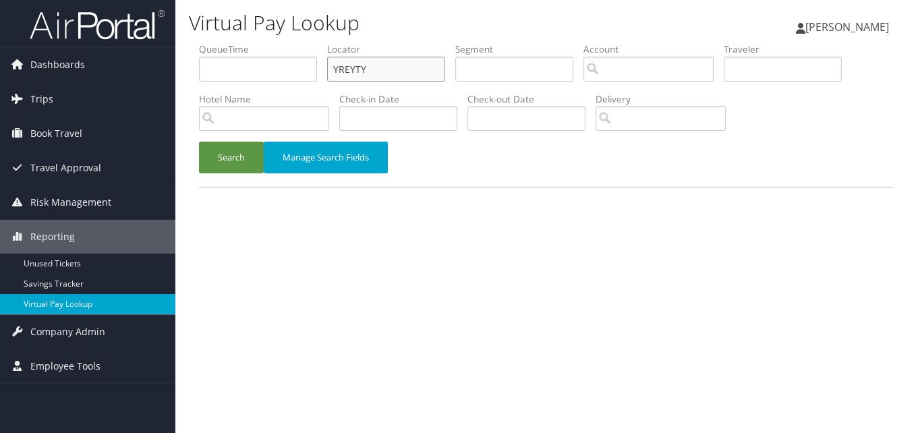
drag, startPoint x: 0, startPoint y: 0, endPoint x: 237, endPoint y: 86, distance: 252.7
click at [237, 42] on ul "QueueTime Locator YREYTY Segment Account Traveler Hotel Name Check-in Date Chec…" at bounding box center [545, 42] width 693 height 0
paste input "GFACE"
type input "GFACEY"
click at [240, 165] on button "Search" at bounding box center [231, 158] width 65 height 32
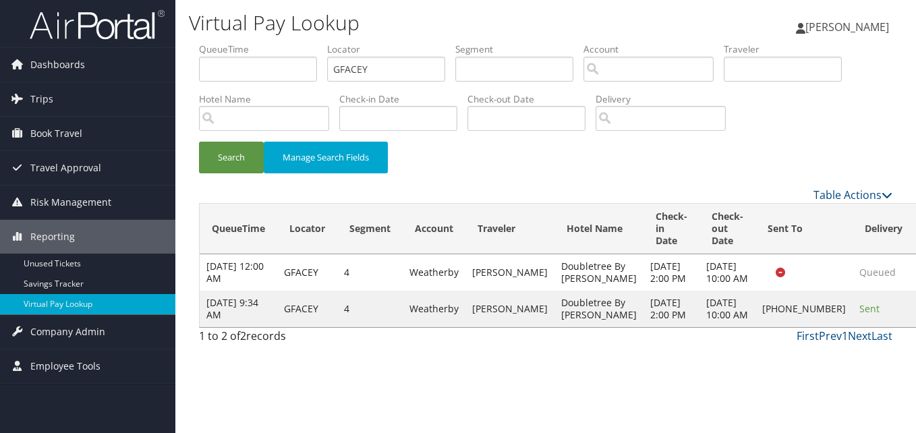
drag, startPoint x: 858, startPoint y: 326, endPoint x: 814, endPoint y: 351, distance: 50.5
click at [853, 327] on td "Sent" at bounding box center [884, 309] width 62 height 36
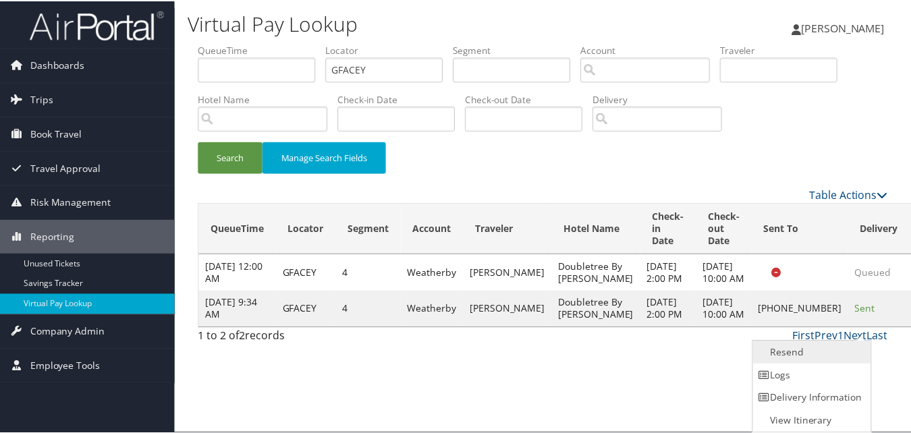
scroll to position [1, 0]
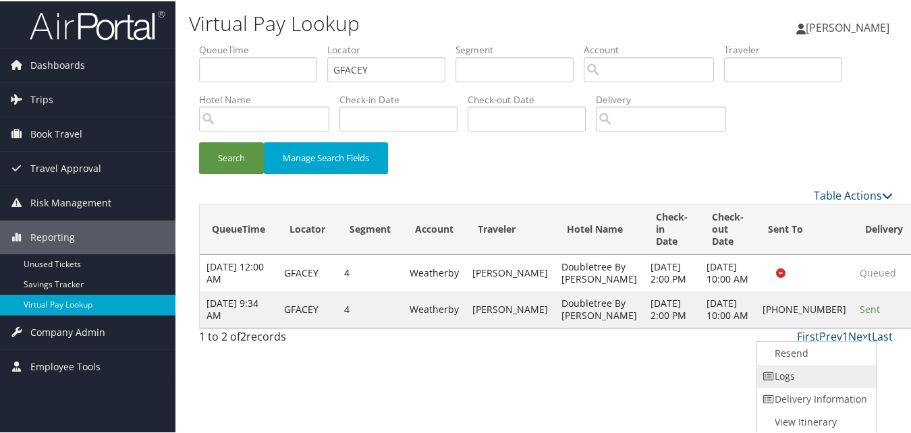
click at [827, 374] on link "Logs" at bounding box center [814, 375] width 115 height 23
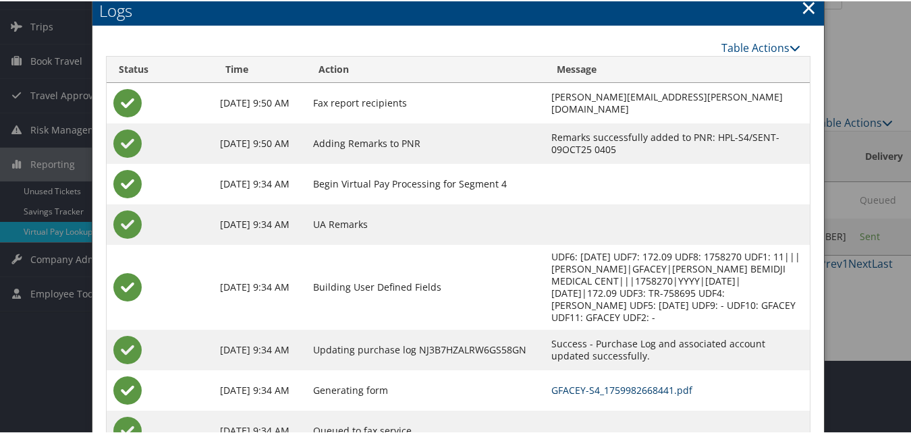
scroll to position [116, 0]
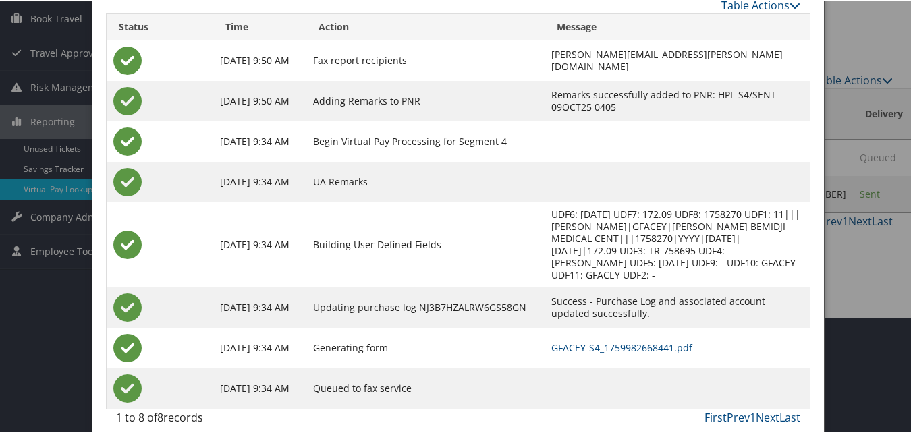
click at [613, 341] on td "GFACEY-S4_1759982668441.pdf" at bounding box center [676, 346] width 265 height 40
click at [611, 340] on link "GFACEY-S4_1759982668441.pdf" at bounding box center [621, 346] width 141 height 13
